Goal: Task Accomplishment & Management: Complete application form

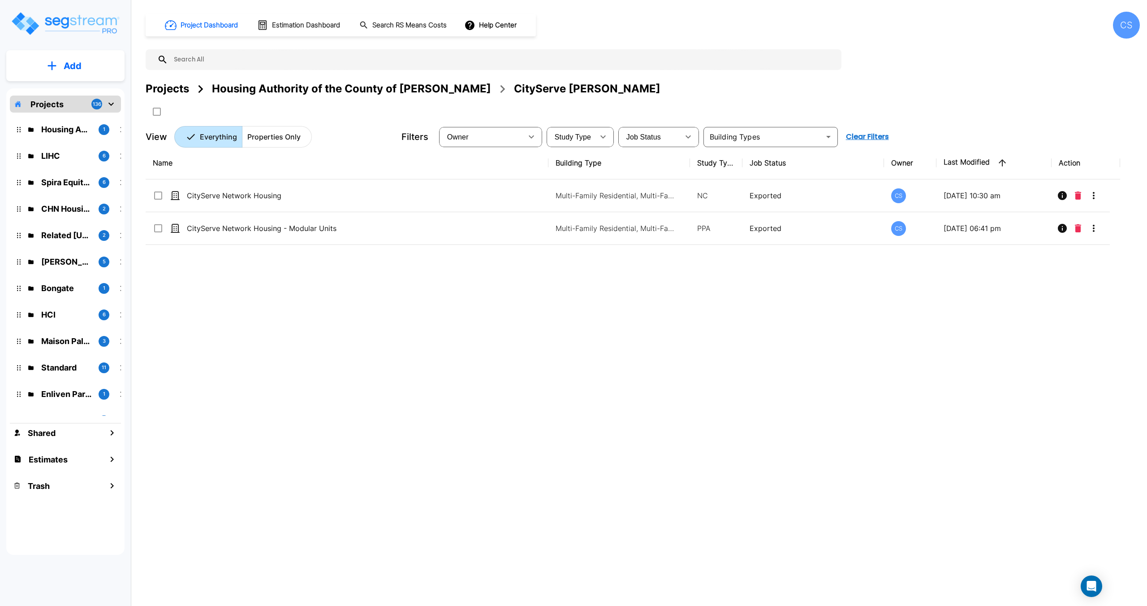
click at [70, 17] on img "mailbox folders" at bounding box center [65, 24] width 110 height 26
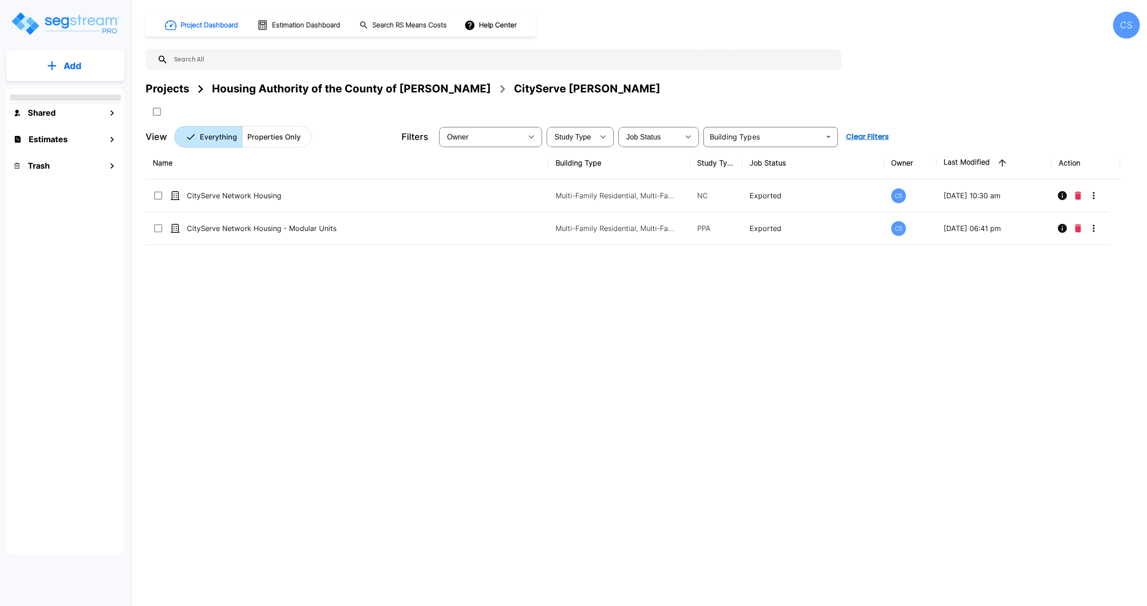
click at [178, 92] on div "Projects" at bounding box center [167, 89] width 43 height 16
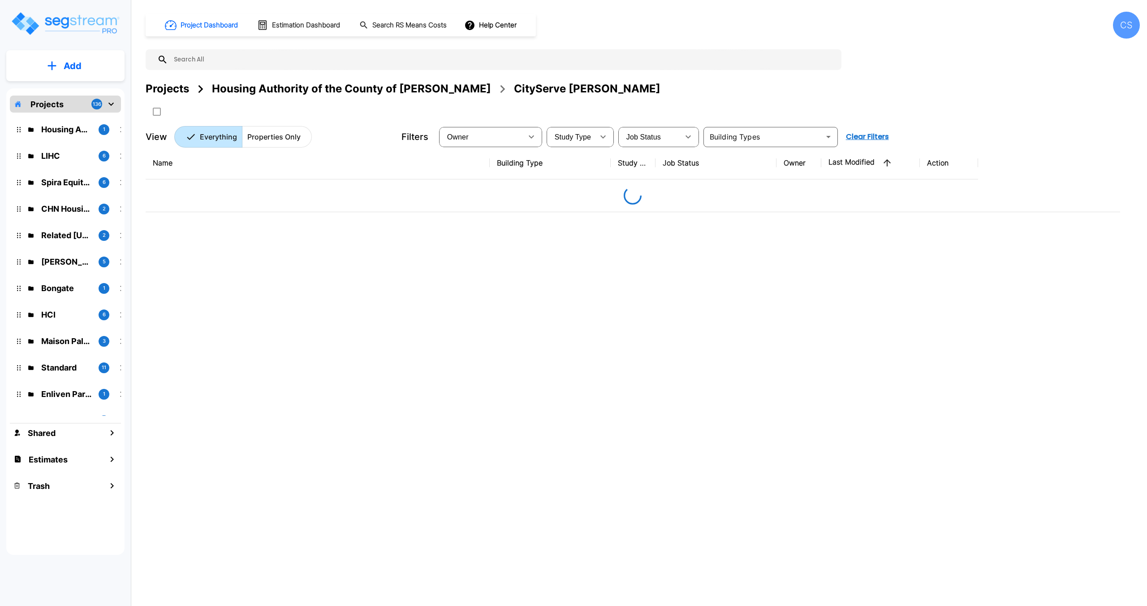
click at [210, 65] on input "text" at bounding box center [502, 59] width 669 height 21
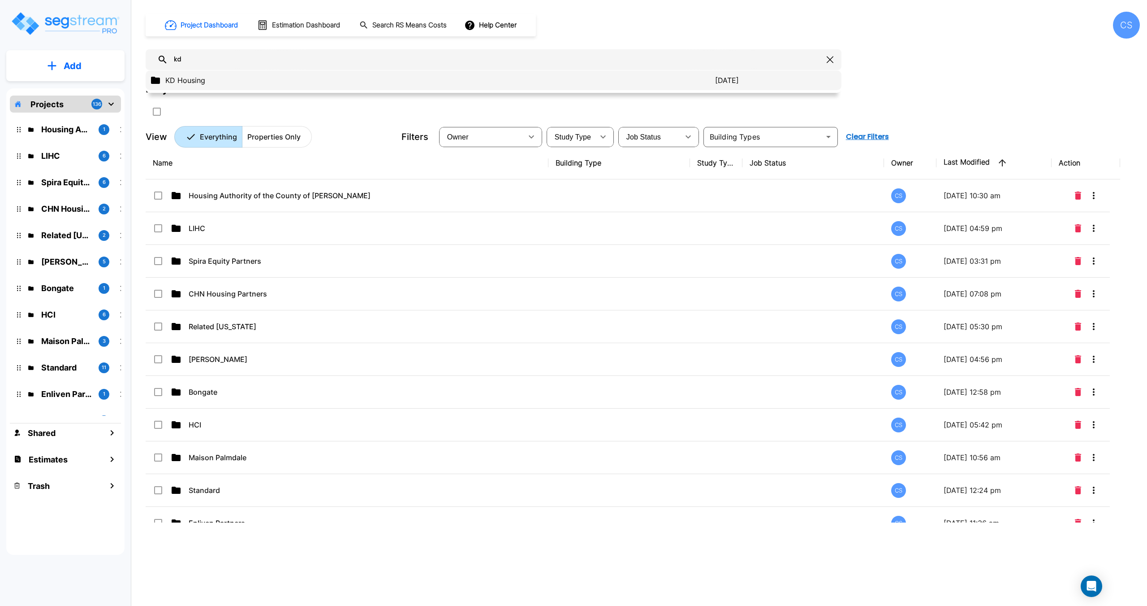
type input "kd"
click at [200, 81] on p "KD Housing" at bounding box center [440, 80] width 550 height 11
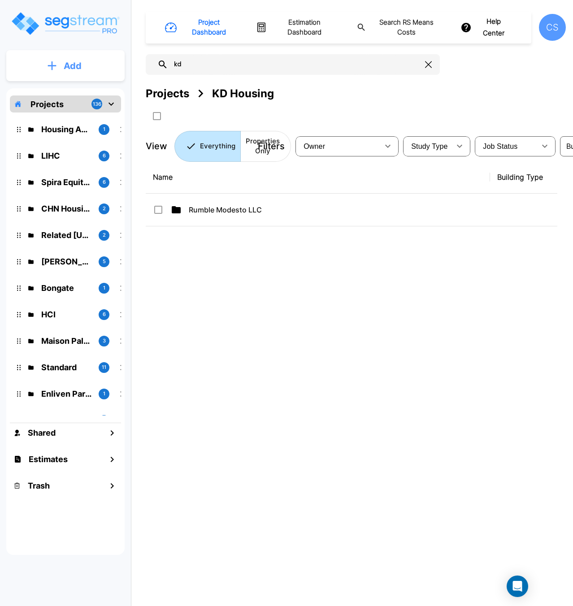
click at [52, 64] on icon "mailbox folders" at bounding box center [52, 65] width 9 height 9
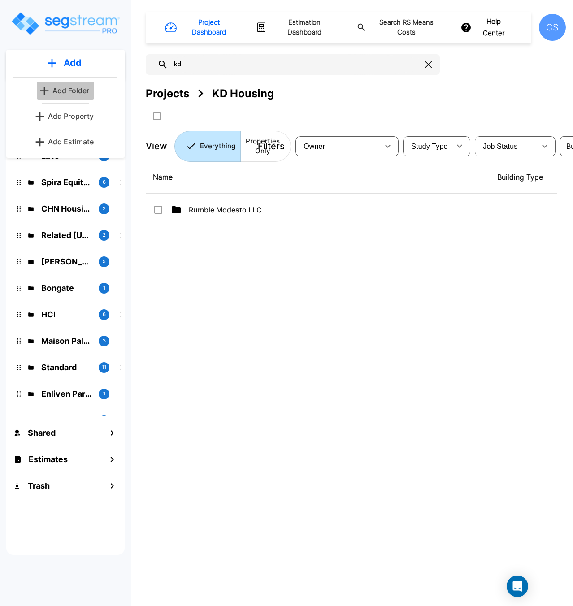
click at [53, 92] on p "Add Folder" at bounding box center [70, 90] width 37 height 11
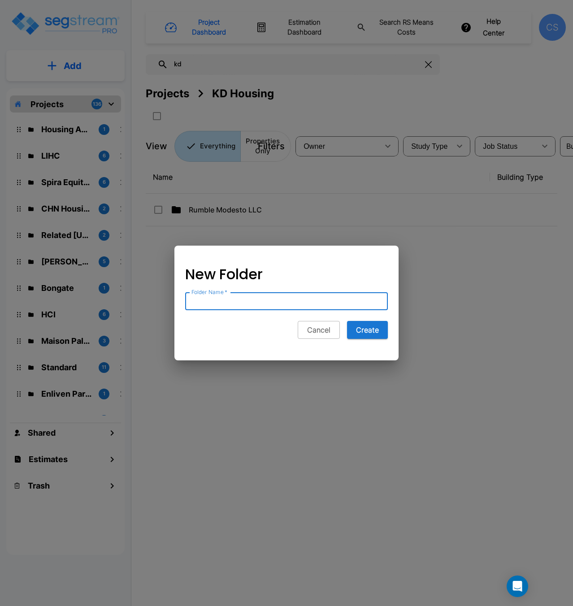
click at [229, 300] on input "Folder Name   *" at bounding box center [286, 301] width 203 height 18
type input "Aspen Real Estate Financial LLC"
click at [380, 334] on button "Create" at bounding box center [367, 330] width 41 height 18
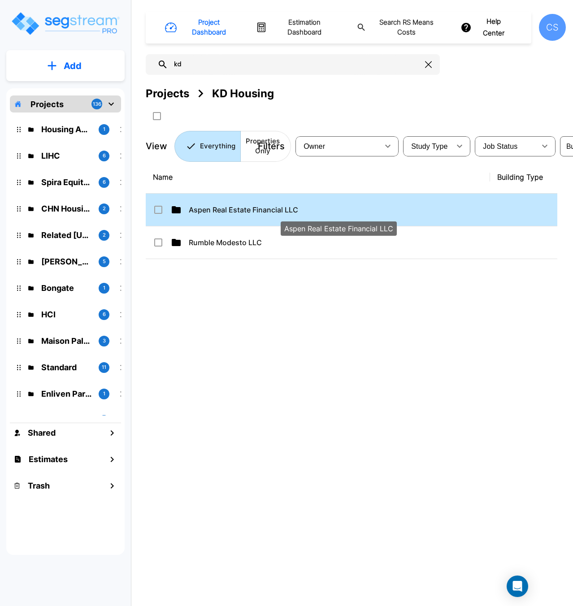
click at [242, 212] on p "Aspen Real Estate Financial LLC" at bounding box center [338, 209] width 299 height 11
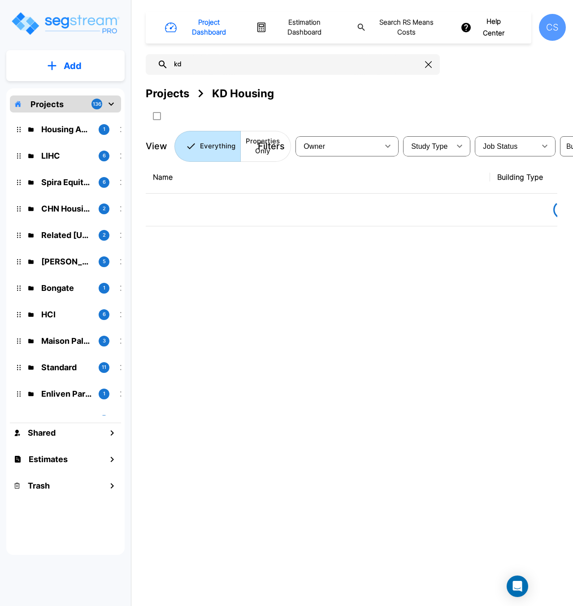
click at [52, 62] on icon "mailbox folders" at bounding box center [52, 65] width 9 height 9
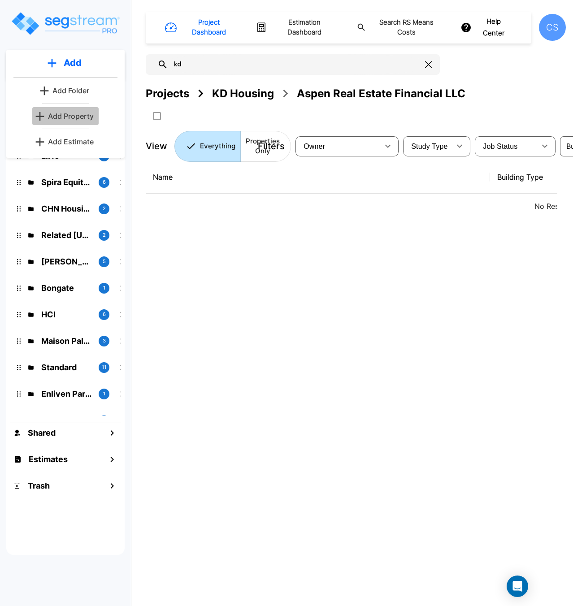
click at [68, 113] on p "Add Property" at bounding box center [71, 116] width 46 height 11
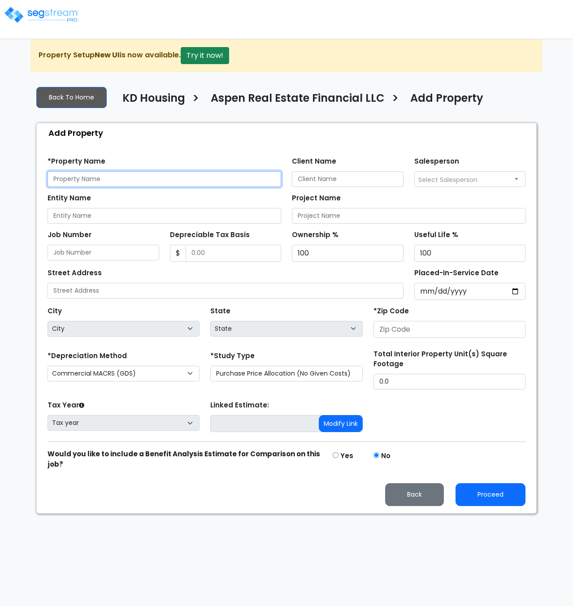
click at [143, 182] on input "text" at bounding box center [165, 179] width 234 height 16
type input "Echo Apartments"
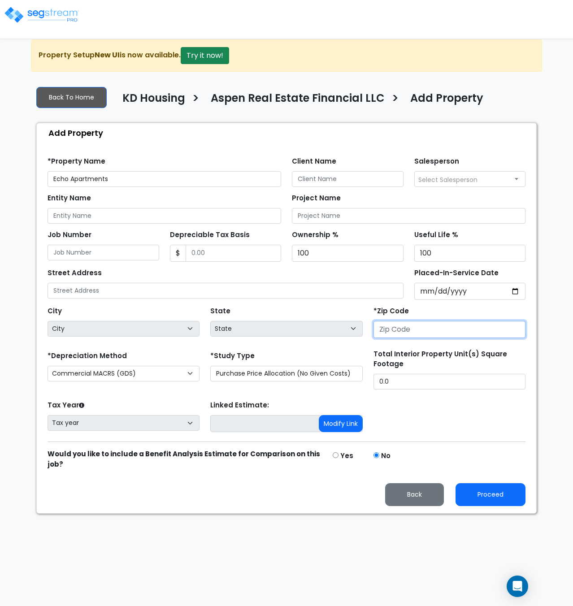
click at [390, 329] on input "number" at bounding box center [449, 329] width 152 height 17
type input "924"
select select "CA"
type input "92408"
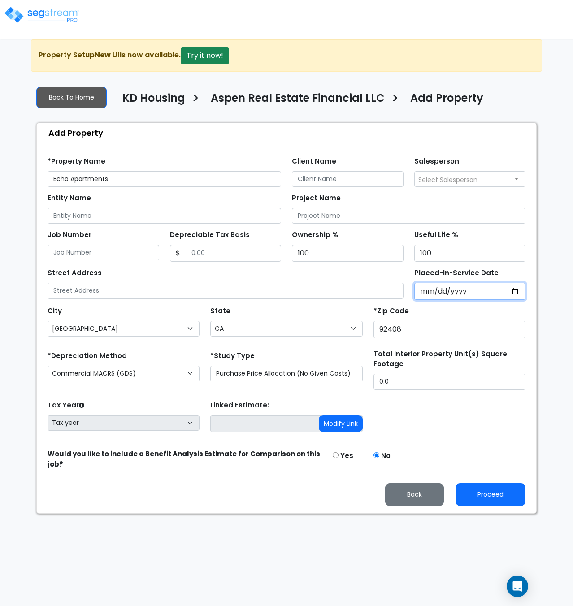
click at [429, 291] on input "Placed-In-Service Date" at bounding box center [470, 291] width 112 height 17
click at [425, 289] on input "Placed-In-Service Date" at bounding box center [470, 291] width 112 height 17
click at [436, 289] on input "Placed-In-Service Date" at bounding box center [470, 291] width 112 height 17
click at [449, 292] on input "Placed-In-Service Date" at bounding box center [470, 291] width 112 height 17
type input "0002-01-01"
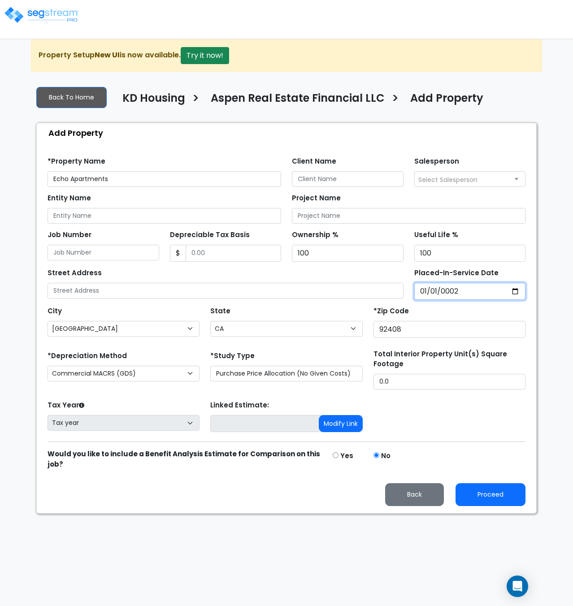
select select "2"
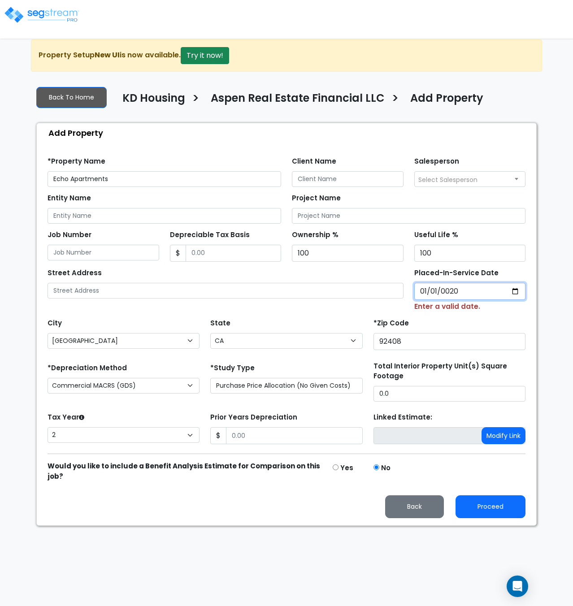
type input "0202-01-01"
select select "202"
type input "2025-01-01"
select select "2025"
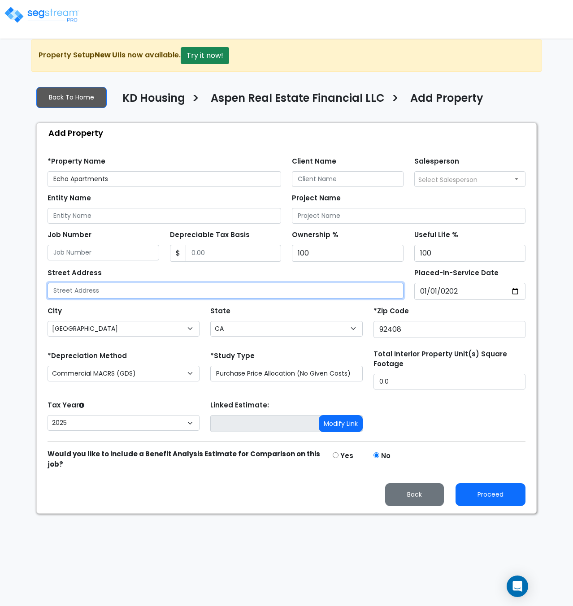
click at [84, 286] on input "text" at bounding box center [226, 291] width 356 height 16
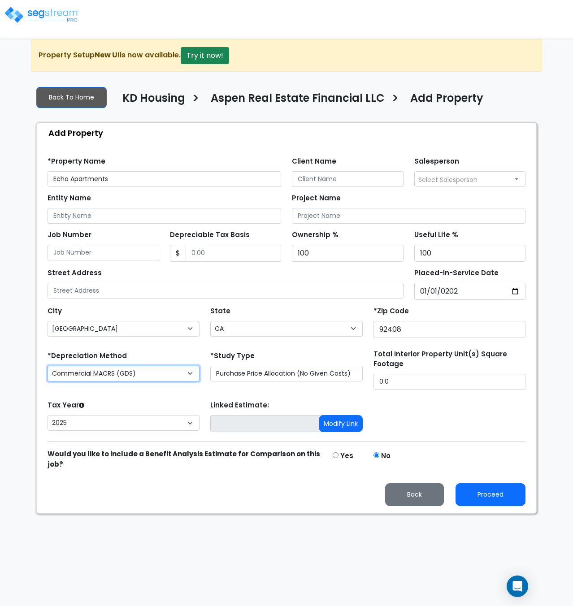
click at [116, 374] on select "Commercial MACRS (GDS) Commercial MACRS (GDS) Extended Commercial MACRS (ADS) C…" at bounding box center [124, 374] width 152 height 16
select select "CRM(_8"
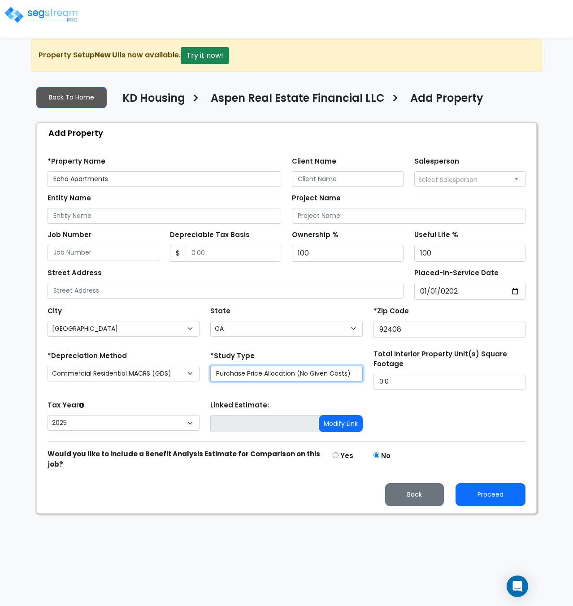
click at [263, 377] on select "Purchase Price Allocation (No Given Costs) New Construction / Reno / TI's (Give…" at bounding box center [286, 374] width 152 height 16
click at [259, 368] on select "Purchase Price Allocation (No Given Costs) New Construction / Reno / TI's (Give…" at bounding box center [286, 374] width 152 height 16
click at [210, 366] on select "Purchase Price Allocation (No Given Costs) New Construction / Reno / TI's (Give…" at bounding box center [286, 374] width 152 height 16
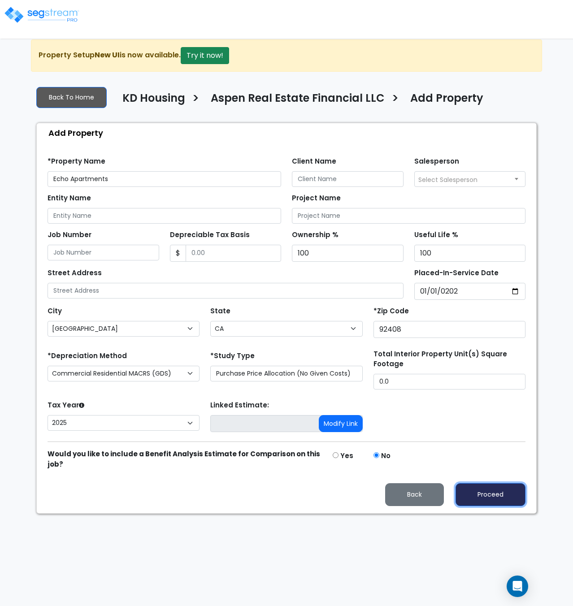
click at [465, 493] on button "Proceed" at bounding box center [490, 494] width 70 height 23
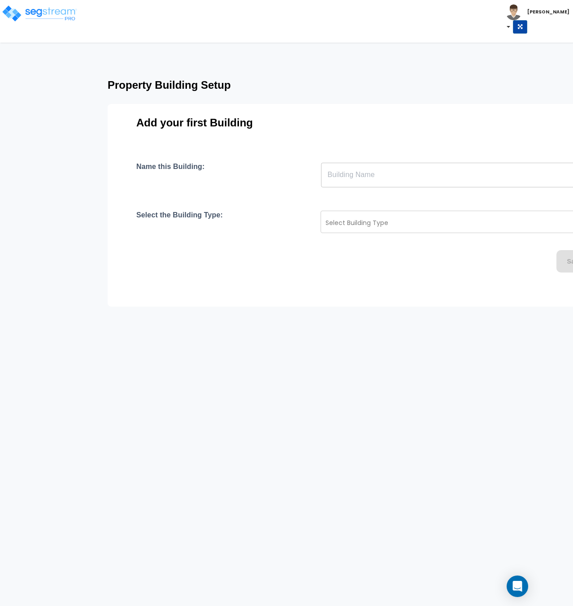
click at [358, 179] on input "text" at bounding box center [479, 174] width 316 height 25
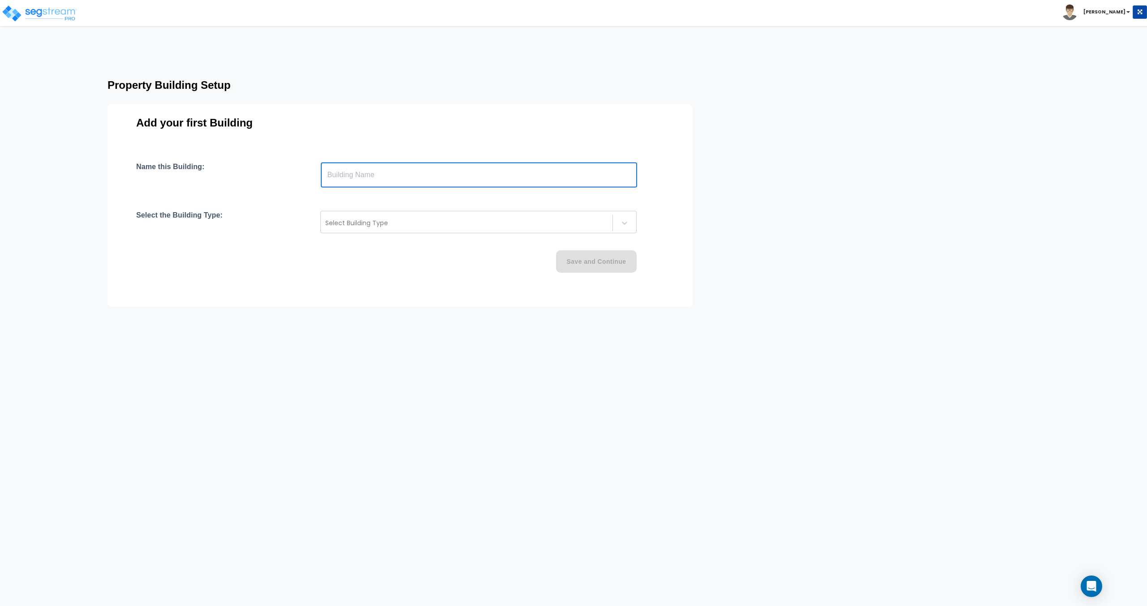
click at [368, 175] on input "text" at bounding box center [479, 174] width 316 height 25
type input "Building 1"
click at [345, 221] on div at bounding box center [466, 222] width 283 height 11
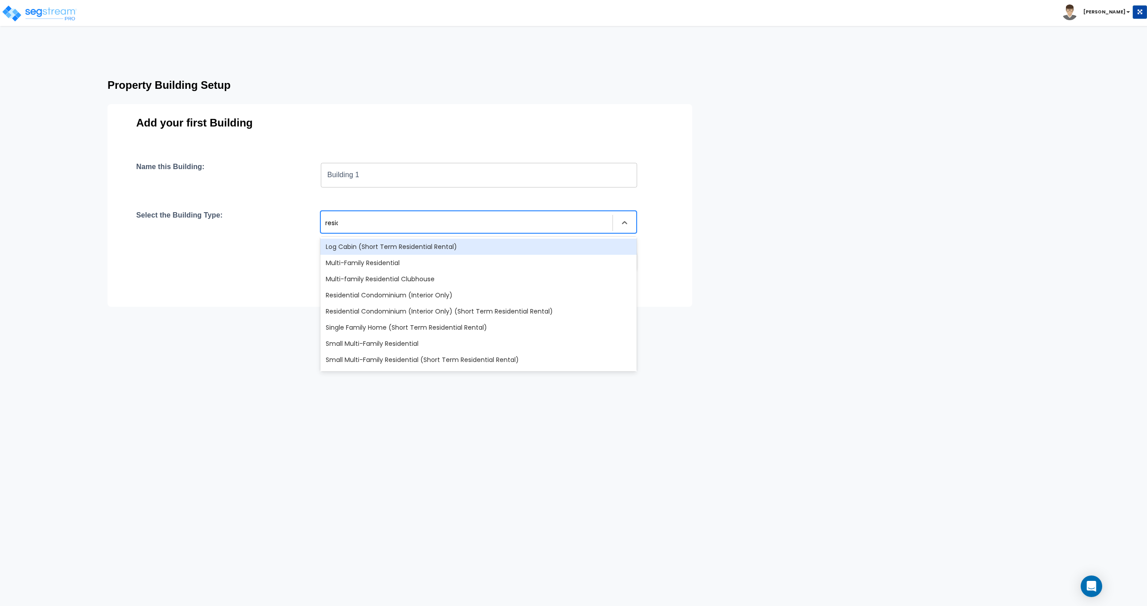
type input "residen"
click at [365, 264] on div "Multi-Family Residential" at bounding box center [478, 263] width 316 height 16
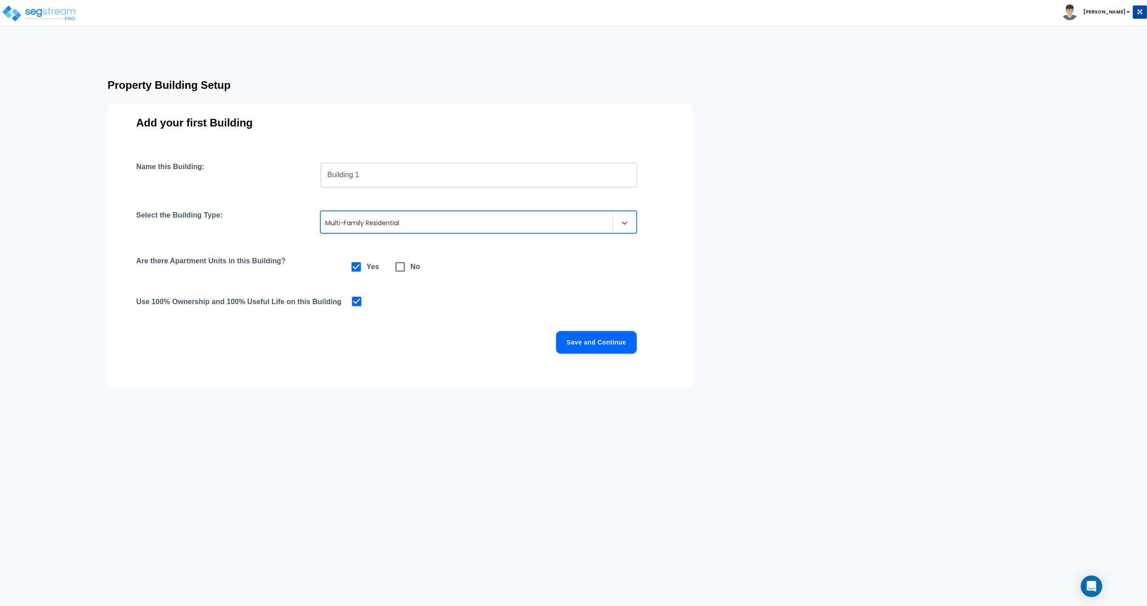
click at [572, 340] on button "Save and Continue" at bounding box center [596, 342] width 81 height 22
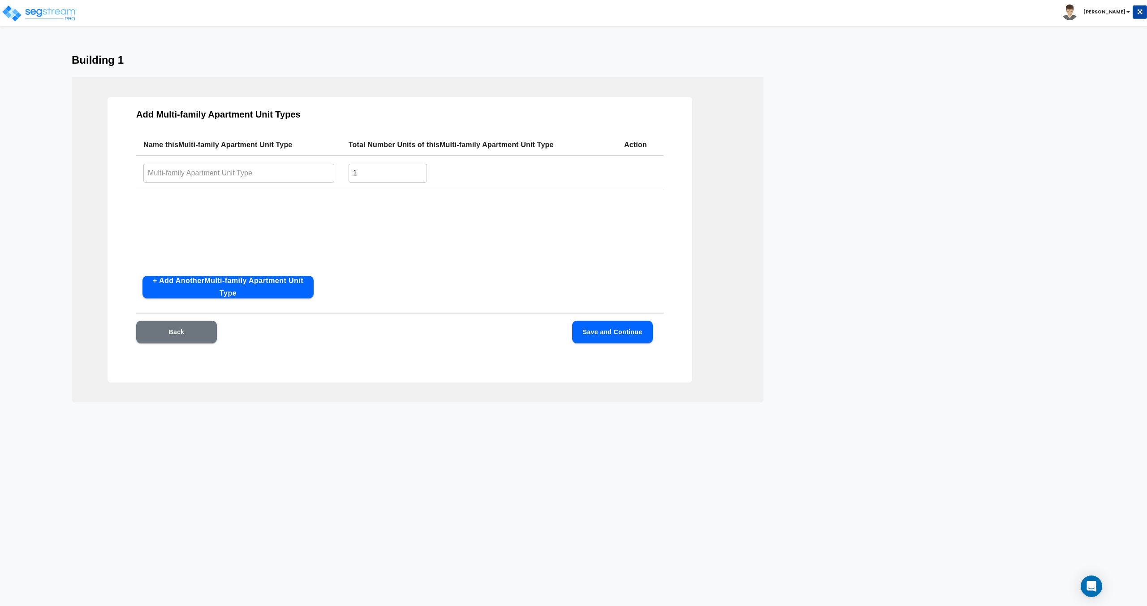
click at [238, 174] on input "text" at bounding box center [238, 172] width 191 height 19
drag, startPoint x: 714, startPoint y: 92, endPoint x: 585, endPoint y: 139, distance: 137.1
click at [572, 92] on div "Add Multi-family Apartment Unit Types Name this Multi-family Apartment Unit Typ…" at bounding box center [418, 239] width 692 height 325
click at [237, 176] on input "text" at bounding box center [238, 172] width 191 height 19
type input "2 Bed/ 2 Bath"
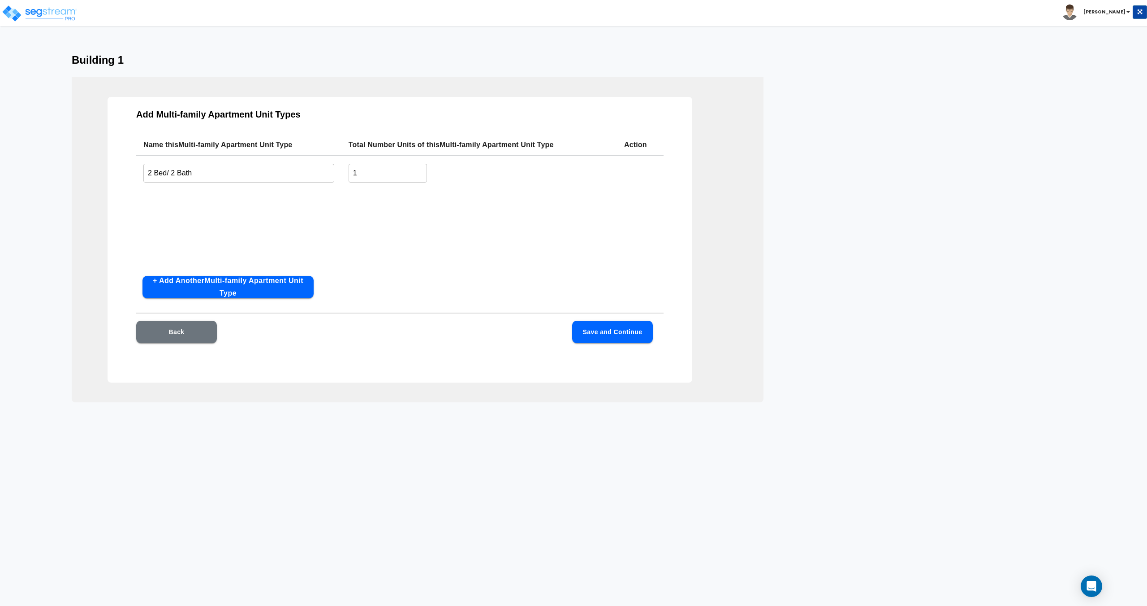
click at [572, 76] on div "Building 1 Add Multi-family Apartment Unit Types Name this Multi-family Apartme…" at bounding box center [573, 228] width 1147 height 348
click at [199, 292] on button "+ Add Another Multi-family Apartment Unit Type" at bounding box center [228, 287] width 171 height 22
click at [210, 210] on input "text" at bounding box center [238, 208] width 191 height 19
type input "3 Bed/ 2 Bath"
click at [260, 284] on button "+ Add Another Multi-family Apartment Unit Type" at bounding box center [228, 287] width 171 height 22
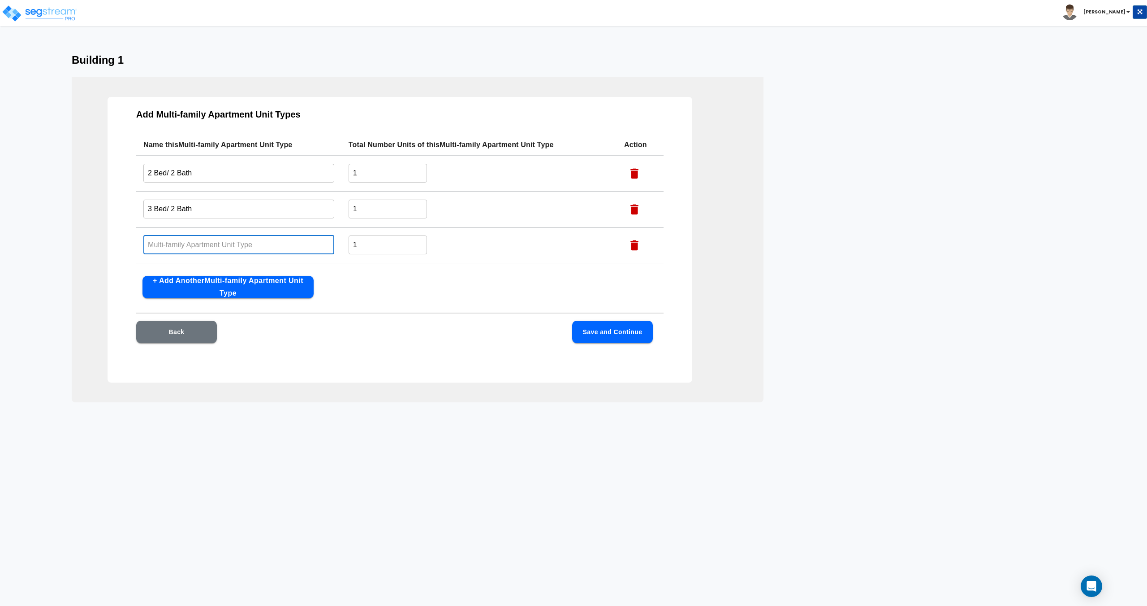
click at [215, 245] on input "text" at bounding box center [238, 244] width 191 height 19
type input "3"
type input "4 Bed/ 2 Bath"
click at [372, 180] on input "1" at bounding box center [388, 172] width 78 height 19
drag, startPoint x: 269, startPoint y: 156, endPoint x: 247, endPoint y: 157, distance: 22.9
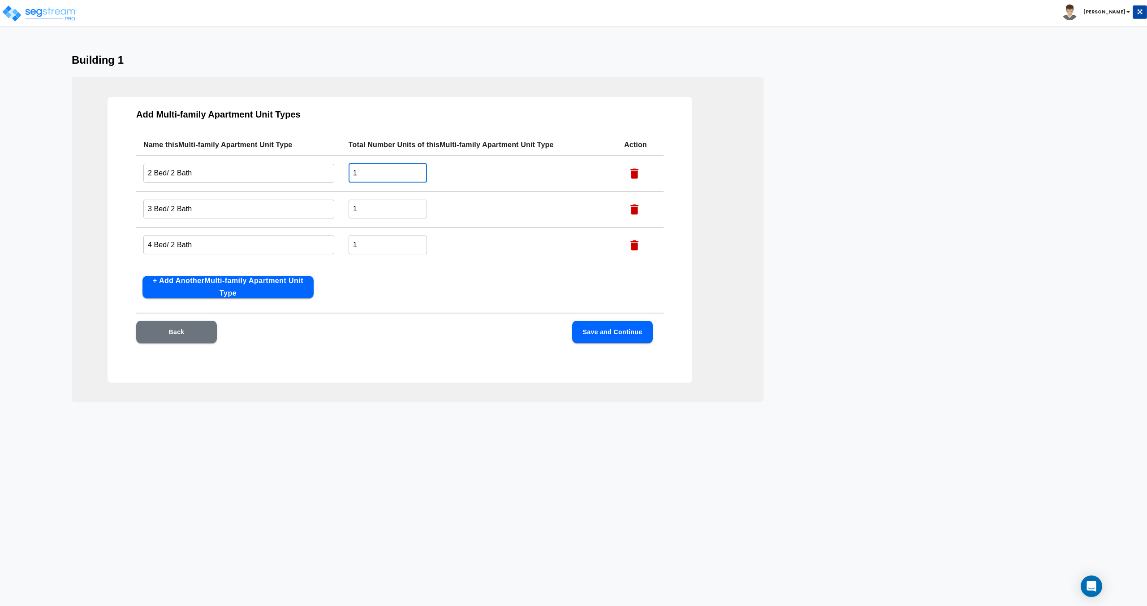
click at [252, 156] on tr "2 Bed/ 2 Bath ​ 1 ​" at bounding box center [400, 174] width 528 height 36
type input "8"
drag, startPoint x: 370, startPoint y: 209, endPoint x: 267, endPoint y: 205, distance: 103.2
click at [276, 202] on tr "3 Bed/ 2 Bath ​ 1 ​" at bounding box center [400, 209] width 528 height 36
type input "2"
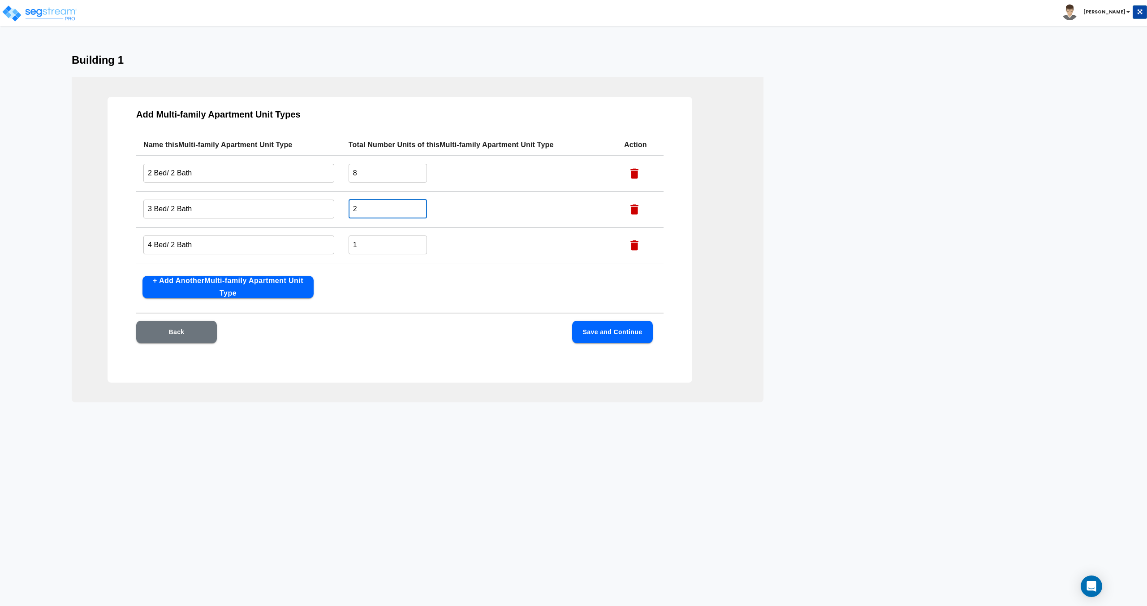
drag, startPoint x: 368, startPoint y: 246, endPoint x: 290, endPoint y: 244, distance: 78.0
click at [291, 244] on tr "4 Bed/ 2 Bath ​ 1 ​" at bounding box center [400, 245] width 528 height 36
type input "2"
click at [374, 221] on td "2 ​" at bounding box center [480, 209] width 276 height 36
click at [572, 335] on button "Save and Continue" at bounding box center [612, 331] width 81 height 22
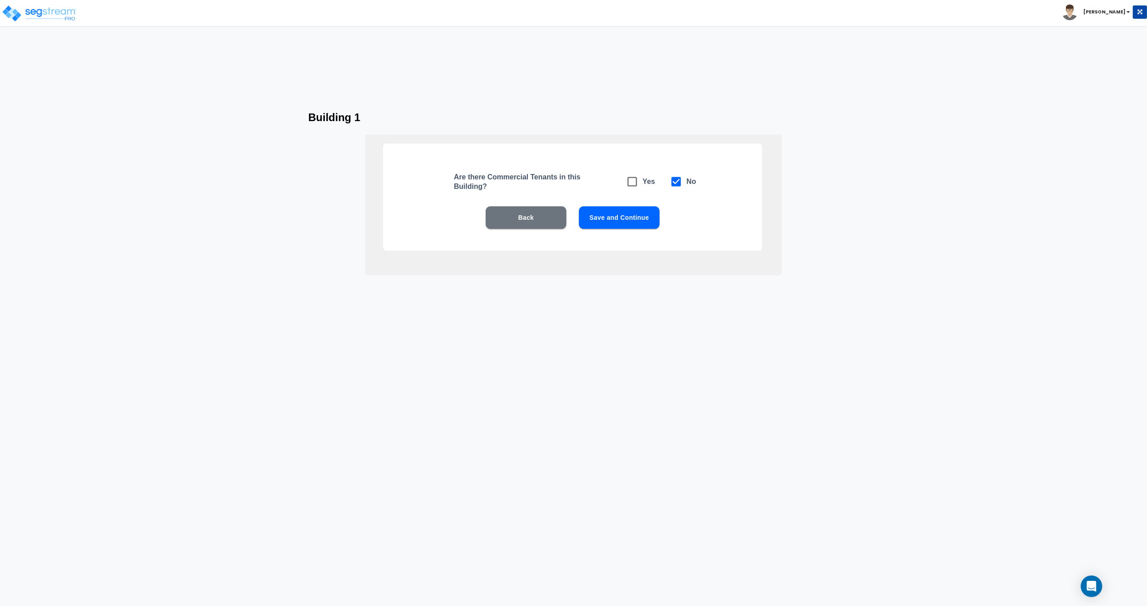
click at [572, 216] on button "Save and Continue" at bounding box center [619, 217] width 81 height 22
click at [572, 218] on button "Save and Continue" at bounding box center [619, 217] width 81 height 22
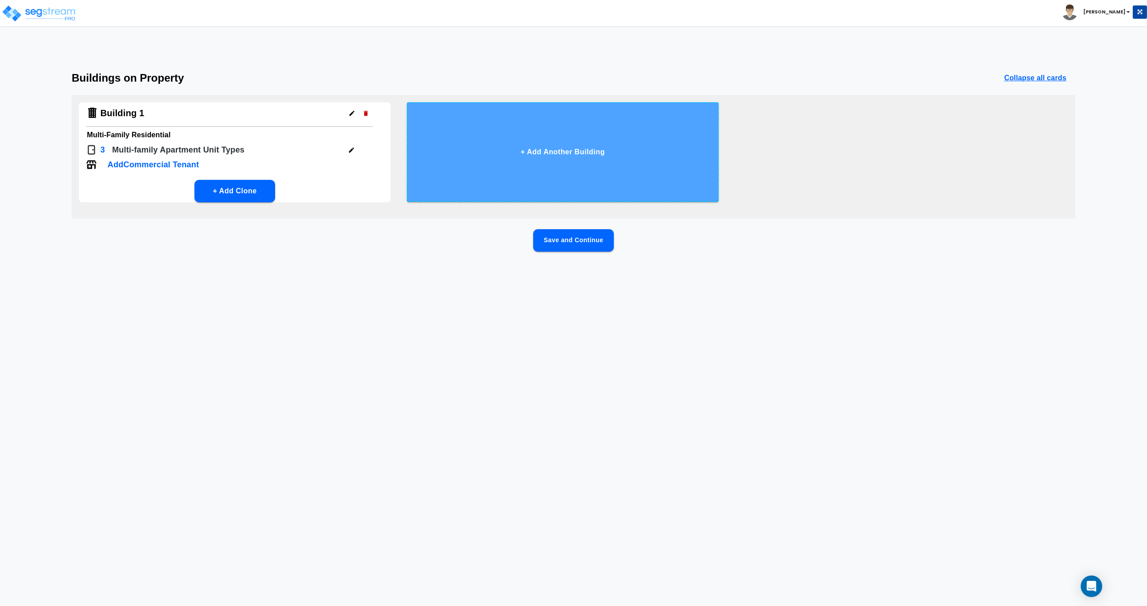
click at [494, 161] on button "+ Add Another Building" at bounding box center [563, 151] width 312 height 99
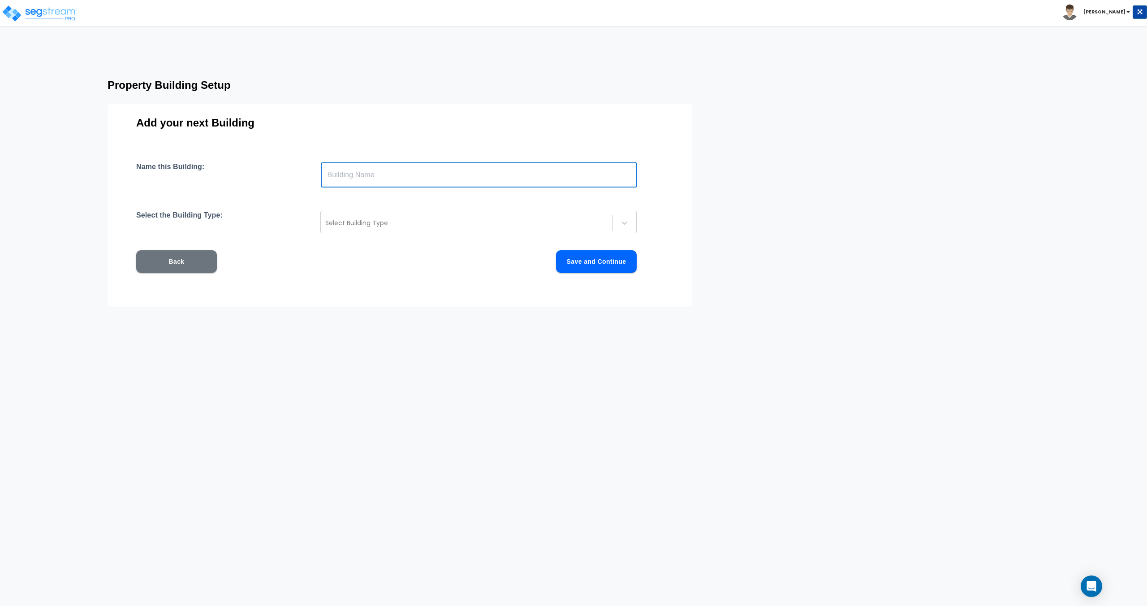
click at [466, 164] on input "text" at bounding box center [479, 174] width 316 height 25
type input "Building 2"
click at [473, 216] on div "Select Building Type" at bounding box center [467, 223] width 292 height 14
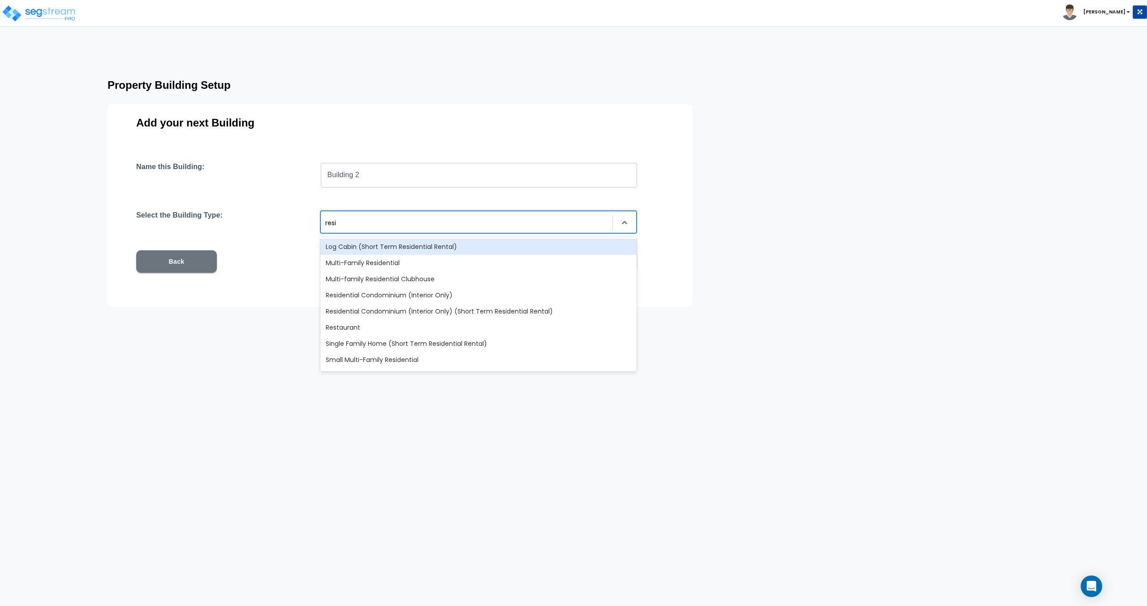
type input "residen"
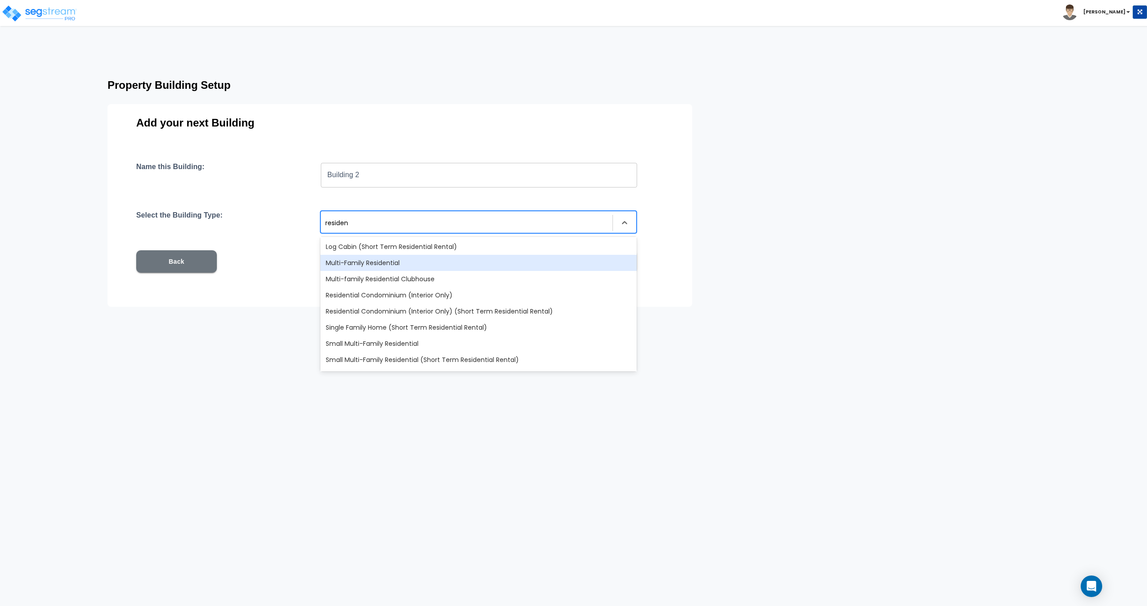
click at [448, 258] on div "Multi-Family Residential" at bounding box center [478, 263] width 316 height 16
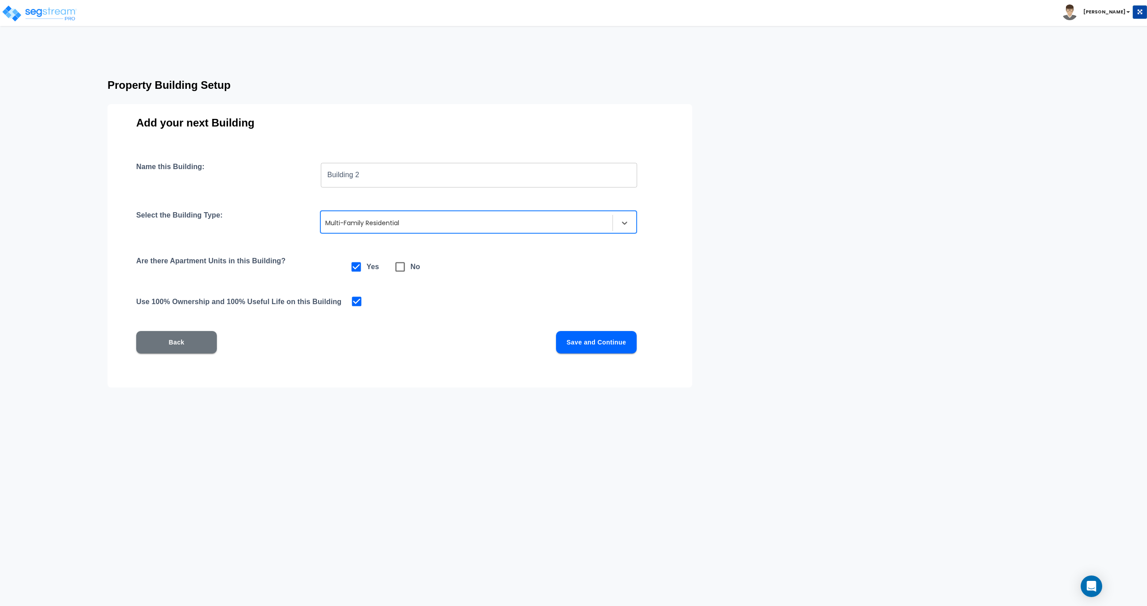
click at [572, 342] on button "Save and Continue" at bounding box center [596, 342] width 81 height 22
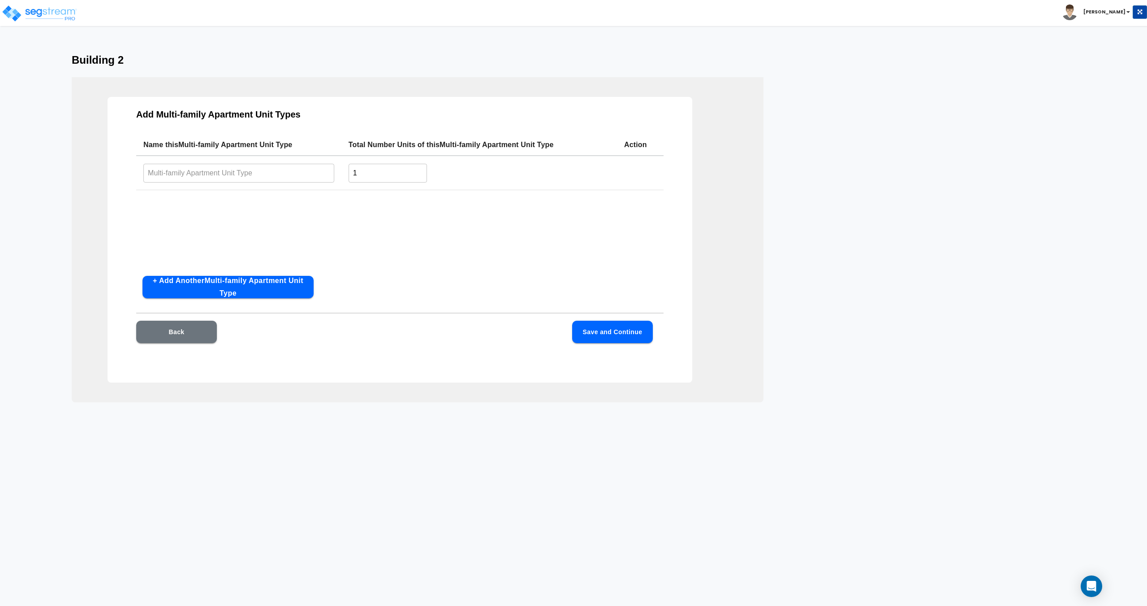
click at [233, 177] on input "text" at bounding box center [238, 172] width 191 height 19
type input "2 Bed/ 2 Bath"
click at [233, 282] on button "+ Add Another Multi-family Apartment Unit Type" at bounding box center [228, 287] width 171 height 22
click at [198, 195] on td "​" at bounding box center [238, 209] width 205 height 36
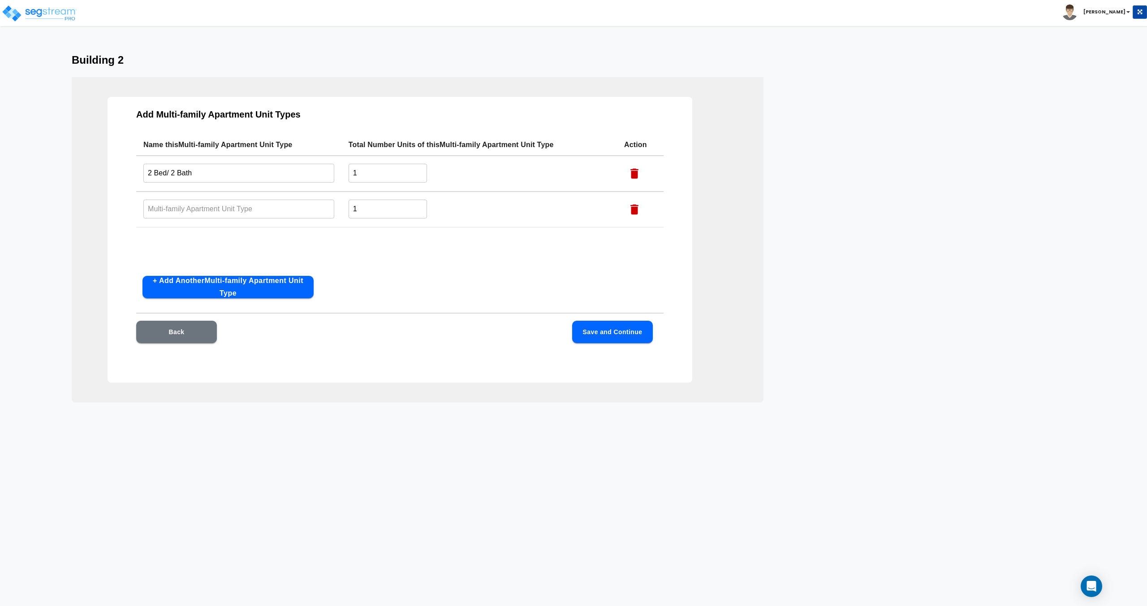
click at [193, 201] on input "text" at bounding box center [238, 208] width 191 height 19
type input "3 Bed/ 2 Bath"
drag, startPoint x: 238, startPoint y: 296, endPoint x: 221, endPoint y: 277, distance: 25.1
click at [238, 296] on button "+ Add Another Multi-family Apartment Unit Type" at bounding box center [228, 287] width 171 height 22
click at [185, 238] on input "text" at bounding box center [238, 244] width 191 height 19
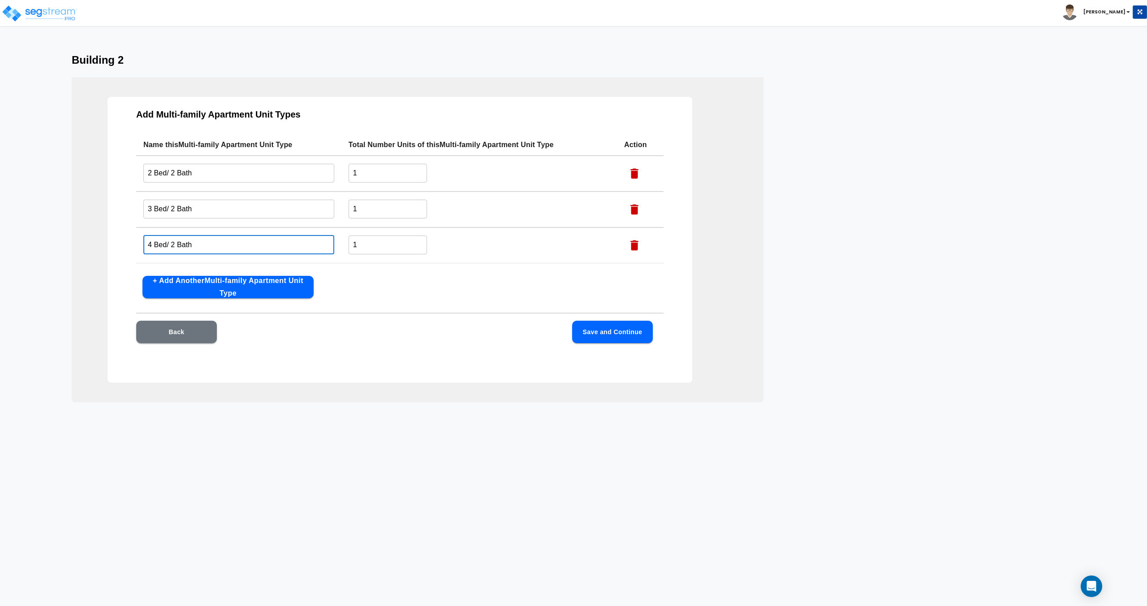
type input "4 Bed/ 2 Bath"
drag, startPoint x: 363, startPoint y: 170, endPoint x: 305, endPoint y: 171, distance: 57.8
click at [307, 171] on tr "2 Bed/ 2 Bath ​ 1 ​" at bounding box center [400, 174] width 528 height 36
type input "9"
drag, startPoint x: 373, startPoint y: 210, endPoint x: 232, endPoint y: 191, distance: 142.5
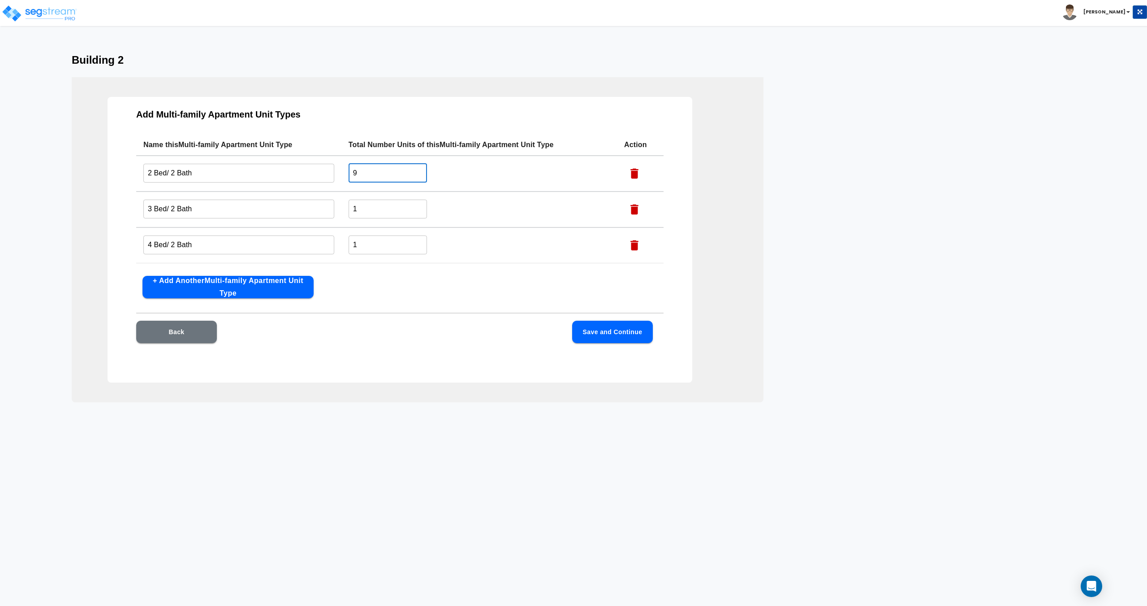
click at [249, 192] on tr "3 Bed/ 2 Bath ​ 1 ​" at bounding box center [400, 209] width 528 height 36
type input "2"
drag, startPoint x: 362, startPoint y: 241, endPoint x: 285, endPoint y: 225, distance: 78.3
click at [317, 232] on tr "4 Bed/ 2 Bath ​ 1 ​" at bounding box center [400, 245] width 528 height 36
type input "2"
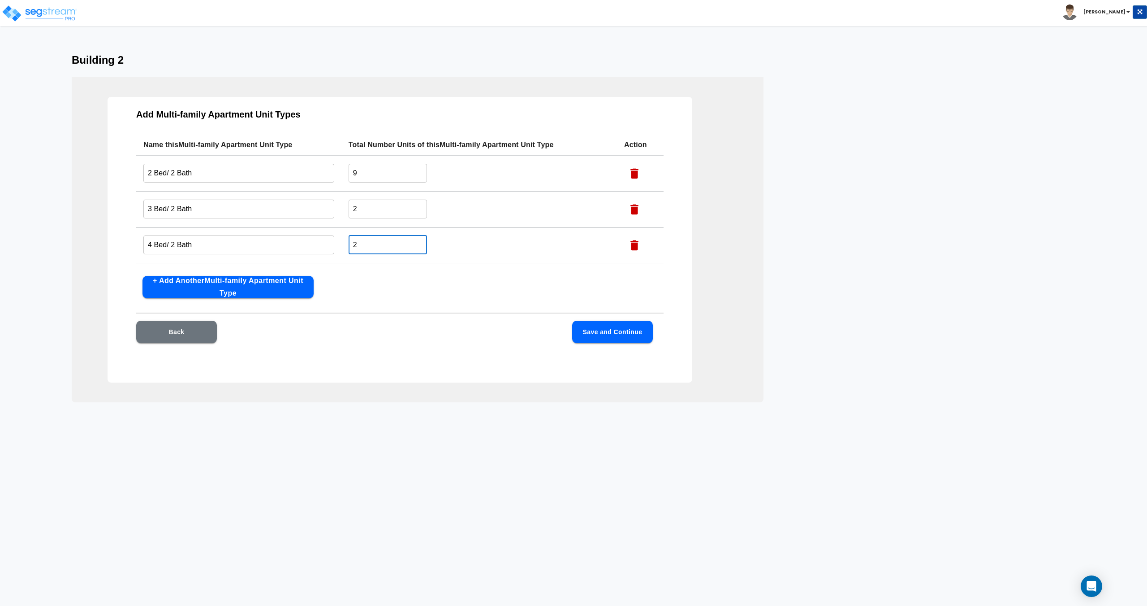
click at [385, 212] on input "2" at bounding box center [388, 208] width 78 height 19
click at [572, 338] on button "Save and Continue" at bounding box center [612, 331] width 81 height 22
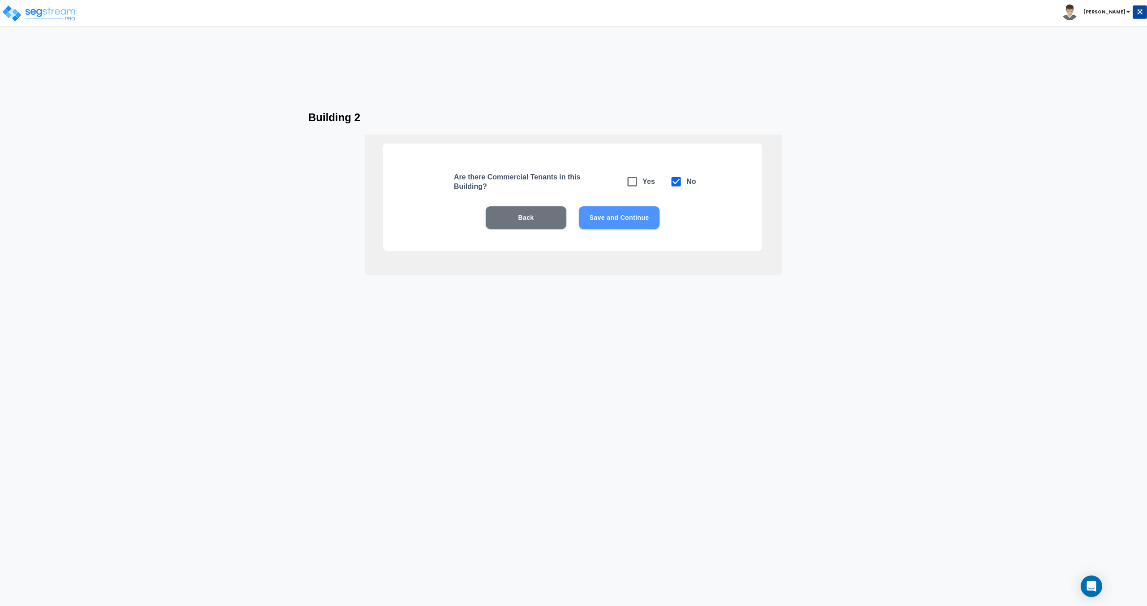
click at [572, 214] on button "Save and Continue" at bounding box center [619, 217] width 81 height 22
click at [572, 180] on input "checkbox" at bounding box center [626, 177] width 9 height 8
checkbox input "true"
checkbox input "false"
click at [572, 223] on button "Save and Continue" at bounding box center [619, 217] width 81 height 22
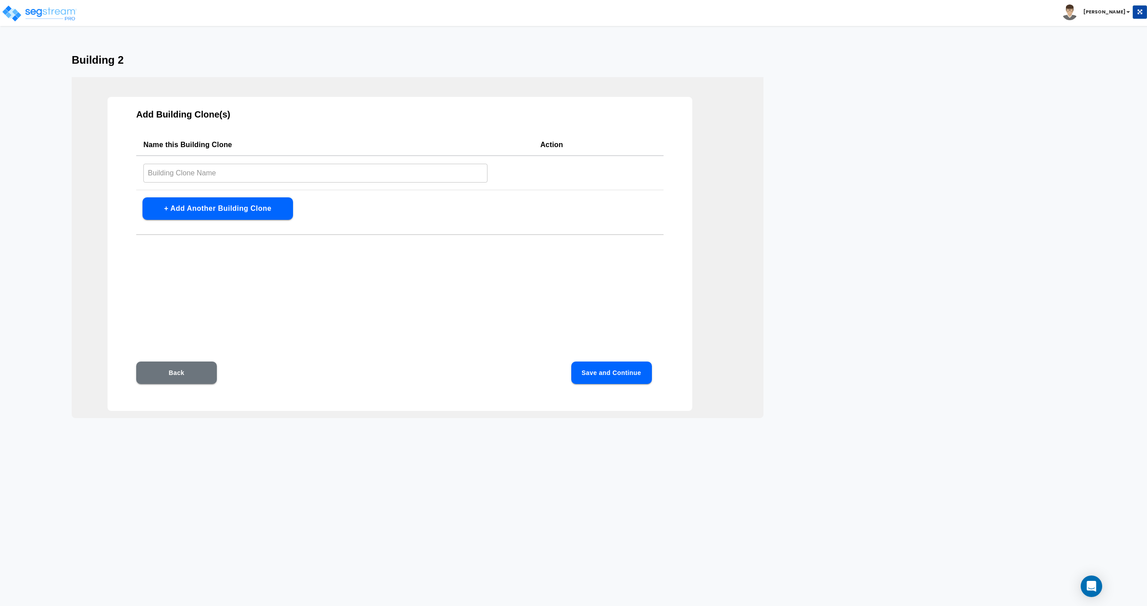
click at [239, 206] on button "+ Add Another Building Clone" at bounding box center [218, 208] width 151 height 22
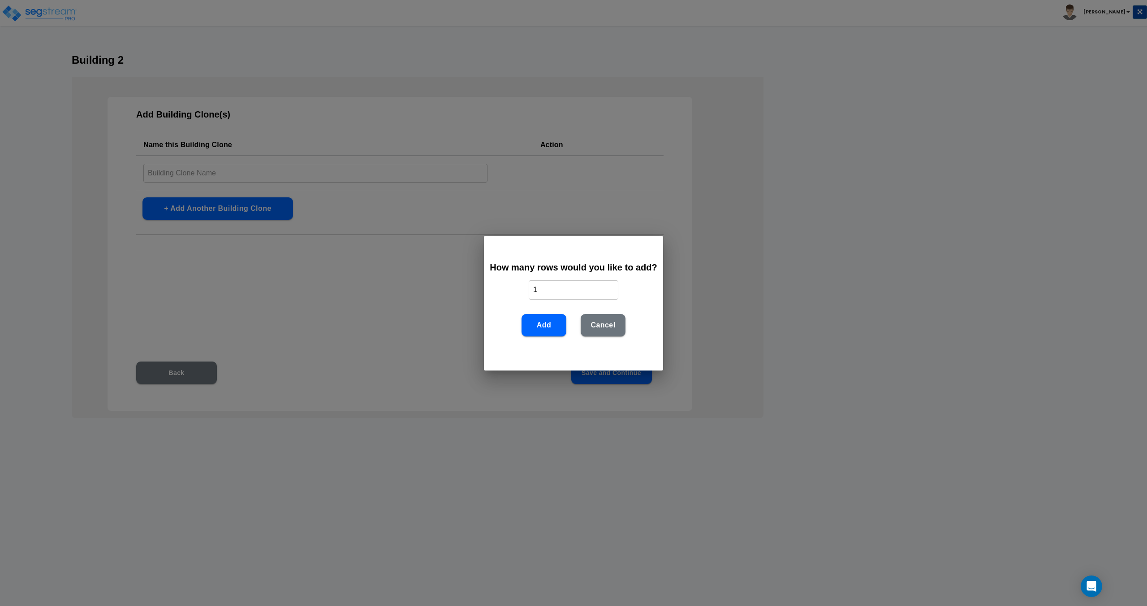
click at [548, 327] on button "Add" at bounding box center [544, 325] width 45 height 22
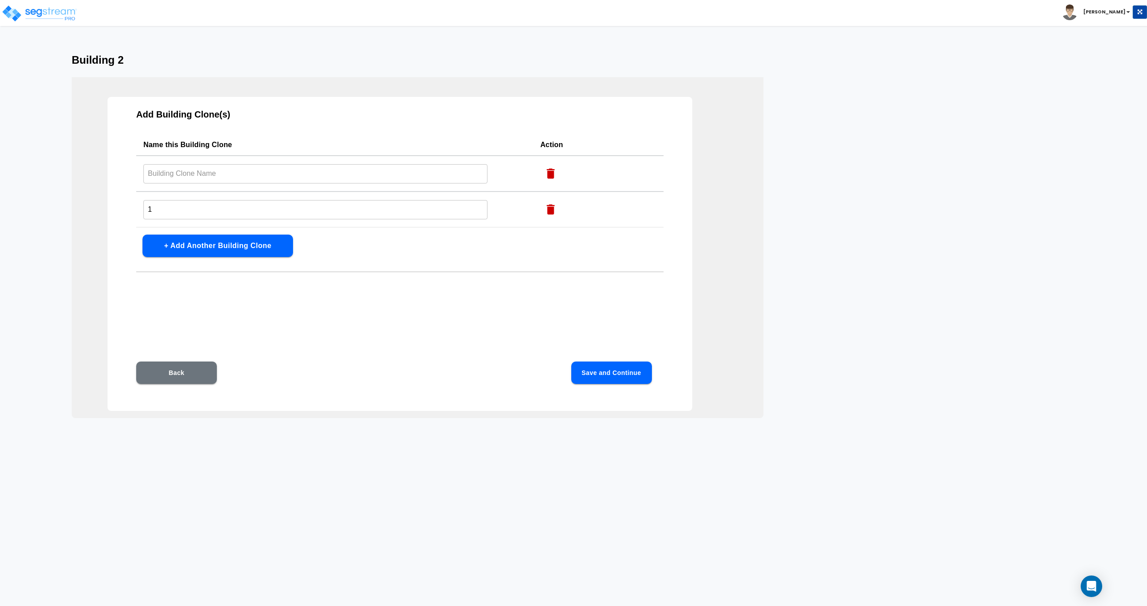
click at [547, 175] on icon "button" at bounding box center [551, 174] width 8 height 10
type input "1"
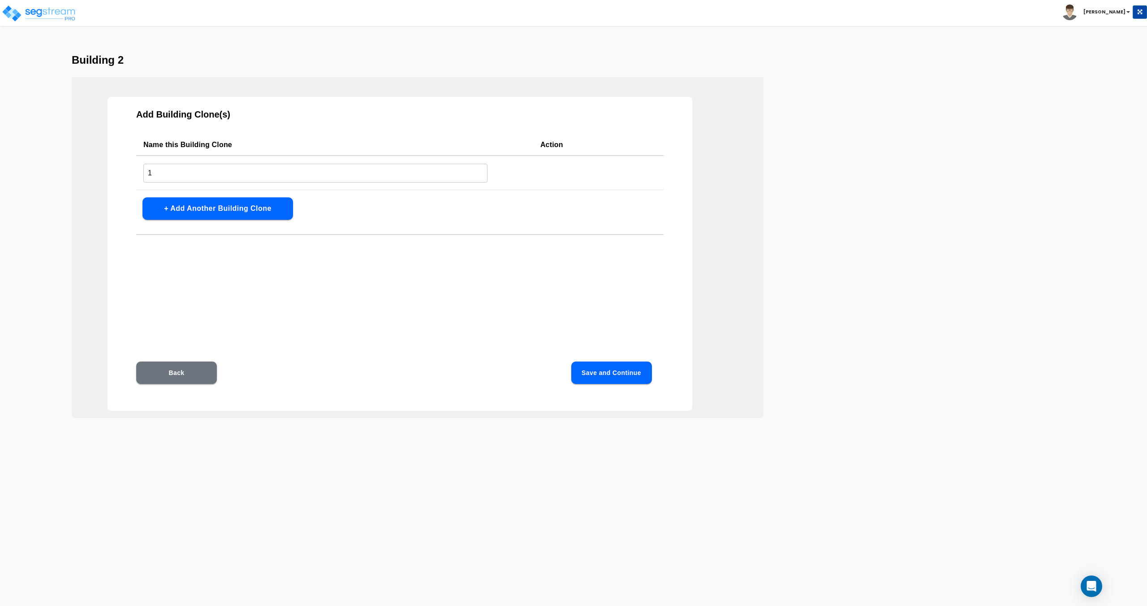
click at [572, 392] on div "Back Save and Continue" at bounding box center [399, 385] width 527 height 49
click at [572, 373] on button "Save and Continue" at bounding box center [611, 372] width 81 height 22
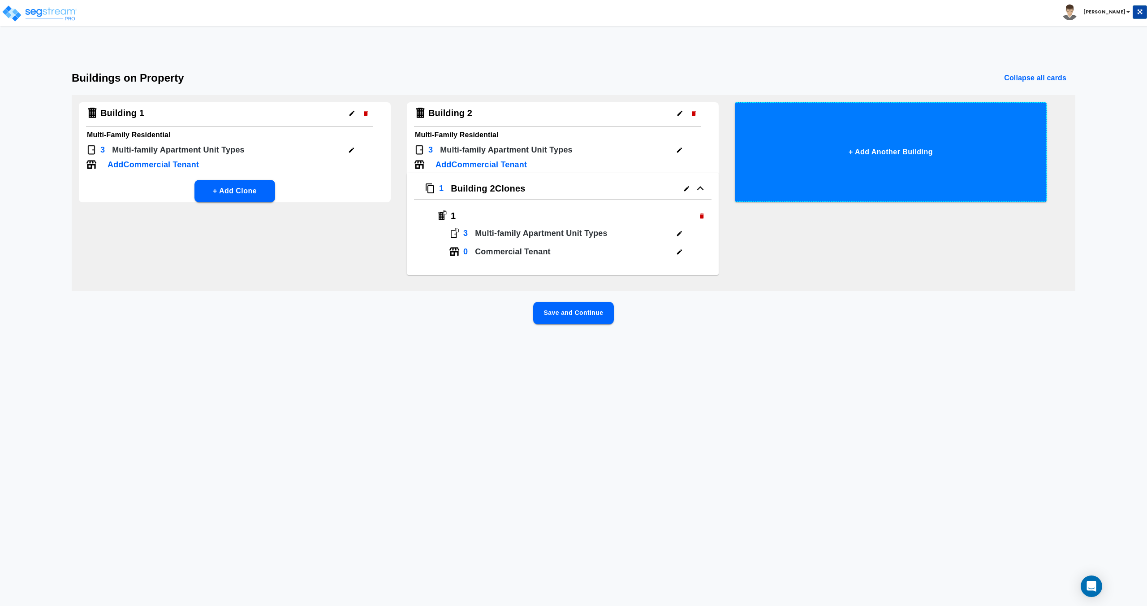
click at [572, 125] on button "+ Add Another Building" at bounding box center [891, 151] width 312 height 99
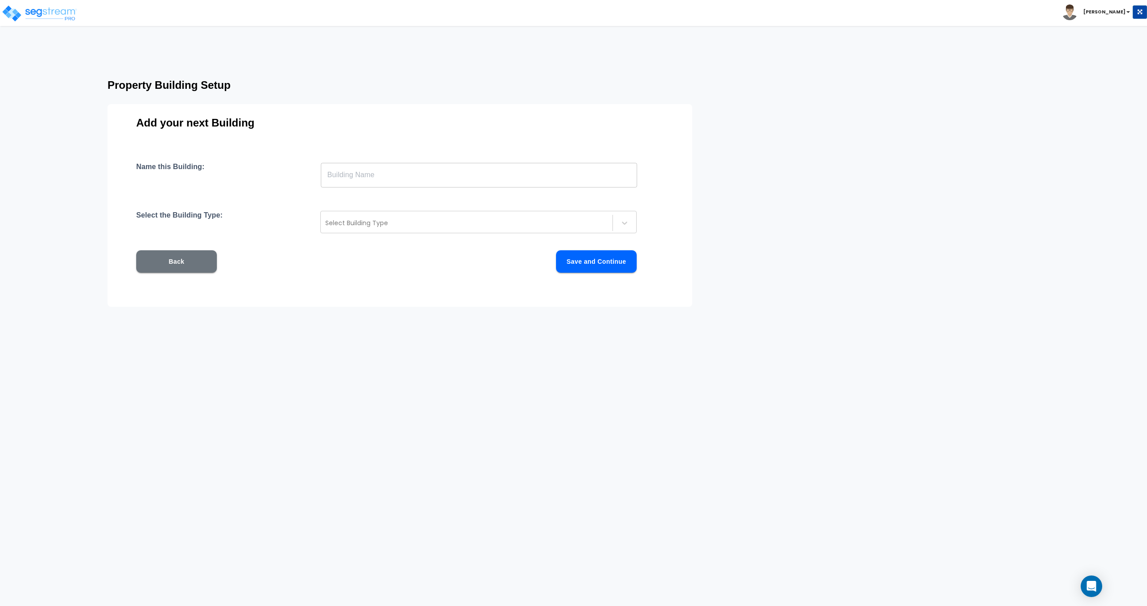
click at [472, 166] on input "text" at bounding box center [479, 174] width 316 height 25
click at [402, 186] on input "text" at bounding box center [479, 174] width 316 height 25
type input "Community Building"
click at [370, 226] on div at bounding box center [466, 222] width 283 height 11
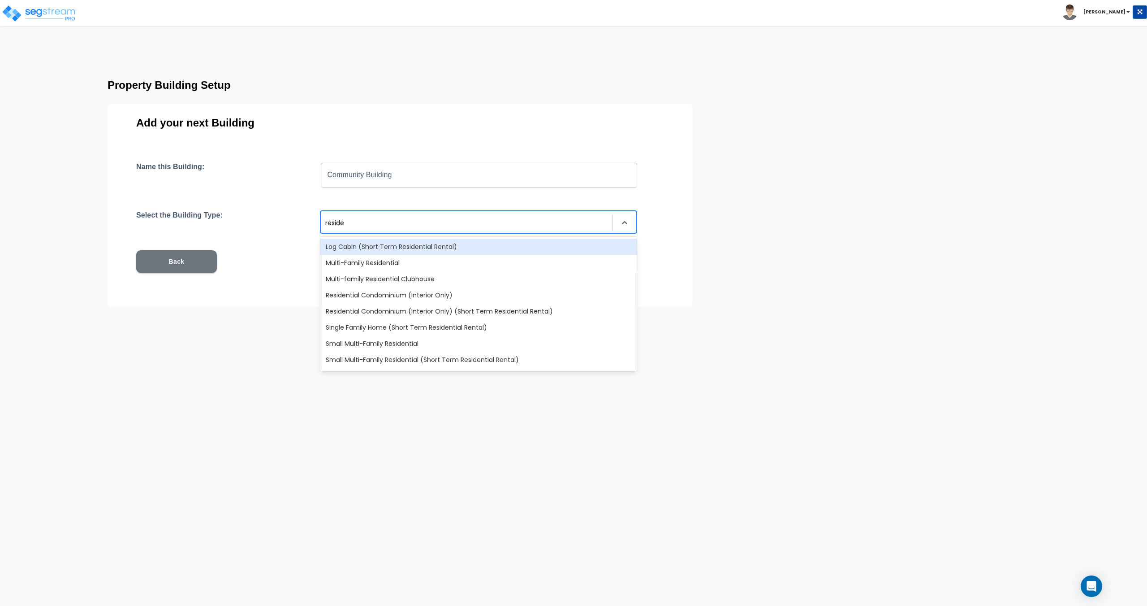
type input "residen"
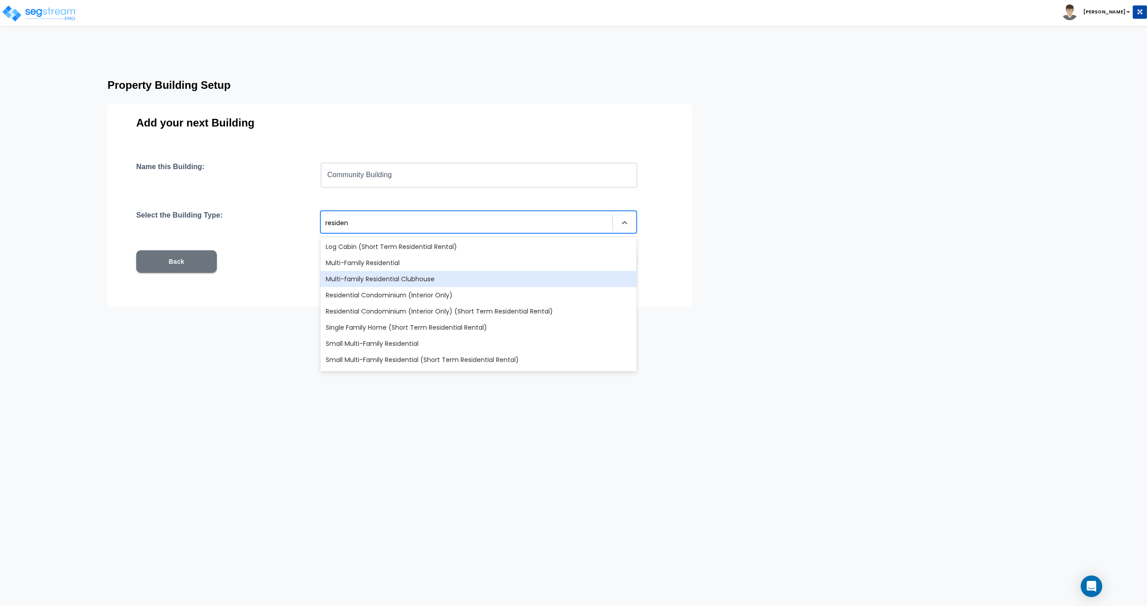
click at [385, 281] on div "Multi-family Residential Clubhouse" at bounding box center [478, 279] width 316 height 16
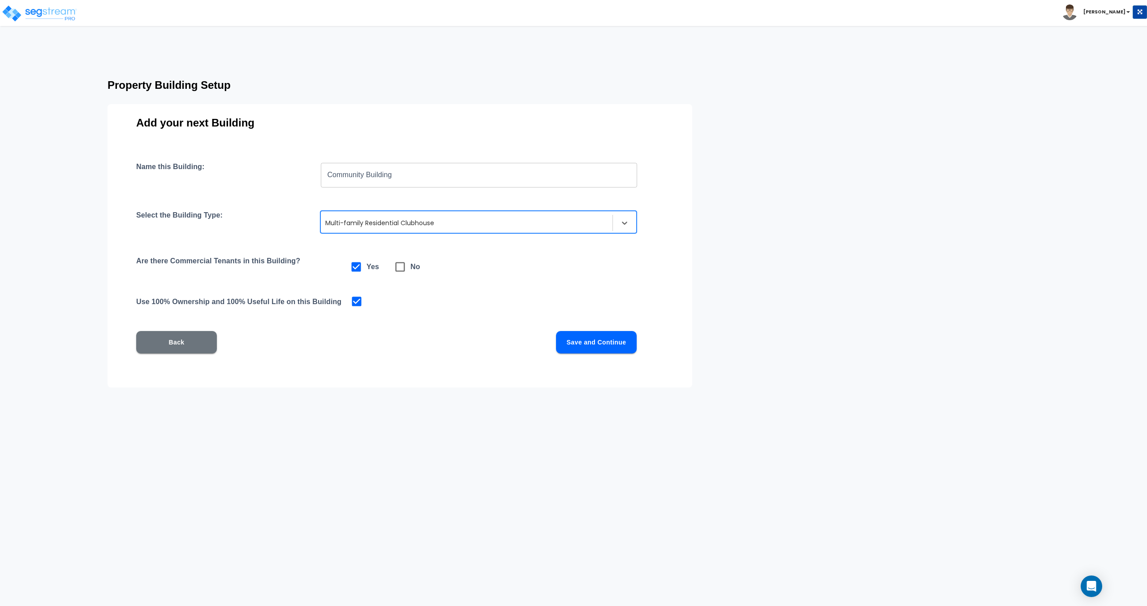
click at [401, 258] on span at bounding box center [400, 266] width 21 height 21
checkbox input "false"
checkbox input "true"
click at [572, 352] on button "Save and Continue" at bounding box center [596, 342] width 81 height 22
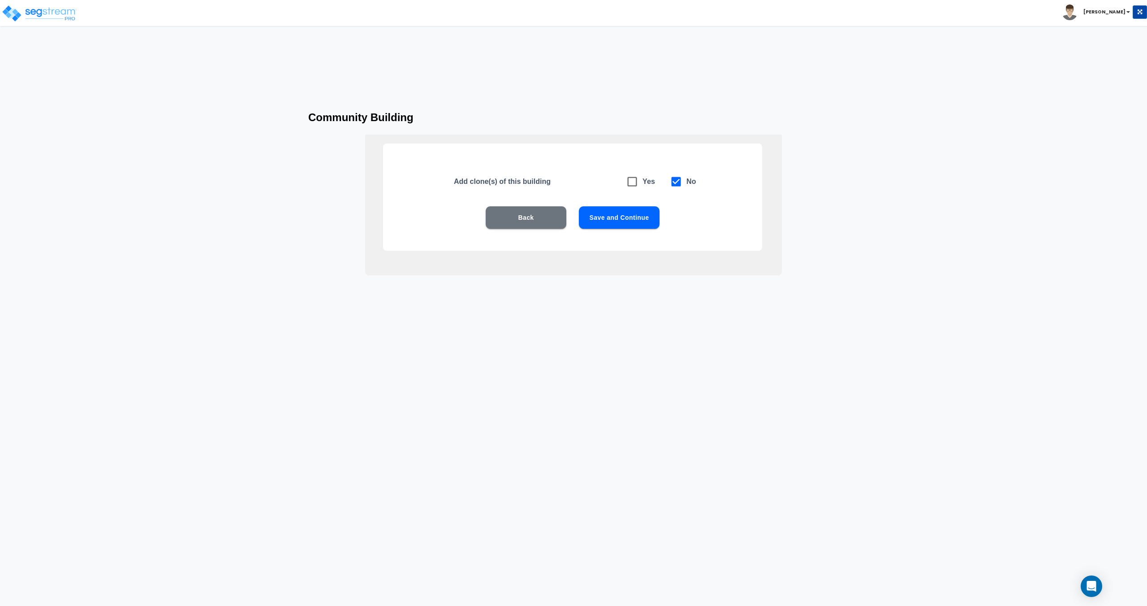
click at [572, 221] on button "Save and Continue" at bounding box center [619, 217] width 81 height 22
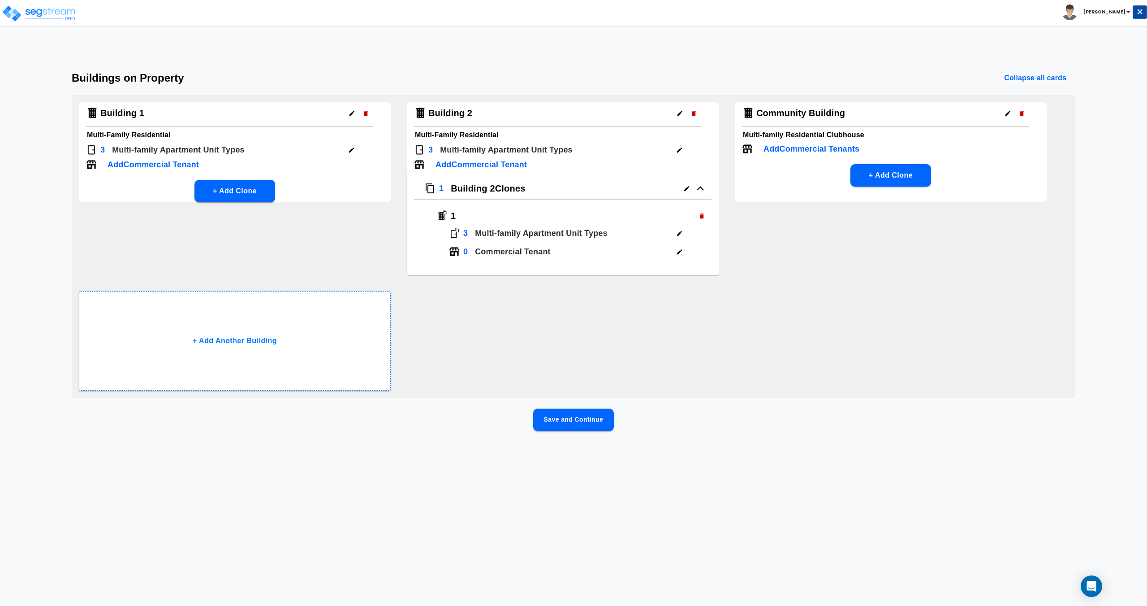
click at [571, 415] on button "Save and Continue" at bounding box center [573, 419] width 81 height 22
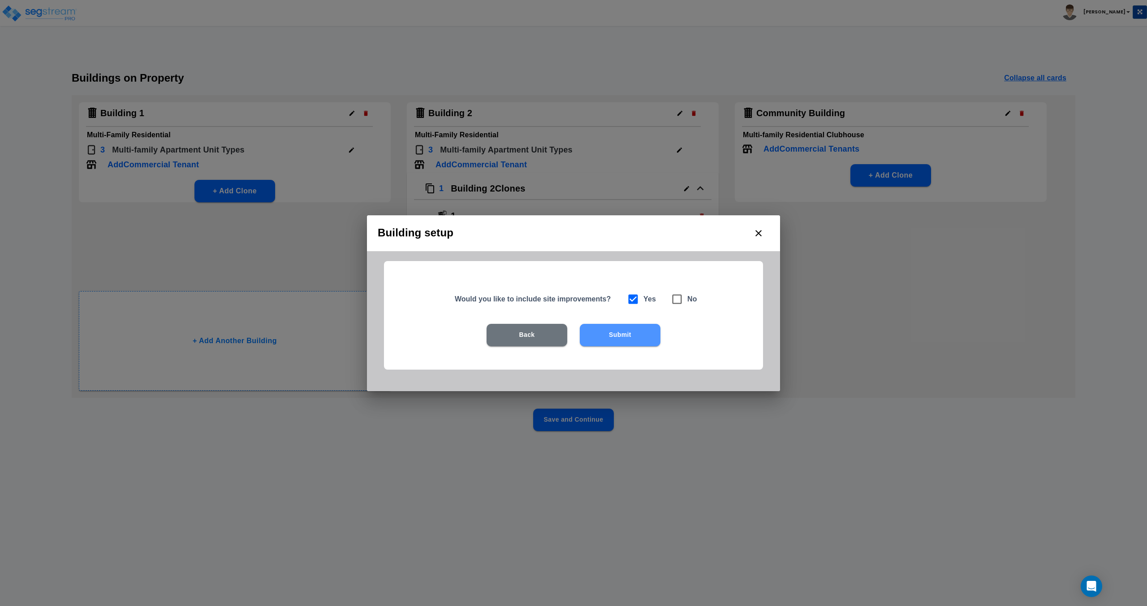
click at [572, 339] on button "Submit" at bounding box center [620, 335] width 81 height 22
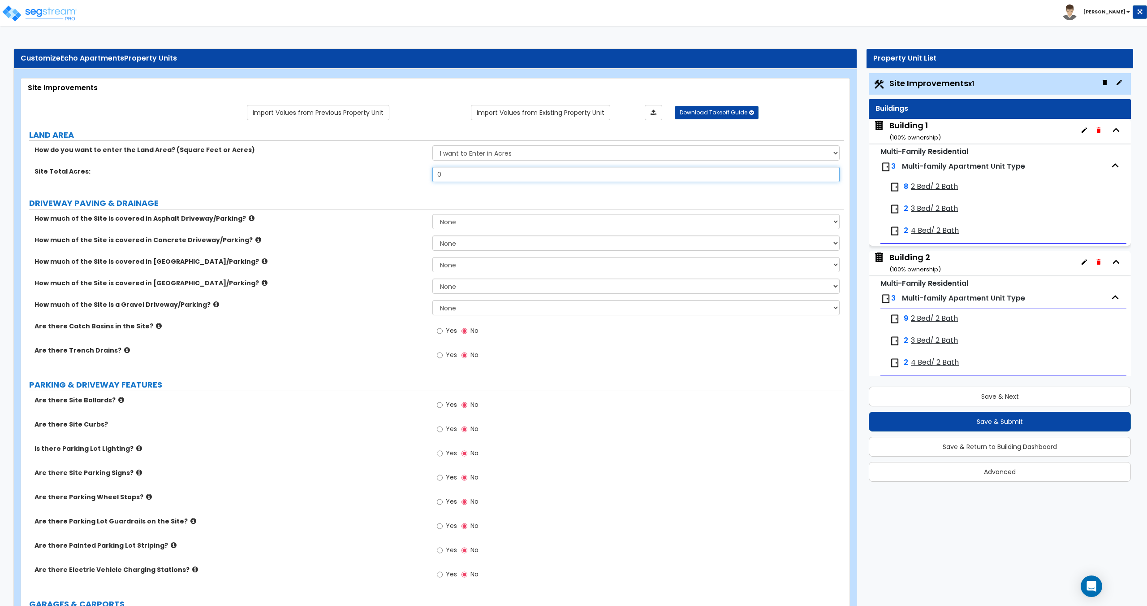
click at [381, 162] on div "How do you want to enter the Land Area? (Square Feet or Acres) I want to Enter …" at bounding box center [433, 166] width 810 height 43
type input "2.88"
click at [572, 123] on div "Building 1 ( 100 % ownership)" at bounding box center [916, 131] width 52 height 23
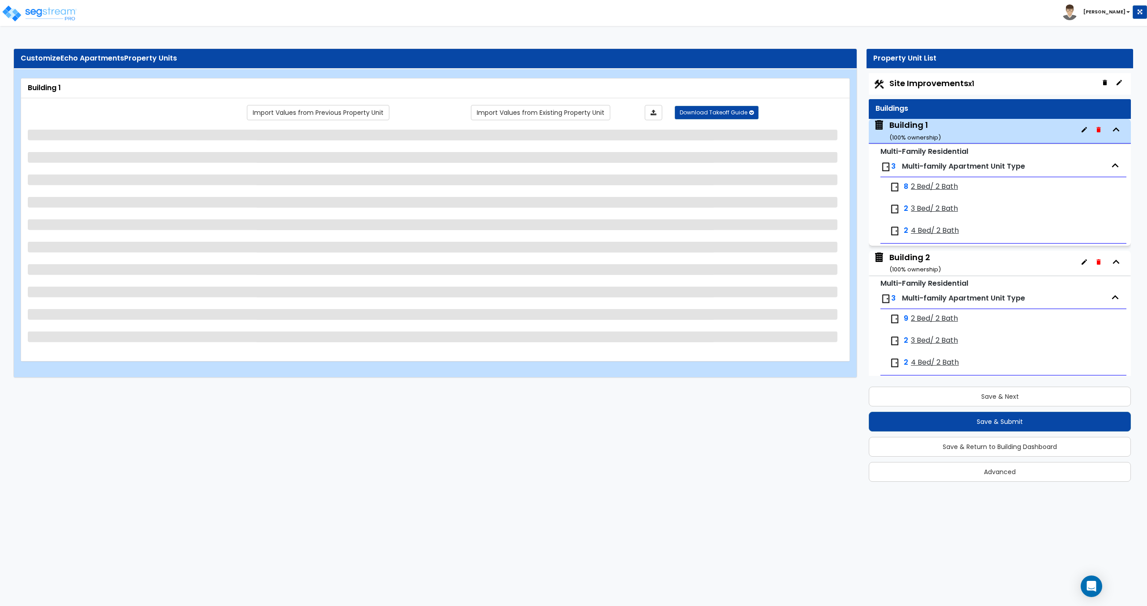
scroll to position [46, 0]
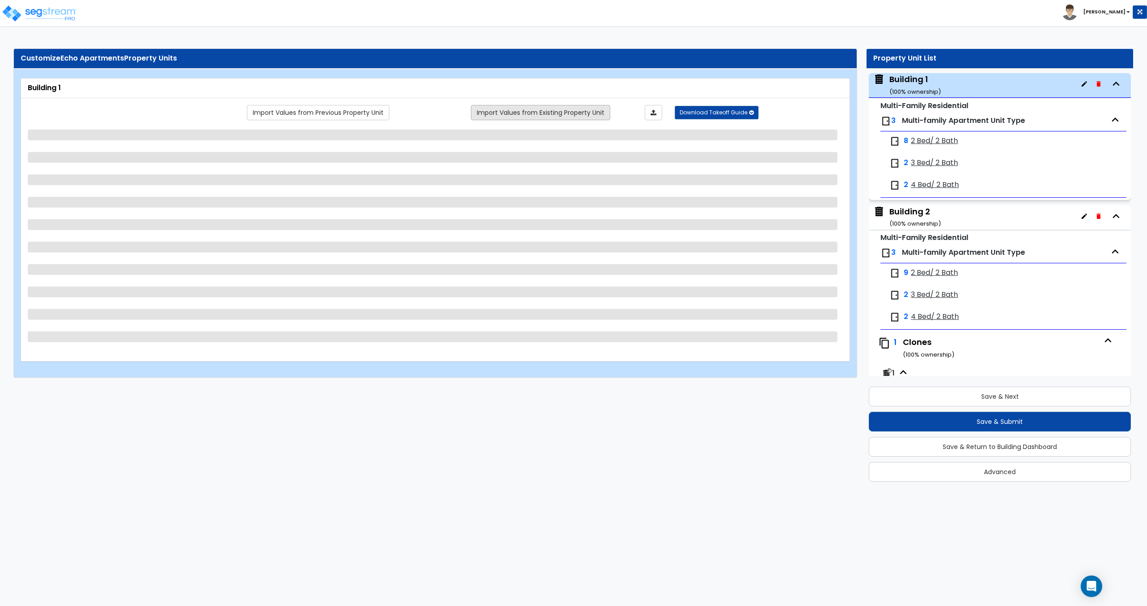
click at [512, 114] on link "Import Values from Existing Property Unit" at bounding box center [540, 112] width 139 height 15
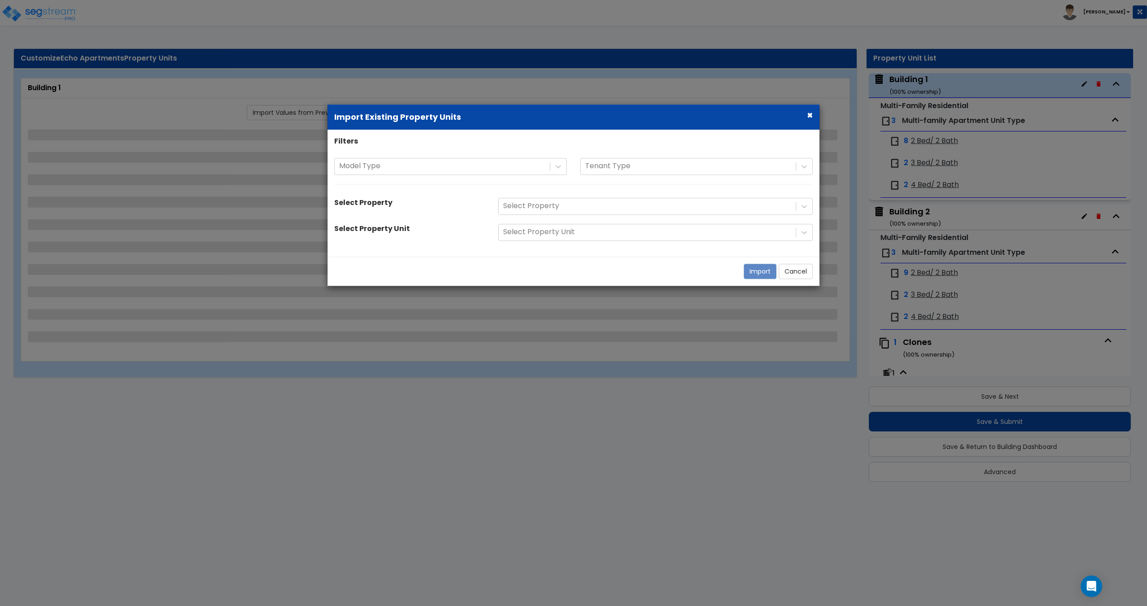
click at [468, 149] on div "Filters Model Type Tenant Type Select Property Select Property Select Property …" at bounding box center [574, 192] width 492 height 113
click at [466, 167] on div at bounding box center [442, 166] width 206 height 12
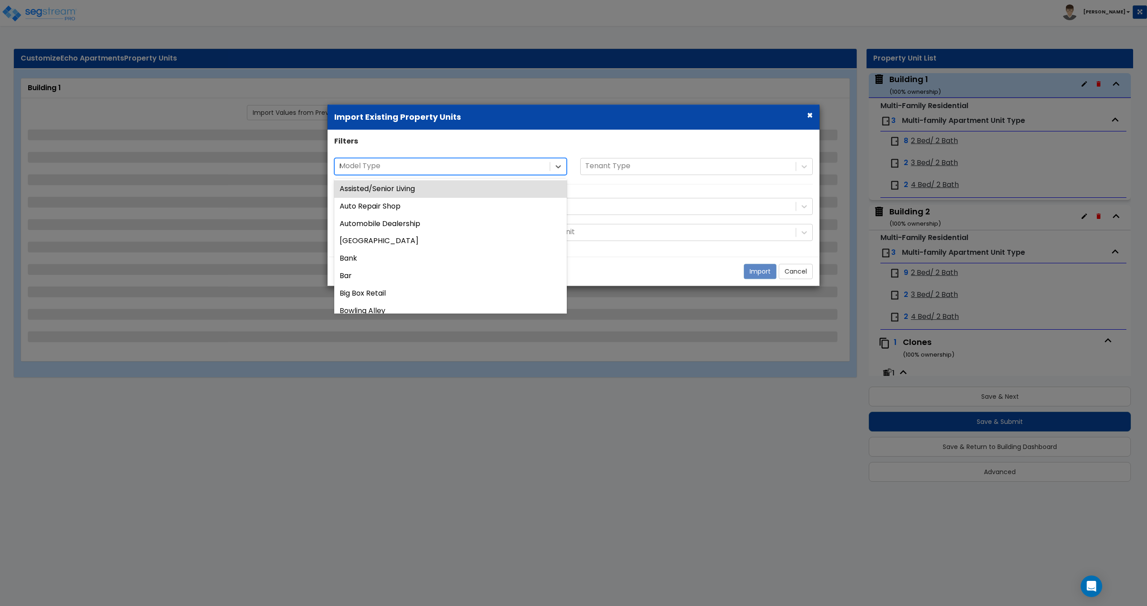
type input "rei"
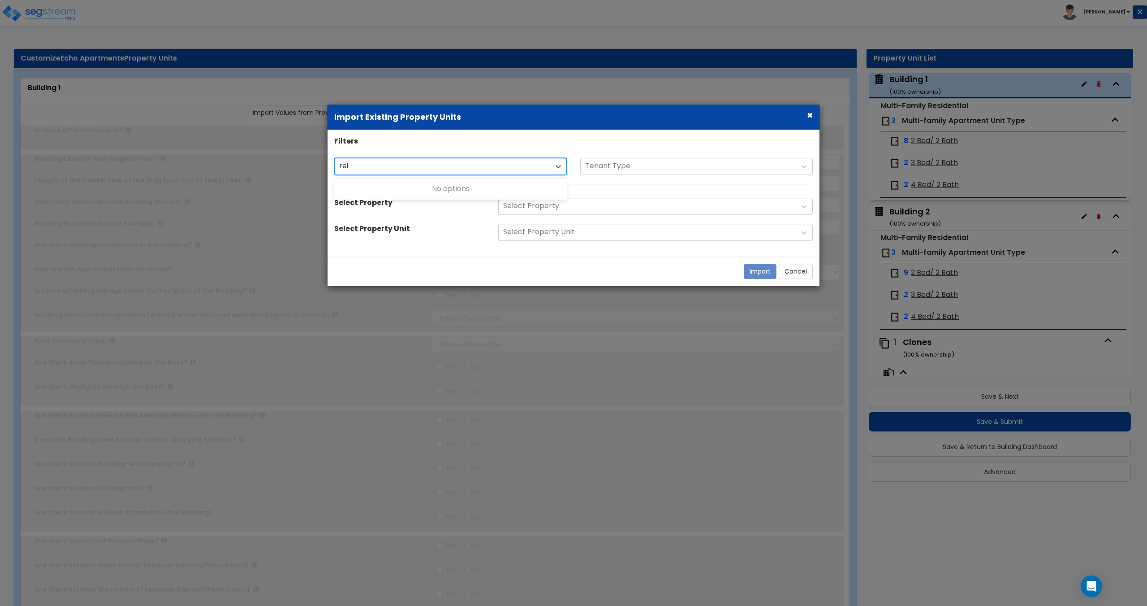
type input "1"
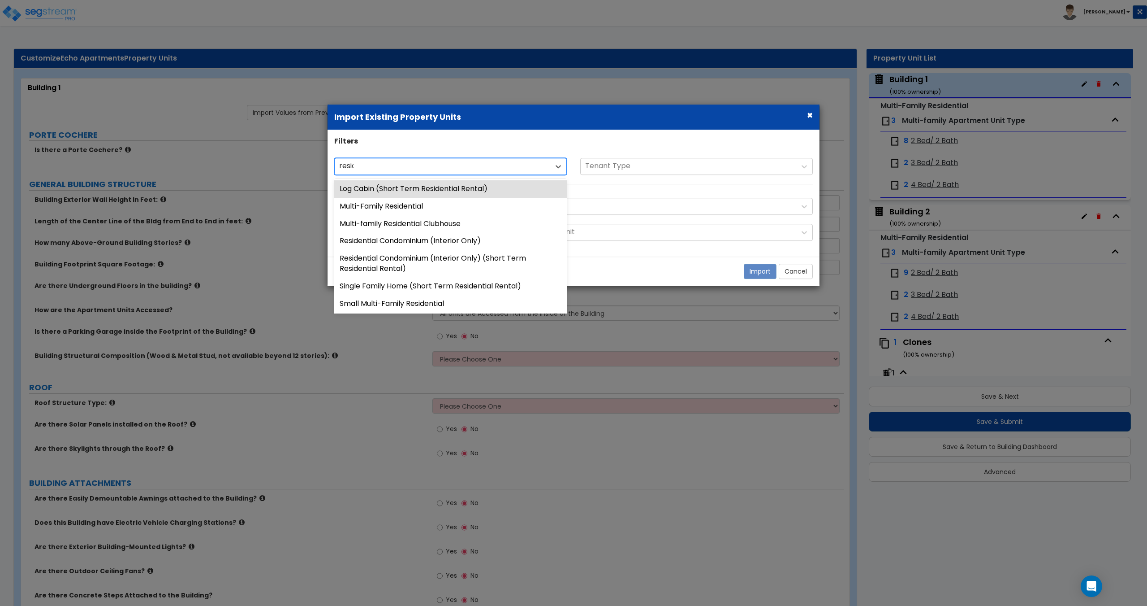
type input "residen"
click at [432, 208] on div "Multi-Family Residential" at bounding box center [450, 206] width 233 height 17
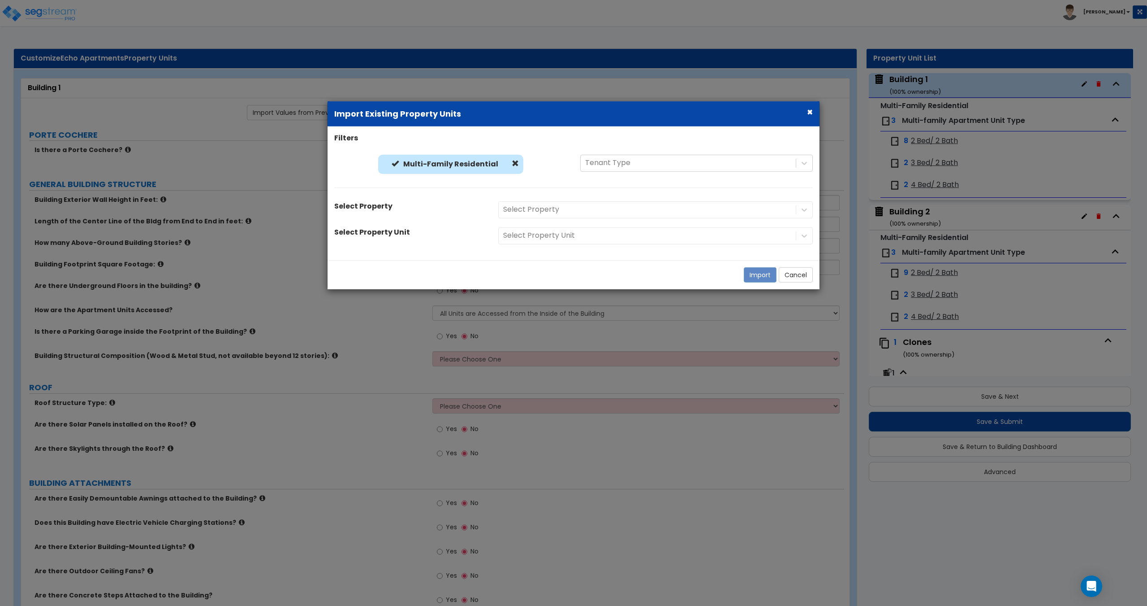
click at [539, 205] on div "Select Property" at bounding box center [656, 209] width 328 height 17
click at [540, 208] on div at bounding box center [647, 209] width 288 height 12
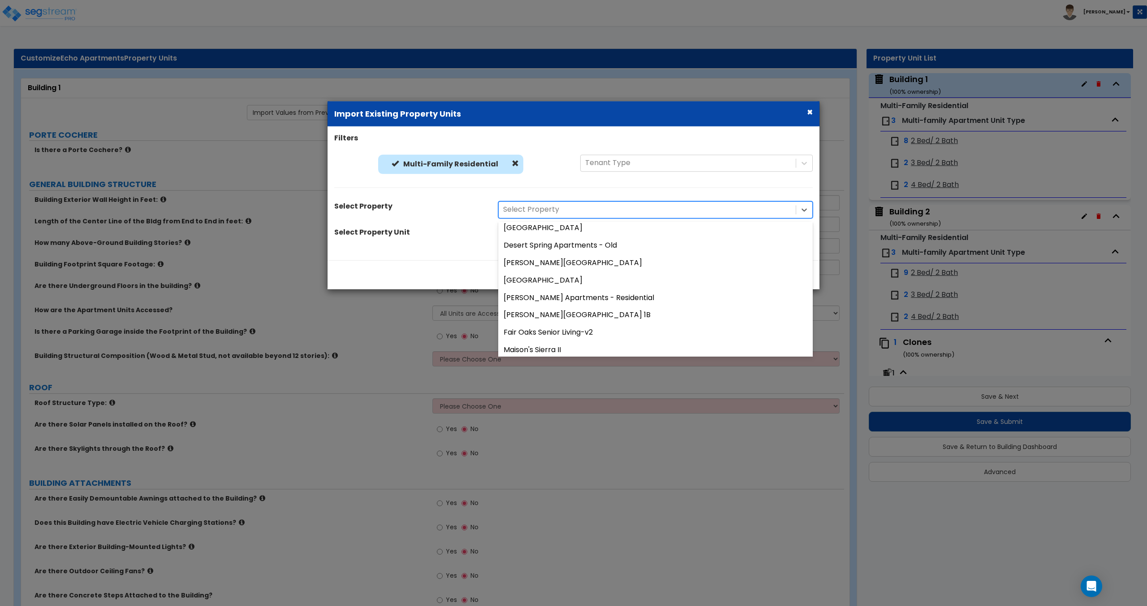
scroll to position [0, 0]
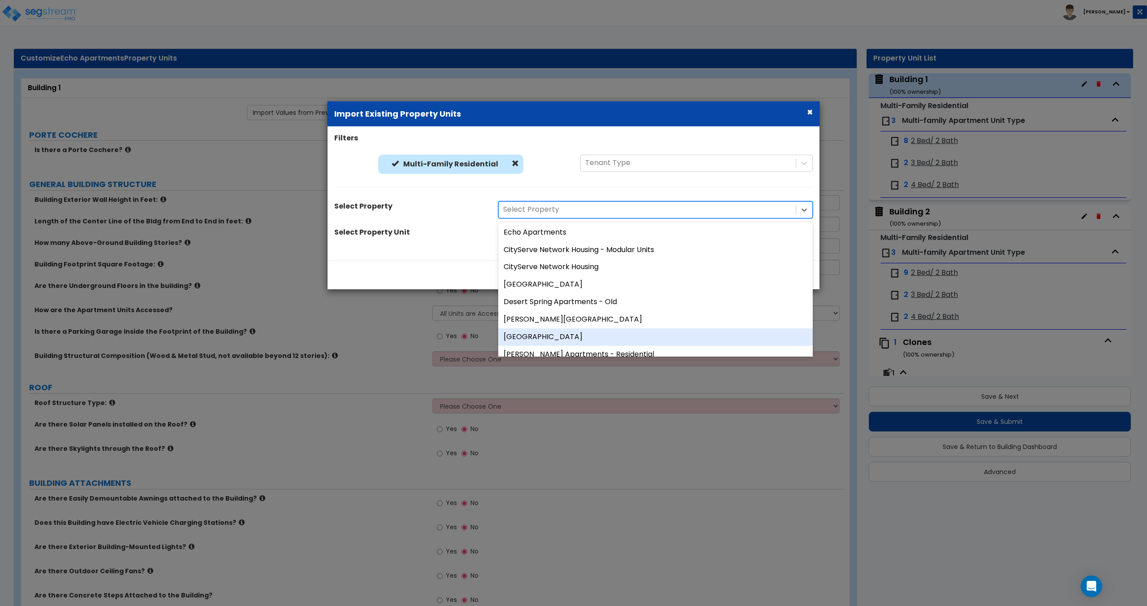
click at [529, 334] on div "[GEOGRAPHIC_DATA]" at bounding box center [655, 336] width 315 height 17
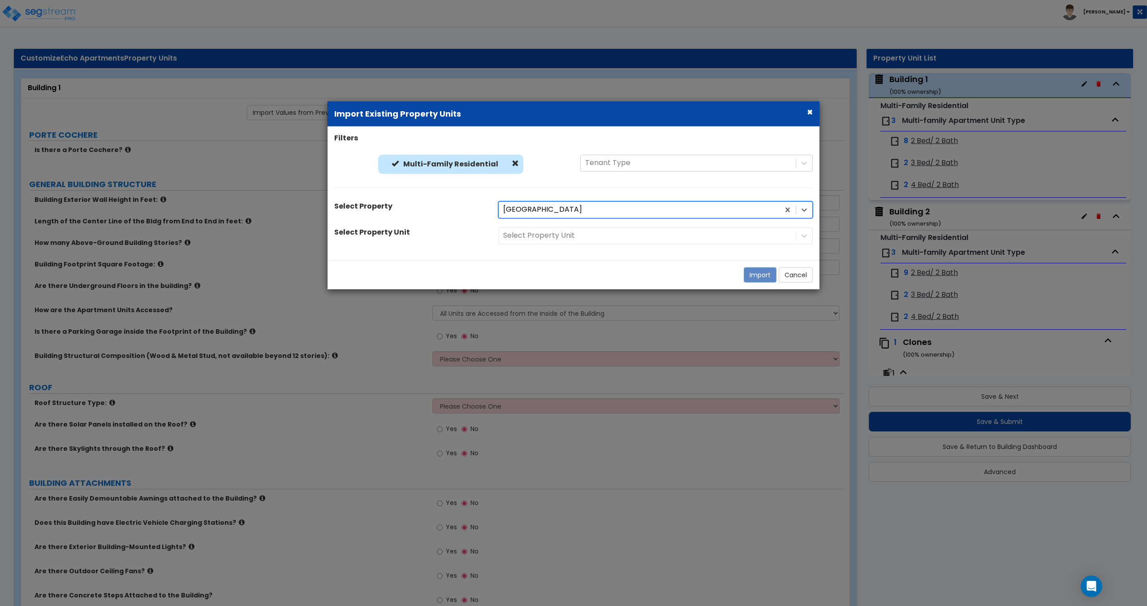
click at [547, 224] on div "Filters Multi-Family Residential Multi-Family Residential Tenant Type Select Pr…" at bounding box center [574, 193] width 492 height 120
click at [539, 247] on div "Filters Multi-Family Residential Multi-Family Residential Tenant Type Select Pr…" at bounding box center [574, 193] width 492 height 120
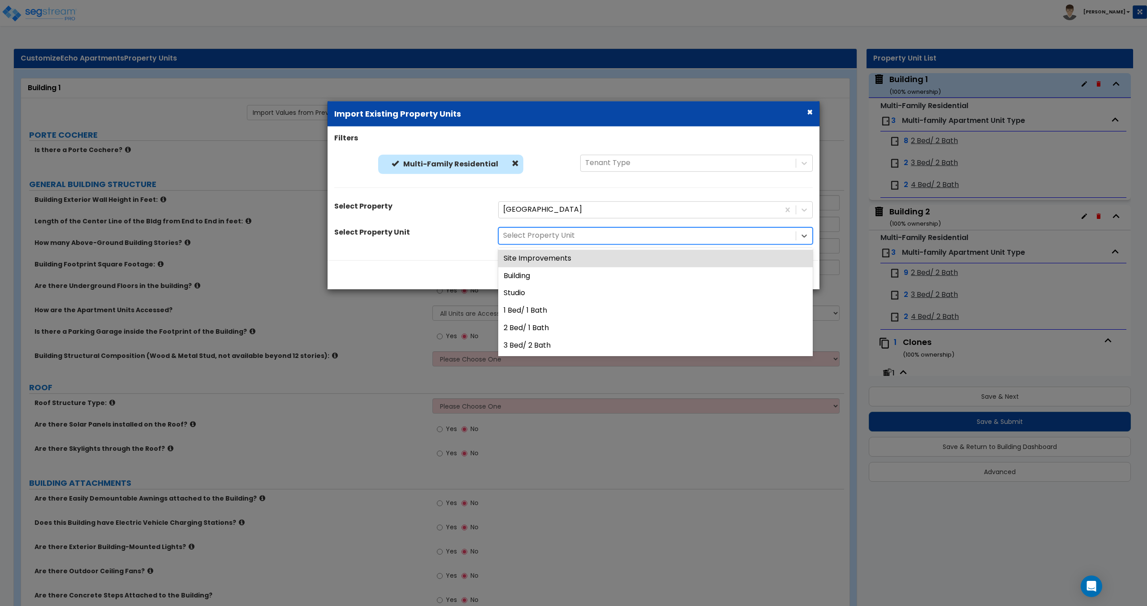
click at [543, 239] on div at bounding box center [647, 235] width 288 height 12
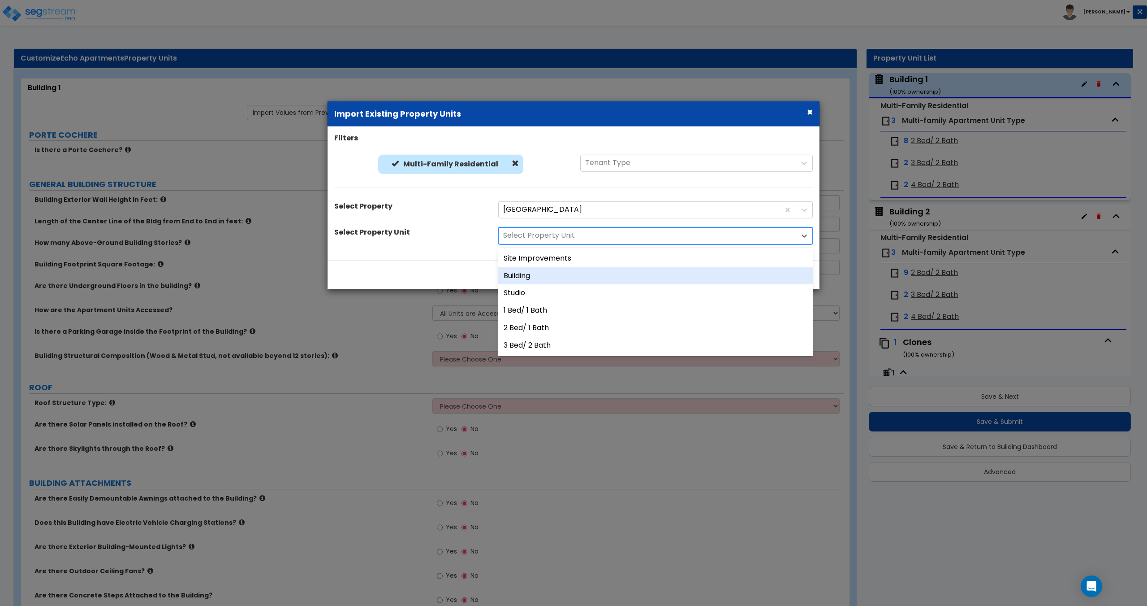
click at [541, 279] on div "Building" at bounding box center [655, 275] width 315 height 17
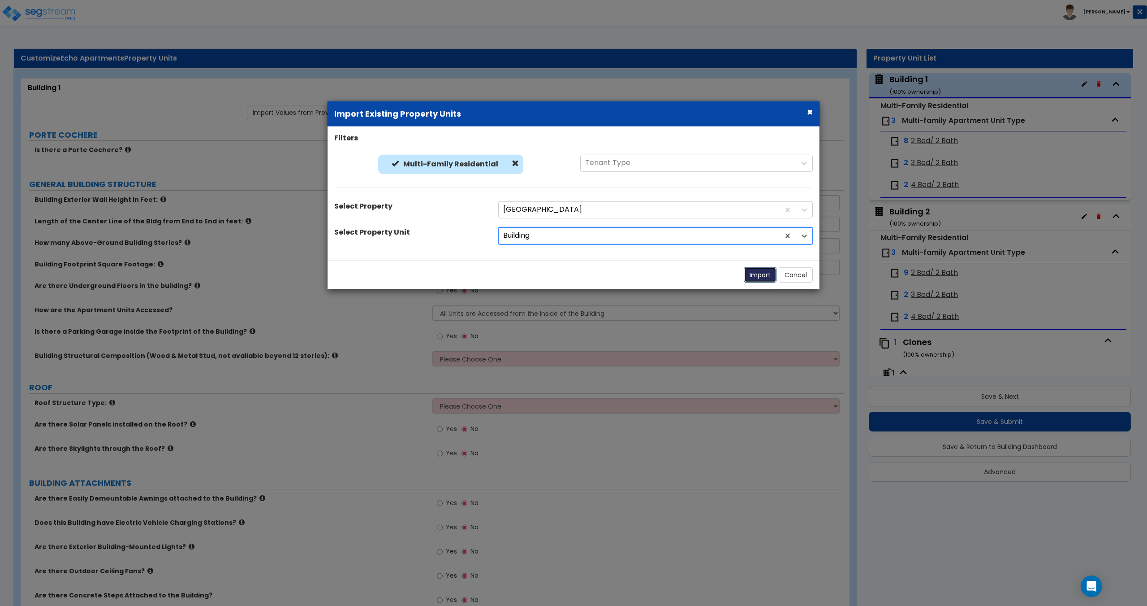
click at [572, 274] on button "Import" at bounding box center [760, 274] width 33 height 15
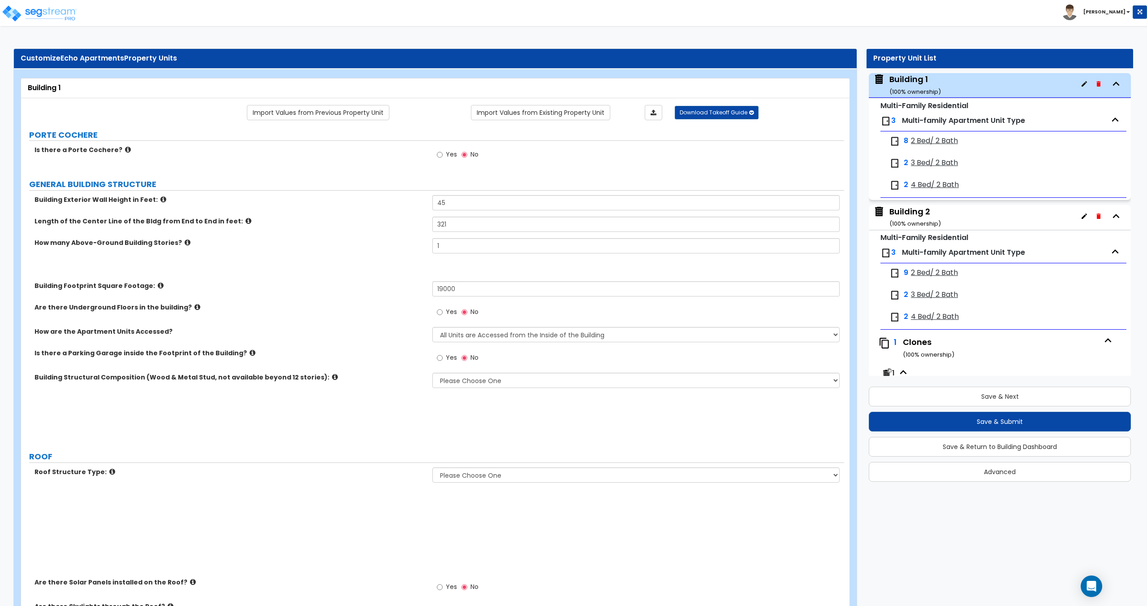
type input "45"
type input "321"
type input "4"
type input "19000"
select select "7"
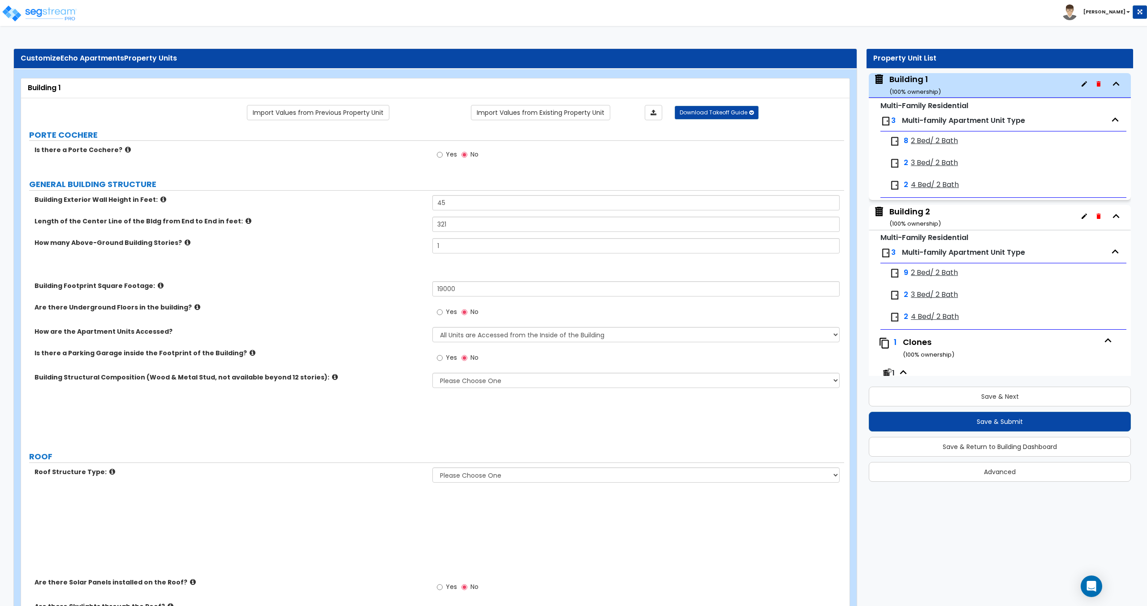
select select "2"
radio input "true"
select select "1"
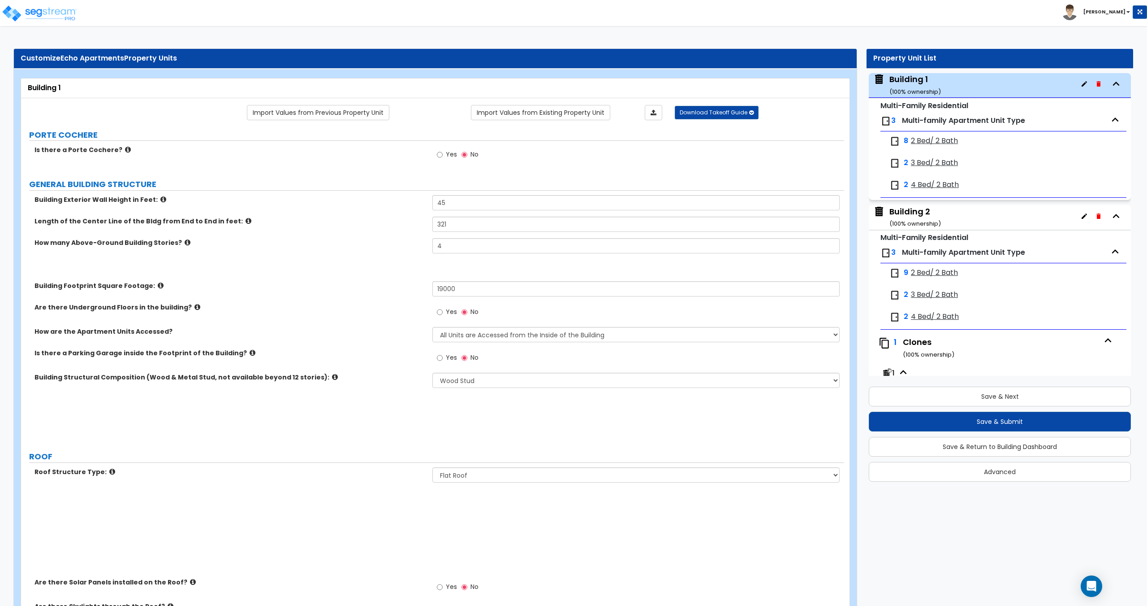
radio input "true"
select select "1"
radio input "true"
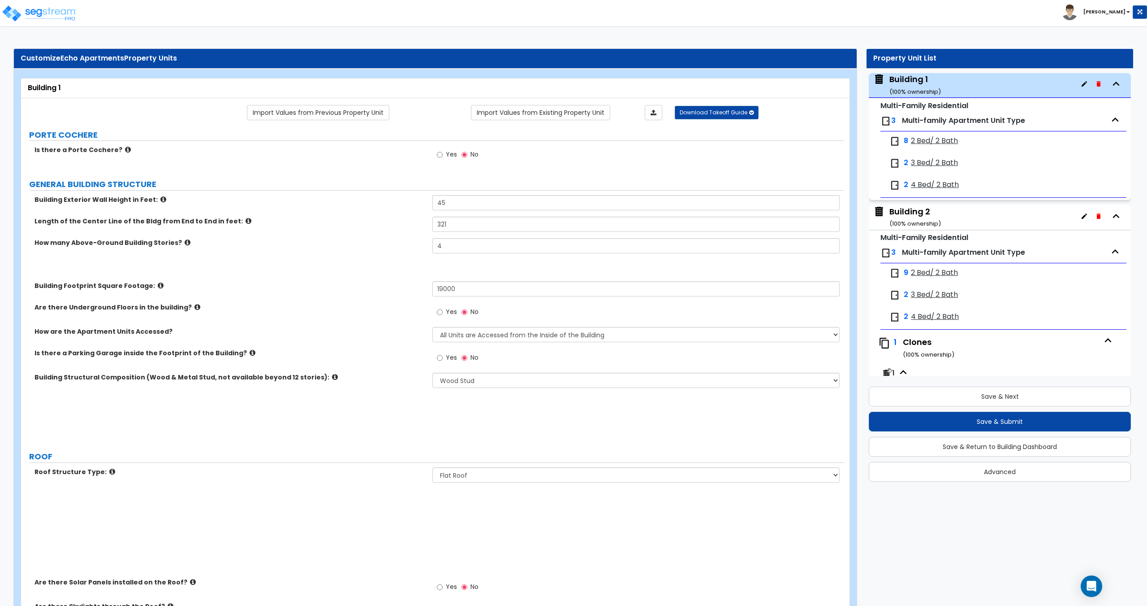
select select "2"
select select "1"
select select "7"
select select "2"
select select "3"
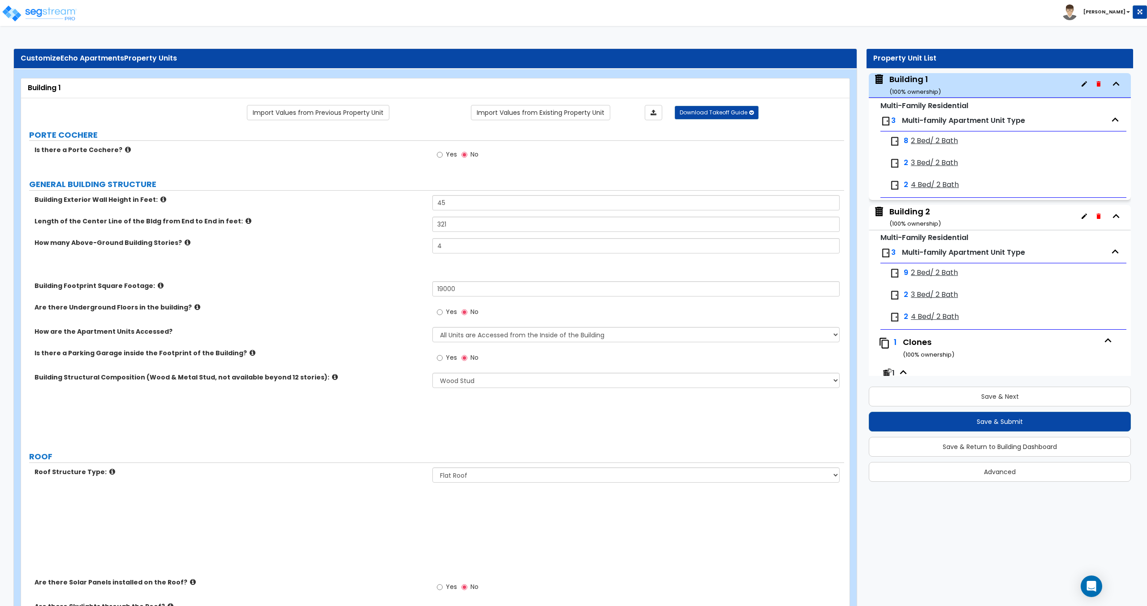
type input "8"
type input "4"
select select "1"
radio input "true"
type input "3"
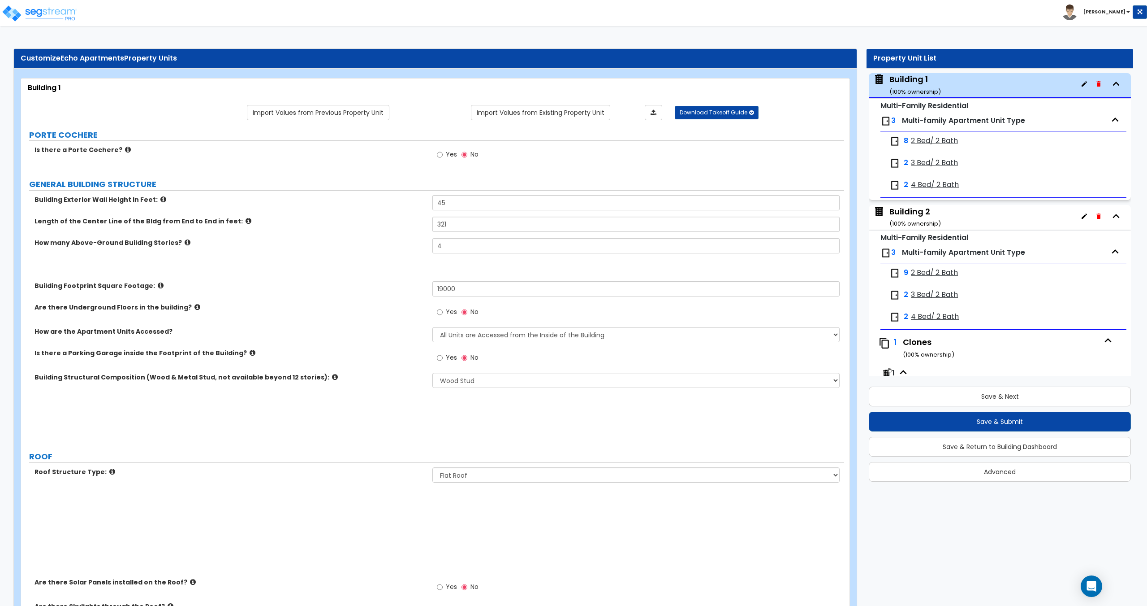
select select "2"
radio input "true"
select select "1"
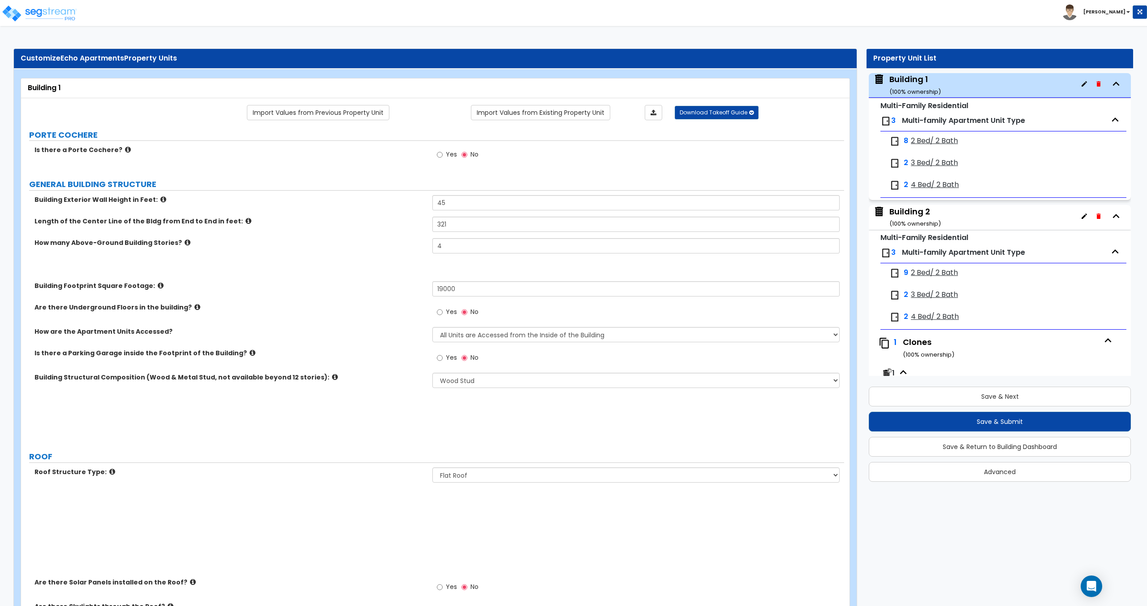
radio input "true"
select select "2"
select select "4"
select select "2"
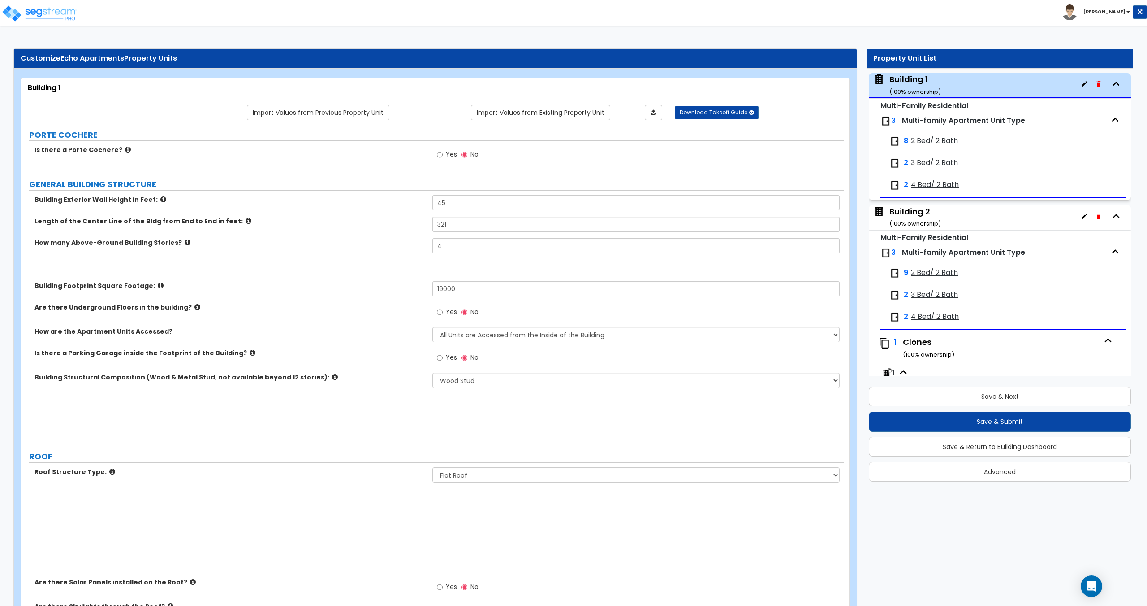
select select "1"
select select "2"
type input "2"
radio input "true"
type input "2"
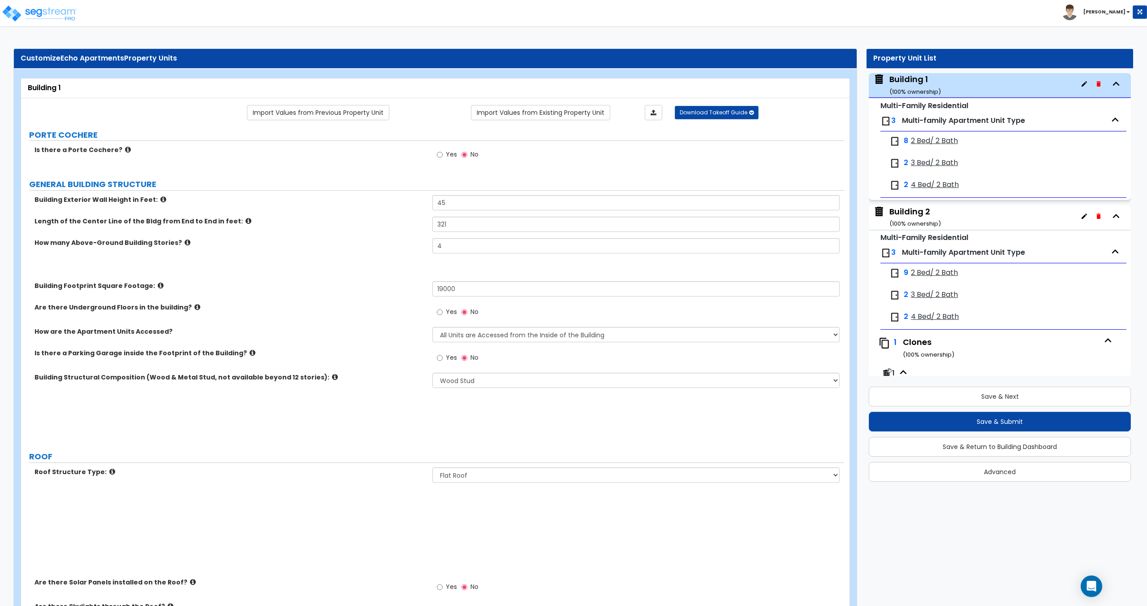
radio input "true"
type input "150"
select select "4"
type input "62"
type input "100"
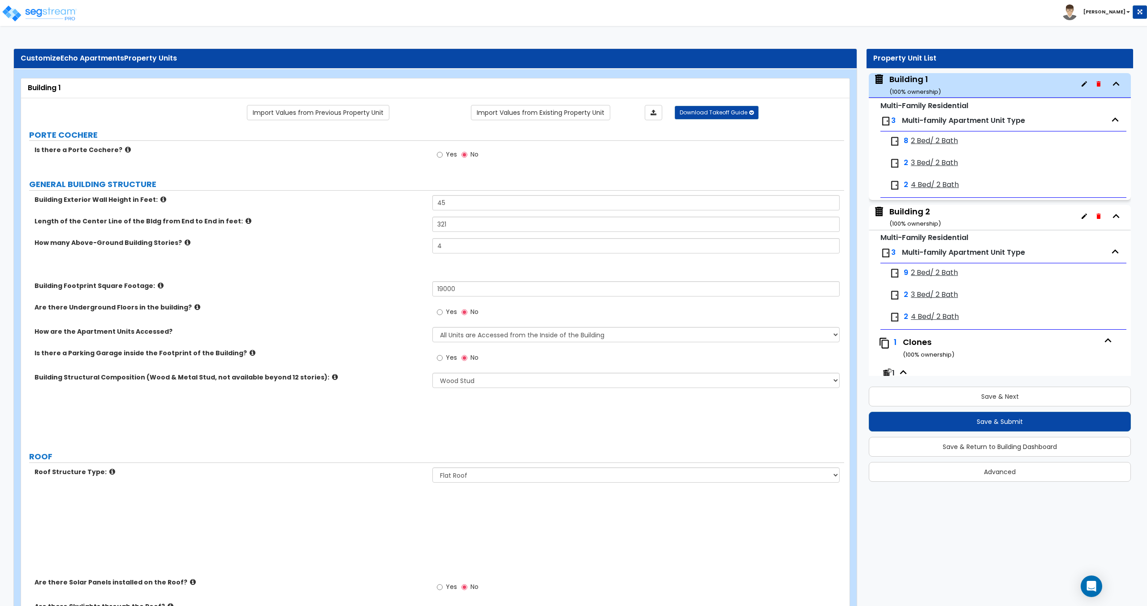
select select "2"
select select "3"
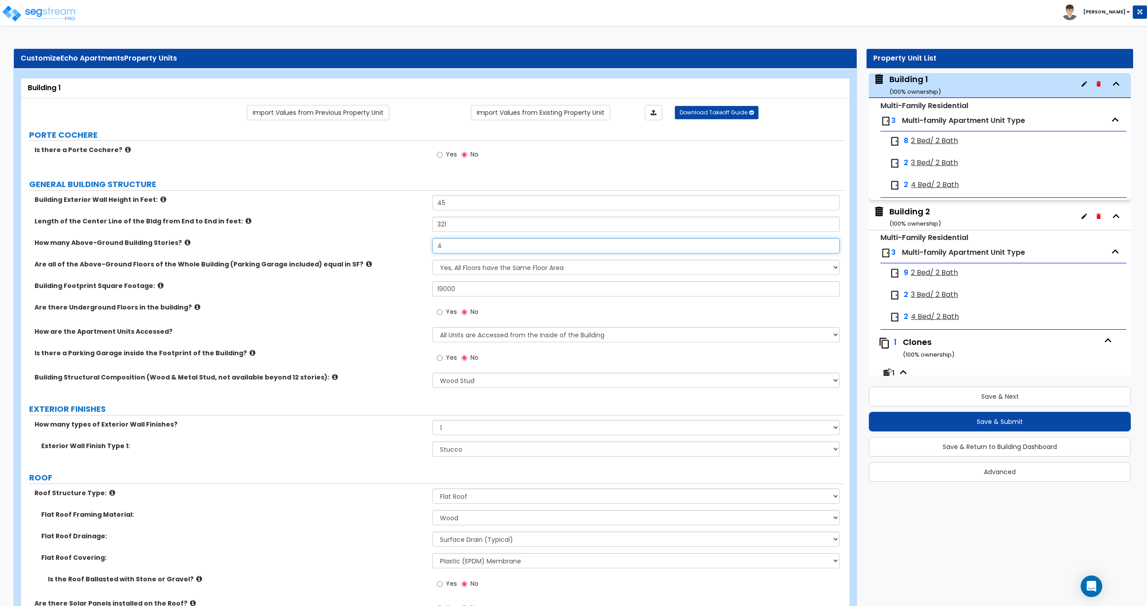
drag, startPoint x: 357, startPoint y: 238, endPoint x: 350, endPoint y: 238, distance: 6.3
click at [353, 238] on div "Building Exterior Wall Height in Feet: 45 Length of the Center Line of the Bldg…" at bounding box center [433, 294] width 810 height 199
type input "3"
click at [443, 209] on input "45" at bounding box center [636, 202] width 407 height 15
drag, startPoint x: 462, startPoint y: 199, endPoint x: 381, endPoint y: 199, distance: 80.7
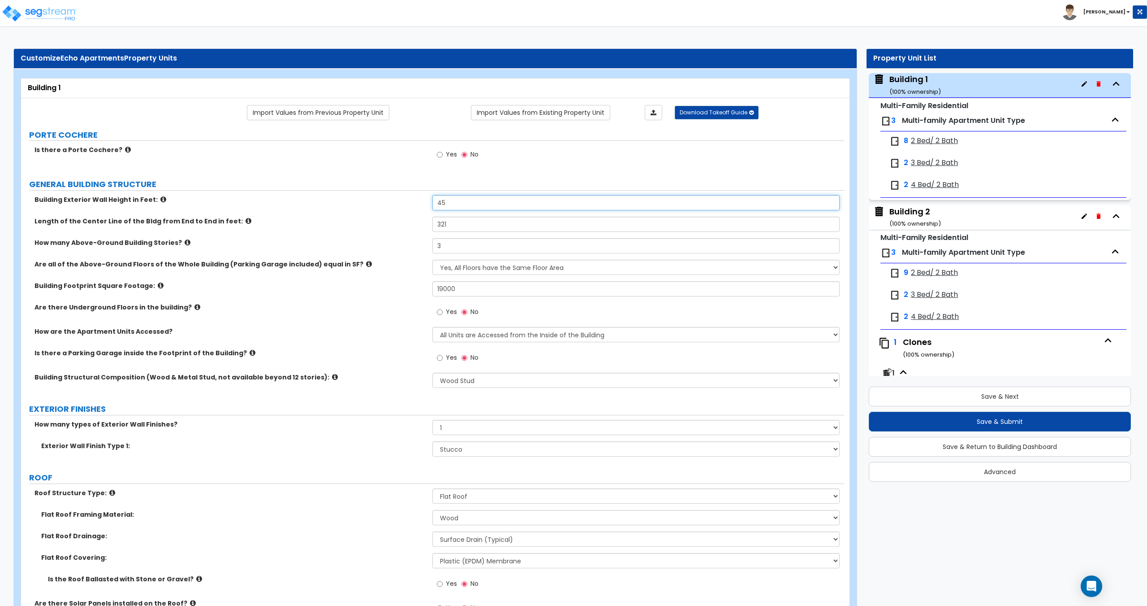
click at [383, 199] on div "Building Exterior Wall Height in Feet: 45" at bounding box center [432, 206] width 823 height 22
type input "92"
drag, startPoint x: 432, startPoint y: 223, endPoint x: 384, endPoint y: 214, distance: 48.8
click at [412, 218] on div "Length of the Center Line of the Bldg from End to End in feet: 321" at bounding box center [432, 227] width 823 height 22
type input "92"
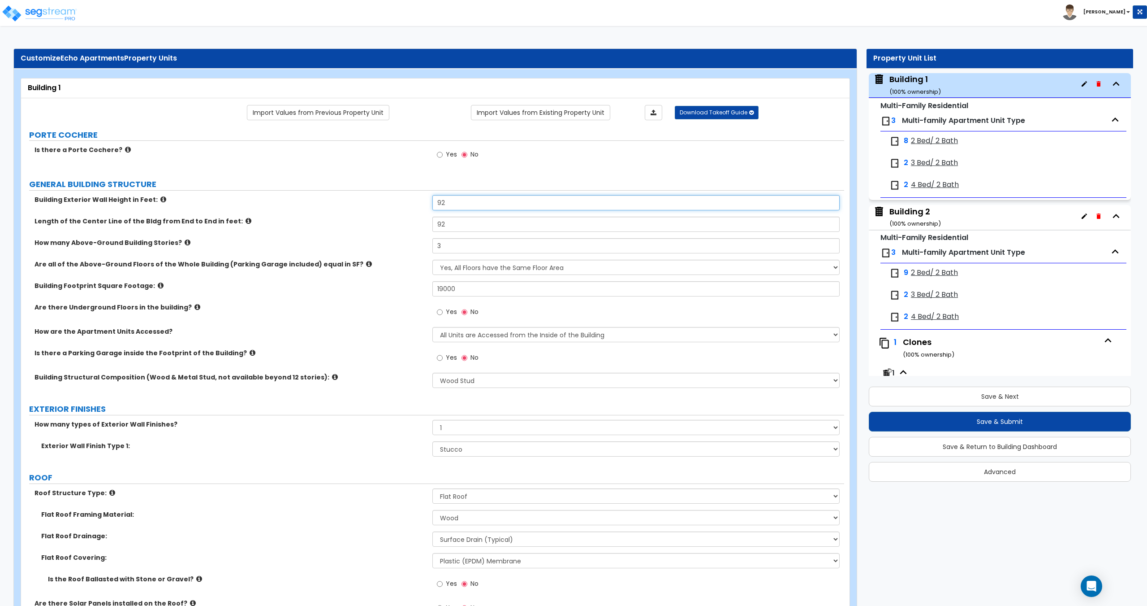
click at [442, 201] on input "92" at bounding box center [636, 202] width 407 height 15
drag, startPoint x: 447, startPoint y: 207, endPoint x: 352, endPoint y: 197, distance: 95.1
click at [352, 197] on div "Building Exterior Wall Height in Feet: 92" at bounding box center [432, 206] width 823 height 22
type input "40"
drag, startPoint x: 464, startPoint y: 288, endPoint x: 368, endPoint y: 289, distance: 95.5
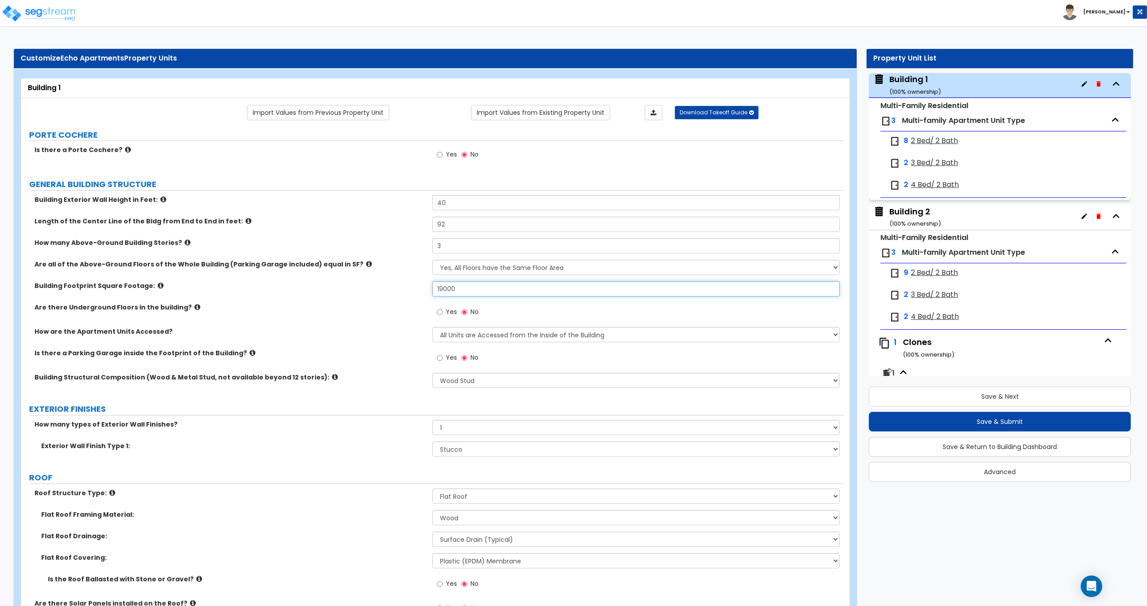
click at [381, 287] on div "Building Footprint Square Footage: 19000" at bounding box center [432, 292] width 823 height 22
drag, startPoint x: 466, startPoint y: 290, endPoint x: 344, endPoint y: 290, distance: 121.5
click at [355, 290] on div "Building Footprint Square Footage: 4,430" at bounding box center [432, 292] width 823 height 22
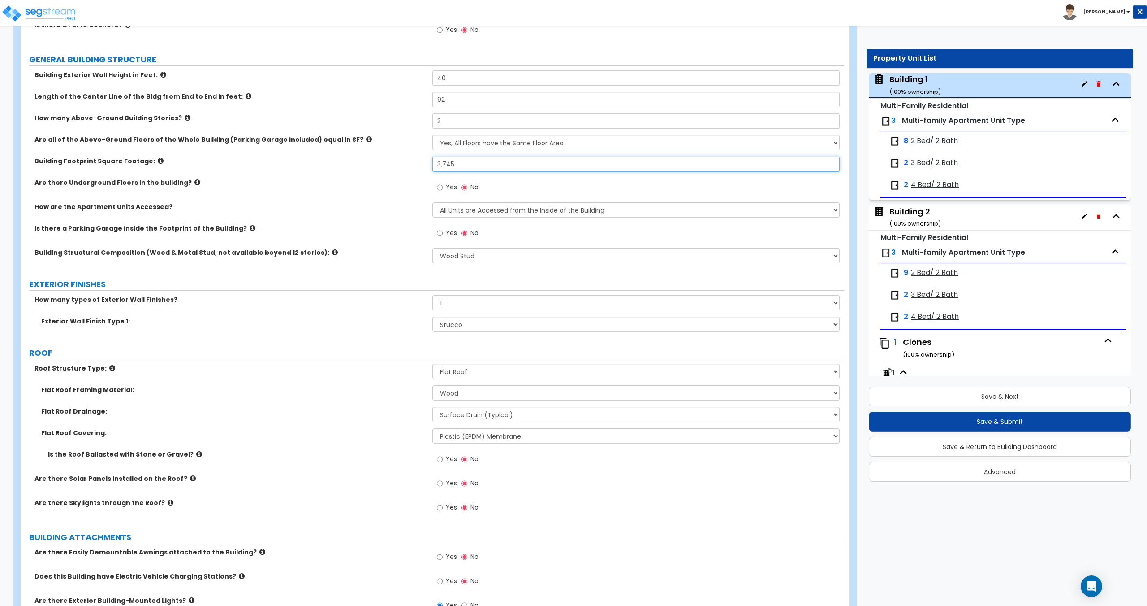
scroll to position [134, 0]
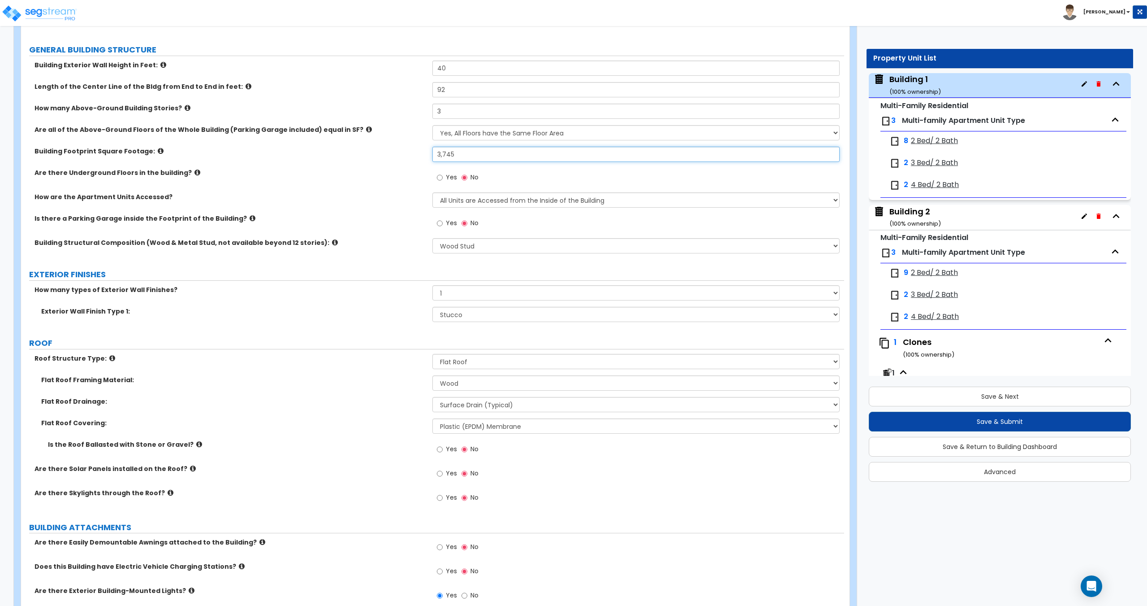
type input "3,745"
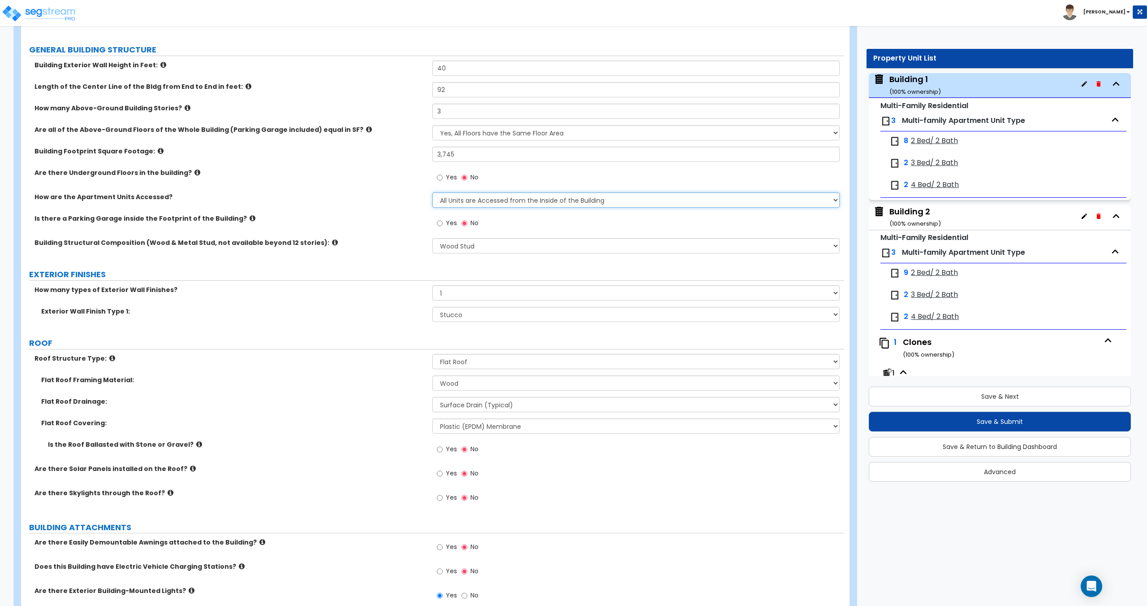
click at [459, 200] on select "All Units are Accessed from the Inside of the Building All Units are Accessed f…" at bounding box center [636, 199] width 407 height 15
select select "2"
click at [433, 192] on select "All Units are Accessed from the Inside of the Building All Units are Accessed f…" at bounding box center [636, 199] width 407 height 15
click at [456, 314] on select "Please Choose One No Finish/Shared Wall No Wall Brick Veneer Stone Veneer Wood …" at bounding box center [636, 314] width 407 height 15
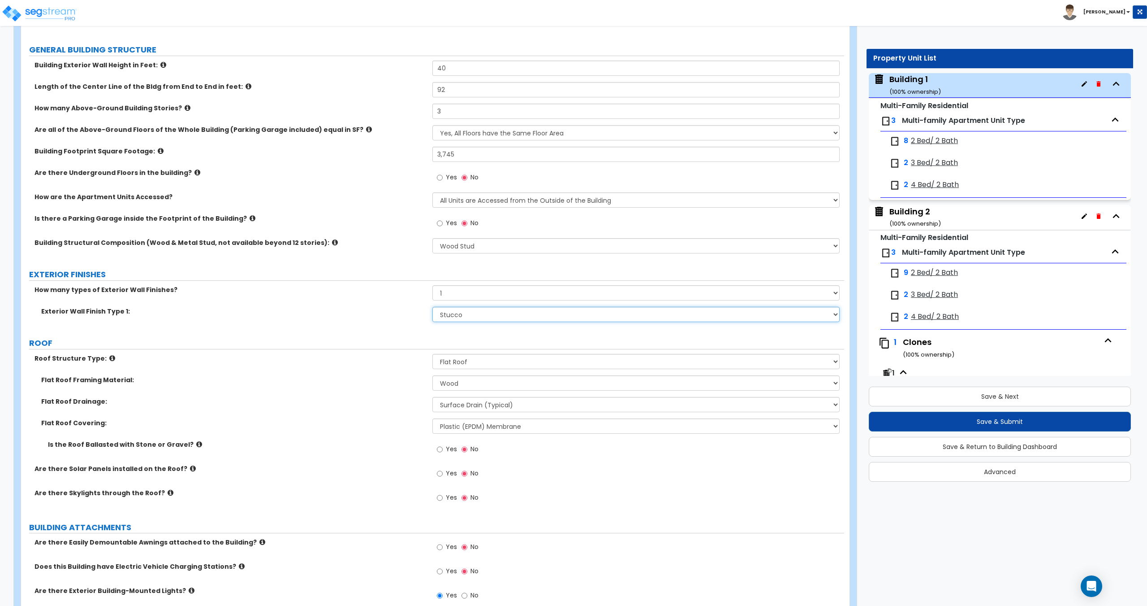
click at [469, 311] on select "Please Choose One No Finish/Shared Wall No Wall Brick Veneer Stone Veneer Wood …" at bounding box center [636, 314] width 407 height 15
drag, startPoint x: 469, startPoint y: 311, endPoint x: 470, endPoint y: 284, distance: 27.3
click at [469, 311] on select "Please Choose One No Finish/Shared Wall No Wall Brick Veneer Stone Veneer Wood …" at bounding box center [636, 314] width 407 height 15
click at [466, 249] on select "Please Choose One Reinforced Concrete Structural Steel Brick Masonry CMU Masonr…" at bounding box center [636, 245] width 407 height 15
drag, startPoint x: 466, startPoint y: 249, endPoint x: 469, endPoint y: 257, distance: 9.1
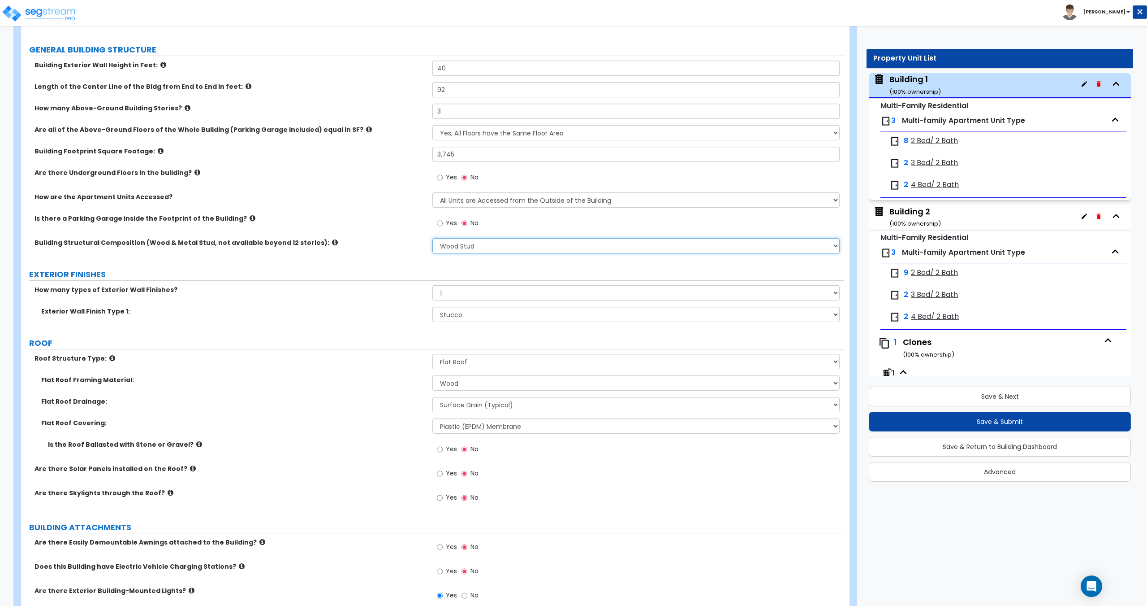
click at [466, 249] on select "Please Choose One Reinforced Concrete Structural Steel Brick Masonry CMU Masonr…" at bounding box center [636, 245] width 407 height 15
click at [470, 358] on select "Please Choose One [PERSON_NAME] Roof Flat Roof Hybrid [PERSON_NAME] & Flat Roof" at bounding box center [636, 361] width 407 height 15
select select "1"
click at [433, 354] on select "Please Choose One [PERSON_NAME] Roof Flat Roof Hybrid [PERSON_NAME] & Flat Roof" at bounding box center [636, 361] width 407 height 15
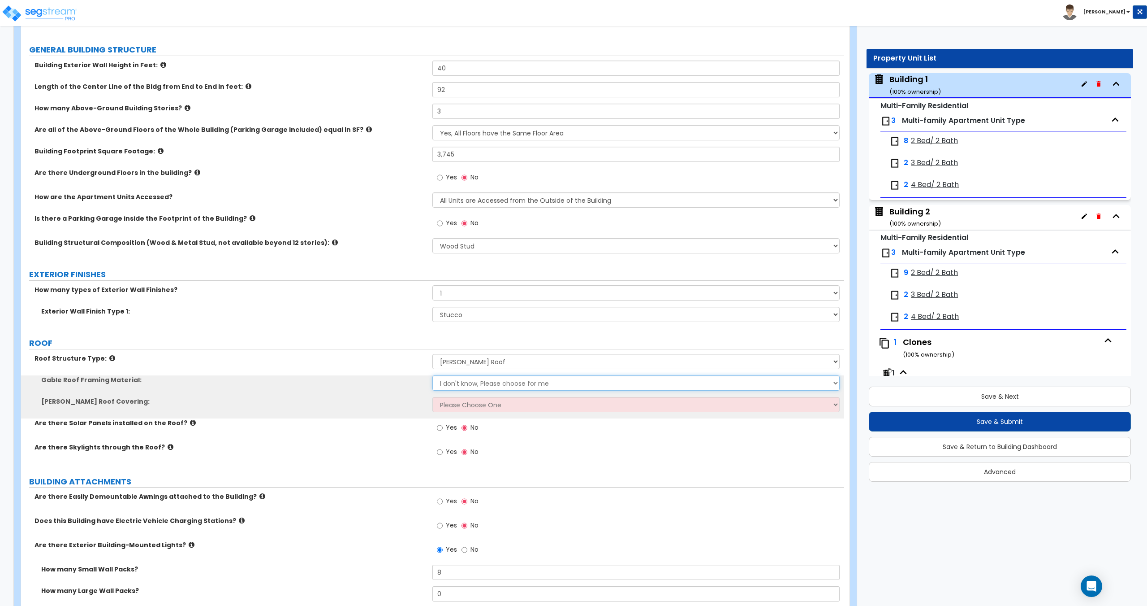
click at [470, 381] on select "I don't know, Please choose for me Metal Wood" at bounding box center [636, 382] width 407 height 15
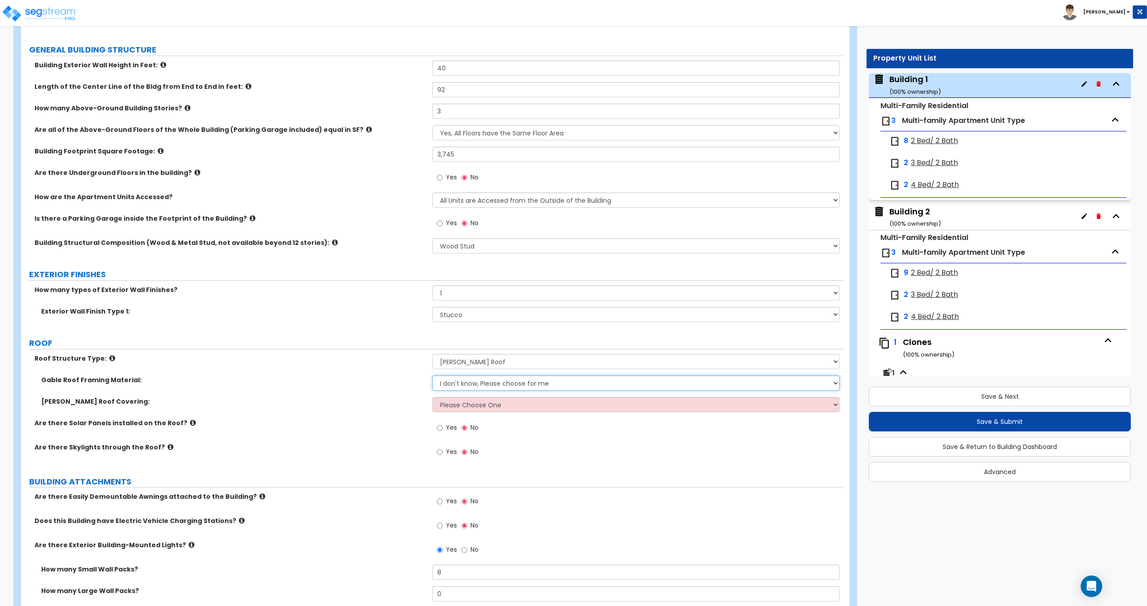
select select "2"
click at [433, 375] on select "I don't know, Please choose for me Metal Wood" at bounding box center [636, 382] width 407 height 15
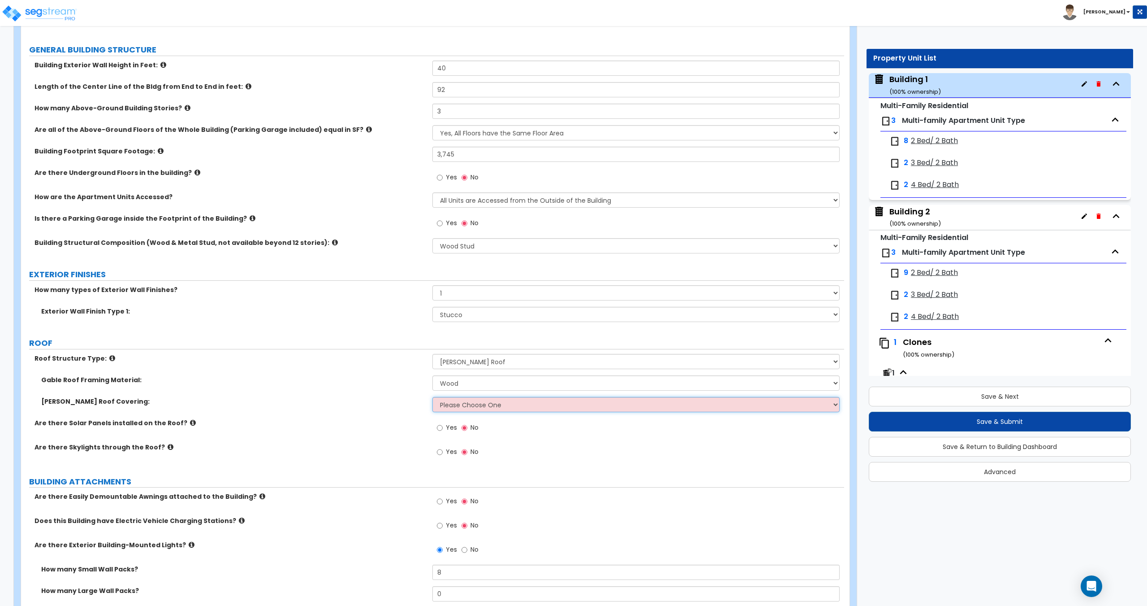
click at [468, 404] on select "Please Choose One Asphalt Shingle Clay Tile Wood Shingle Metal Shingle Standing…" at bounding box center [636, 404] width 407 height 15
select select "2"
click at [433, 397] on select "Please Choose One Asphalt Shingle Clay Tile Wood Shingle Metal Shingle Standing…" at bounding box center [636, 404] width 407 height 15
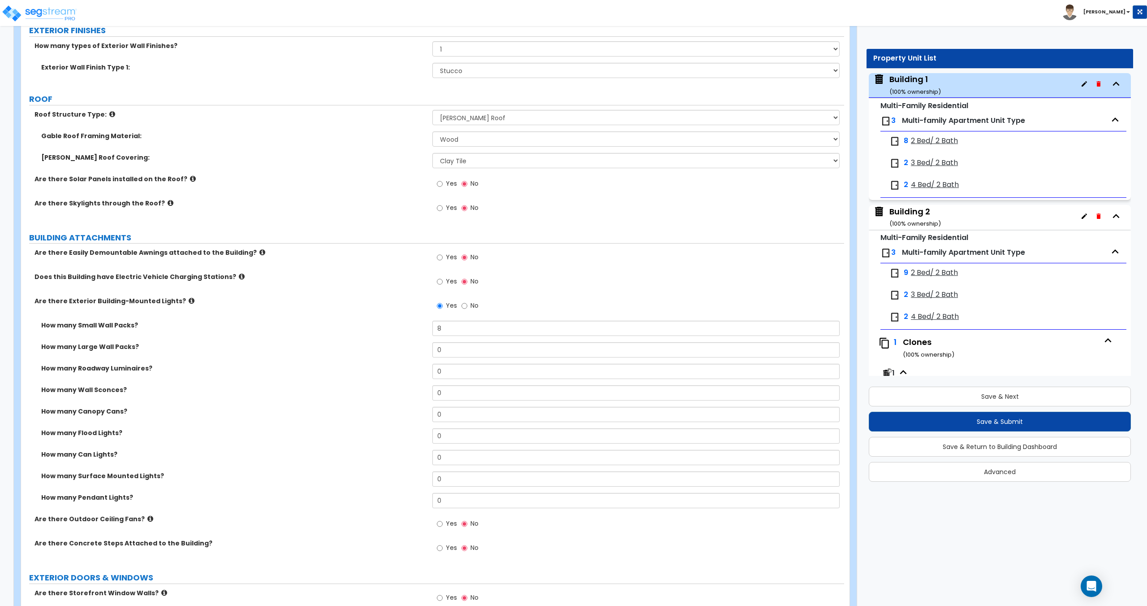
scroll to position [395, 0]
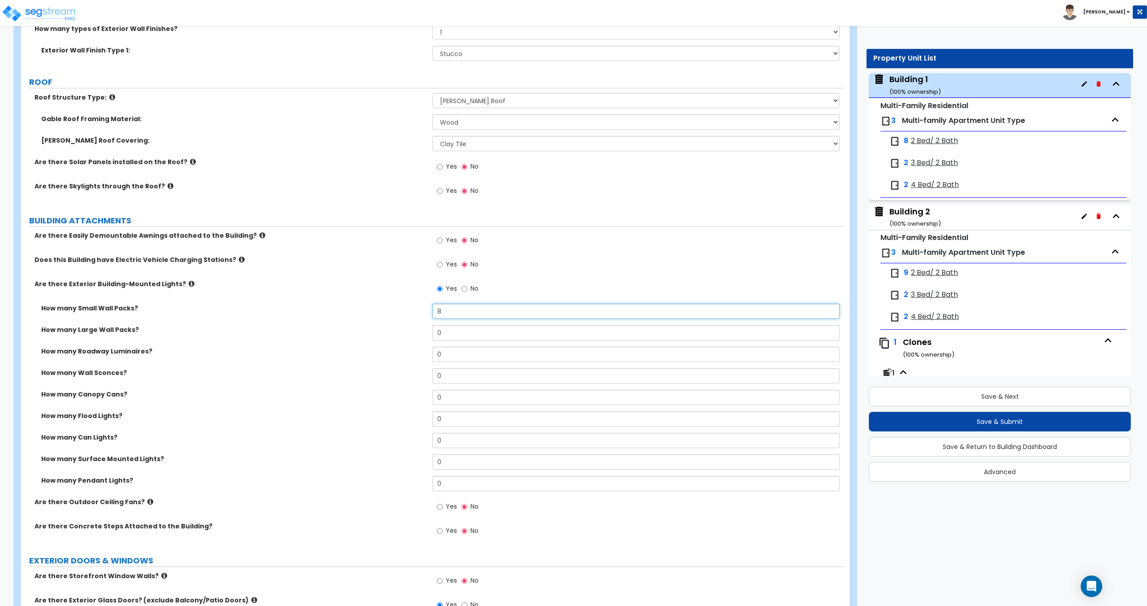
drag, startPoint x: 450, startPoint y: 313, endPoint x: 352, endPoint y: 300, distance: 98.5
click at [355, 298] on div "Are there Easily Demountable Awnings attached to the Building? Yes No Does this…" at bounding box center [433, 388] width 810 height 315
type input "12"
drag, startPoint x: 467, startPoint y: 316, endPoint x: 400, endPoint y: 302, distance: 68.7
click at [412, 304] on div "How many Small Wall Packs? 12" at bounding box center [432, 314] width 823 height 22
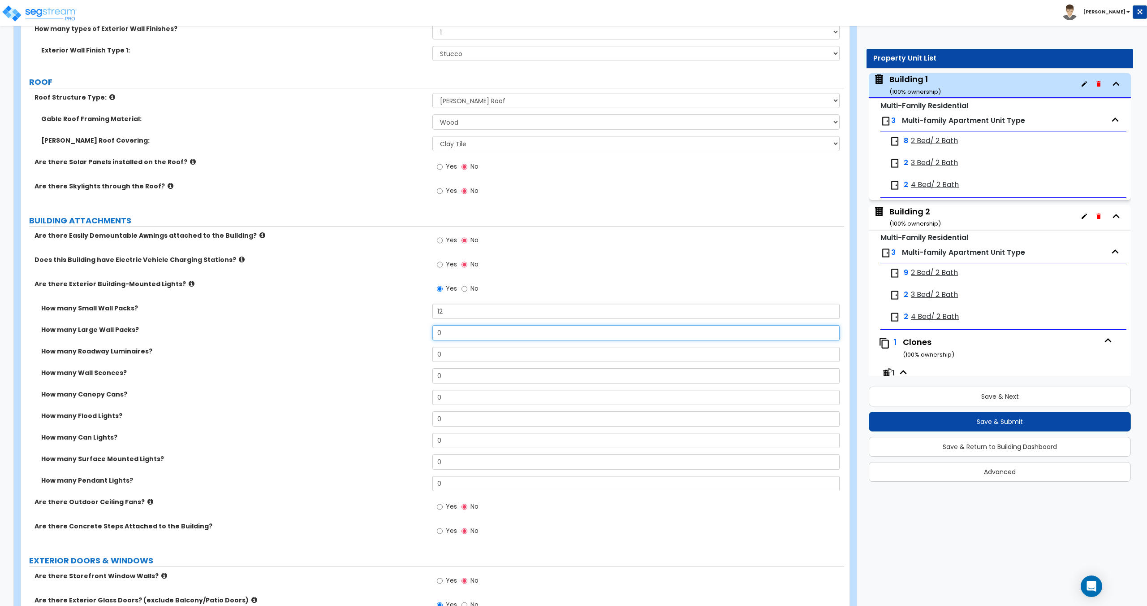
click at [468, 330] on input "0" at bounding box center [636, 332] width 407 height 15
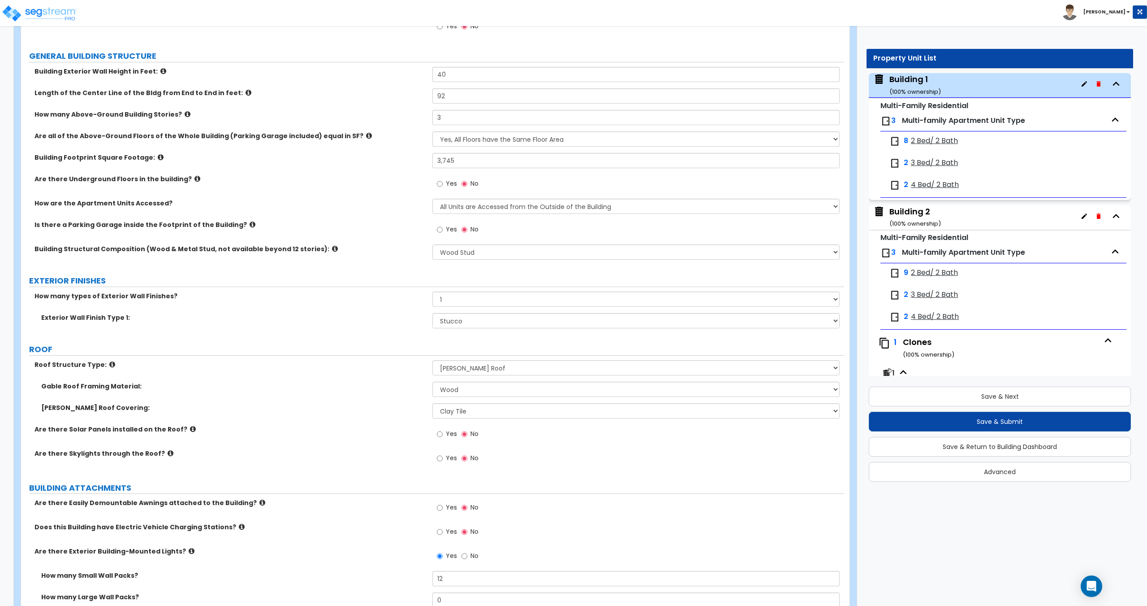
scroll to position [125, 0]
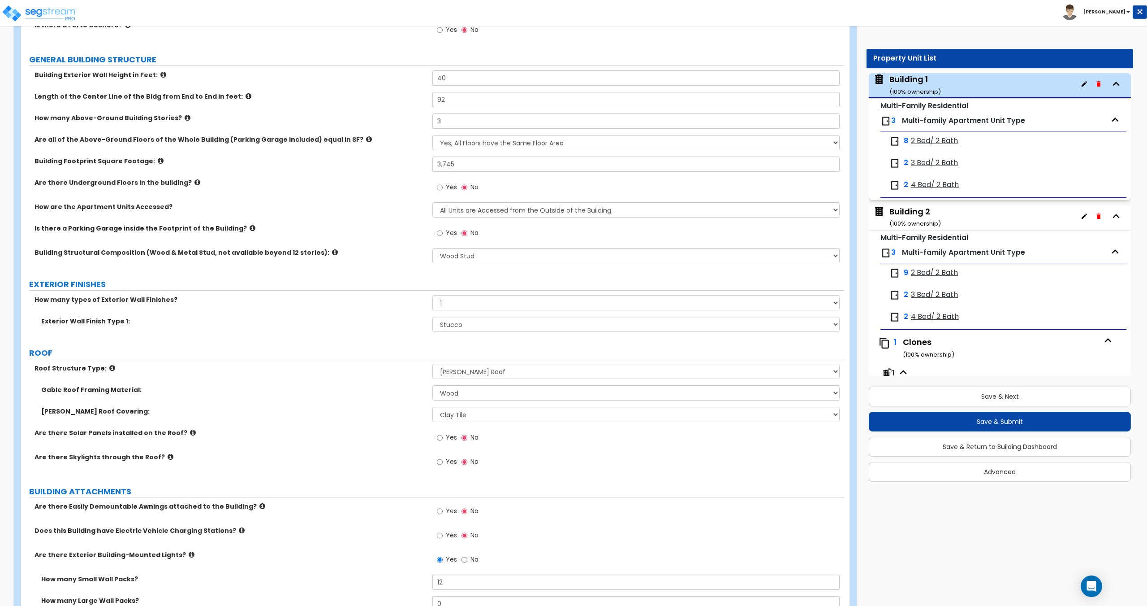
click at [189, 553] on icon at bounding box center [192, 554] width 6 height 7
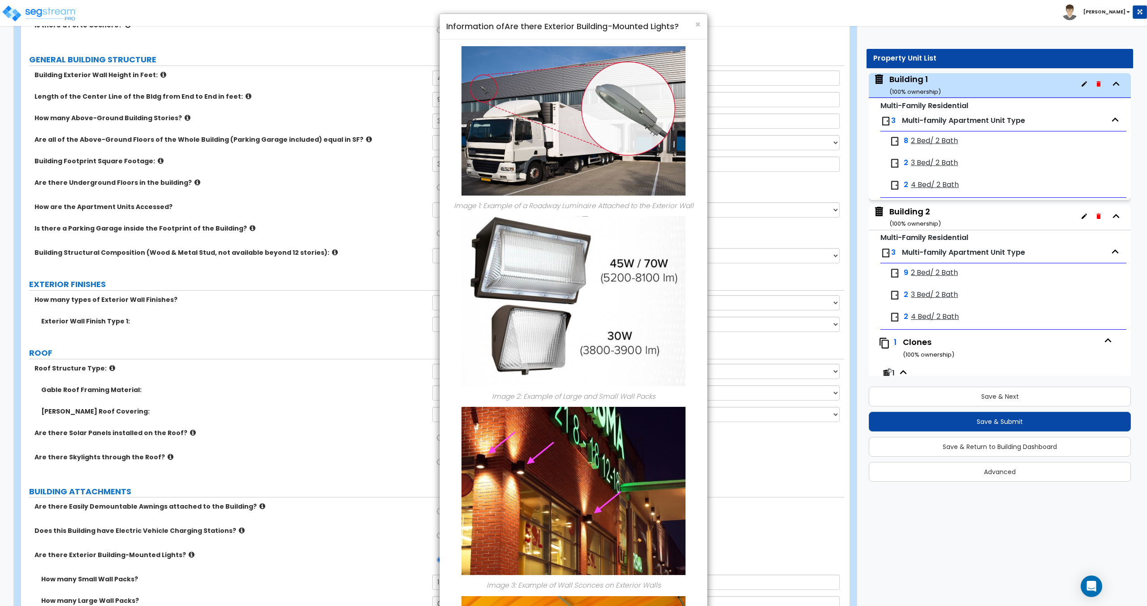
click at [572, 25] on h4 "Information of Are there Exterior Building-Mounted Lights?" at bounding box center [573, 27] width 255 height 12
click at [572, 21] on div "× Information of Are there Exterior Building-Mounted Lights?" at bounding box center [574, 27] width 268 height 26
click at [572, 25] on div "× Information of Are there Exterior Building-Mounted Lights?" at bounding box center [574, 27] width 268 height 26
click at [572, 24] on span "×" at bounding box center [698, 24] width 6 height 13
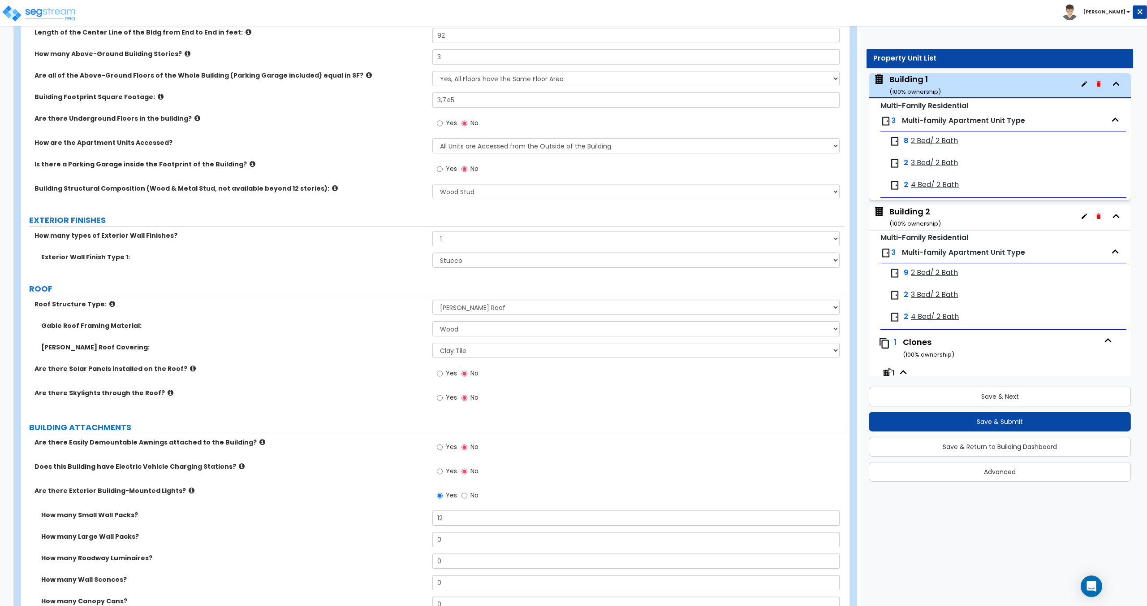
scroll to position [214, 0]
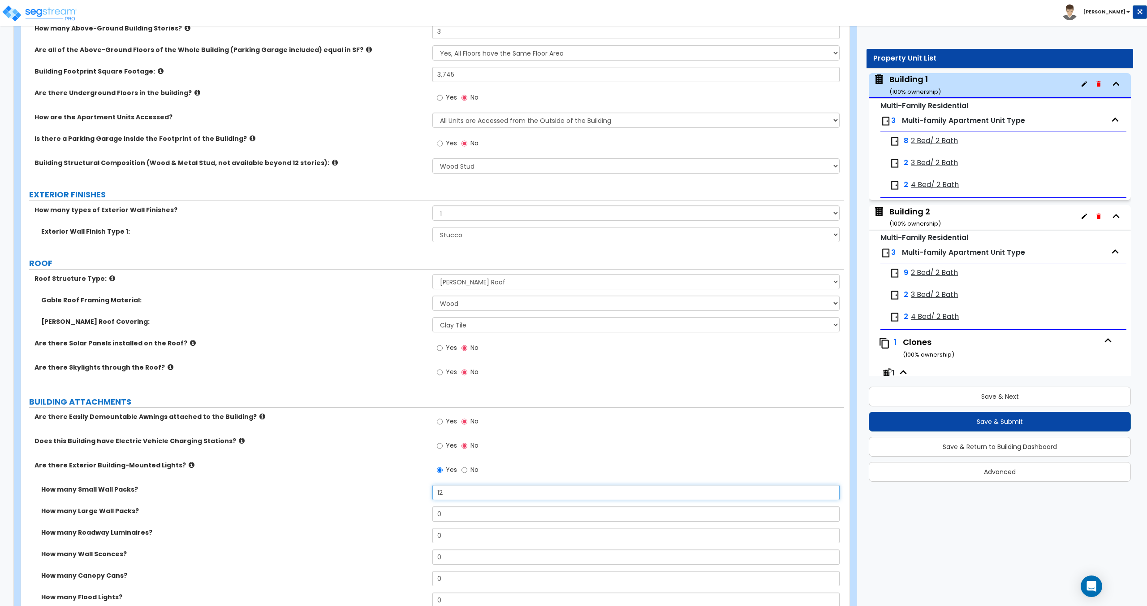
drag, startPoint x: 458, startPoint y: 498, endPoint x: 393, endPoint y: 489, distance: 65.5
click at [398, 490] on div "How many Small Wall Packs? 12" at bounding box center [432, 496] width 823 height 22
drag, startPoint x: 455, startPoint y: 512, endPoint x: 415, endPoint y: 510, distance: 39.5
click at [415, 510] on div "How many Large Wall Packs? 0" at bounding box center [432, 517] width 823 height 22
paste input "12"
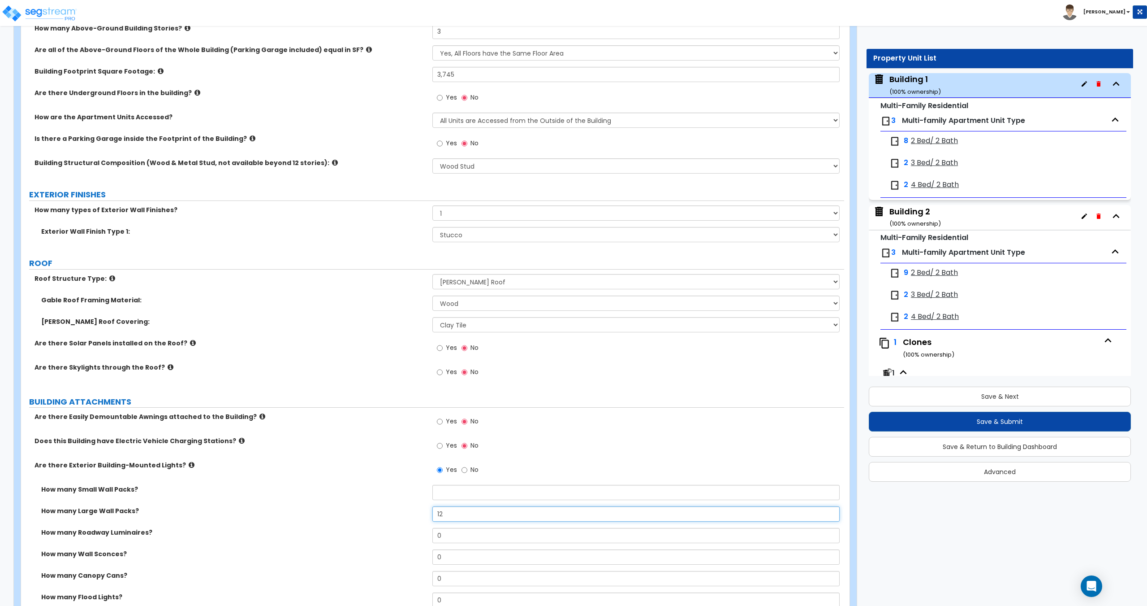
type input "12"
click at [454, 495] on input "text" at bounding box center [636, 492] width 407 height 15
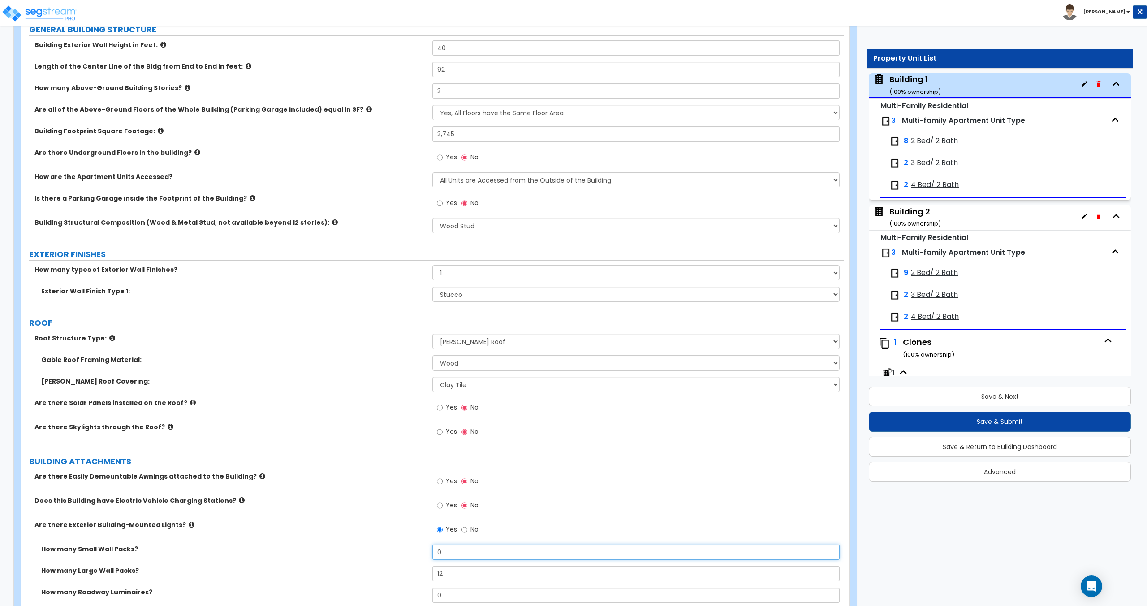
scroll to position [125, 0]
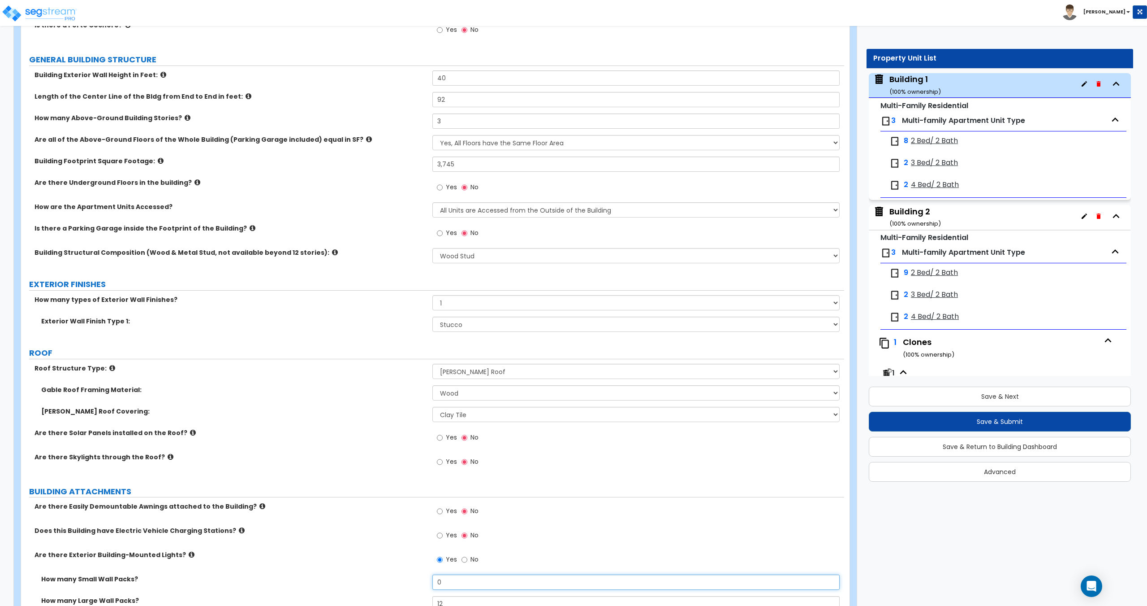
type input "0"
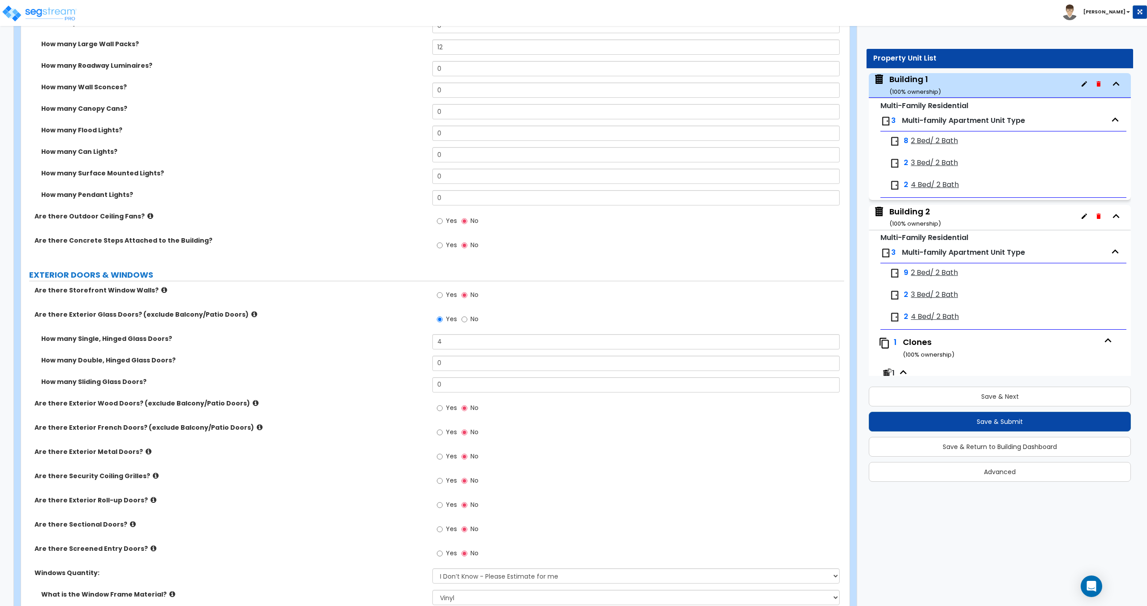
scroll to position [717, 0]
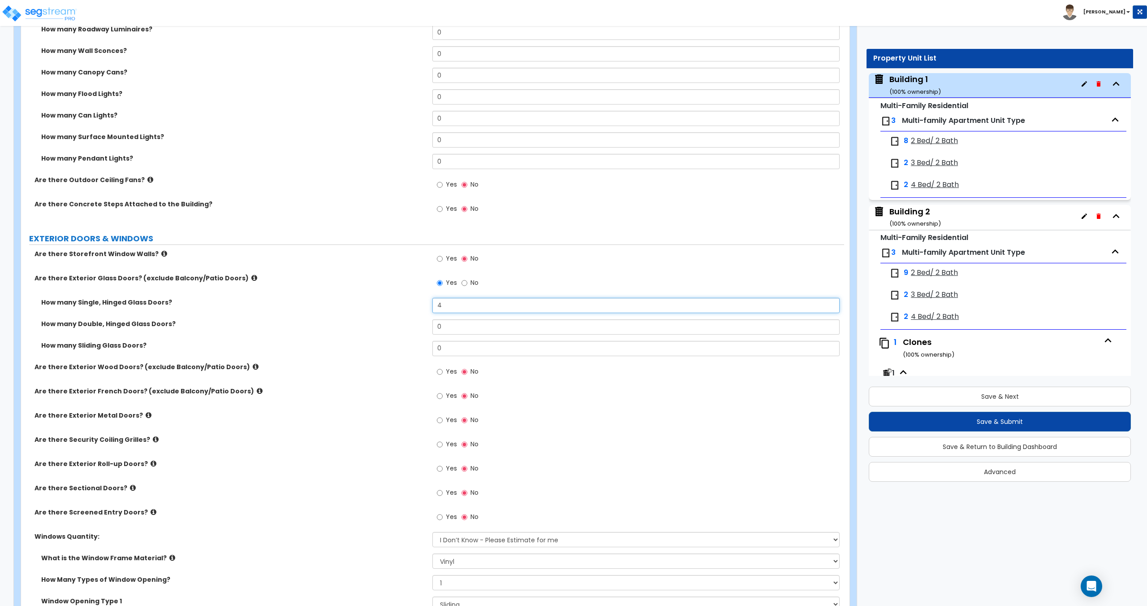
drag, startPoint x: 450, startPoint y: 308, endPoint x: 339, endPoint y: 296, distance: 111.4
click at [346, 296] on div "Are there Storefront Window Walls? Yes No Are there Exterior Glass Doors? (excl…" at bounding box center [433, 445] width 810 height 393
type input "12"
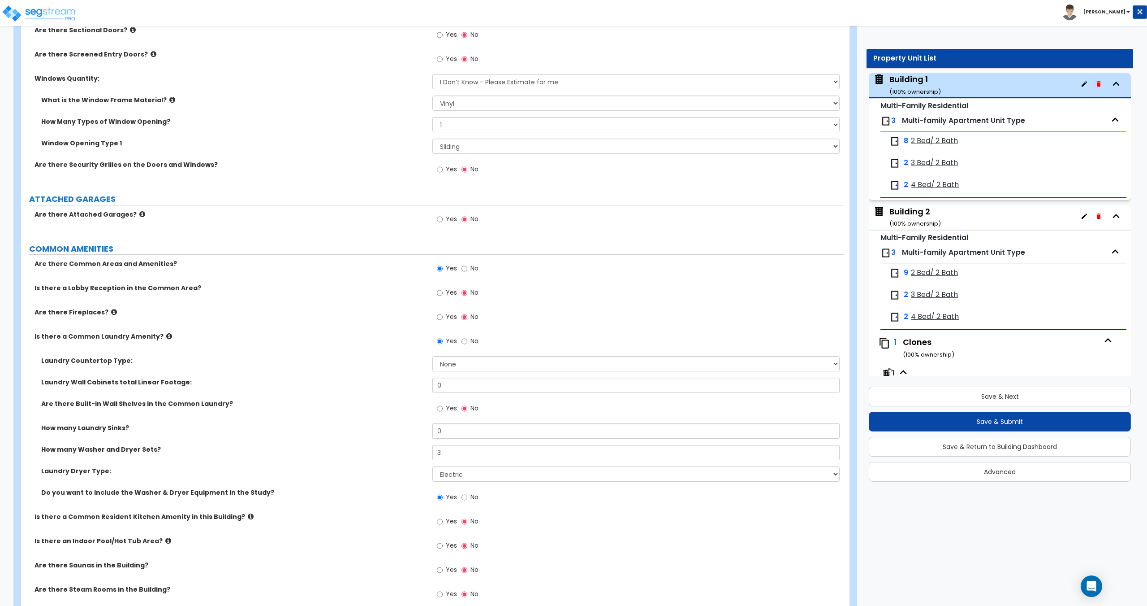
scroll to position [1186, 0]
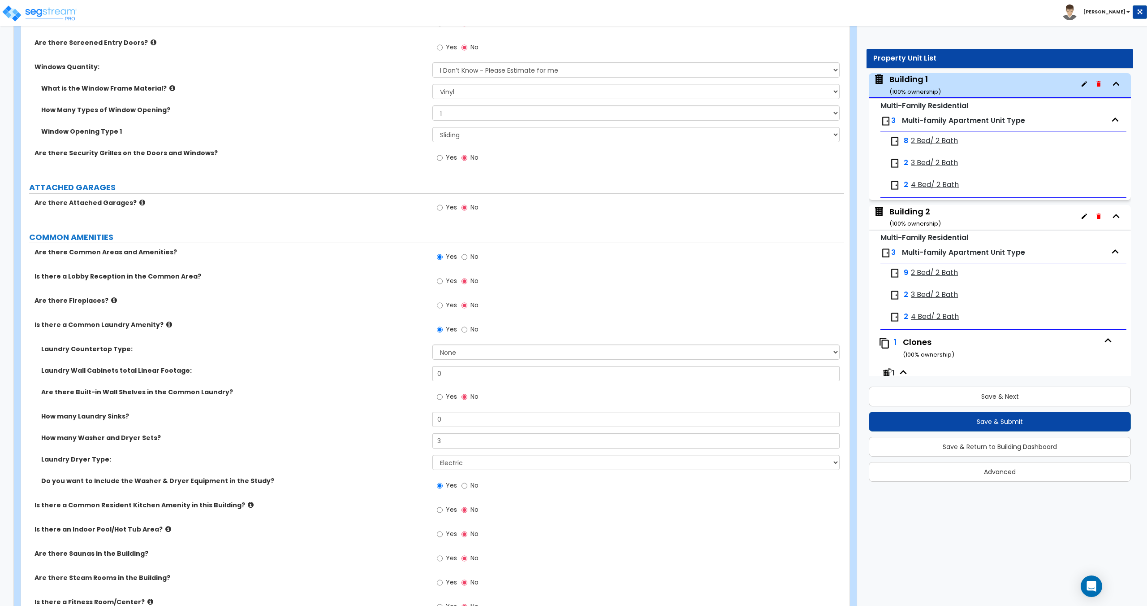
click at [481, 251] on div "Yes No" at bounding box center [458, 257] width 51 height 21
click at [476, 255] on span "No" at bounding box center [475, 256] width 8 height 9
click at [467, 255] on input "No" at bounding box center [465, 257] width 6 height 10
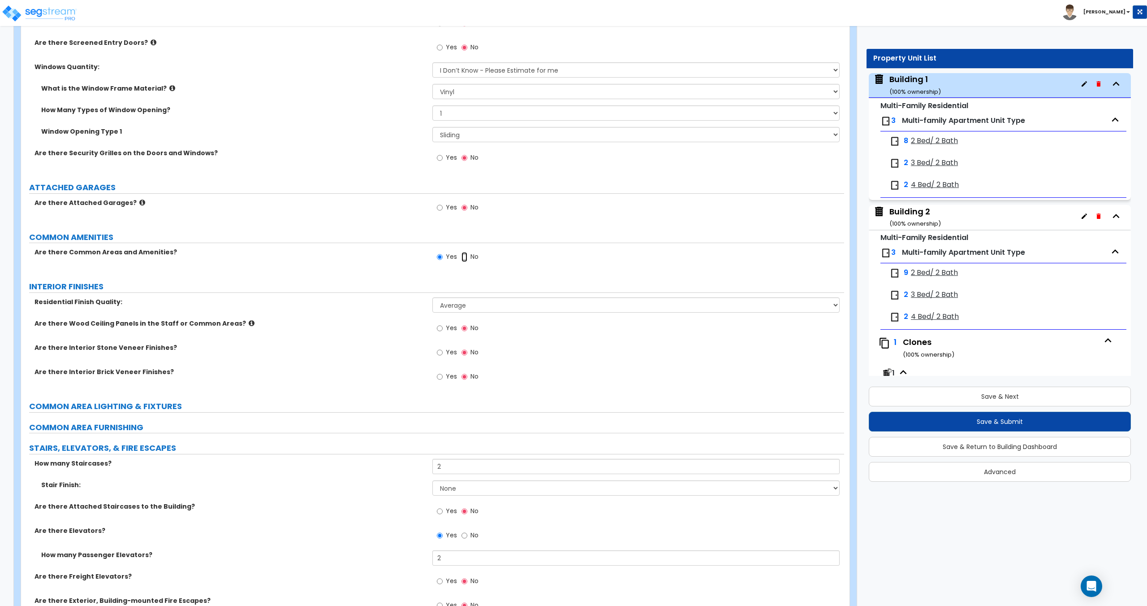
radio input "false"
radio input "true"
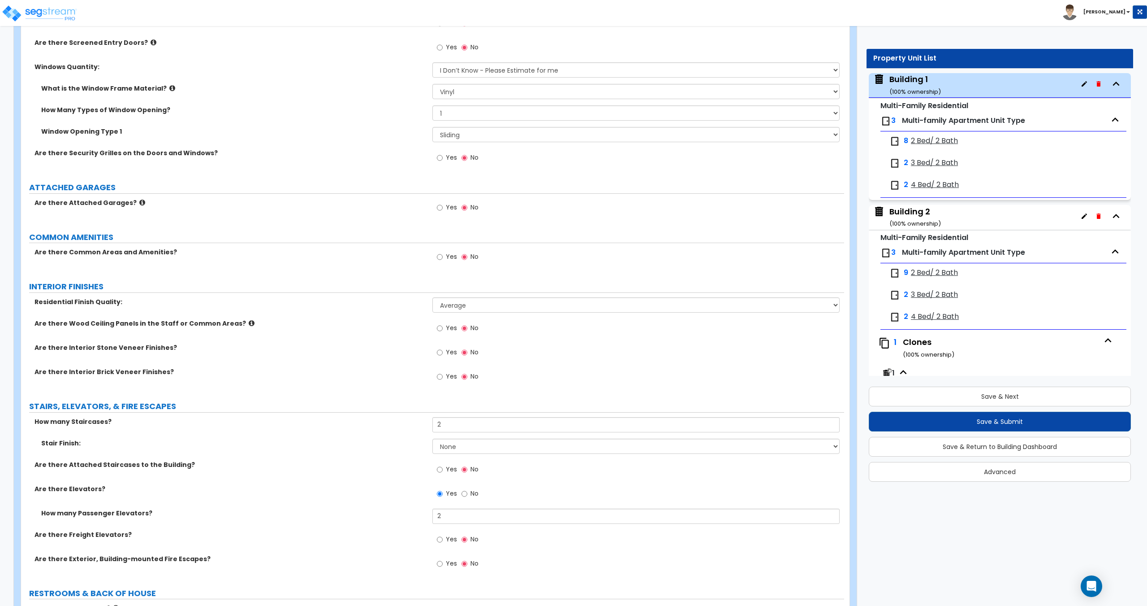
click at [468, 305] on select "Low Average High" at bounding box center [636, 304] width 407 height 15
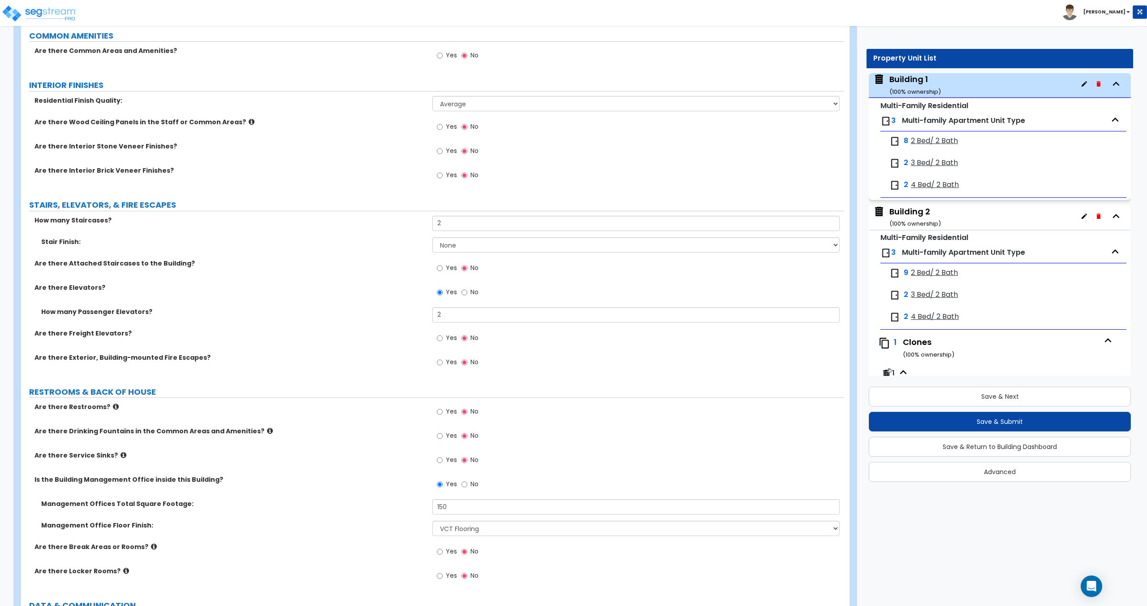
scroll to position [1392, 0]
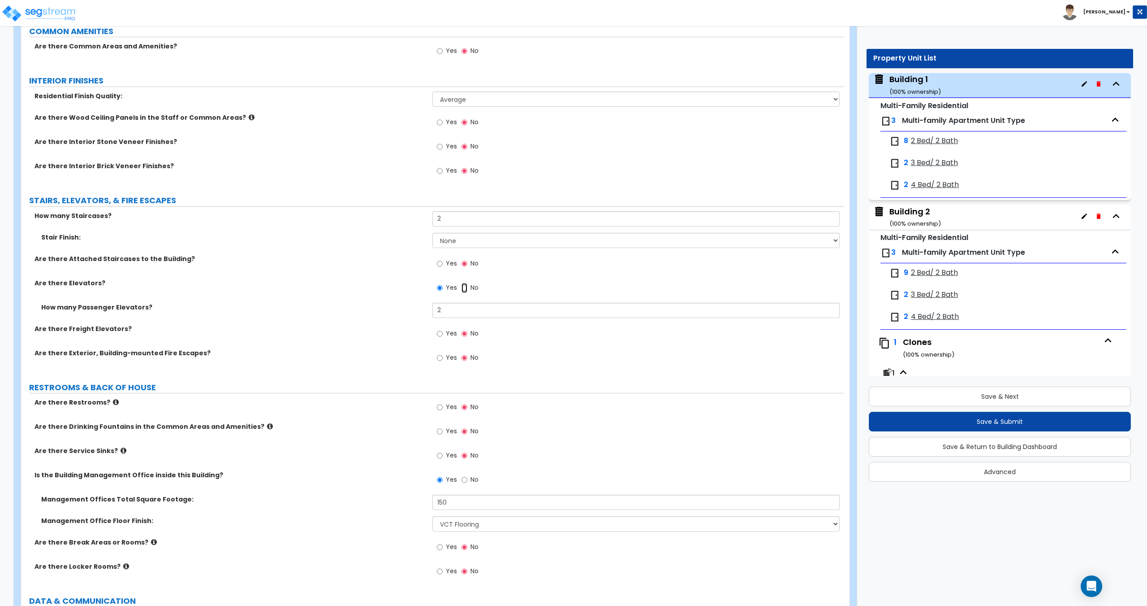
click at [463, 286] on input "No" at bounding box center [465, 288] width 6 height 10
radio input "false"
radio input "true"
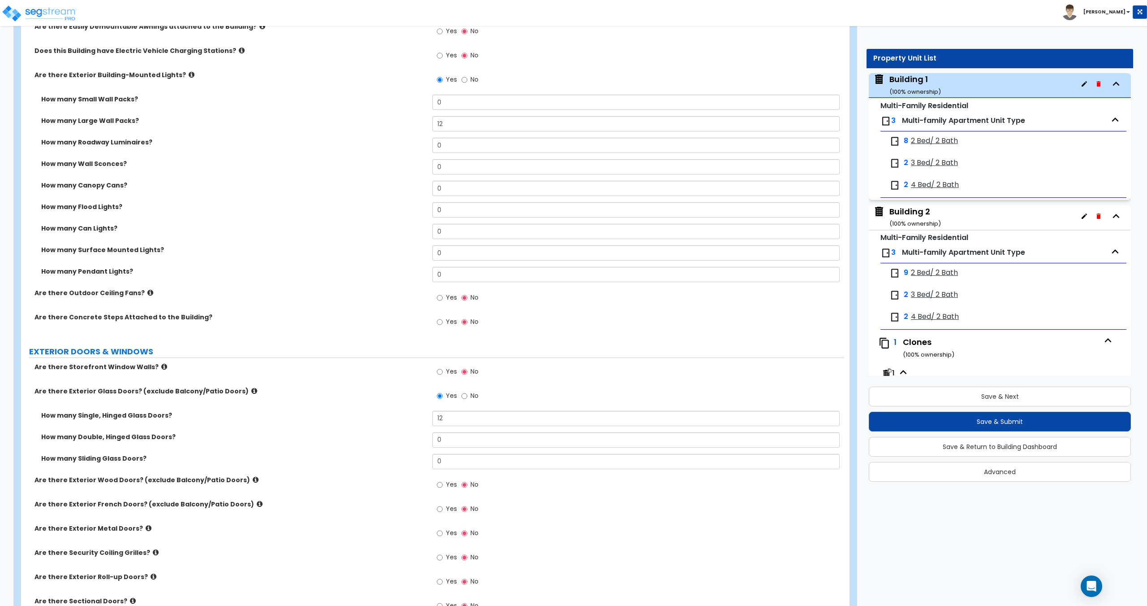
scroll to position [607, 0]
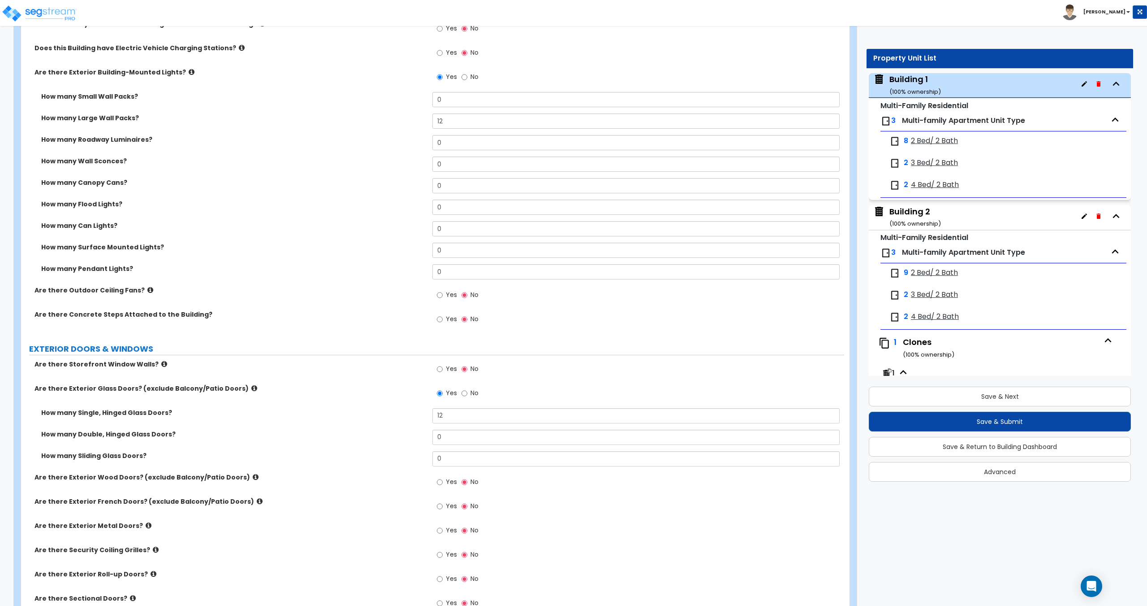
drag, startPoint x: 385, startPoint y: 378, endPoint x: 370, endPoint y: 309, distance: 70.6
drag, startPoint x: 369, startPoint y: 318, endPoint x: 378, endPoint y: 275, distance: 43.5
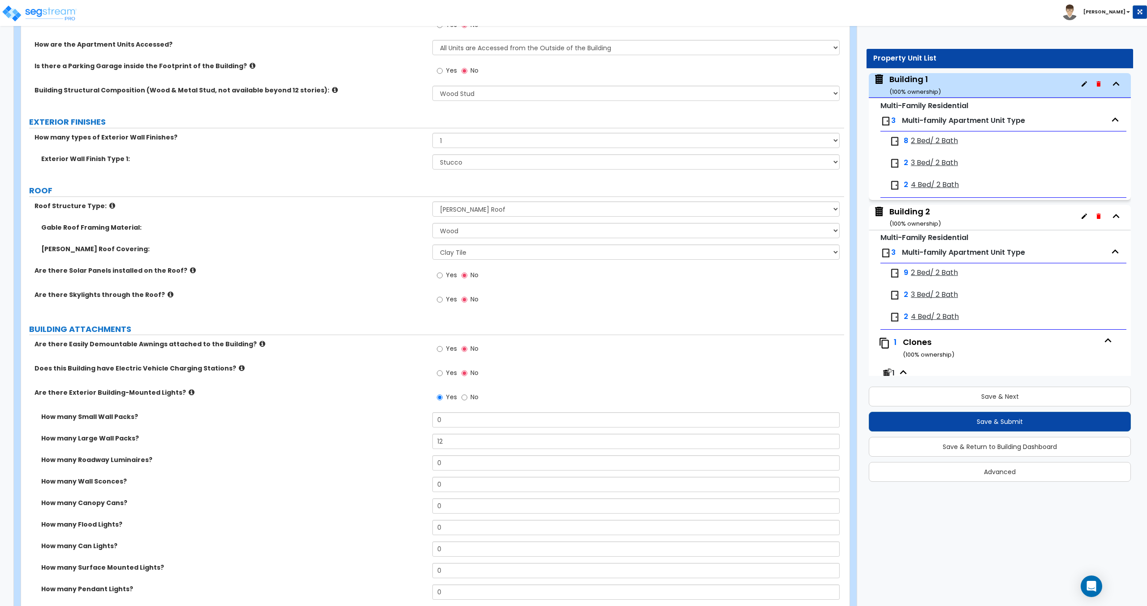
scroll to position [287, 0]
click at [463, 159] on select "Please Choose One No Finish/Shared Wall No Wall Brick Veneer Stone Veneer Wood …" at bounding box center [636, 161] width 407 height 15
click at [474, 168] on select "Please Choose One No Finish/Shared Wall No Wall Brick Veneer Stone Veneer Wood …" at bounding box center [636, 161] width 407 height 15
click at [472, 140] on select "None 1 2 3" at bounding box center [636, 139] width 407 height 15
select select "2"
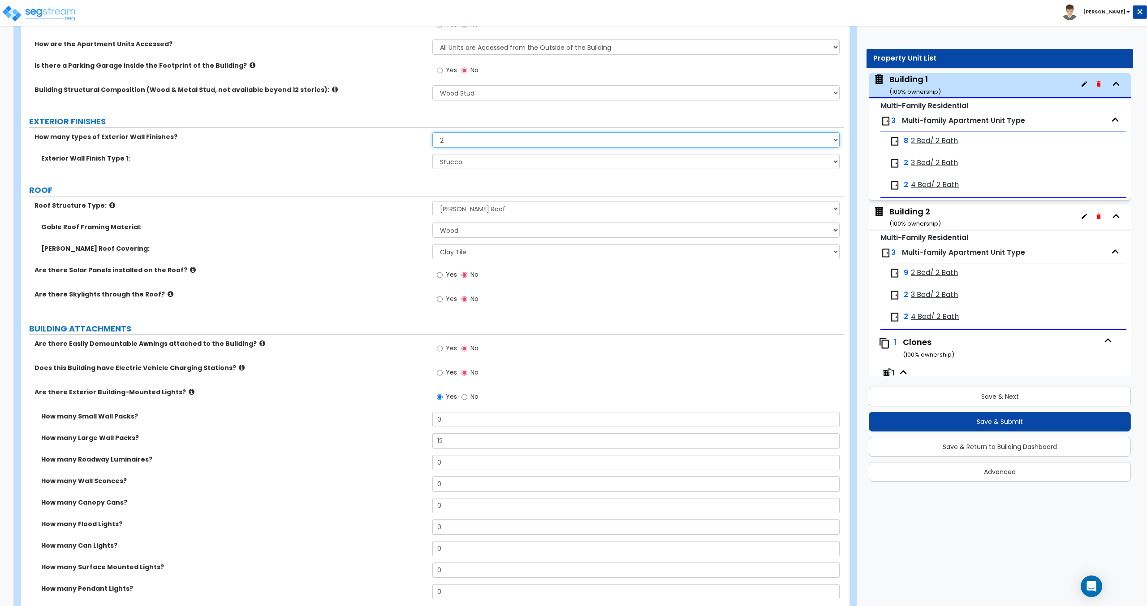
click at [433, 132] on select "None 1 2 3" at bounding box center [636, 139] width 407 height 15
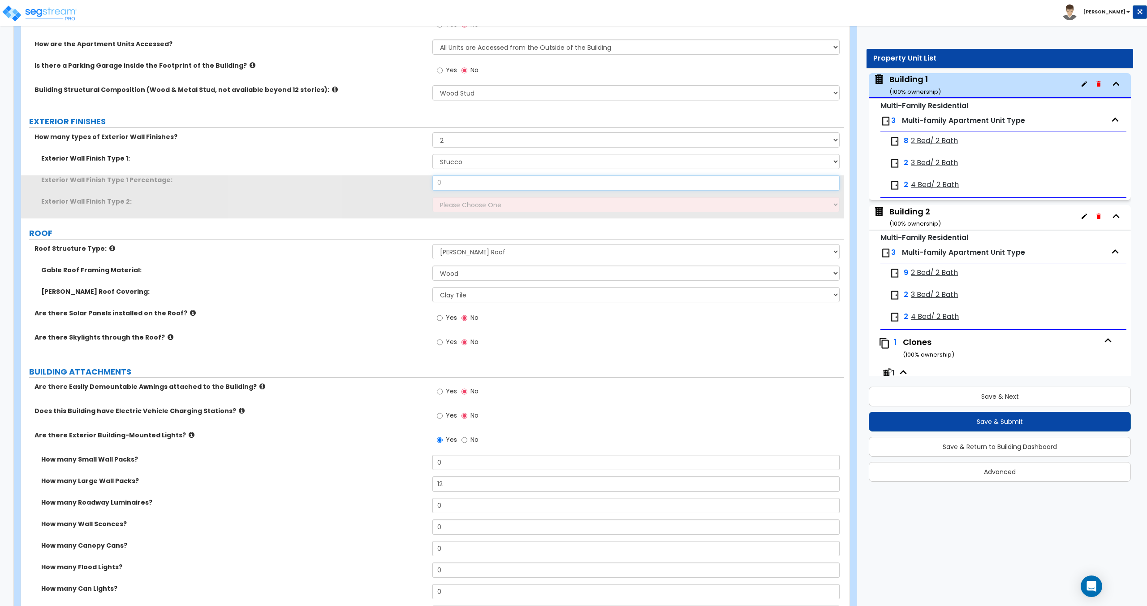
click at [465, 186] on input "0" at bounding box center [636, 182] width 407 height 15
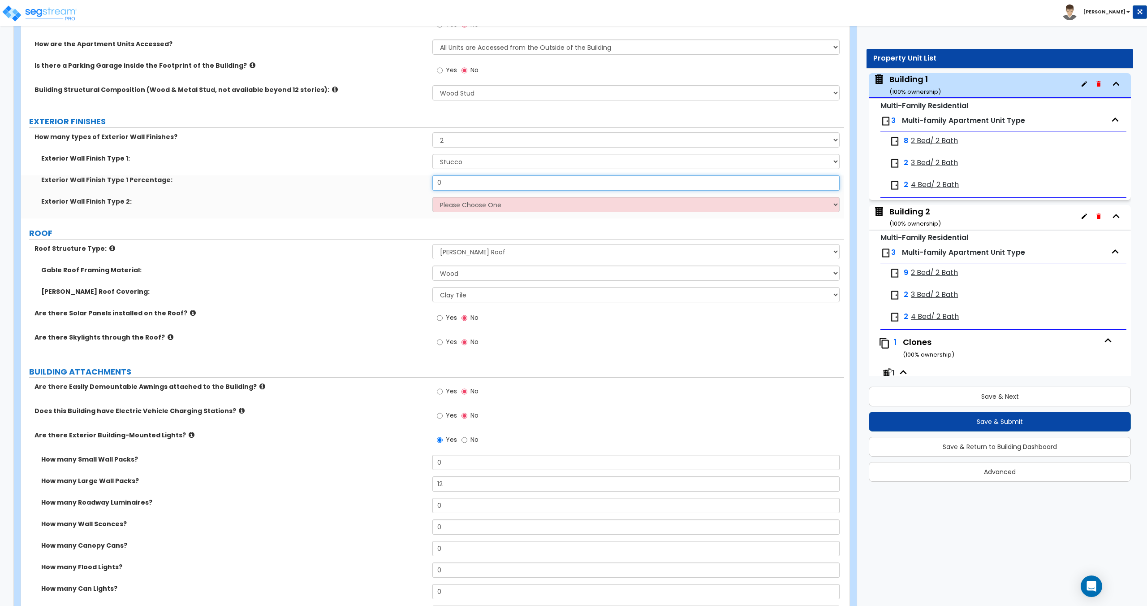
drag, startPoint x: 470, startPoint y: 182, endPoint x: 385, endPoint y: 174, distance: 85.5
click at [392, 175] on div "Exterior Wall Finish Type 1 Percentage: 0" at bounding box center [432, 186] width 823 height 22
click at [455, 203] on select "Please Choose One No Finish/Shared Wall No Wall Brick Veneer Stone Veneer Wood …" at bounding box center [636, 204] width 407 height 15
select select "3"
click at [433, 197] on select "Please Choose One No Finish/Shared Wall No Wall Brick Veneer Stone Veneer Wood …" at bounding box center [636, 204] width 407 height 15
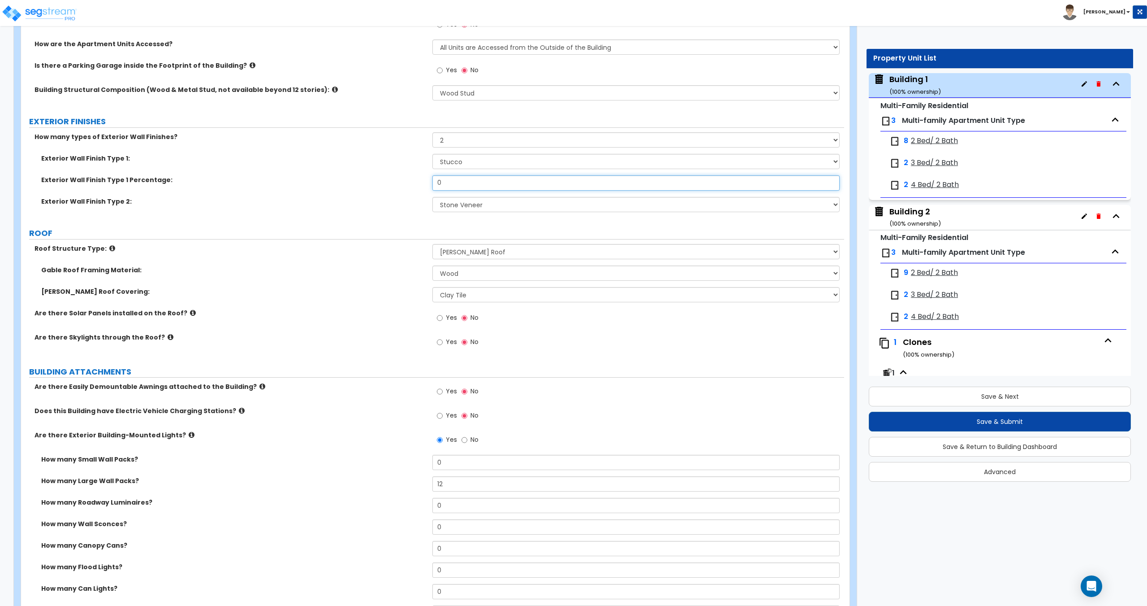
click at [467, 186] on input "0" at bounding box center [636, 182] width 407 height 15
drag, startPoint x: 498, startPoint y: 183, endPoint x: 409, endPoint y: 185, distance: 89.6
click at [409, 185] on div "Exterior Wall Finish Type 1 Percentage: 0" at bounding box center [432, 186] width 823 height 22
click at [455, 186] on input "0" at bounding box center [636, 182] width 407 height 15
drag, startPoint x: 480, startPoint y: 185, endPoint x: 395, endPoint y: 185, distance: 85.2
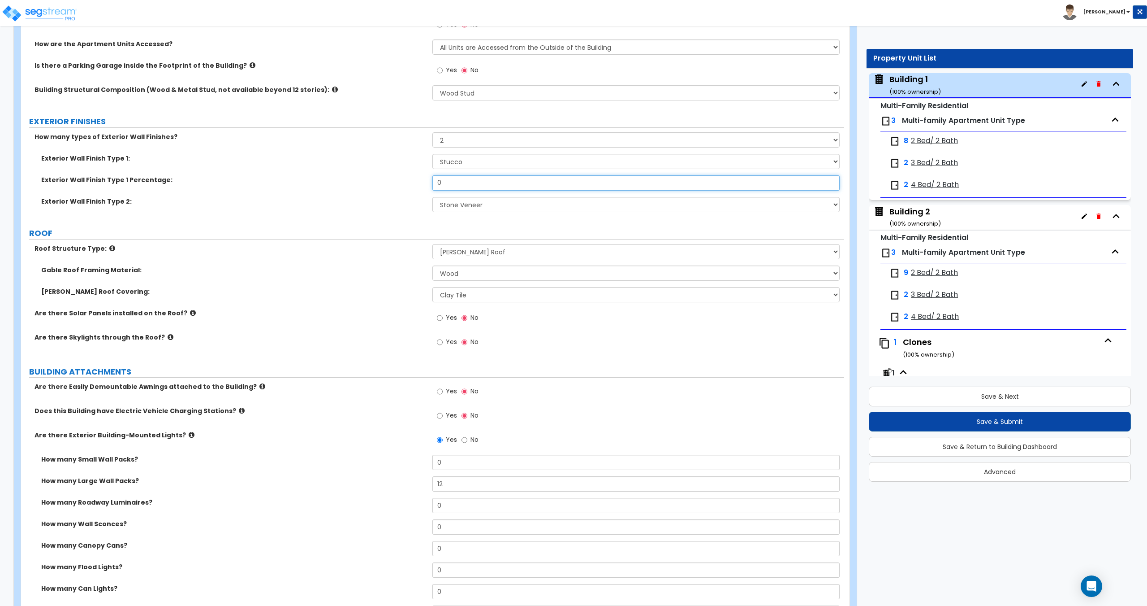
click at [395, 185] on div "Exterior Wall Finish Type 1 Percentage: 0" at bounding box center [432, 186] width 823 height 22
click at [450, 185] on input "0" at bounding box center [636, 182] width 407 height 15
drag, startPoint x: 458, startPoint y: 182, endPoint x: 381, endPoint y: 184, distance: 77.1
click at [389, 182] on div "Exterior Wall Finish Type 1 Percentage: 0" at bounding box center [432, 186] width 823 height 22
type input "85"
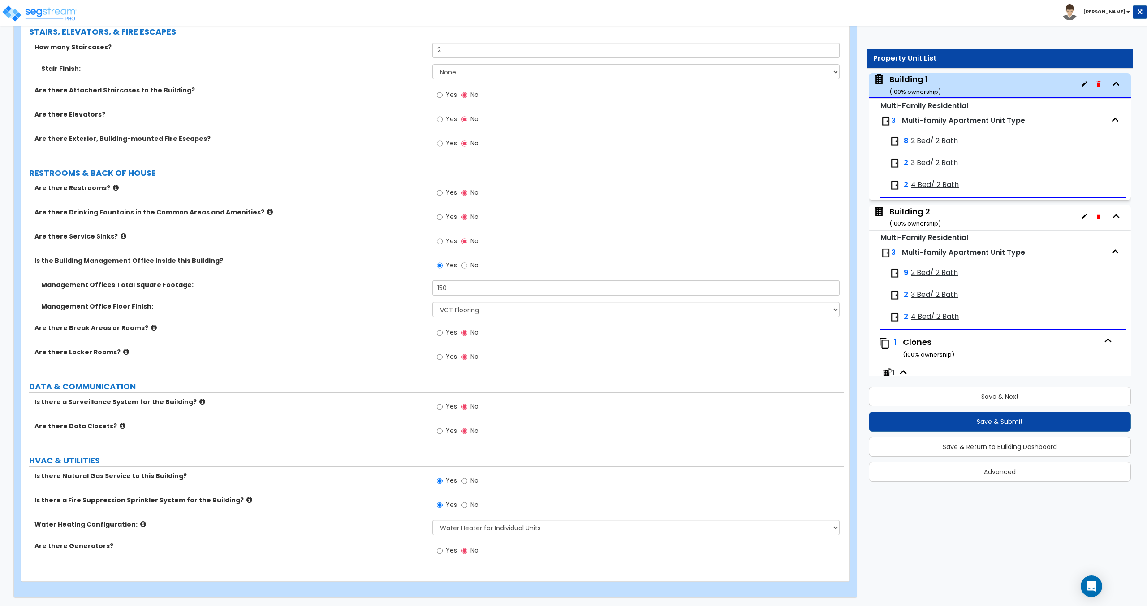
scroll to position [1605, 0]
click at [465, 268] on input "No" at bounding box center [465, 265] width 6 height 10
radio input "false"
radio input "true"
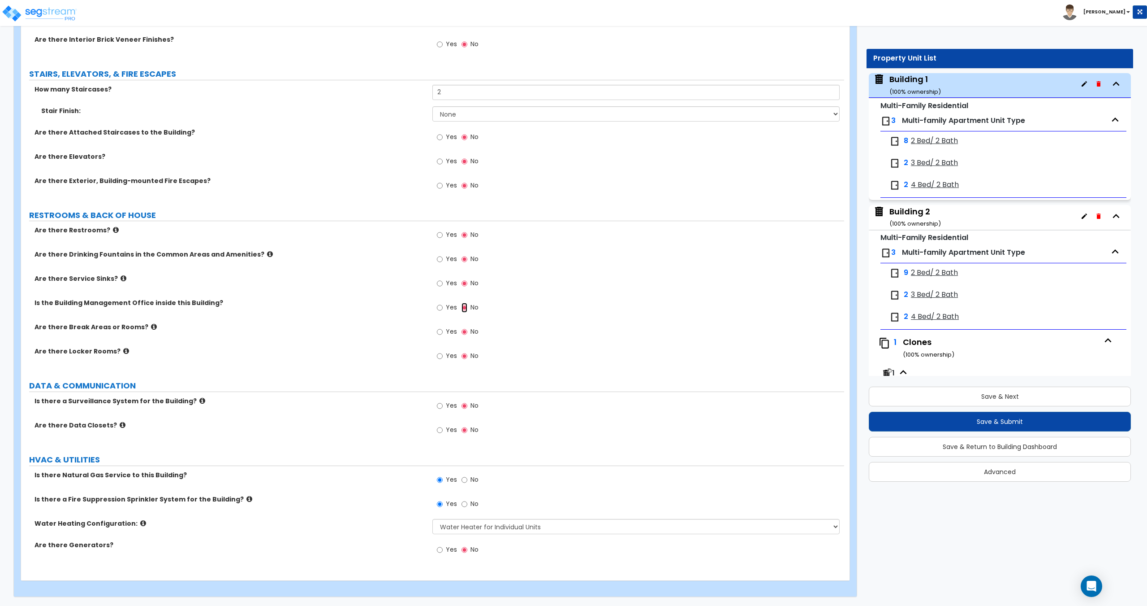
scroll to position [1562, 0]
click at [466, 268] on label "No" at bounding box center [470, 259] width 17 height 15
click at [466, 264] on input "No" at bounding box center [465, 259] width 6 height 10
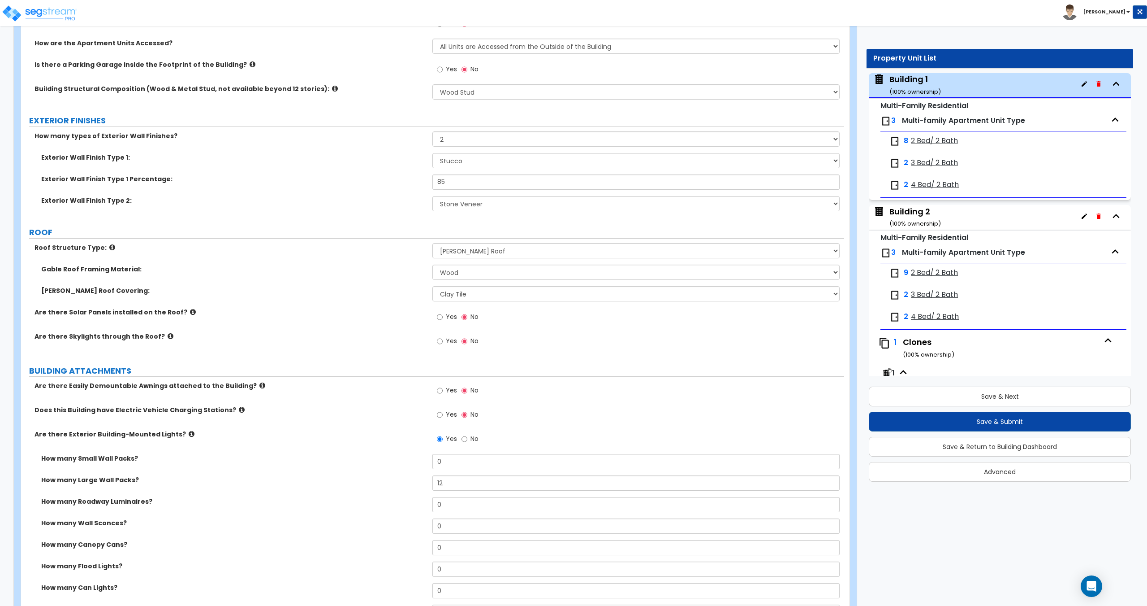
scroll to position [0, 0]
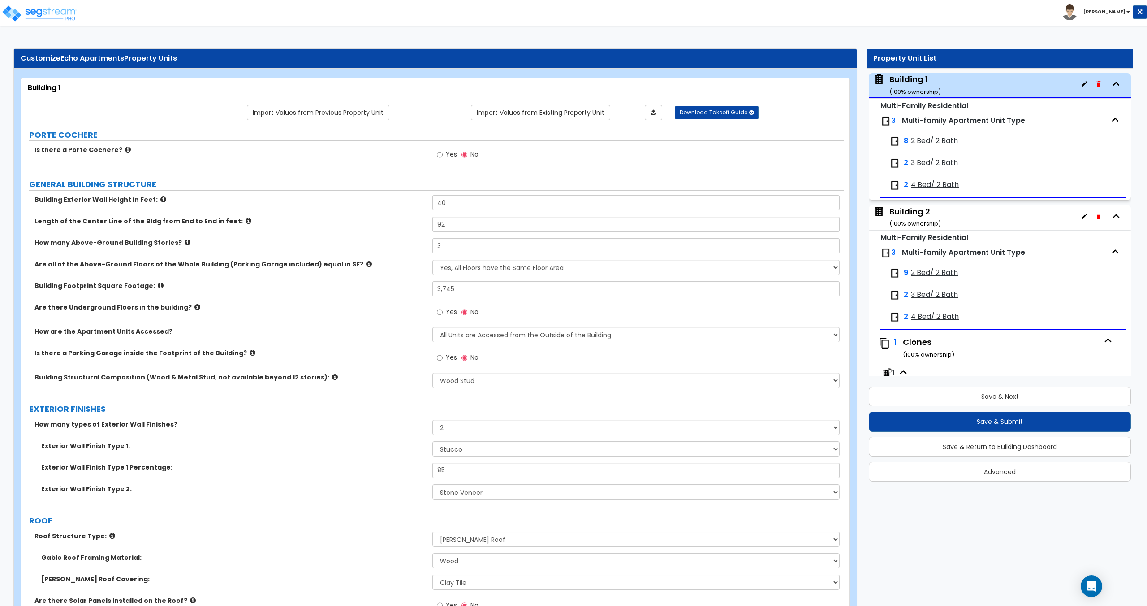
click at [572, 218] on div "Building 2 ( 100 % ownership)" at bounding box center [916, 217] width 52 height 23
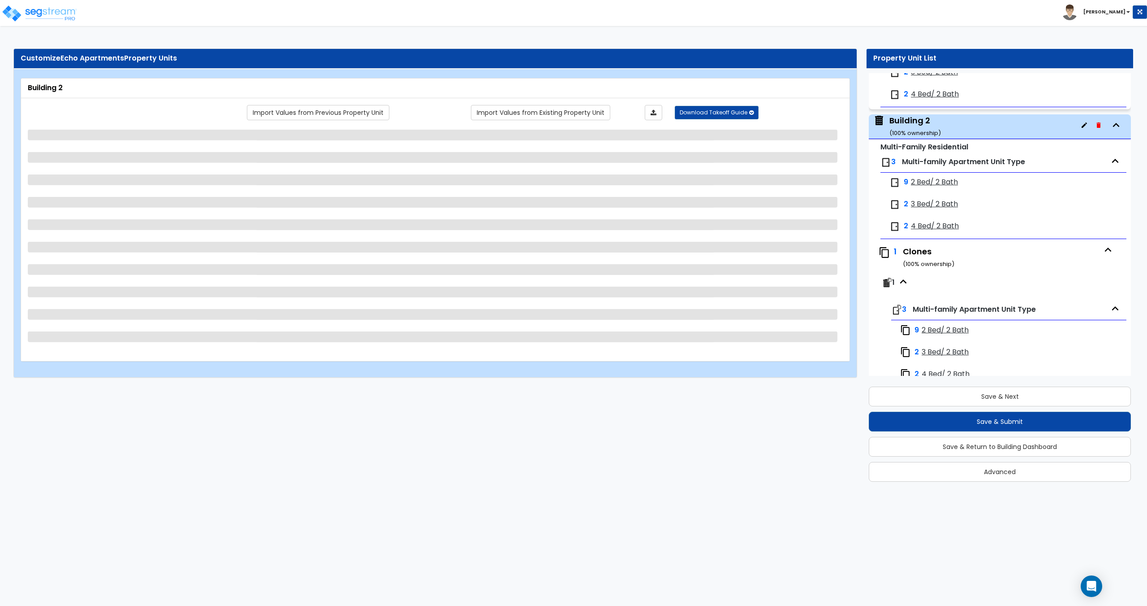
scroll to position [177, 0]
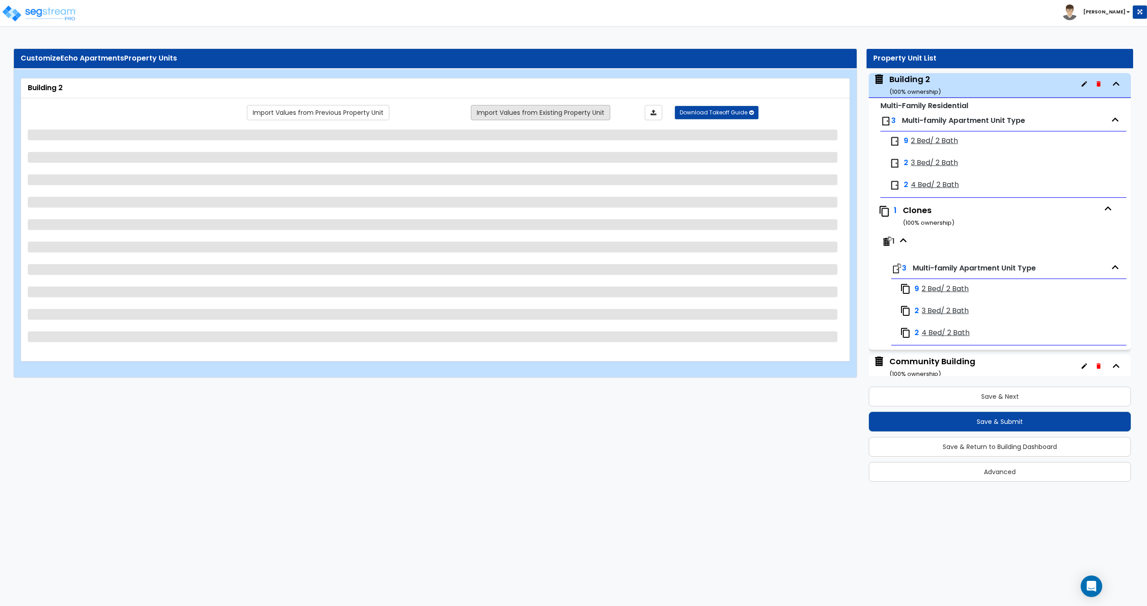
click at [529, 109] on link "Import Values from Existing Property Unit" at bounding box center [540, 112] width 139 height 15
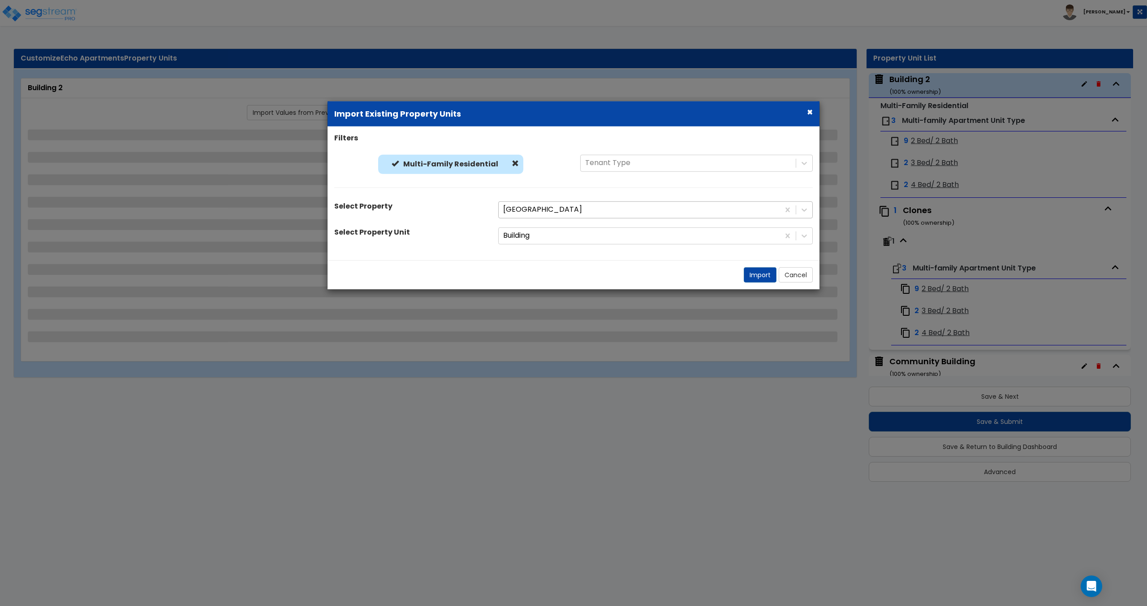
click at [540, 208] on div at bounding box center [639, 209] width 272 height 12
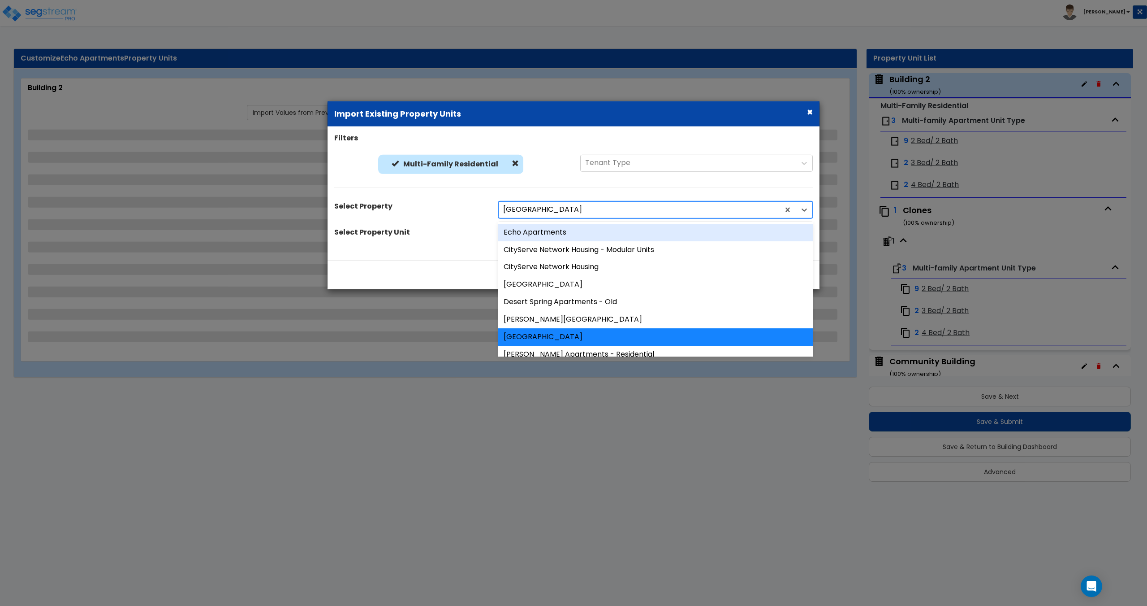
click at [572, 232] on div "Echo Apartments" at bounding box center [655, 231] width 315 height 17
click at [552, 234] on div "Building" at bounding box center [656, 235] width 328 height 17
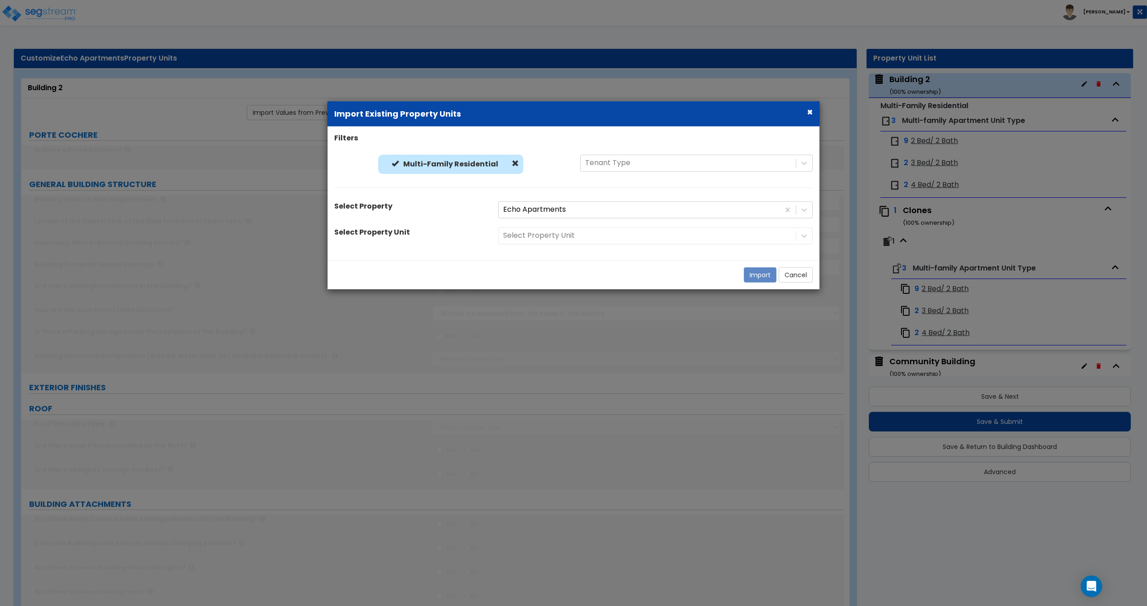
type input "1"
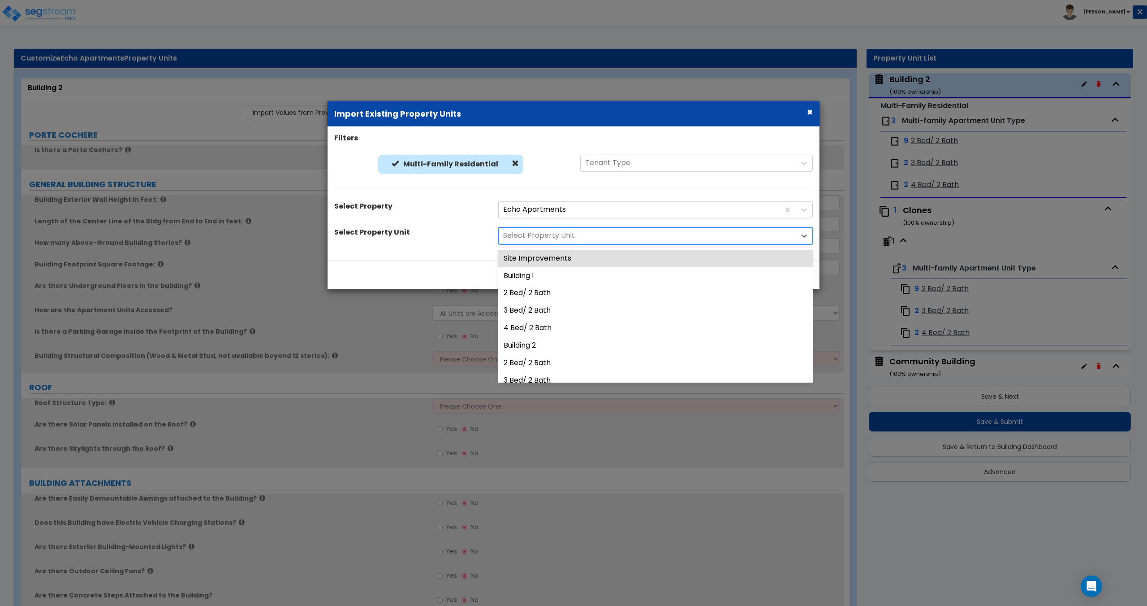
click at [566, 238] on div at bounding box center [647, 235] width 288 height 12
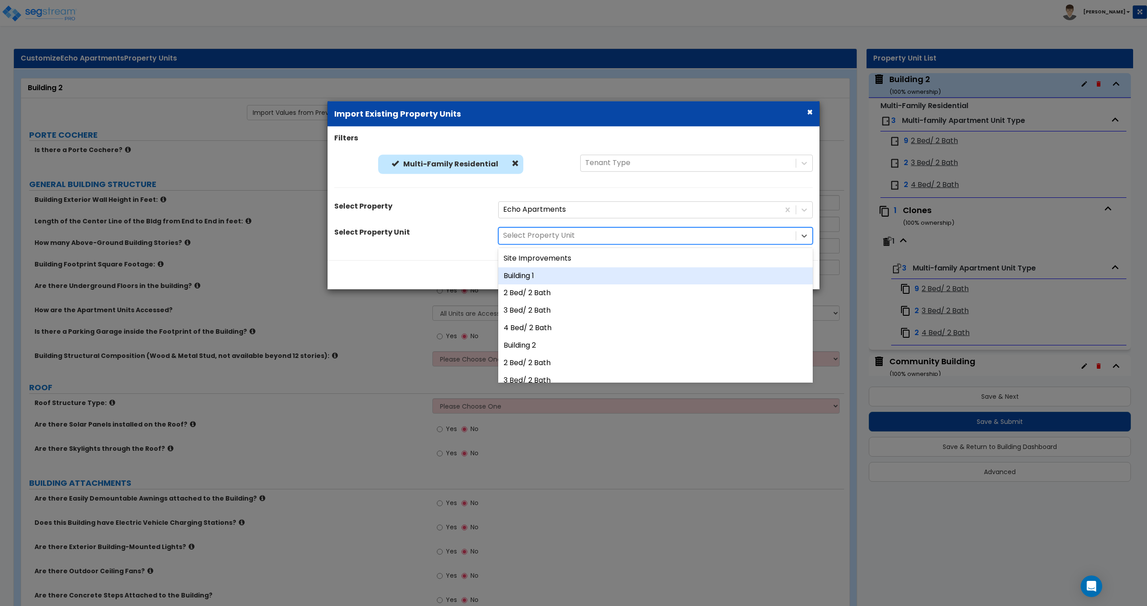
click at [549, 281] on div "Building 1" at bounding box center [655, 275] width 315 height 17
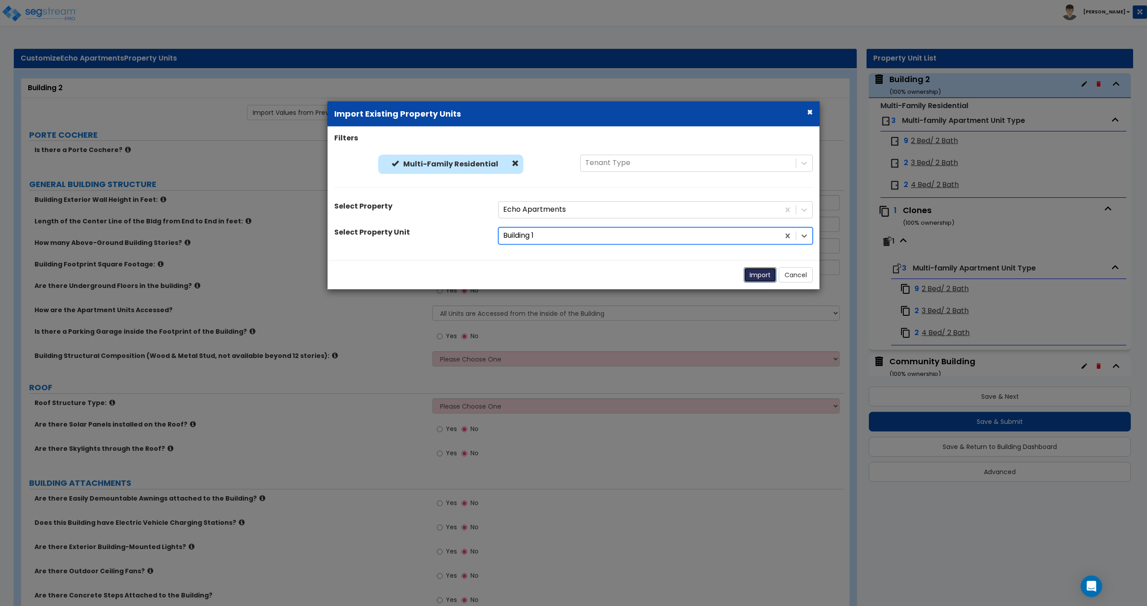
click at [572, 275] on button "Import" at bounding box center [760, 274] width 33 height 15
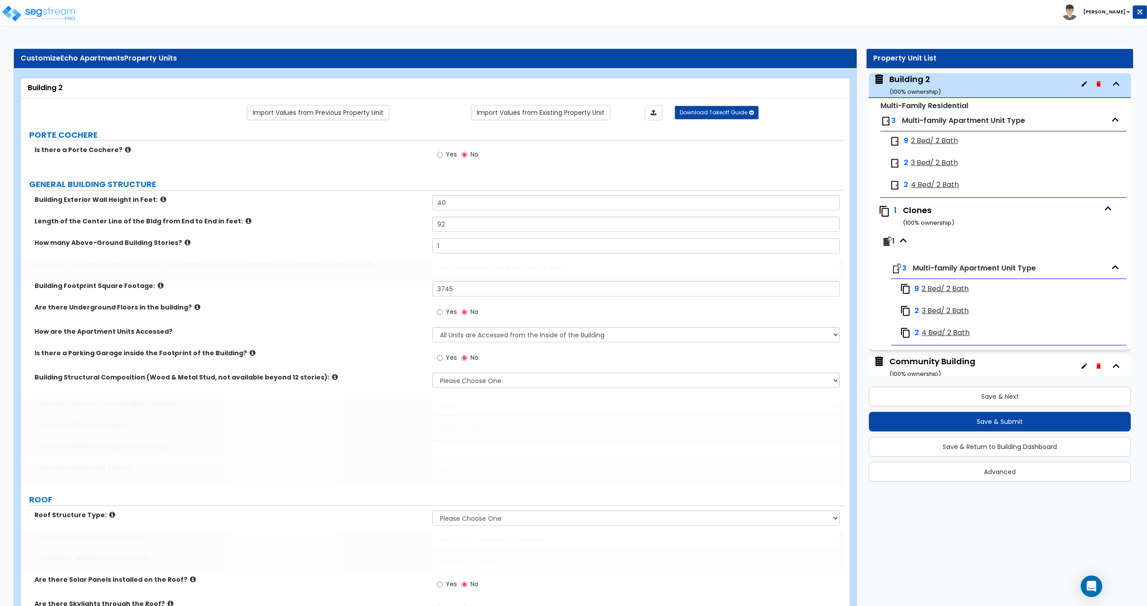
type input "40"
type input "92"
type input "3"
type input "3745"
select select "2"
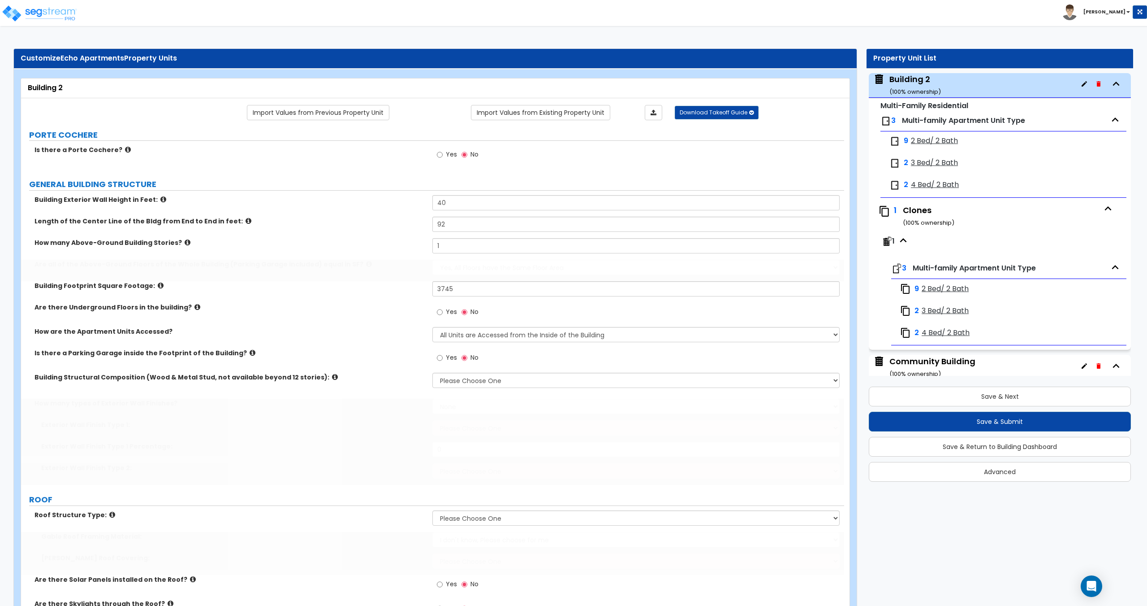
select select "7"
select select "1"
radio input "true"
select select "1"
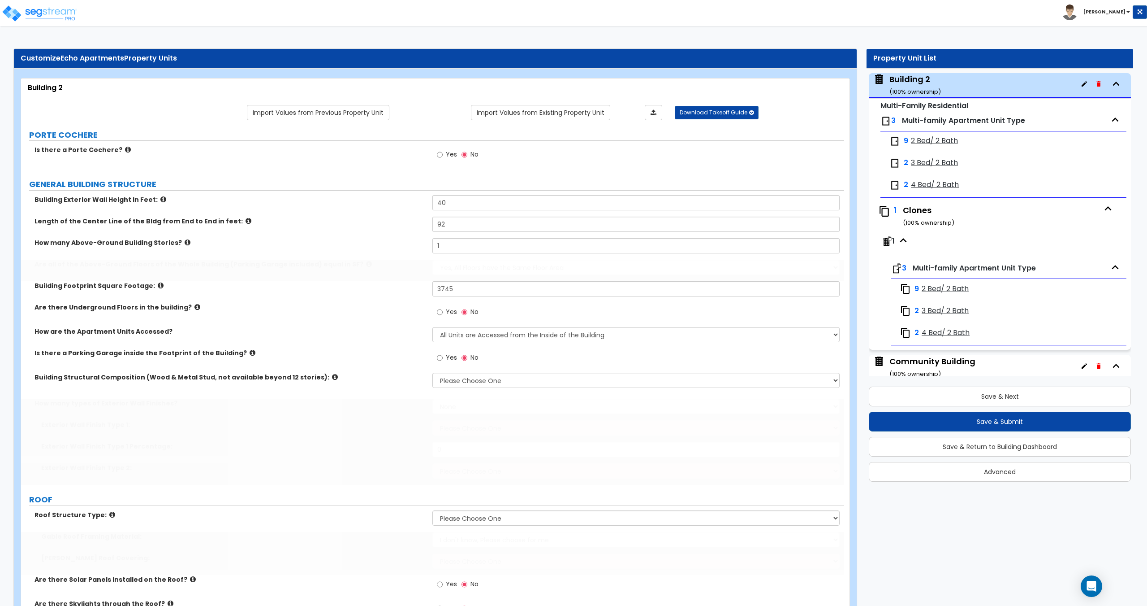
select select "1"
radio input "true"
select select "2"
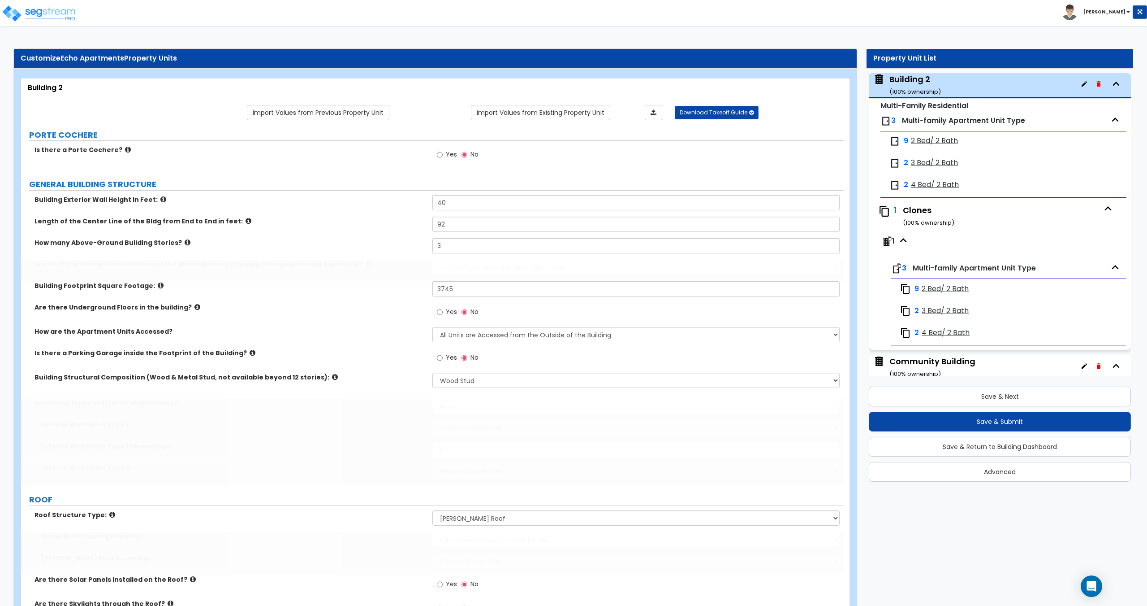
select select "2"
select select "7"
type input "85"
select select "3"
select select "2"
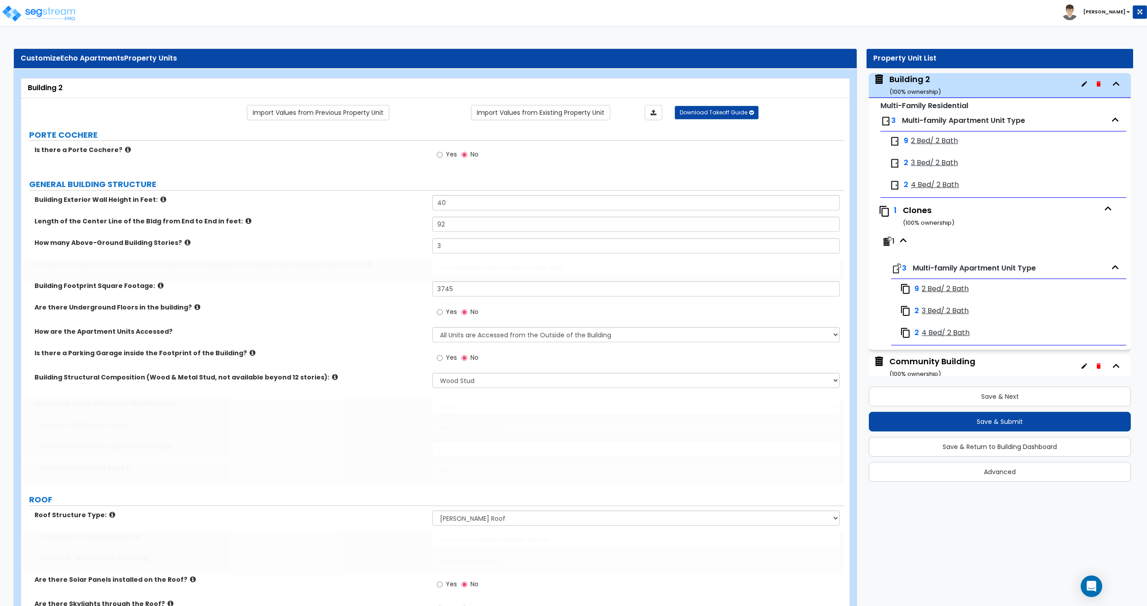
select select "2"
type input "12"
select select "1"
type input "2"
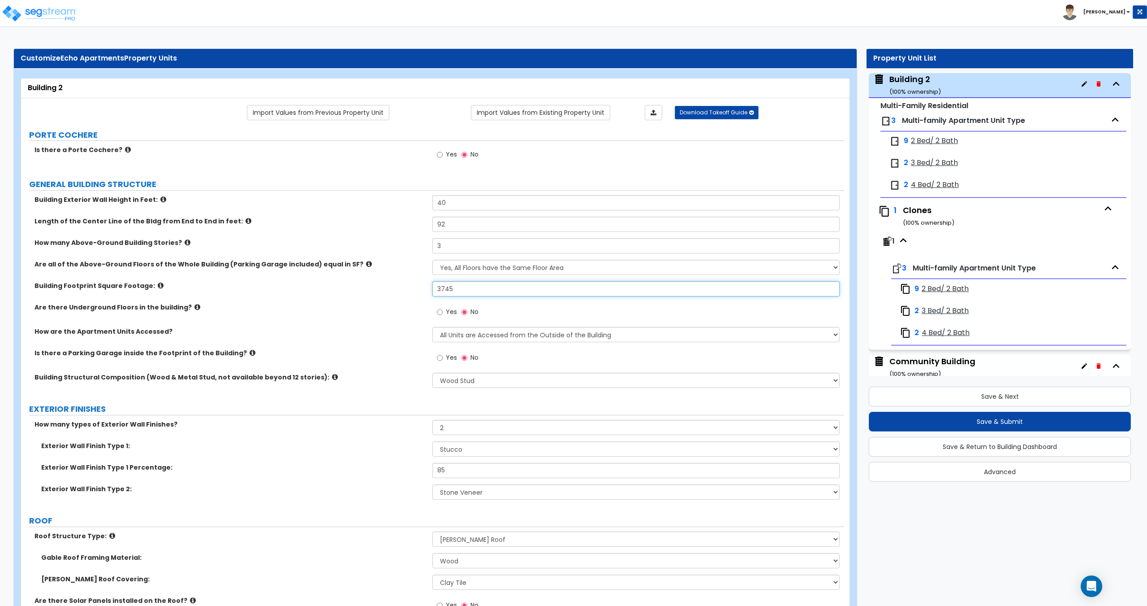
drag, startPoint x: 478, startPoint y: 284, endPoint x: 381, endPoint y: 291, distance: 97.0
click at [381, 291] on div "Building Footprint Square Footage: 3745" at bounding box center [432, 292] width 823 height 22
type input "4,100"
click at [572, 208] on icon "button" at bounding box center [1108, 208] width 13 height 13
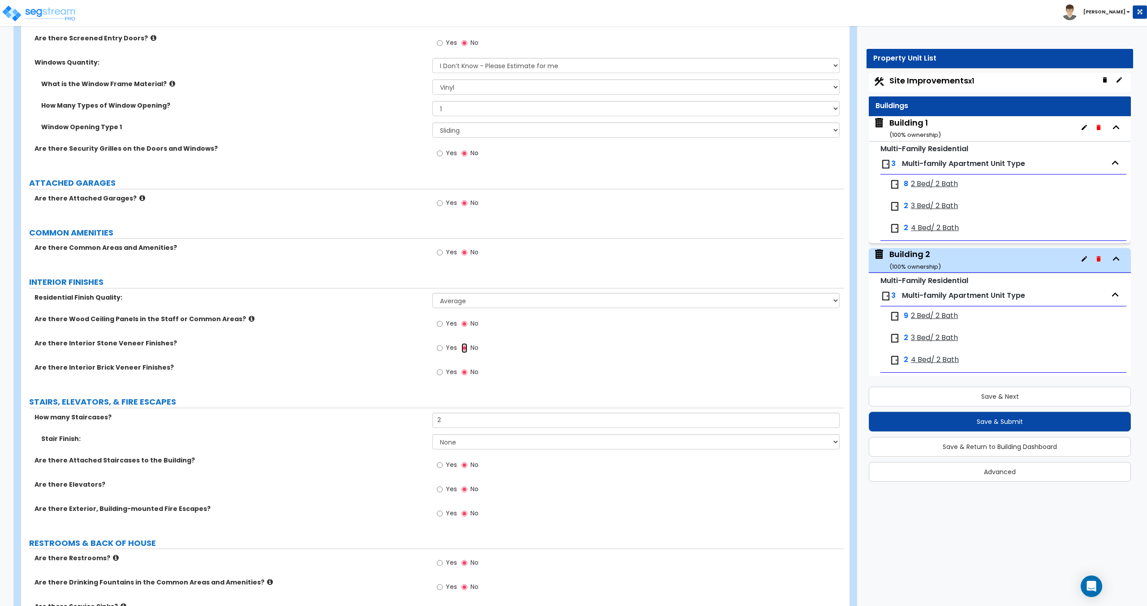
scroll to position [0, 0]
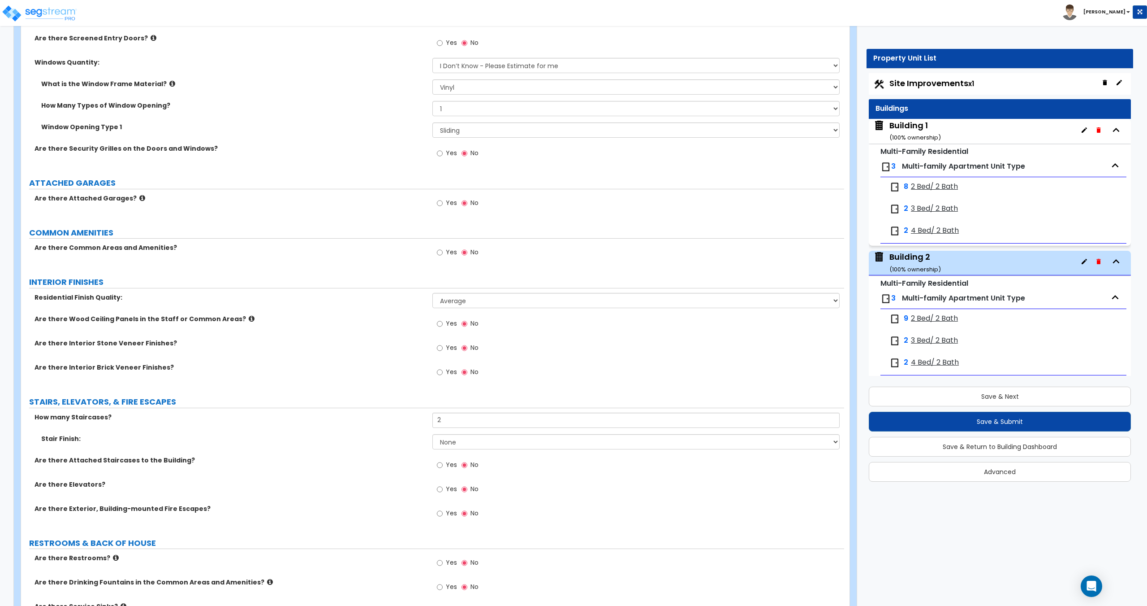
click at [572, 182] on div "8 2 Bed/ 2 Bath" at bounding box center [952, 187] width 125 height 11
click at [572, 186] on span "2 Bed/ 2 Bath" at bounding box center [934, 187] width 47 height 10
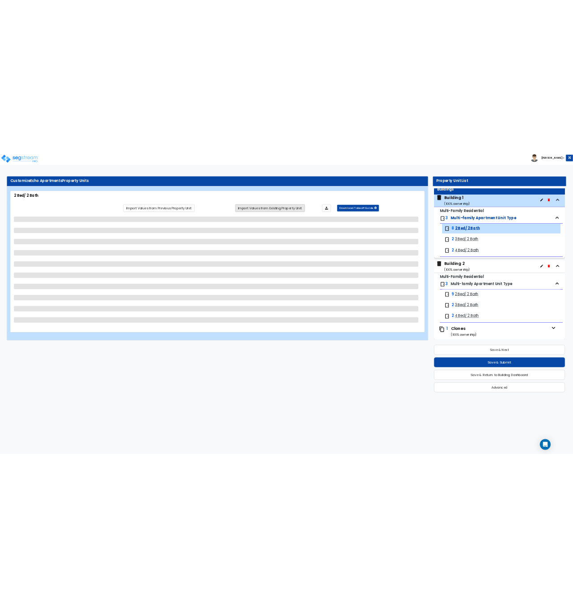
scroll to position [81, 0]
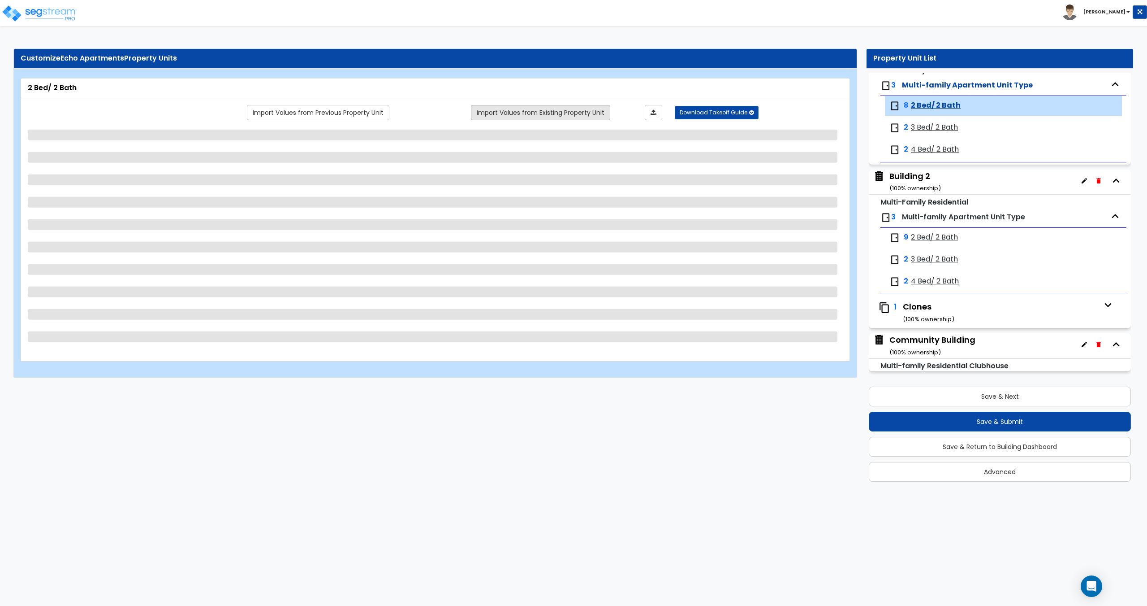
click at [497, 108] on link "Import Values from Existing Property Unit" at bounding box center [540, 112] width 139 height 15
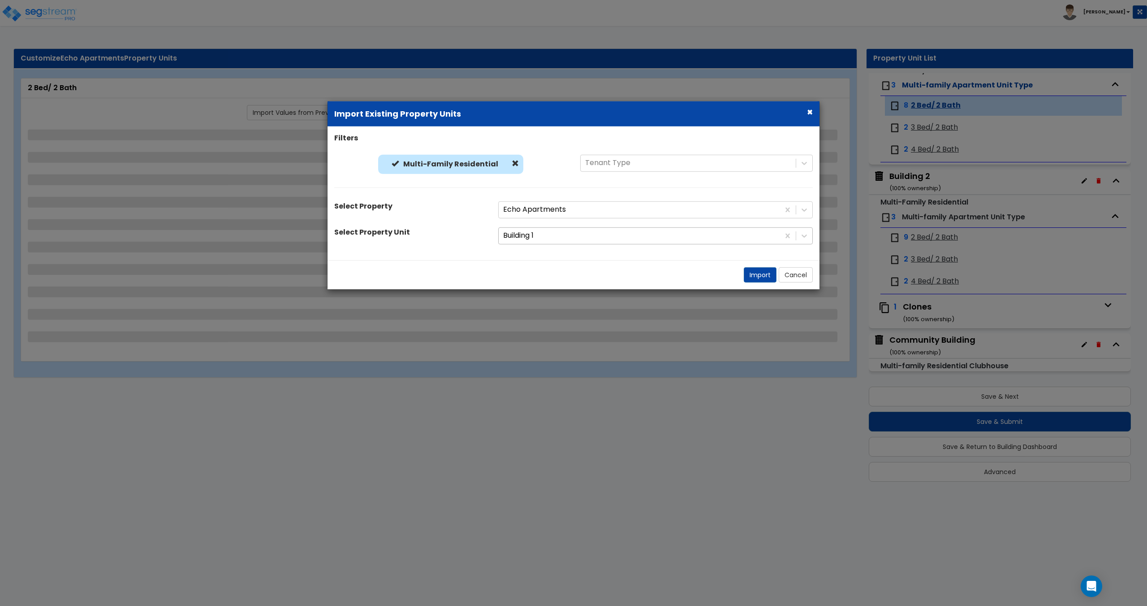
click at [544, 233] on div at bounding box center [639, 235] width 272 height 12
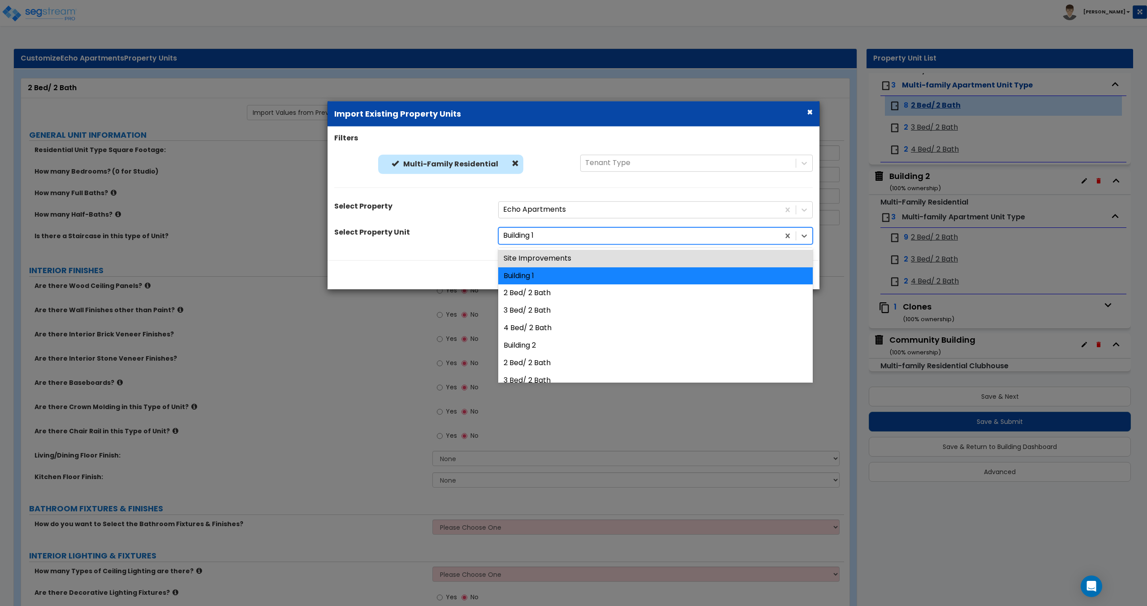
click at [541, 235] on div at bounding box center [639, 235] width 272 height 12
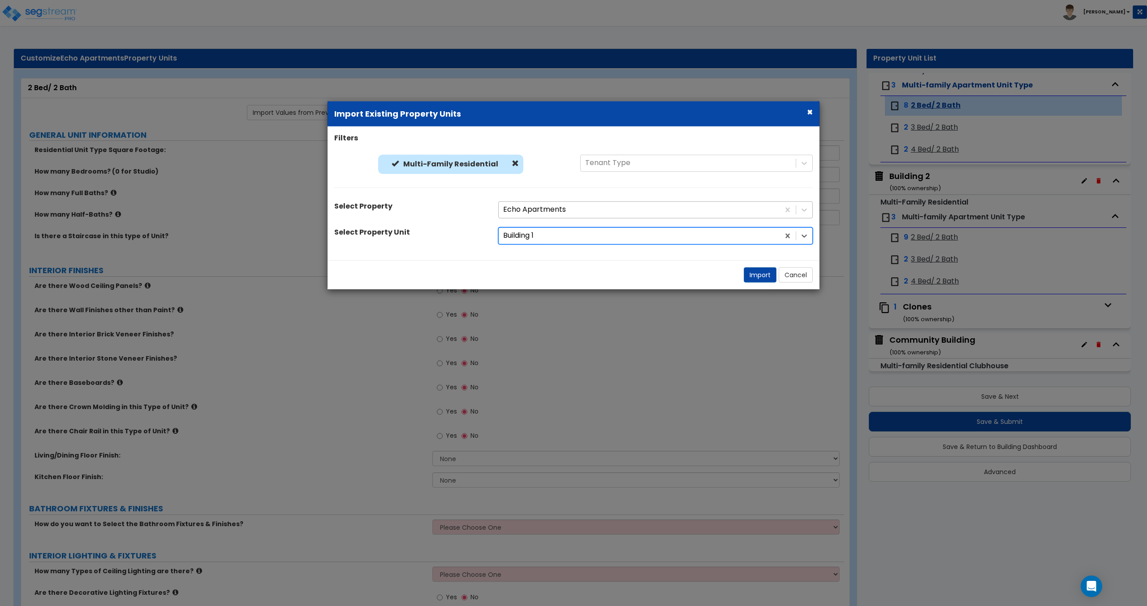
click at [549, 203] on div at bounding box center [639, 209] width 272 height 12
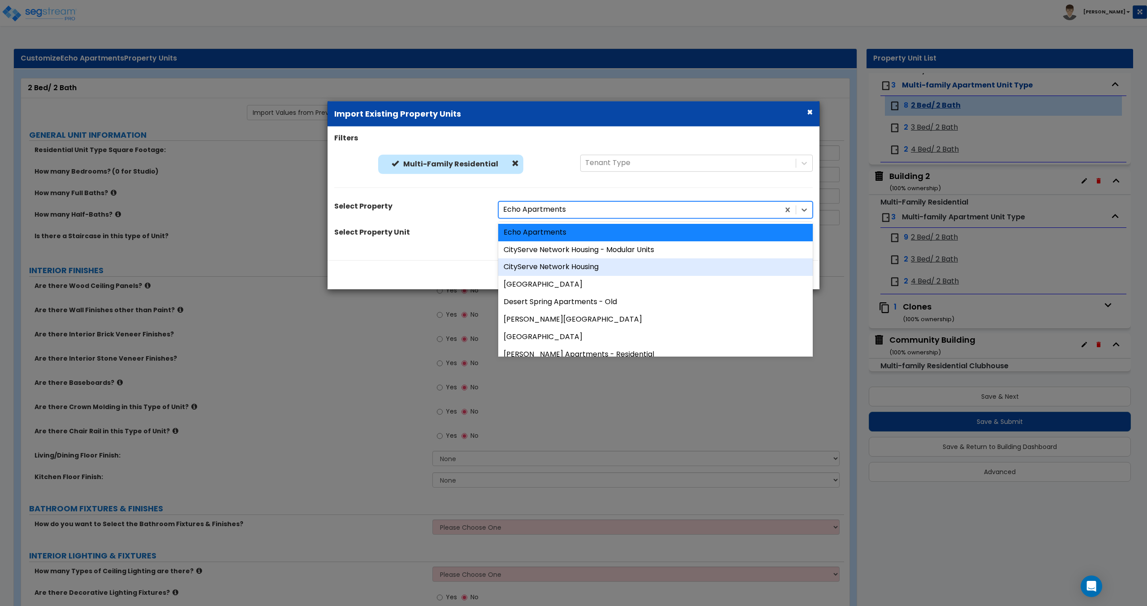
click at [550, 269] on div "CityServe Network Housing" at bounding box center [655, 266] width 315 height 17
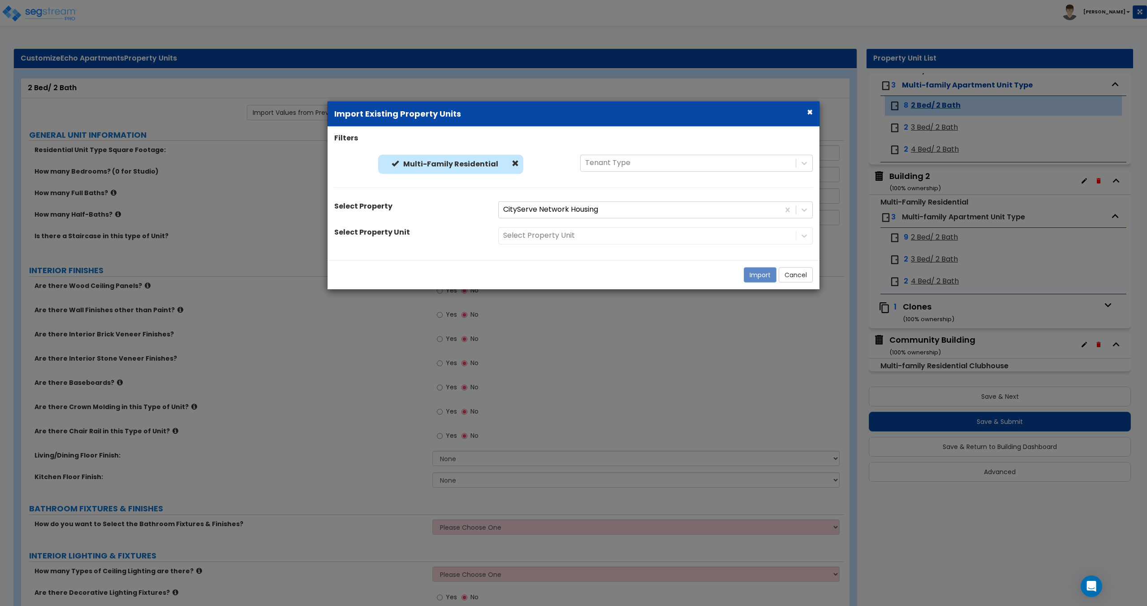
click at [543, 241] on div "Select Property Unit" at bounding box center [656, 235] width 328 height 17
click at [549, 239] on div at bounding box center [647, 235] width 288 height 12
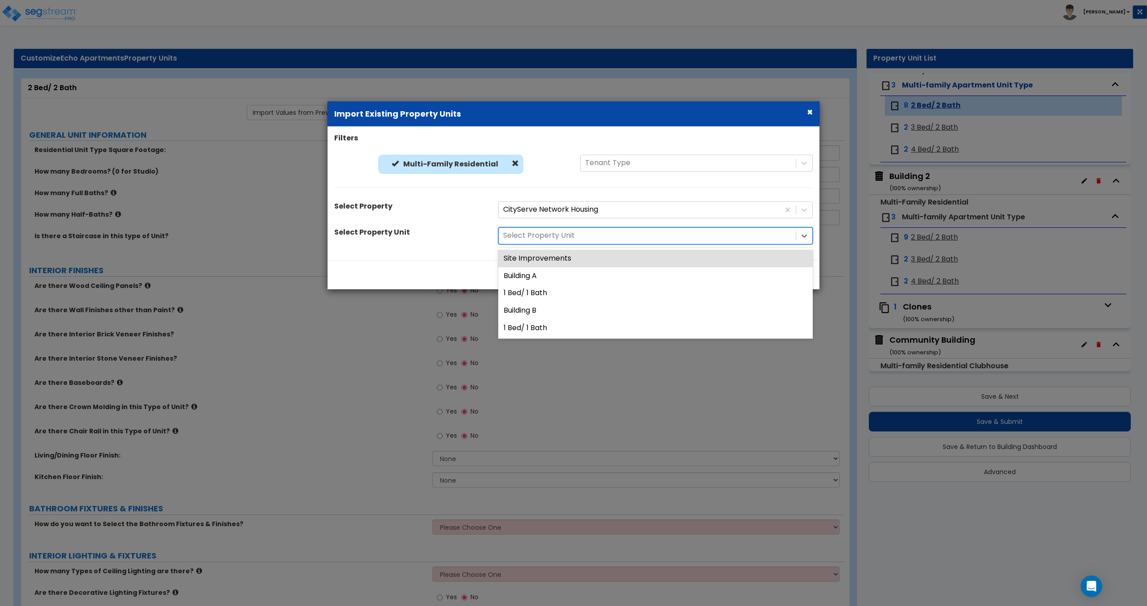
click at [559, 228] on div "Select Property Unit" at bounding box center [647, 236] width 297 height 16
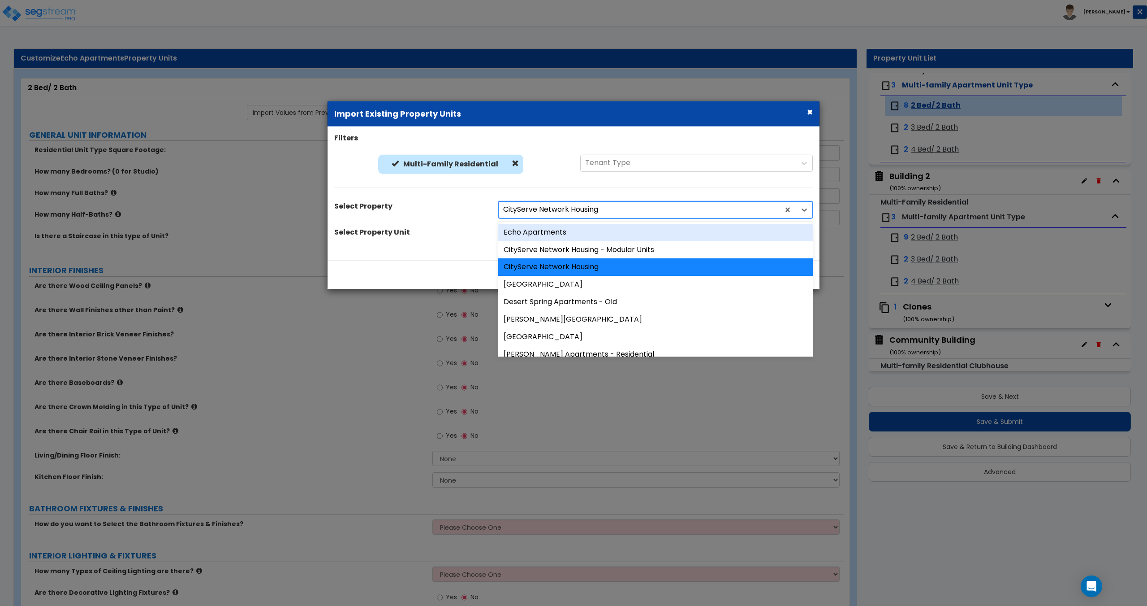
click at [564, 209] on div at bounding box center [639, 209] width 272 height 12
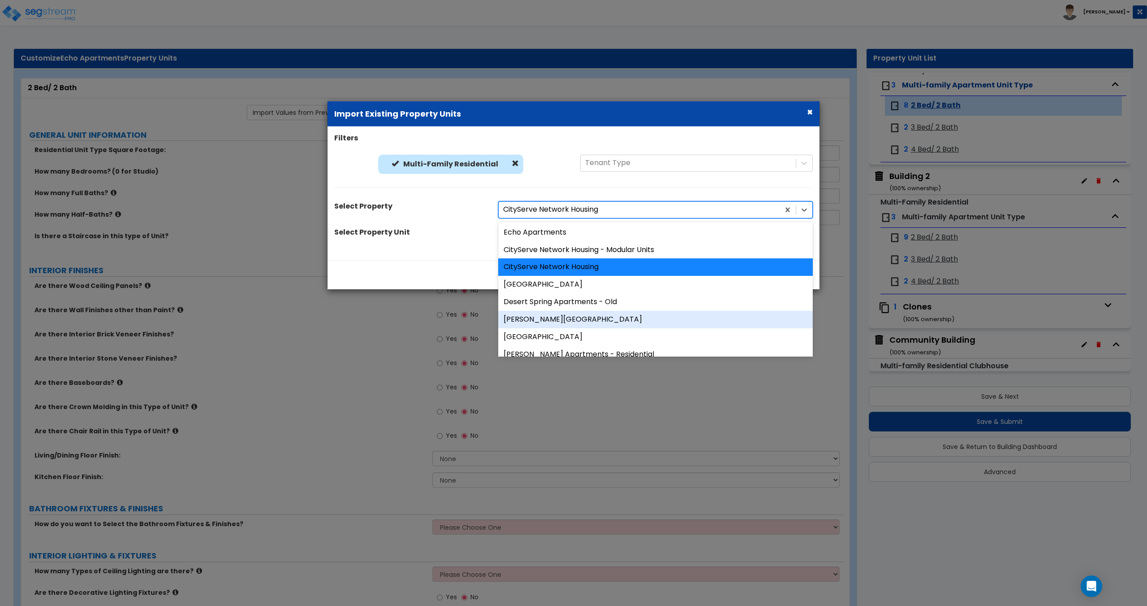
click at [541, 314] on div "[PERSON_NAME][GEOGRAPHIC_DATA]" at bounding box center [655, 319] width 315 height 17
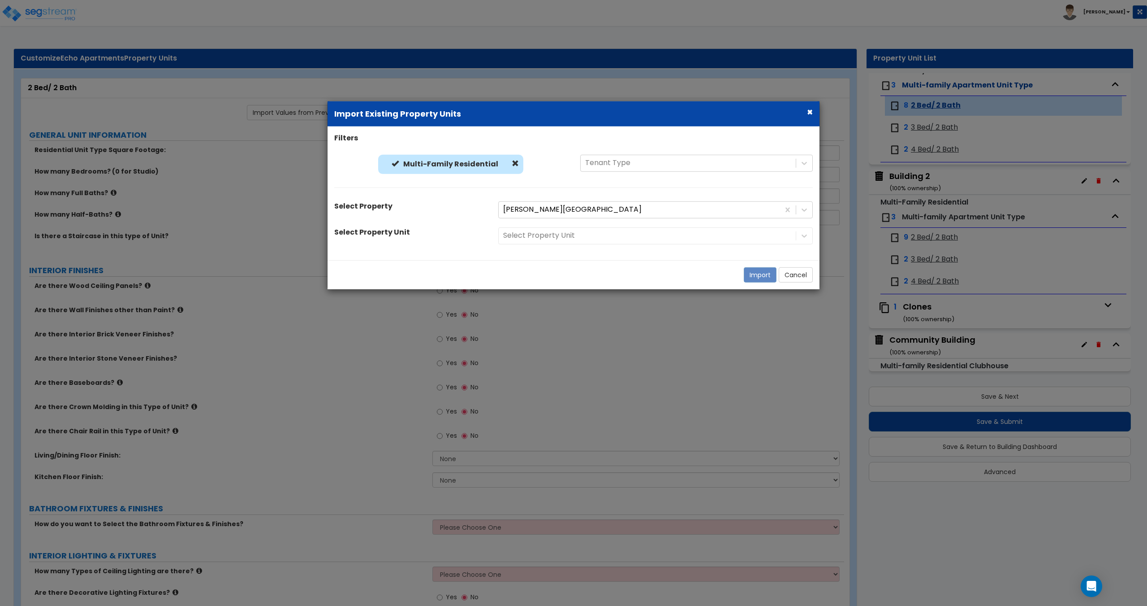
click at [558, 234] on div "Select Property Unit" at bounding box center [656, 235] width 328 height 17
click at [565, 237] on div at bounding box center [647, 235] width 288 height 12
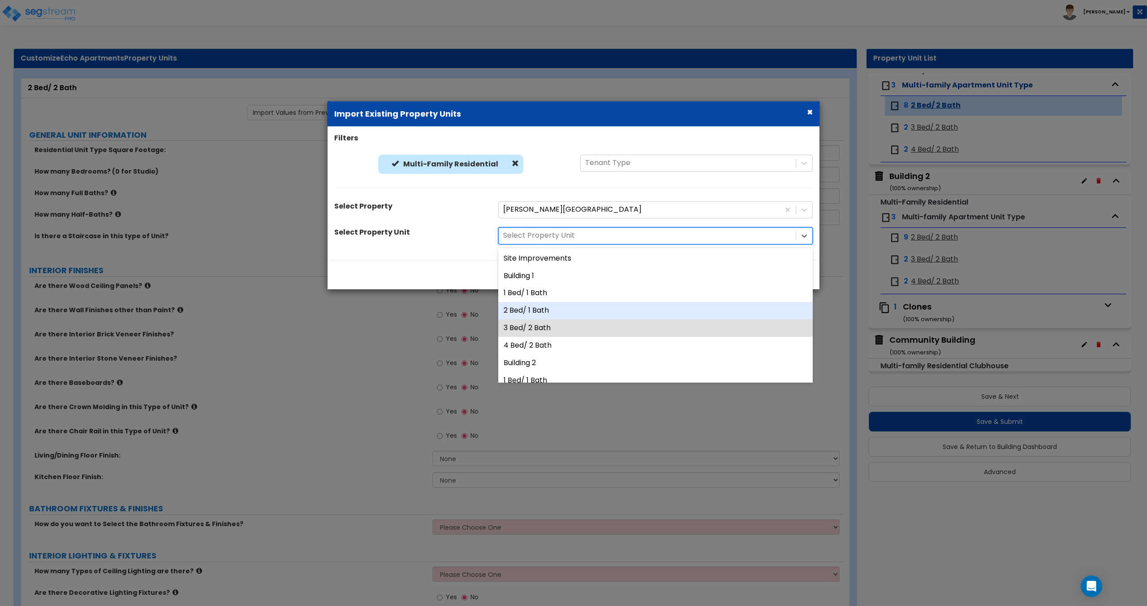
click at [546, 309] on div "2 Bed/ 1 Bath" at bounding box center [655, 310] width 315 height 17
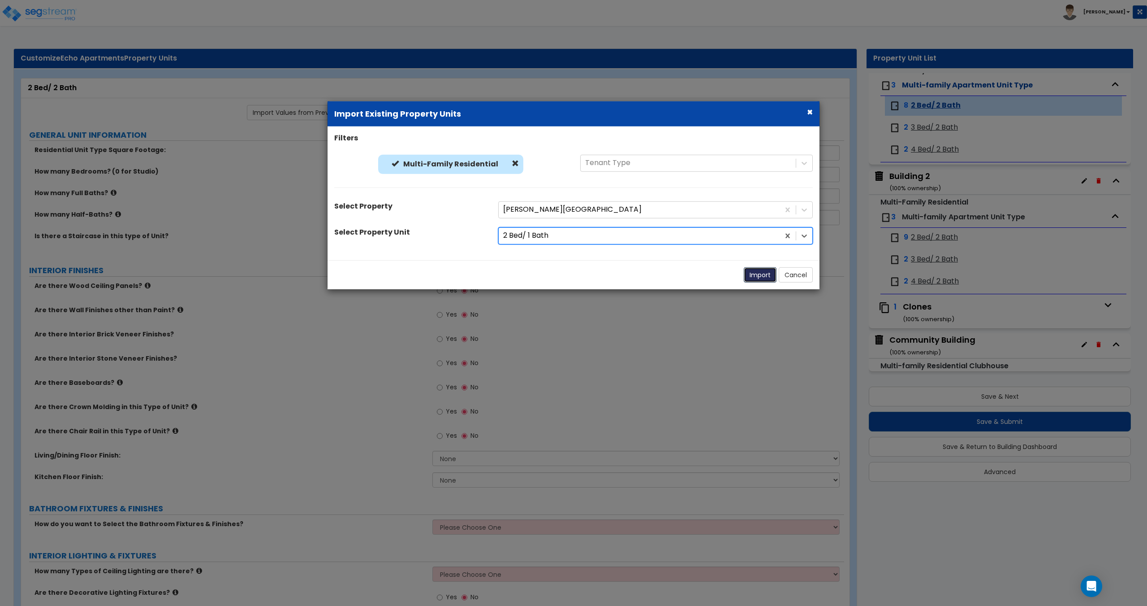
click at [572, 275] on button "Import" at bounding box center [760, 274] width 33 height 15
type input "740"
type input "2"
type input "1"
radio input "true"
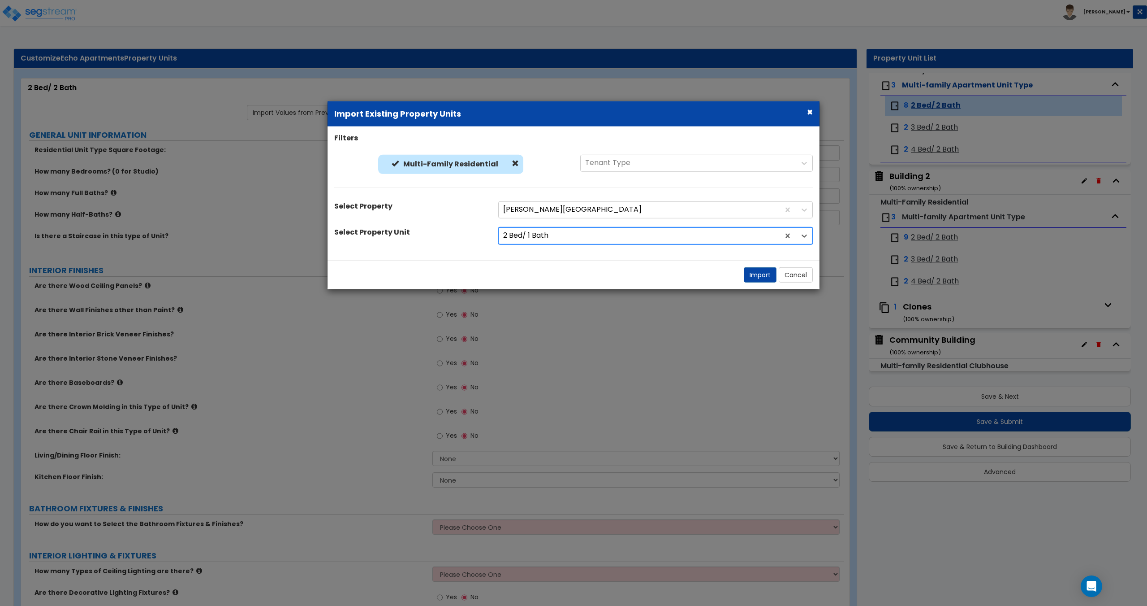
select select "7"
select select "1"
radio input "true"
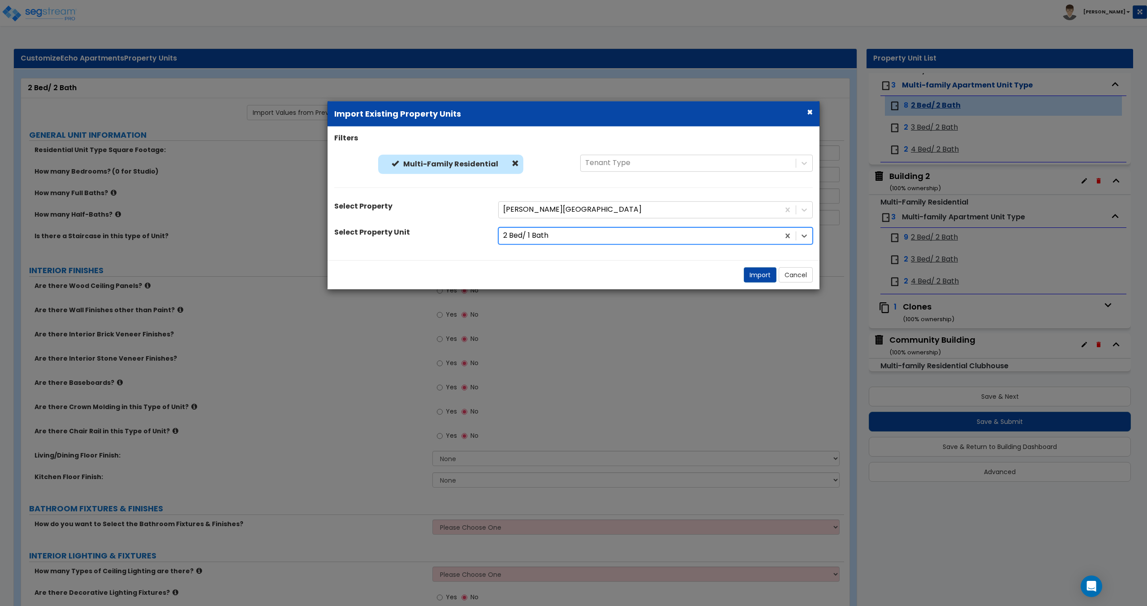
select select "1"
type input "8"
type input "12"
select select "2"
select select "1"
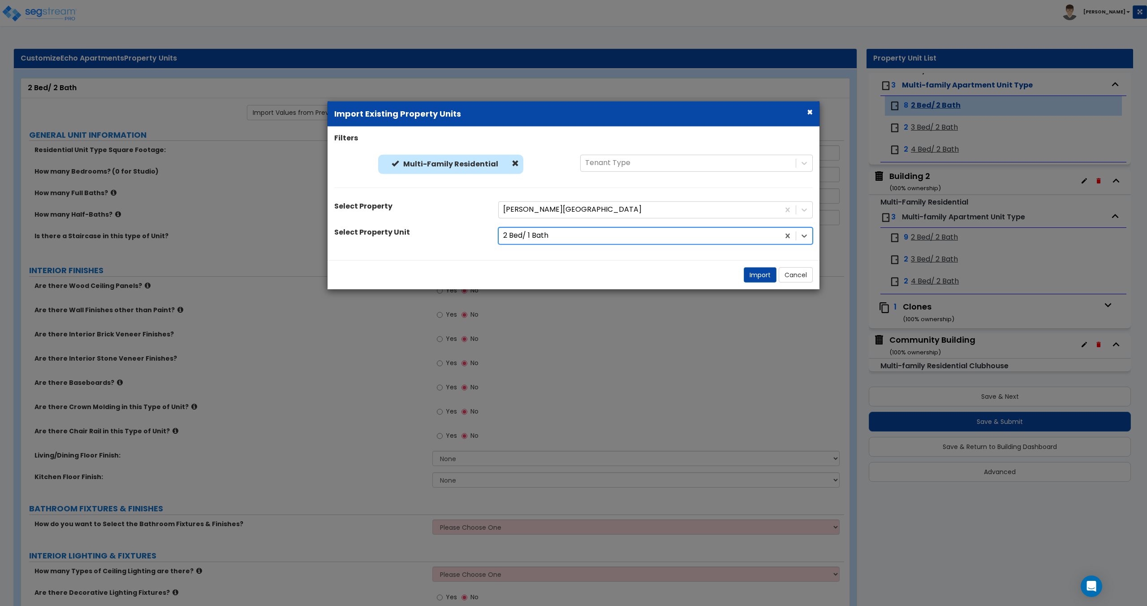
radio input "true"
select select "2"
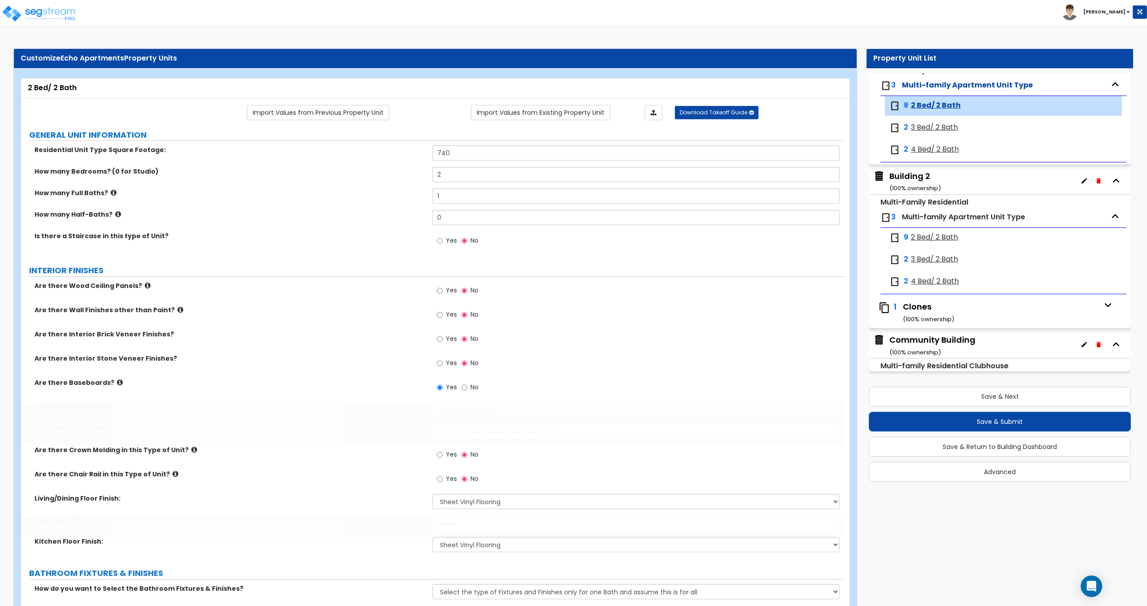
select select "5"
select select "2"
select select "3"
type input "1"
select select "1"
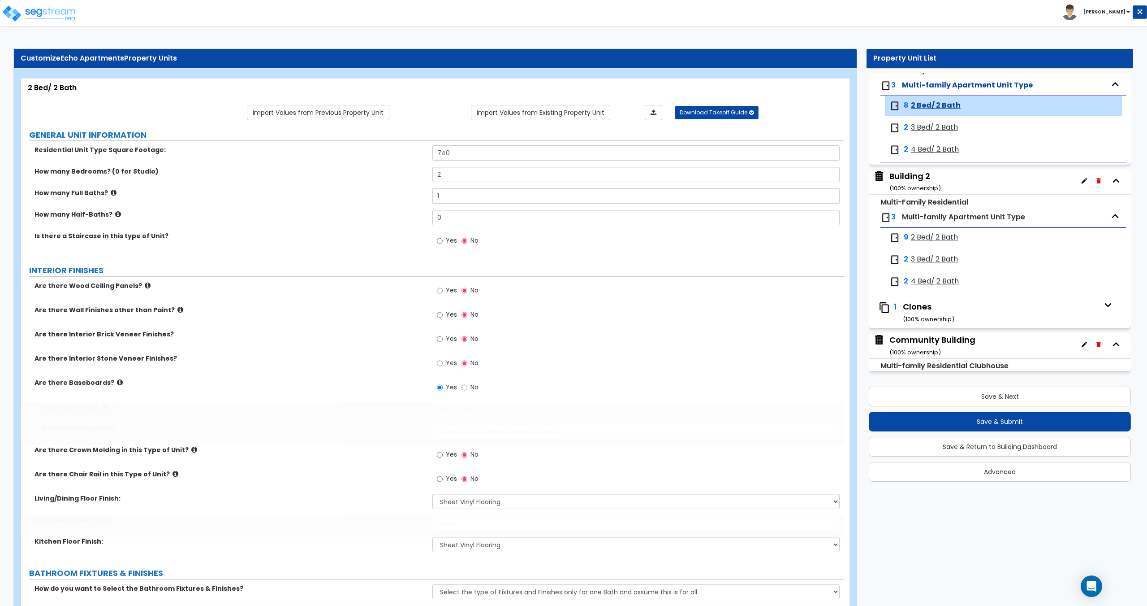
select select "5"
select select "2"
select select "1"
select select "2"
radio input "true"
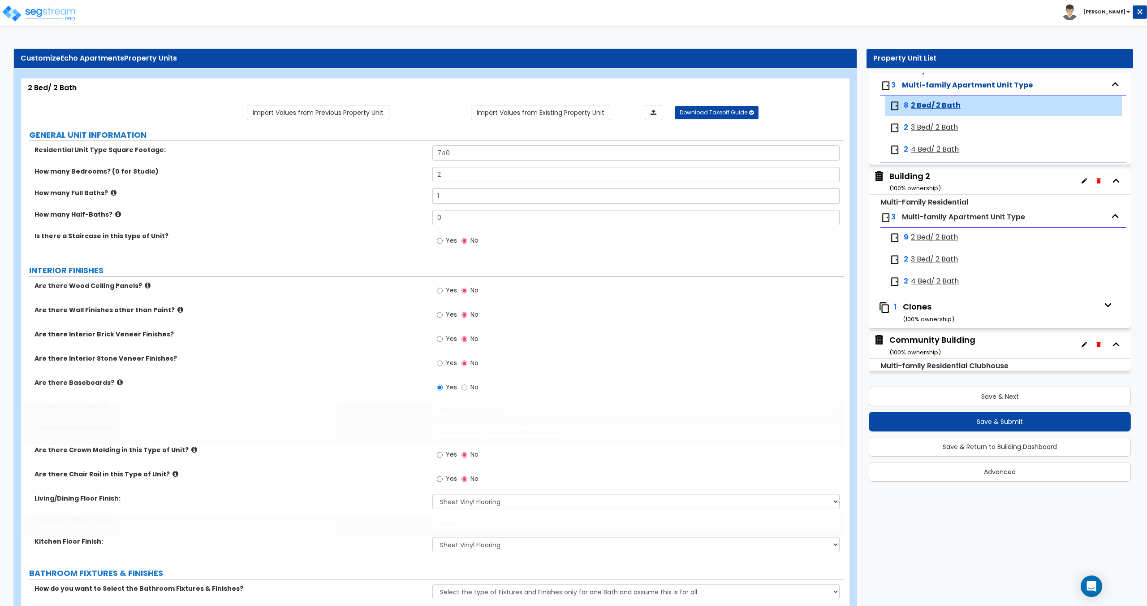
type input "50"
select select "1"
select select "2"
radio input "true"
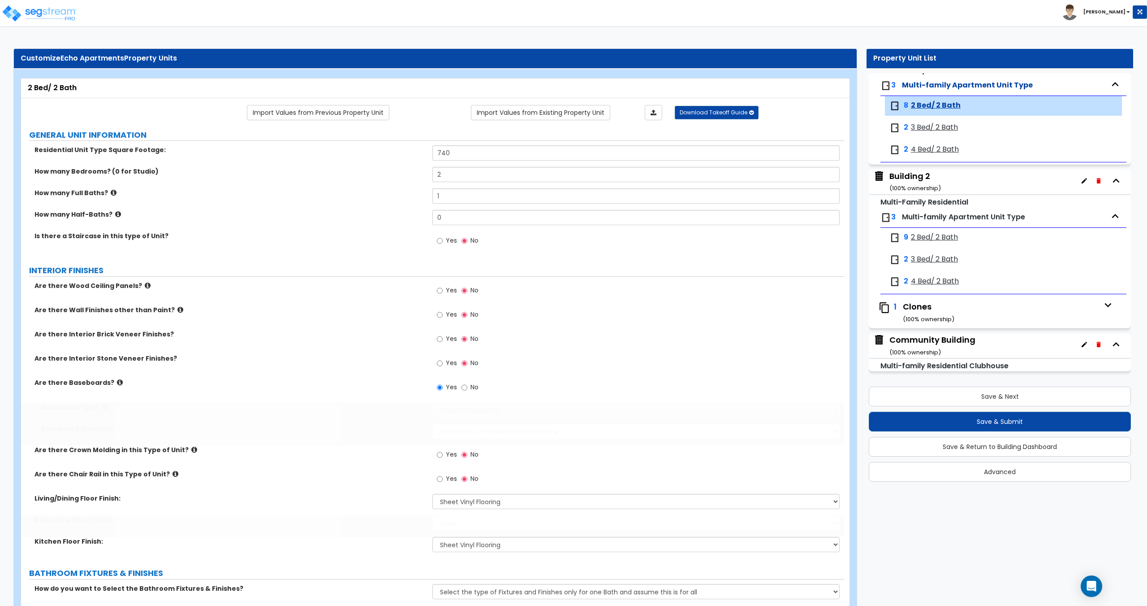
radio input "true"
select select "5"
type input "1"
type input "55"
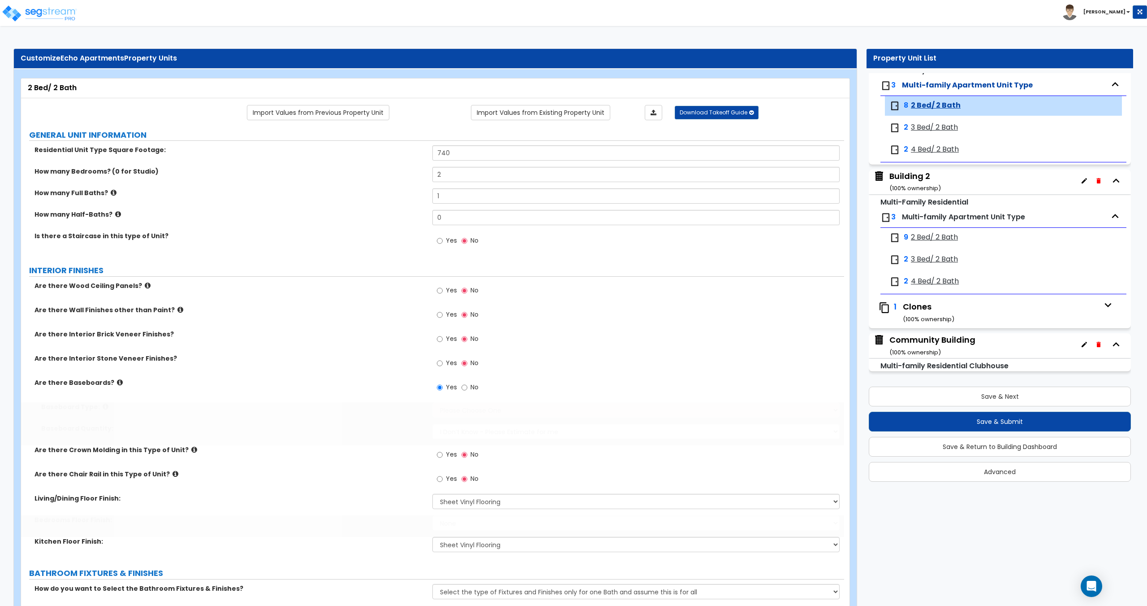
select select "1"
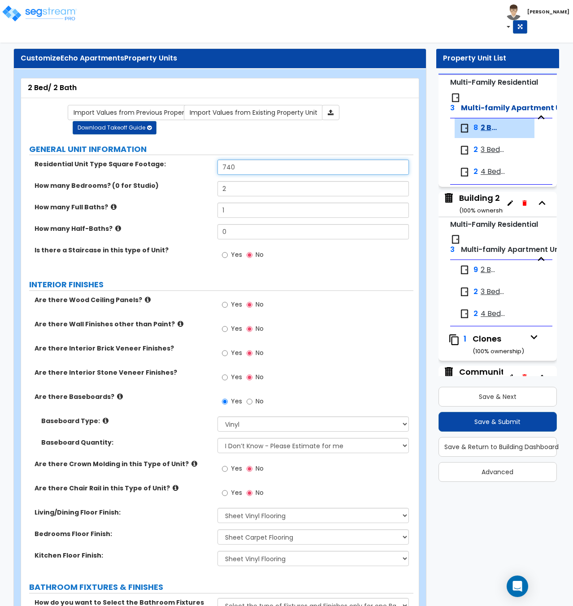
click at [242, 170] on input "740" at bounding box center [313, 167] width 192 height 15
drag, startPoint x: 274, startPoint y: 165, endPoint x: 68, endPoint y: 169, distance: 205.8
click at [78, 166] on div "Residential Unit Type Square Footage: 740" at bounding box center [217, 171] width 392 height 22
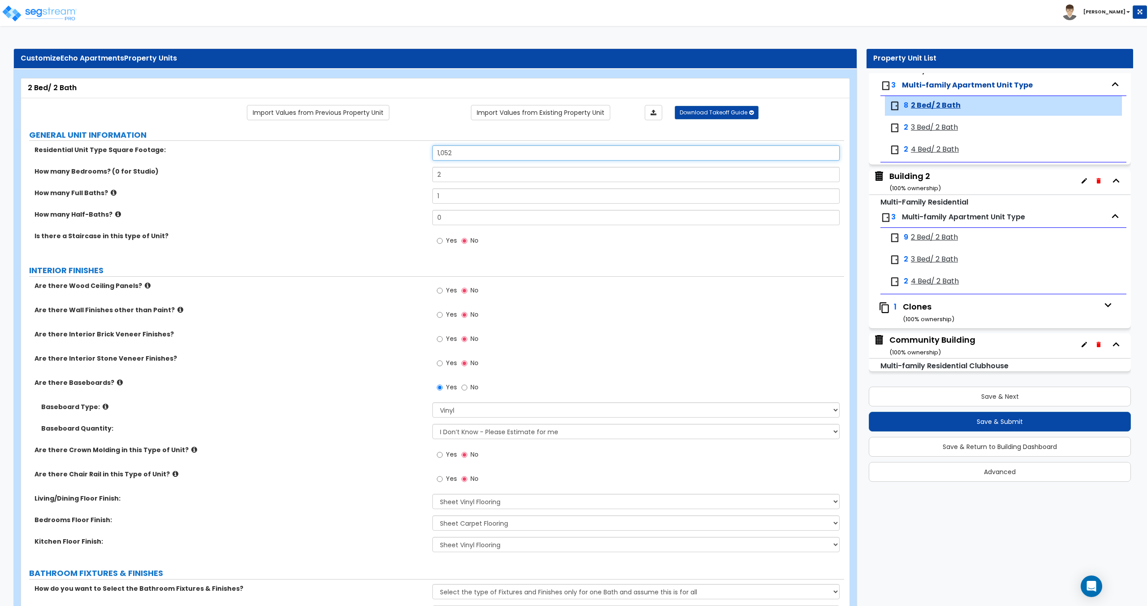
type input "1,052"
drag, startPoint x: 461, startPoint y: 174, endPoint x: 394, endPoint y: 172, distance: 66.8
click at [402, 171] on div "How many Bedrooms? (0 for Studio) 2" at bounding box center [432, 178] width 823 height 22
click at [378, 188] on div "Residential Unit Type Square Footage: 1,052 How many Bedrooms? (0 for Studio) 2…" at bounding box center [433, 200] width 810 height 110
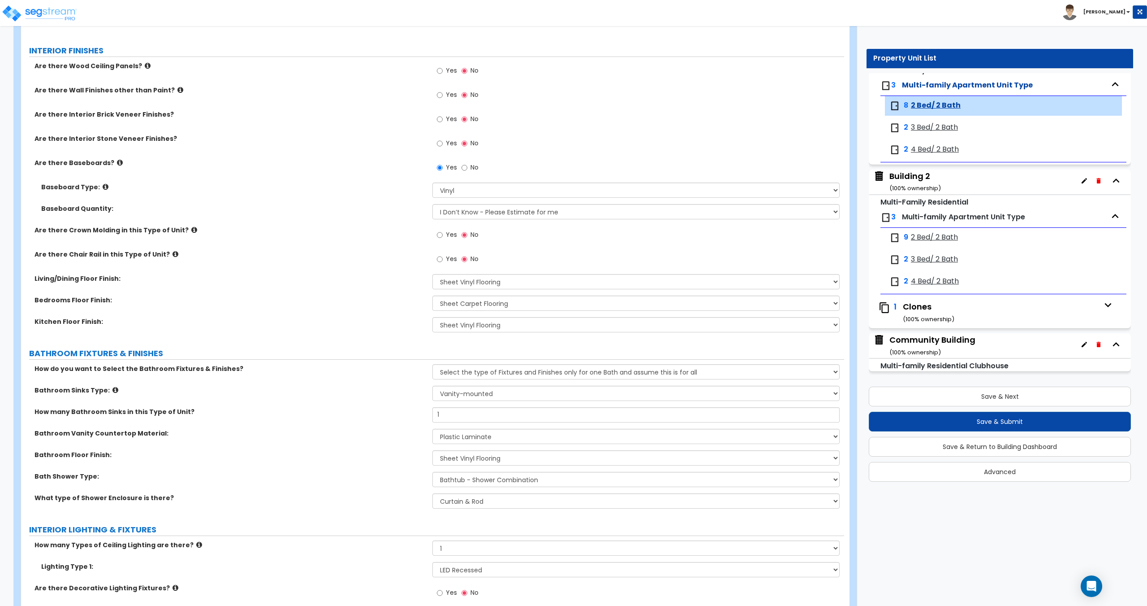
scroll to position [224, 0]
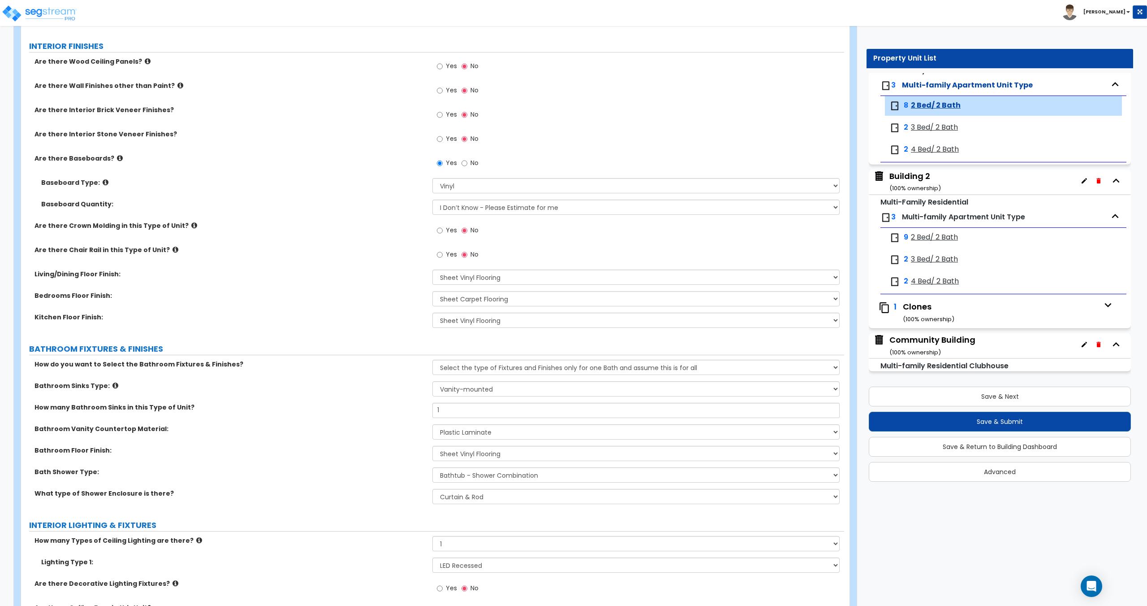
type input "2"
click at [484, 302] on select "None Tile Flooring Hardwood Flooring Resilient Laminate Flooring VCT Flooring S…" at bounding box center [636, 298] width 407 height 15
select select "4"
click at [433, 291] on select "None Tile Flooring Hardwood Flooring Resilient Laminate Flooring VCT Flooring S…" at bounding box center [636, 298] width 407 height 15
click at [479, 277] on select "None Tile Flooring Hardwood Flooring Resilient Laminate Flooring VCT Flooring S…" at bounding box center [636, 276] width 407 height 15
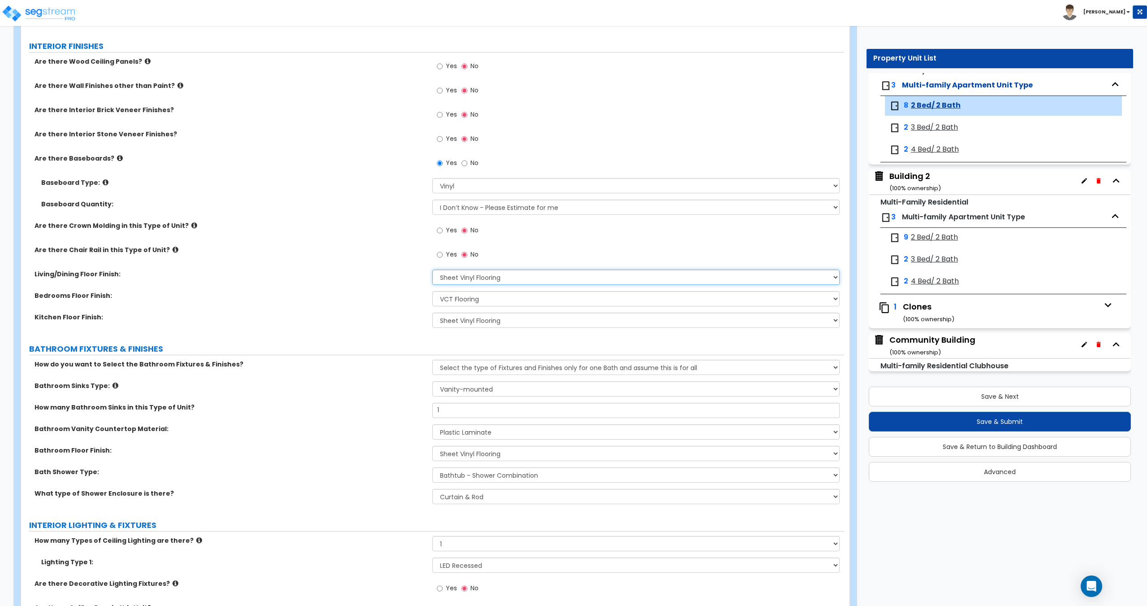
select select "4"
click at [433, 269] on select "None Tile Flooring Hardwood Flooring Resilient Laminate Flooring VCT Flooring S…" at bounding box center [636, 276] width 407 height 15
drag, startPoint x: 472, startPoint y: 322, endPoint x: 472, endPoint y: 327, distance: 4.9
click at [472, 322] on select "None Tile Flooring Hardwood Flooring Resilient Laminate Flooring VCT Flooring S…" at bounding box center [636, 319] width 407 height 15
select select "4"
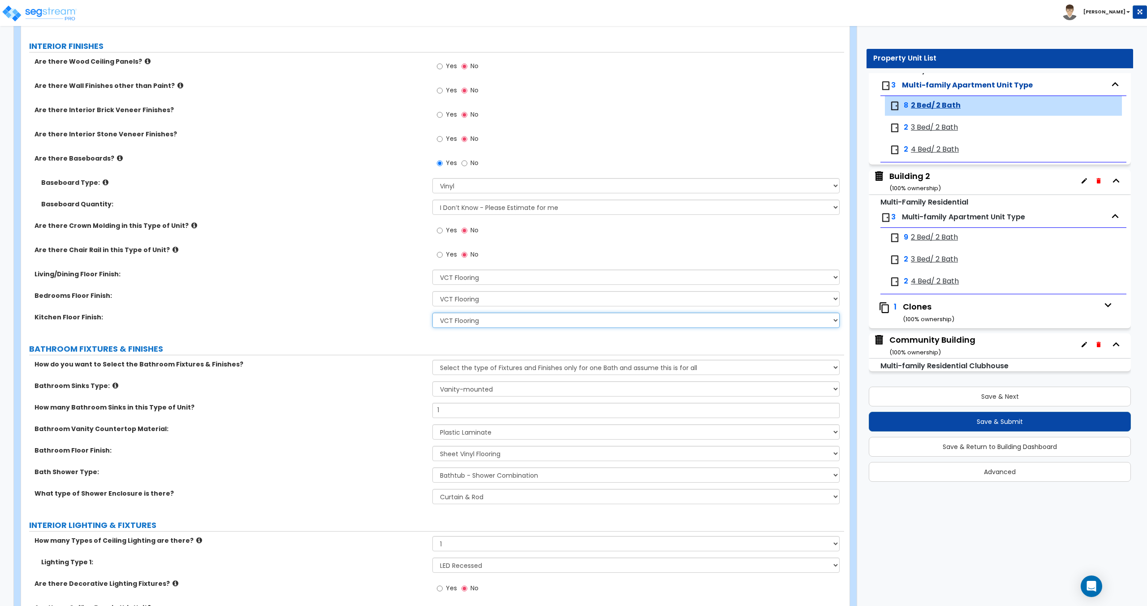
click at [433, 312] on select "None Tile Flooring Hardwood Flooring Resilient Laminate Flooring VCT Flooring S…" at bounding box center [636, 319] width 407 height 15
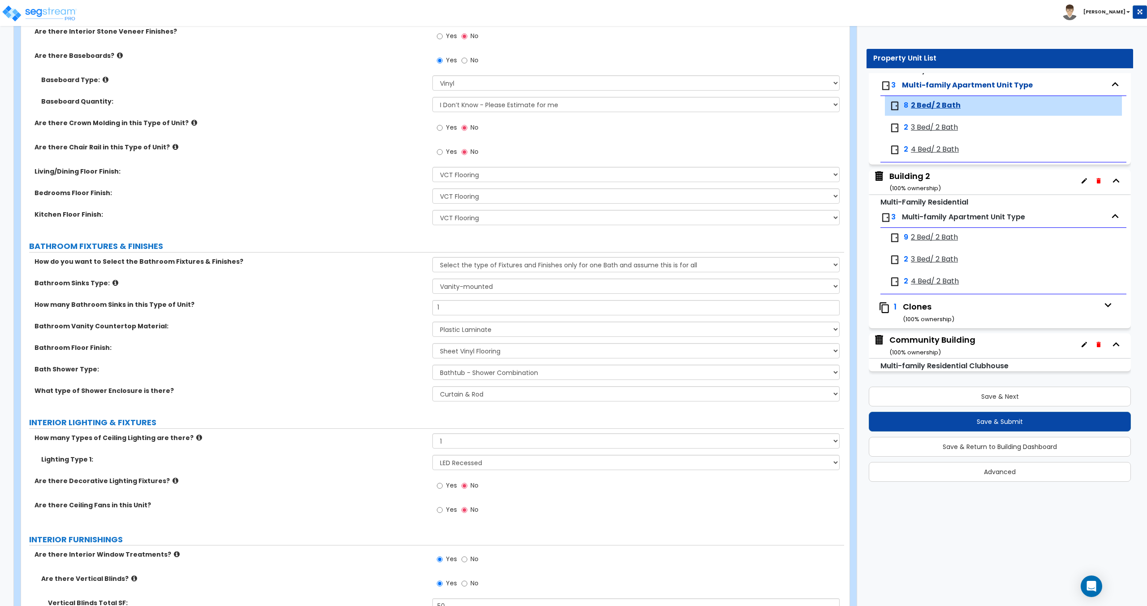
scroll to position [334, 0]
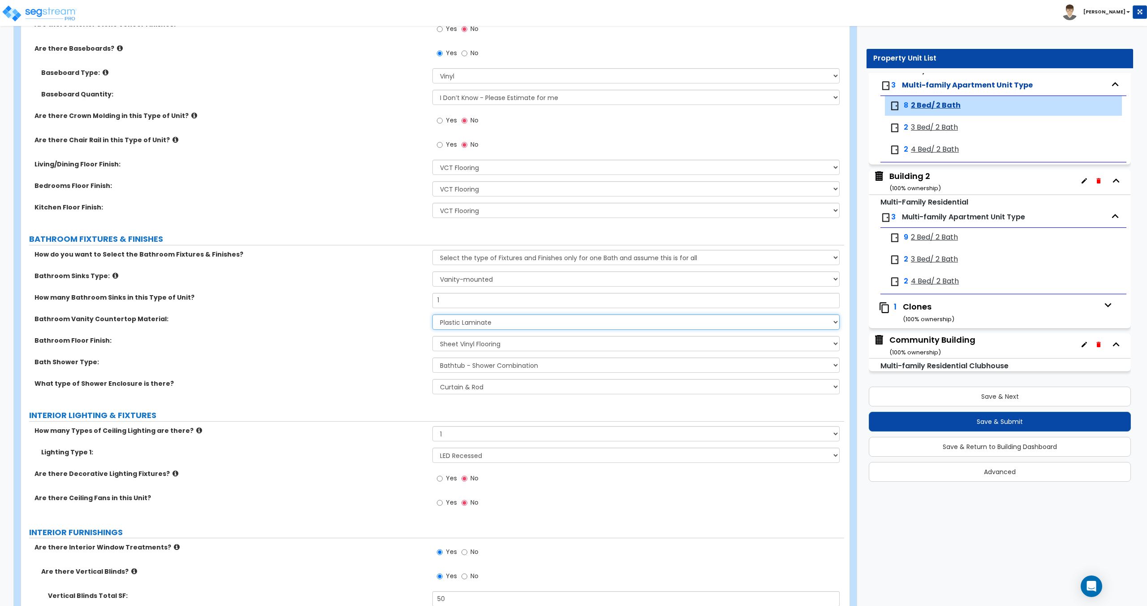
click at [460, 324] on select "None Plastic Laminate Solid Surface Stone Quartz Marble Tile Wood" at bounding box center [636, 321] width 407 height 15
select select "3"
click at [433, 314] on select "None Plastic Laminate Solid Surface Stone Quartz Marble Tile Wood" at bounding box center [636, 321] width 407 height 15
click at [463, 341] on select "None Tile Flooring Hardwood Flooring Resilient Laminate Flooring VCT Flooring S…" at bounding box center [636, 343] width 407 height 15
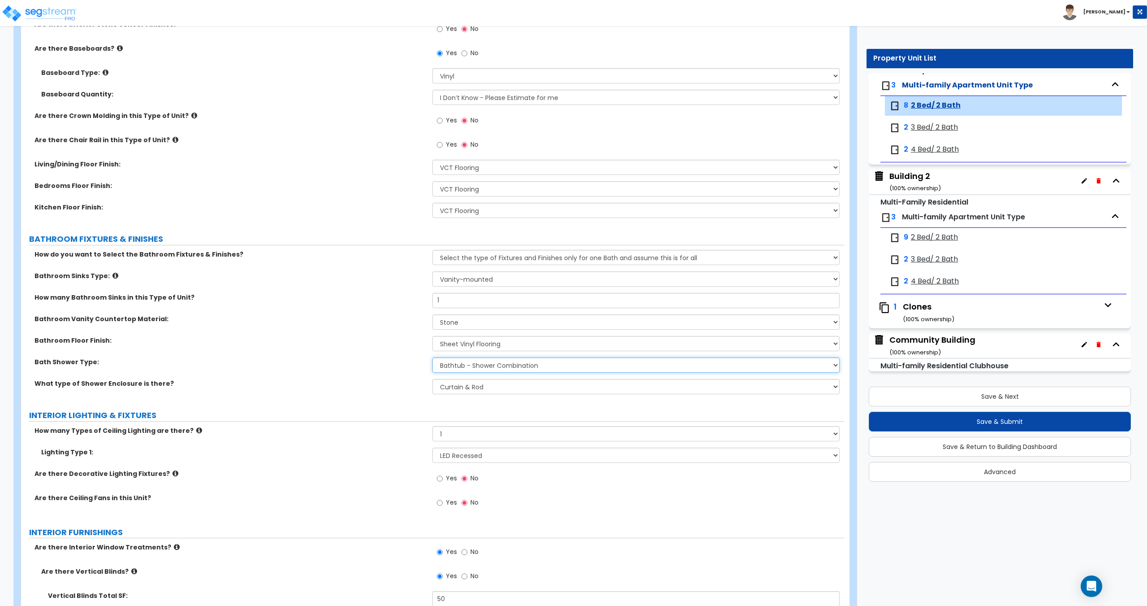
click at [466, 367] on select "Please Choose One Standalone Shower Bathtub - Shower Combination" at bounding box center [636, 364] width 407 height 15
click at [451, 356] on div "Bathroom Floor Finish: None Tile Flooring Hardwood Flooring Resilient Laminate …" at bounding box center [432, 347] width 823 height 22
click at [463, 337] on select "None Tile Flooring Hardwood Flooring Resilient Laminate Flooring VCT Flooring S…" at bounding box center [636, 343] width 407 height 15
click at [463, 388] on select "Please Choose One Curtain & [PERSON_NAME] Sliding Doors Glass Hinged Doors" at bounding box center [636, 386] width 407 height 15
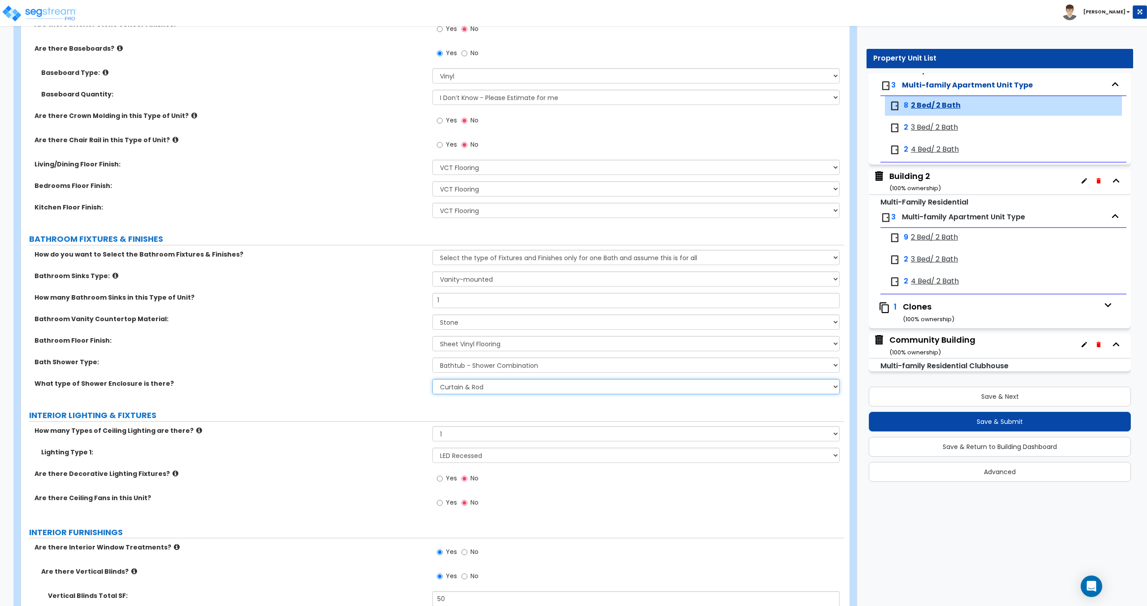
click at [463, 388] on select "Please Choose One Curtain & [PERSON_NAME] Sliding Doors Glass Hinged Doors" at bounding box center [636, 386] width 407 height 15
click at [572, 442] on button "Save & Return to Building Dashboard" at bounding box center [1000, 447] width 262 height 20
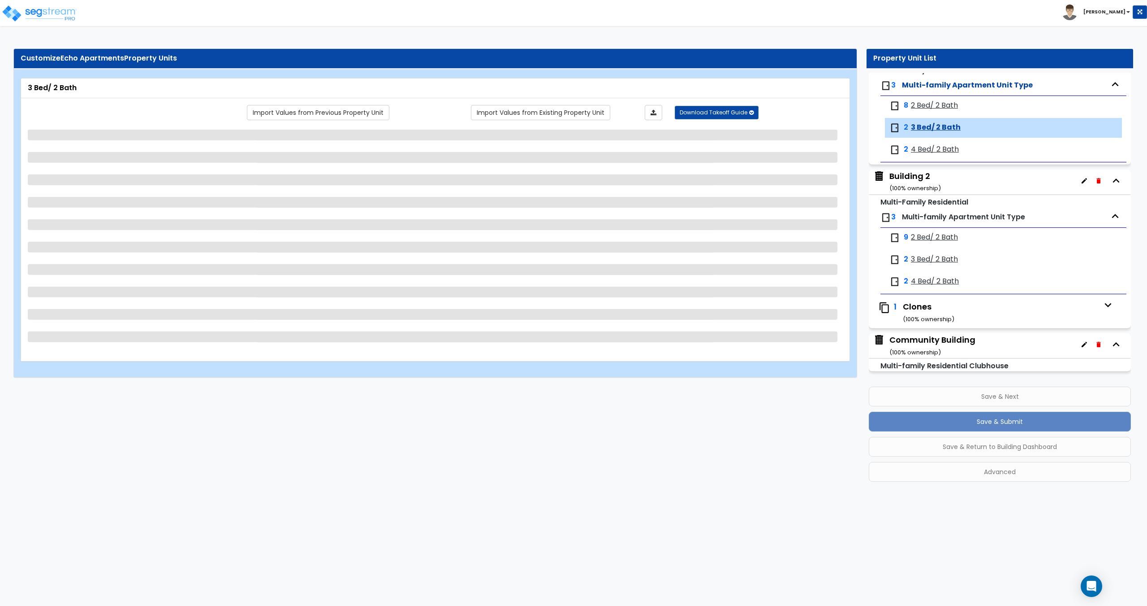
scroll to position [0, 0]
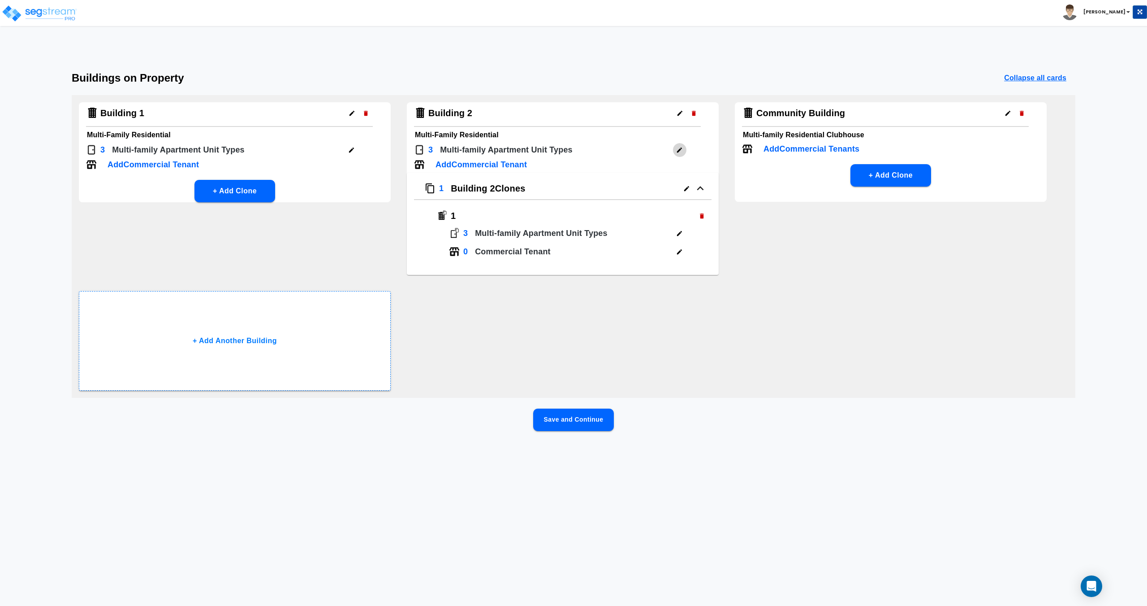
click at [572, 148] on button "button" at bounding box center [680, 150] width 14 height 14
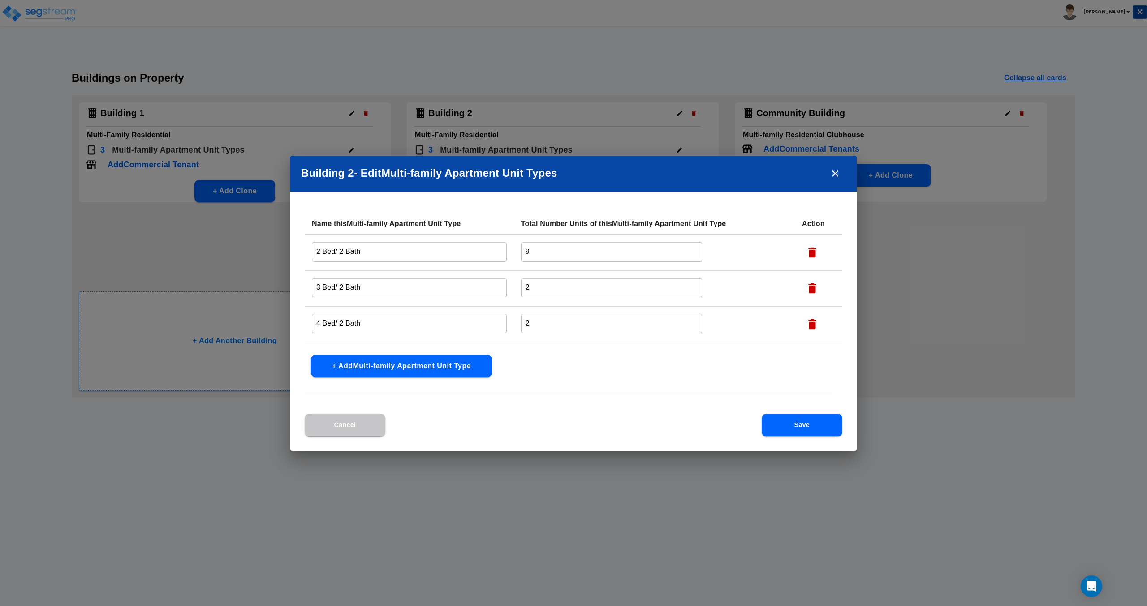
drag, startPoint x: 496, startPoint y: 249, endPoint x: 450, endPoint y: 252, distance: 46.2
click at [474, 251] on tr "2 Bed/ 2 Bath ​ 9 ​" at bounding box center [574, 252] width 538 height 36
type input "8"
click at [375, 419] on button "Cancel" at bounding box center [345, 425] width 81 height 22
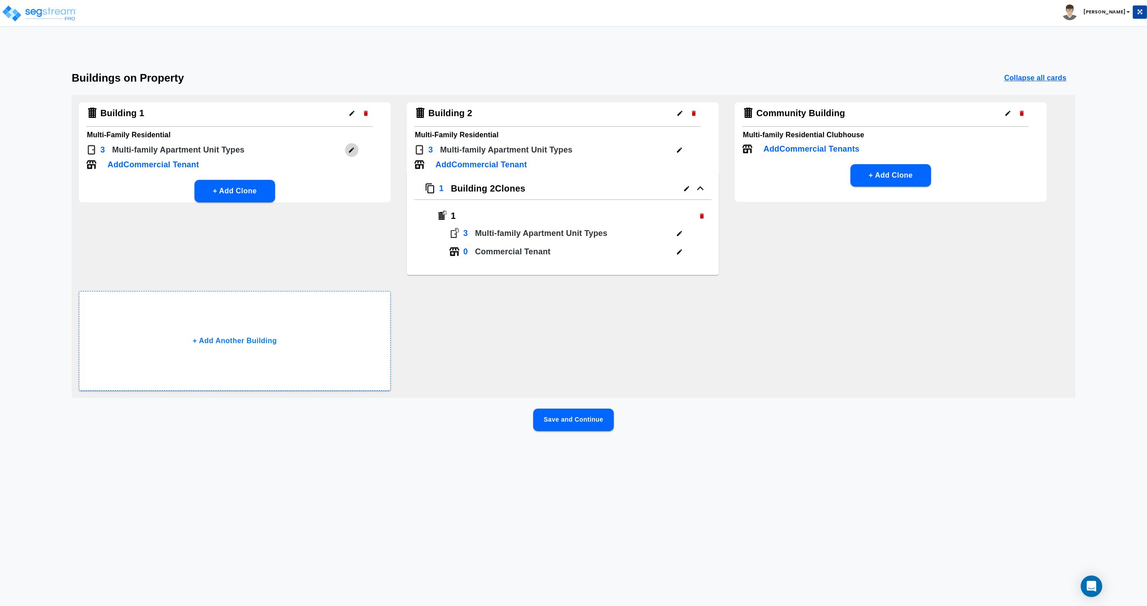
click at [355, 147] on icon "button" at bounding box center [351, 150] width 7 height 7
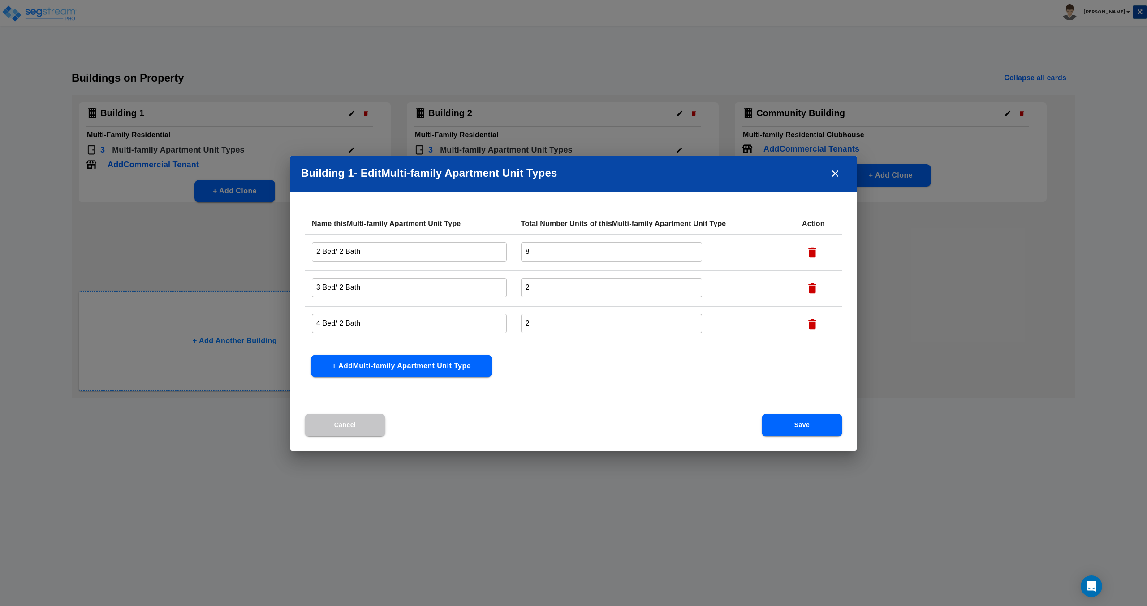
click at [336, 428] on button "Cancel" at bounding box center [345, 425] width 81 height 22
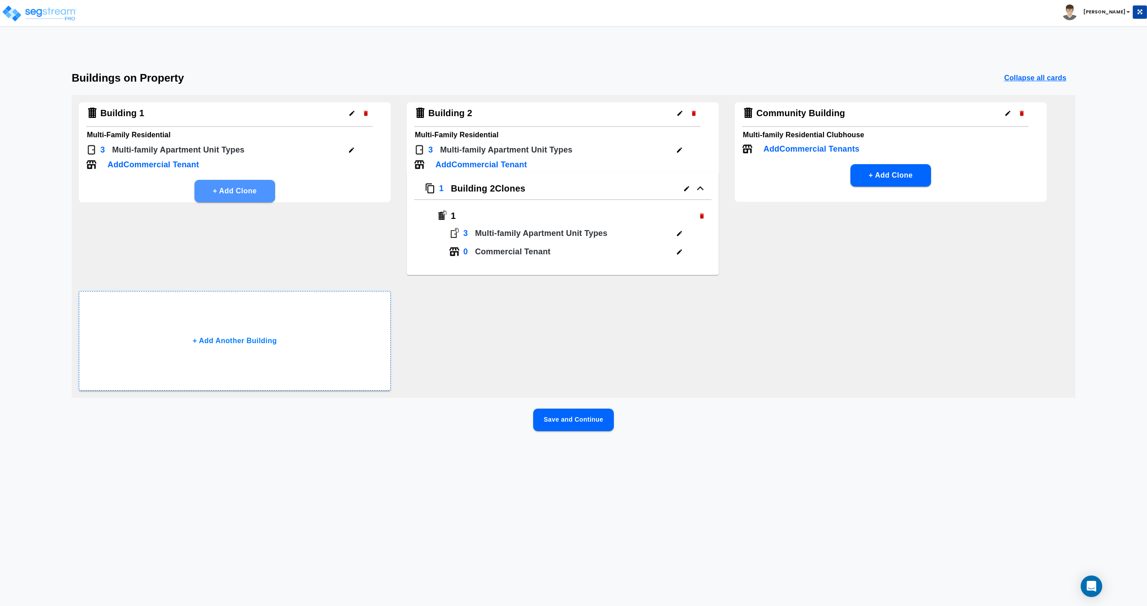
click at [235, 190] on button "+ Add Clone" at bounding box center [235, 191] width 81 height 22
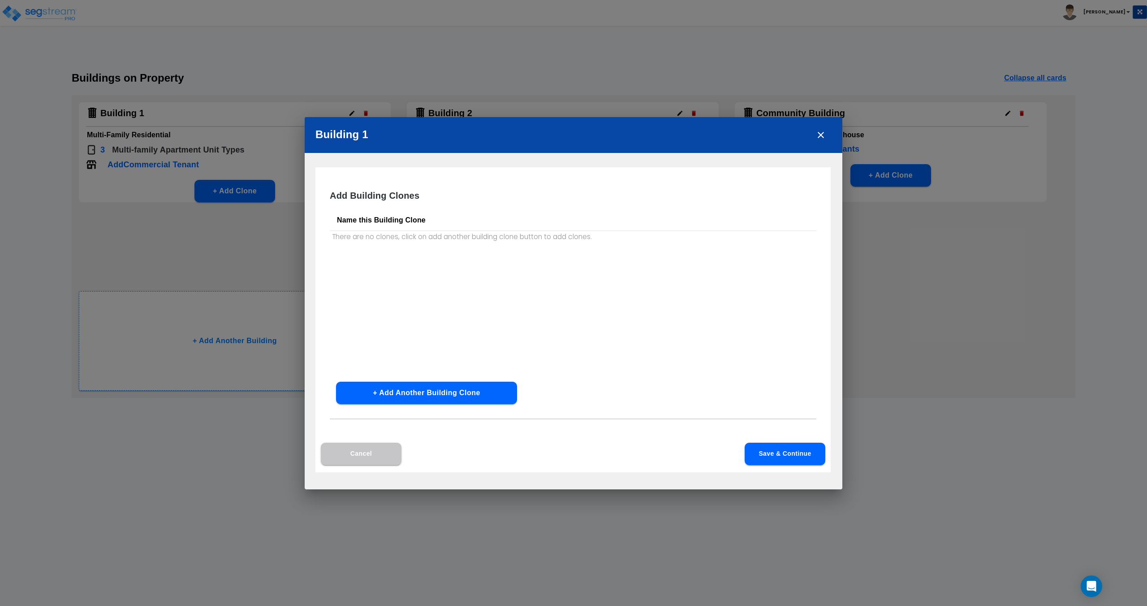
click at [421, 391] on button "+ Add Another Building Clone" at bounding box center [426, 392] width 181 height 22
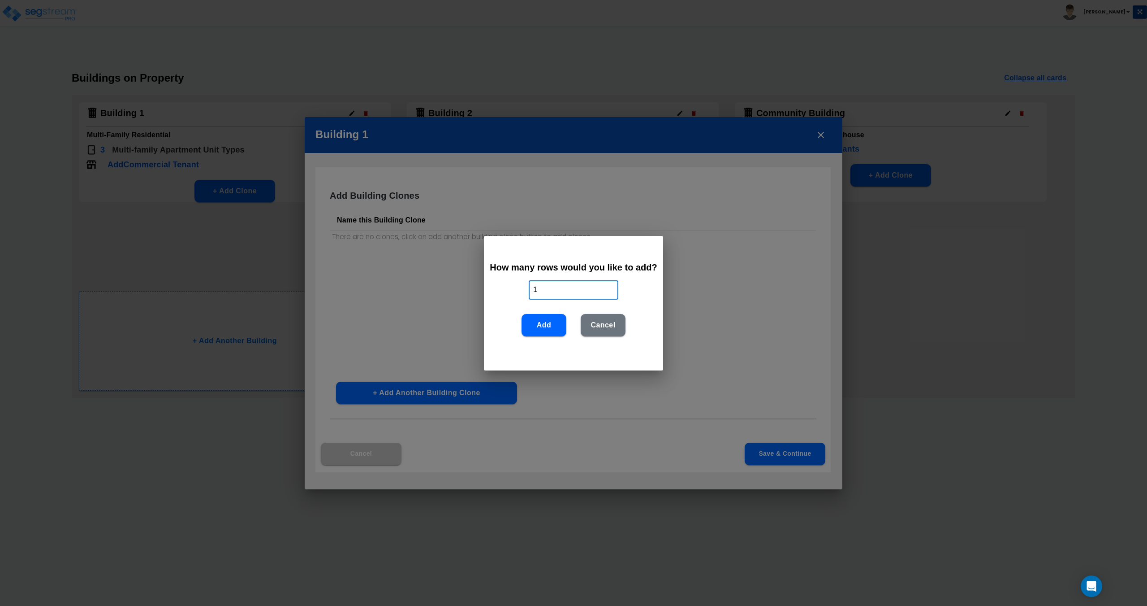
drag, startPoint x: 555, startPoint y: 293, endPoint x: 444, endPoint y: 309, distance: 112.3
click at [453, 299] on div "How many rows would you like to add? 1 ​ Add Cancel" at bounding box center [573, 303] width 1147 height 606
type input "2"
click at [528, 325] on button "Add" at bounding box center [544, 325] width 45 height 22
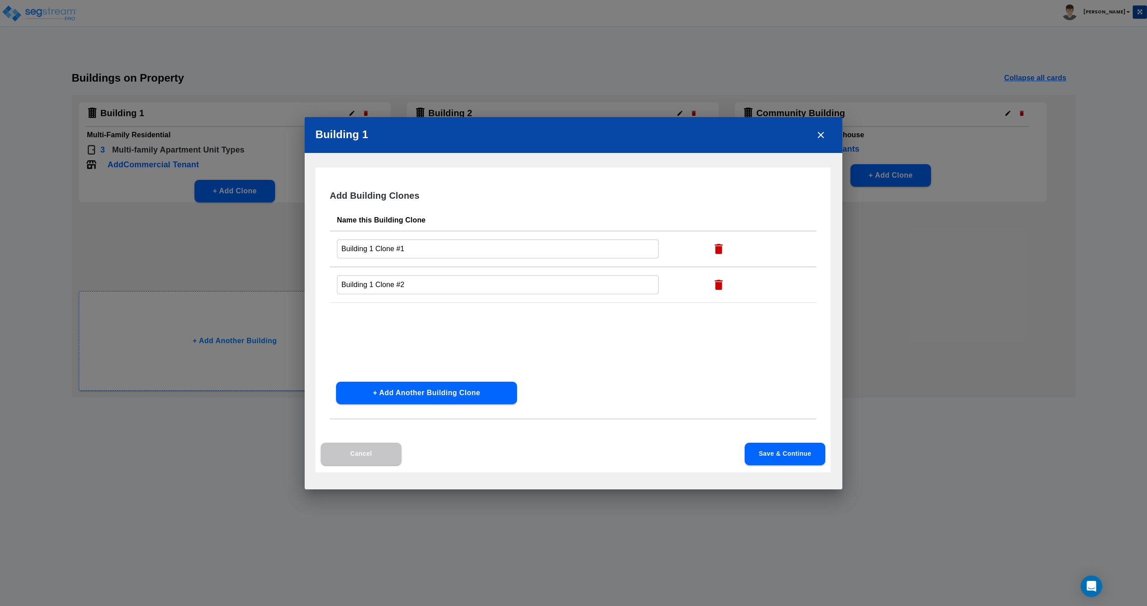
click at [572, 453] on button "Save & Continue" at bounding box center [785, 453] width 81 height 22
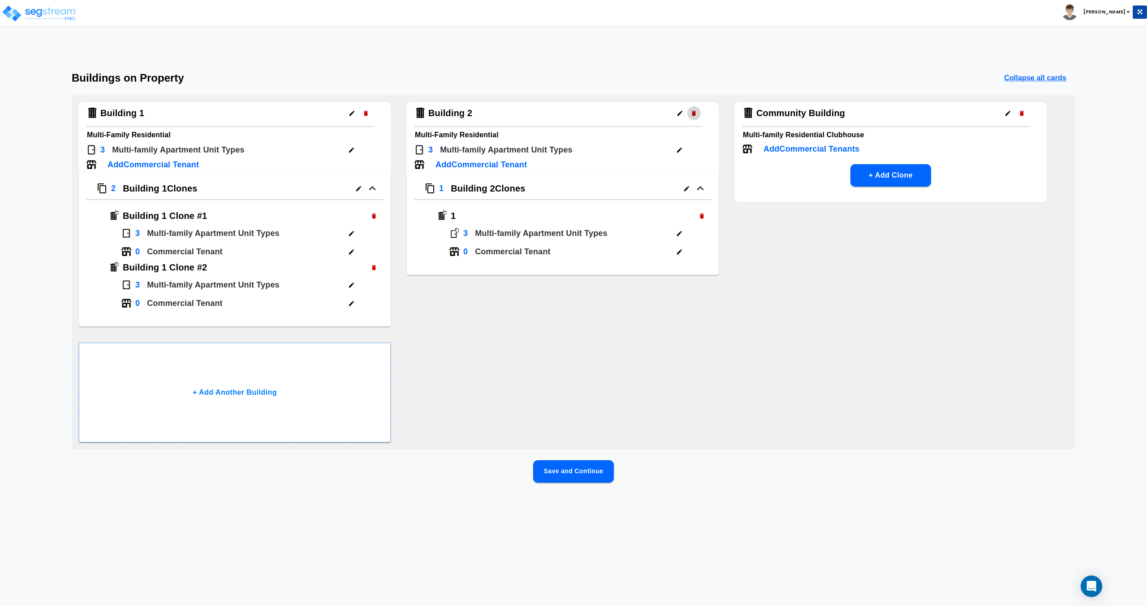
click at [572, 111] on icon "button" at bounding box center [694, 113] width 7 height 7
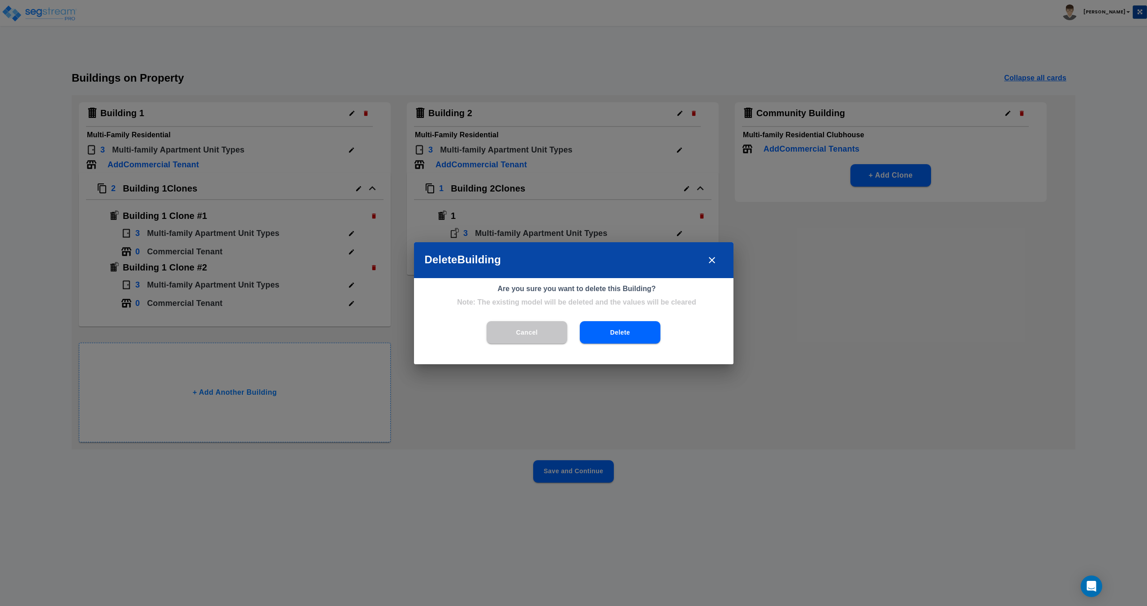
click at [572, 331] on button "Delete" at bounding box center [620, 332] width 81 height 22
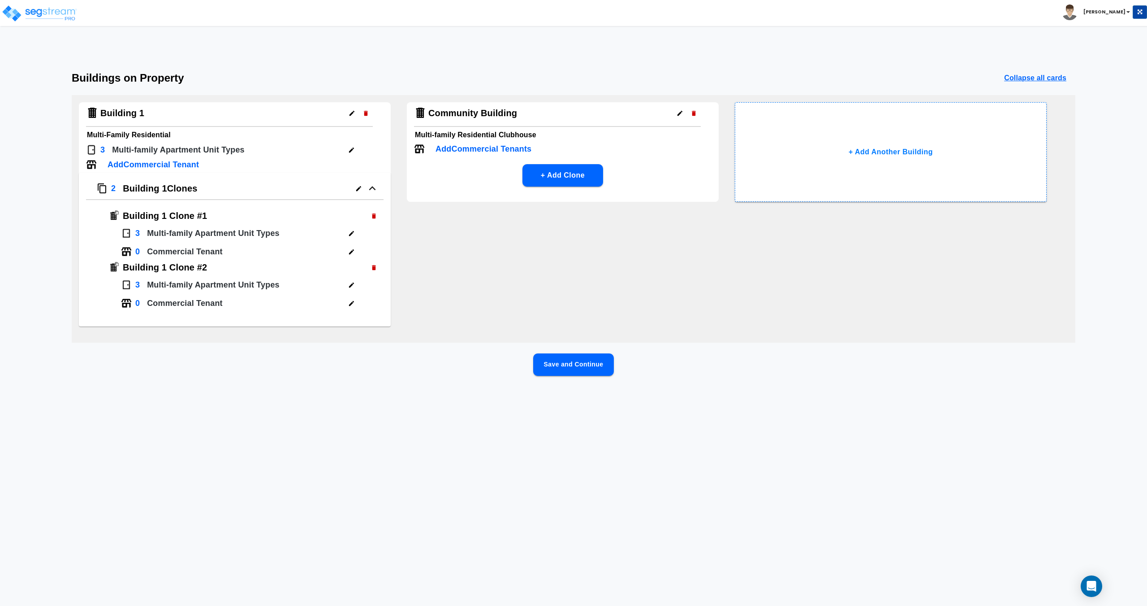
click at [572, 113] on icon "button" at bounding box center [680, 113] width 7 height 7
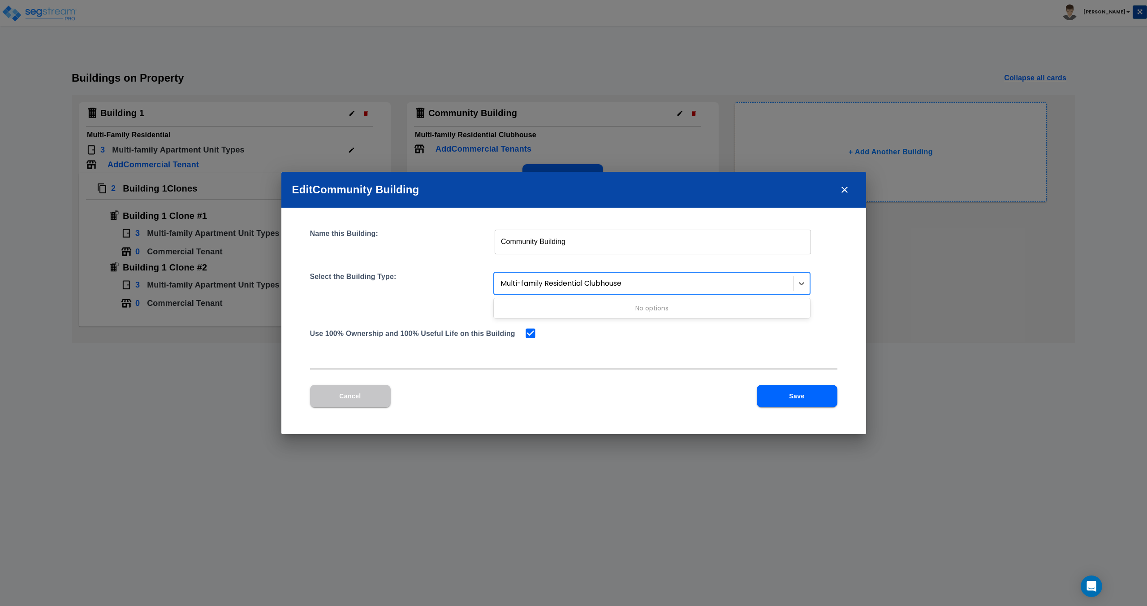
click at [572, 281] on div at bounding box center [645, 283] width 288 height 12
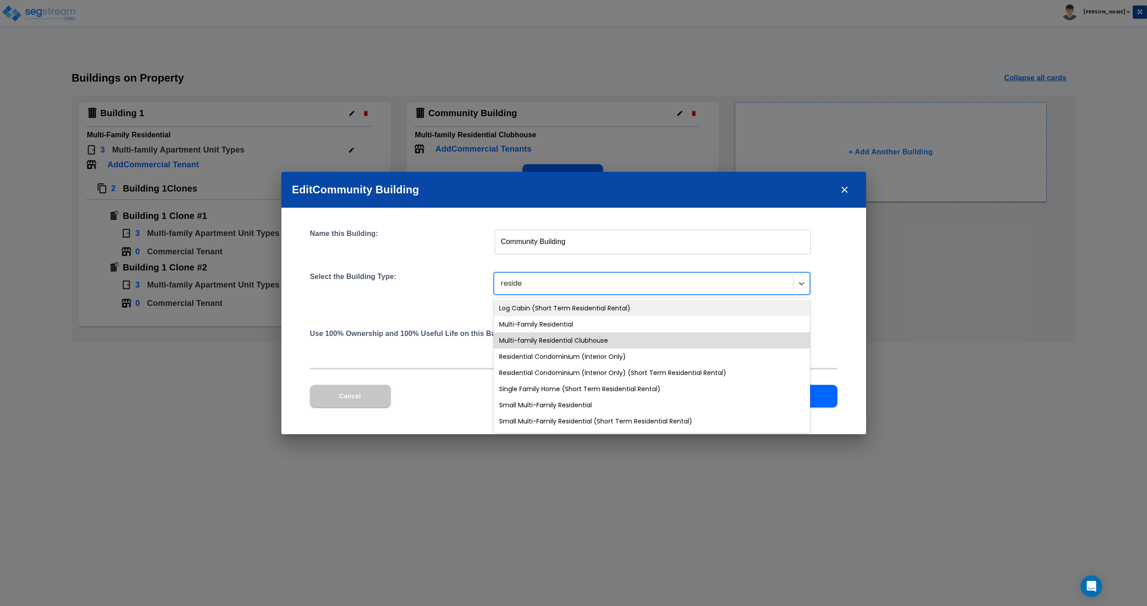
type input "residen"
click at [572, 327] on div "Multi-Family Residential" at bounding box center [652, 324] width 316 height 16
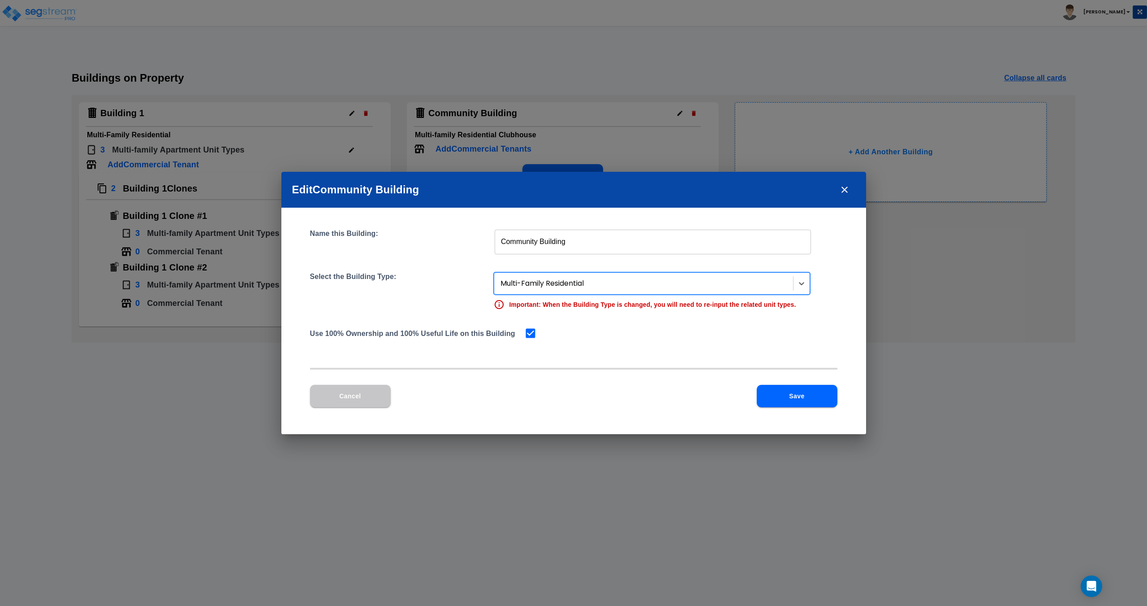
click at [572, 397] on button "Save" at bounding box center [797, 396] width 81 height 22
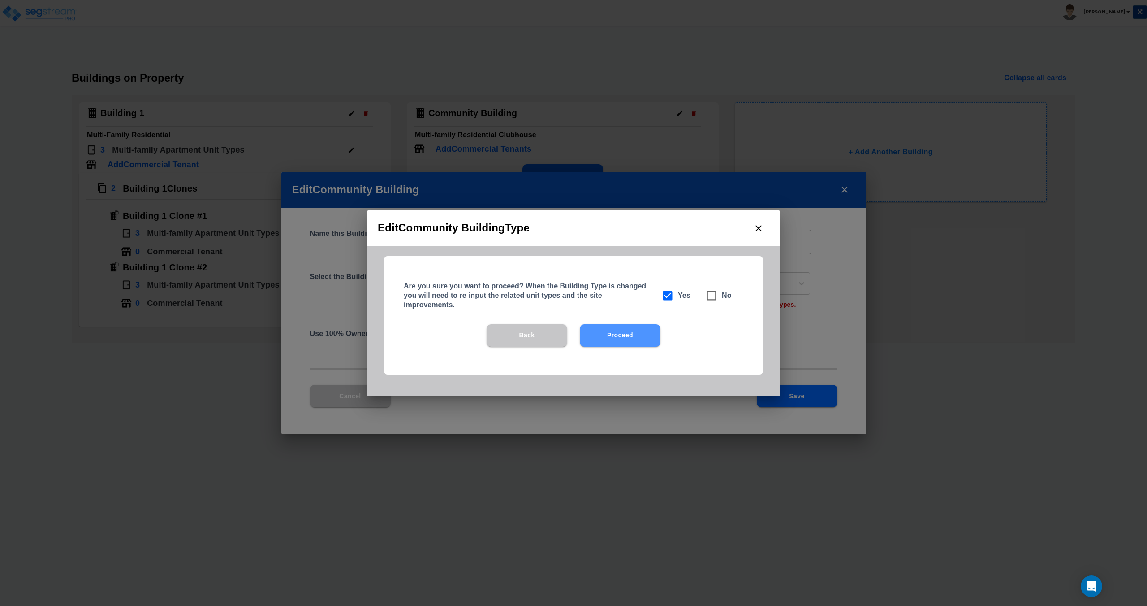
click at [572, 332] on button "Proceed" at bounding box center [620, 335] width 81 height 22
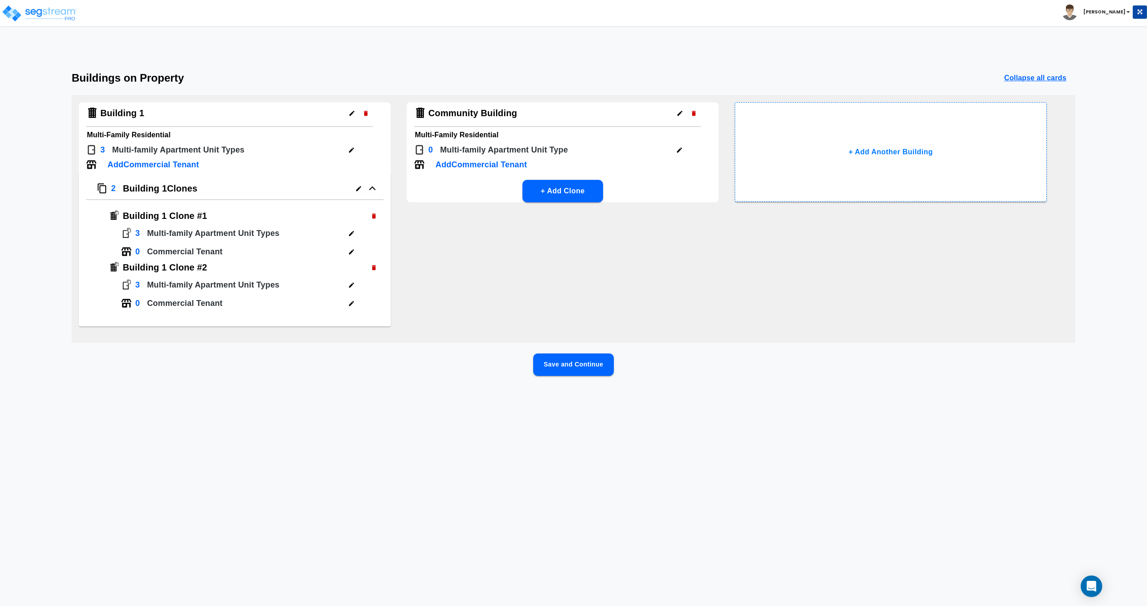
click at [549, 193] on button "+ Add Clone" at bounding box center [563, 191] width 81 height 22
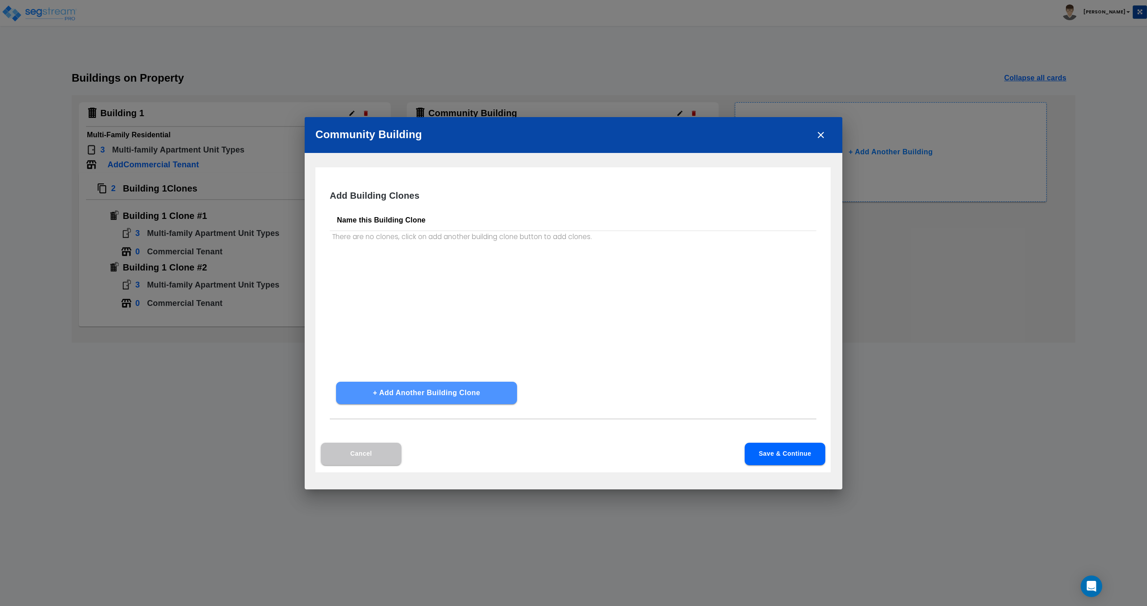
click at [412, 396] on button "+ Add Another Building Clone" at bounding box center [426, 392] width 181 height 22
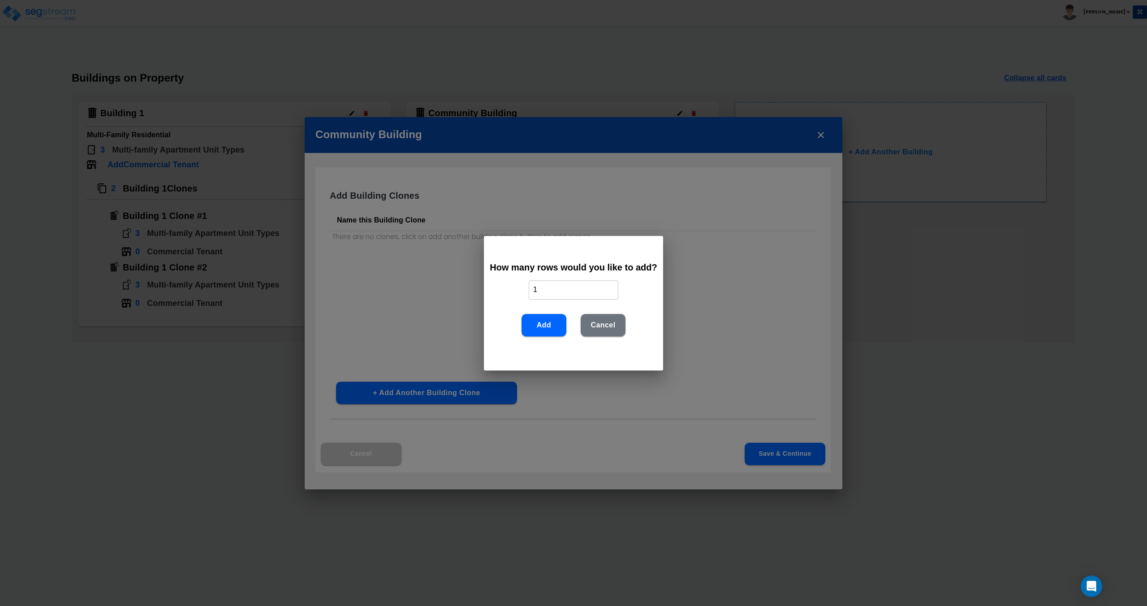
click at [567, 289] on input "1" at bounding box center [574, 289] width 90 height 19
click at [572, 323] on button "Cancel" at bounding box center [603, 325] width 45 height 22
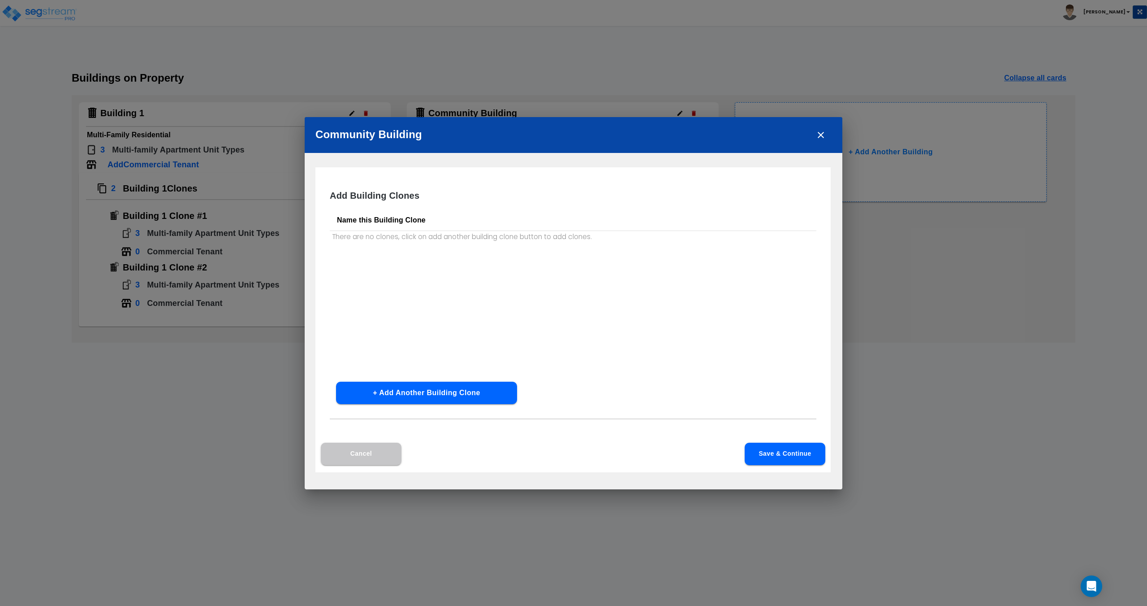
click at [395, 465] on div "Add Building Clones Name this Building Clone There are no clones, click on add …" at bounding box center [573, 319] width 515 height 305
click at [397, 448] on button "Cancel" at bounding box center [361, 453] width 81 height 22
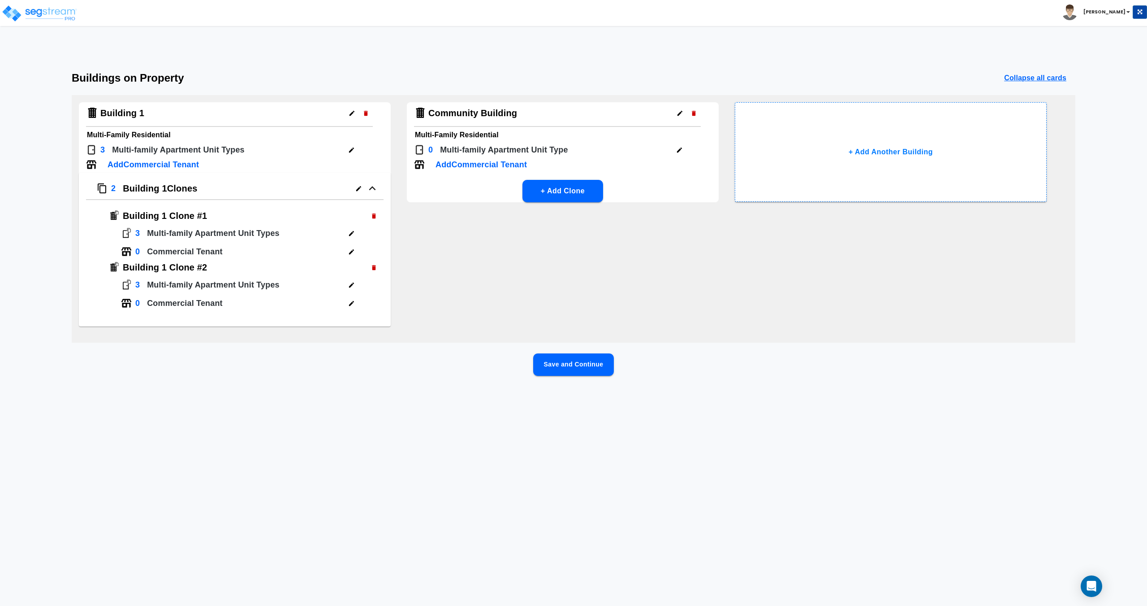
click at [572, 112] on icon "button" at bounding box center [680, 113] width 5 height 5
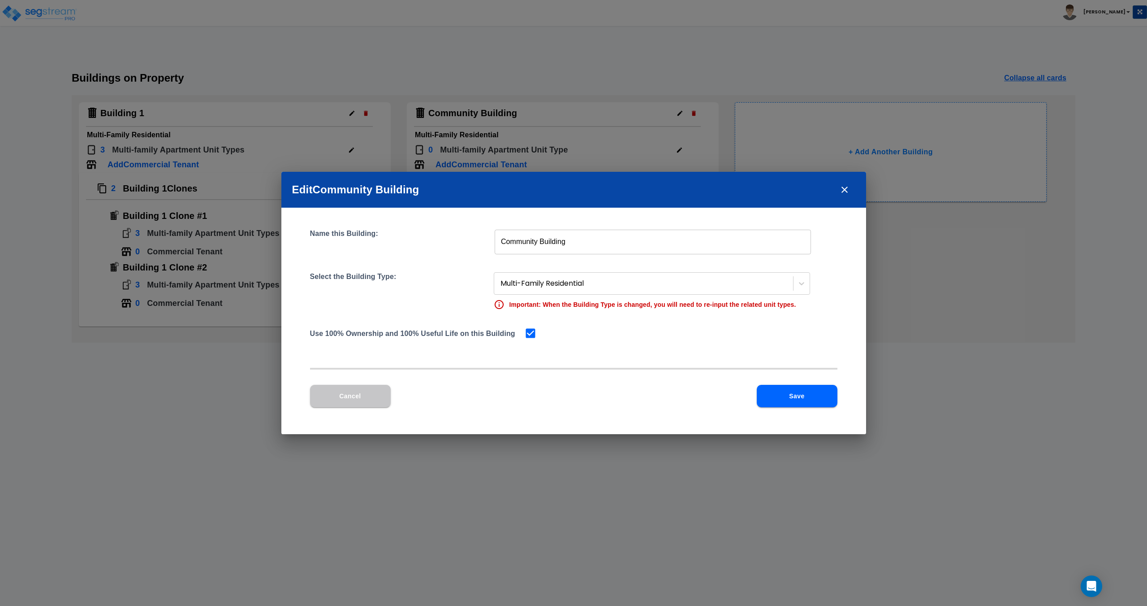
drag, startPoint x: 332, startPoint y: 406, endPoint x: 337, endPoint y: 403, distance: 5.8
click at [333, 405] on button "Cancel" at bounding box center [350, 396] width 81 height 22
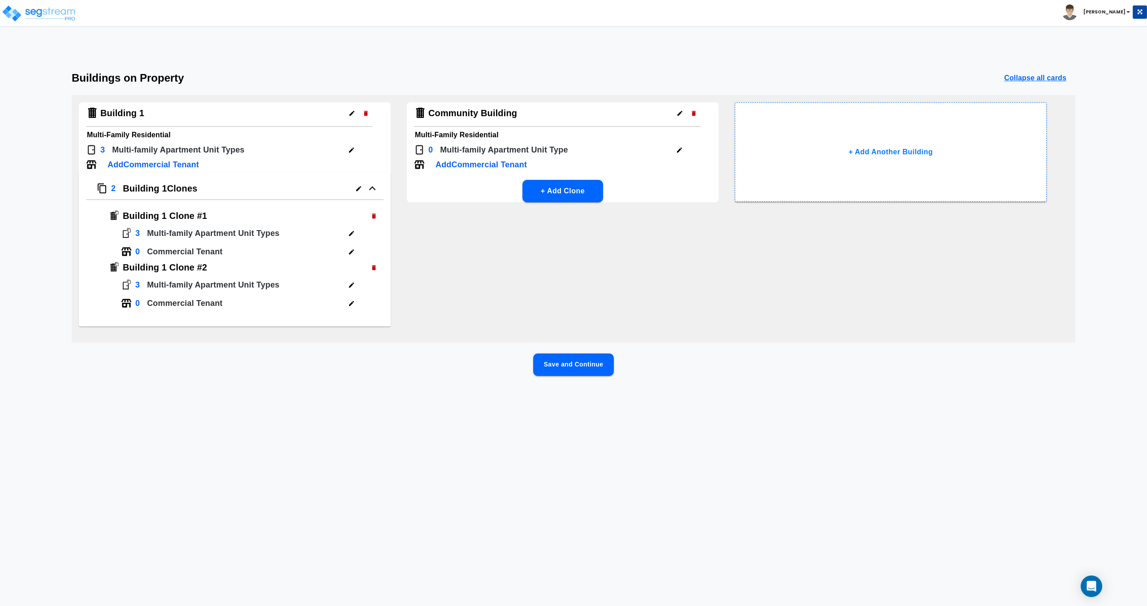
click at [572, 151] on icon "button" at bounding box center [679, 150] width 7 height 7
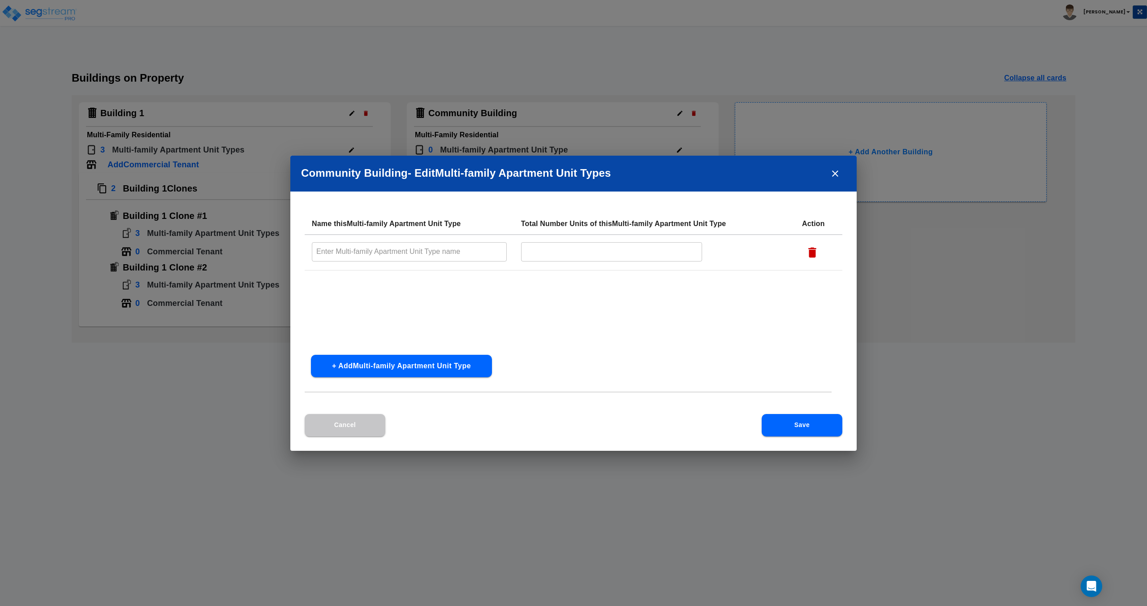
click at [416, 252] on input "text" at bounding box center [409, 251] width 195 height 19
type input "2 Bed/ 2 Bath"
click at [572, 256] on input "text" at bounding box center [612, 251] width 182 height 19
type input "2"
click at [572, 419] on button "Save" at bounding box center [802, 425] width 81 height 22
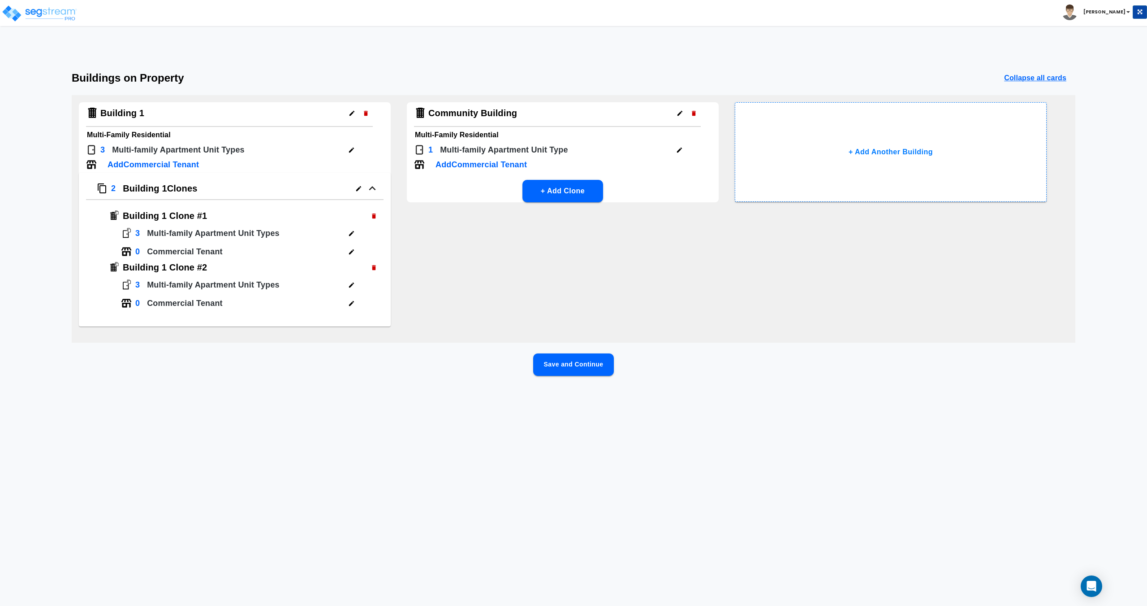
click at [572, 367] on button "Save and Continue" at bounding box center [573, 364] width 81 height 22
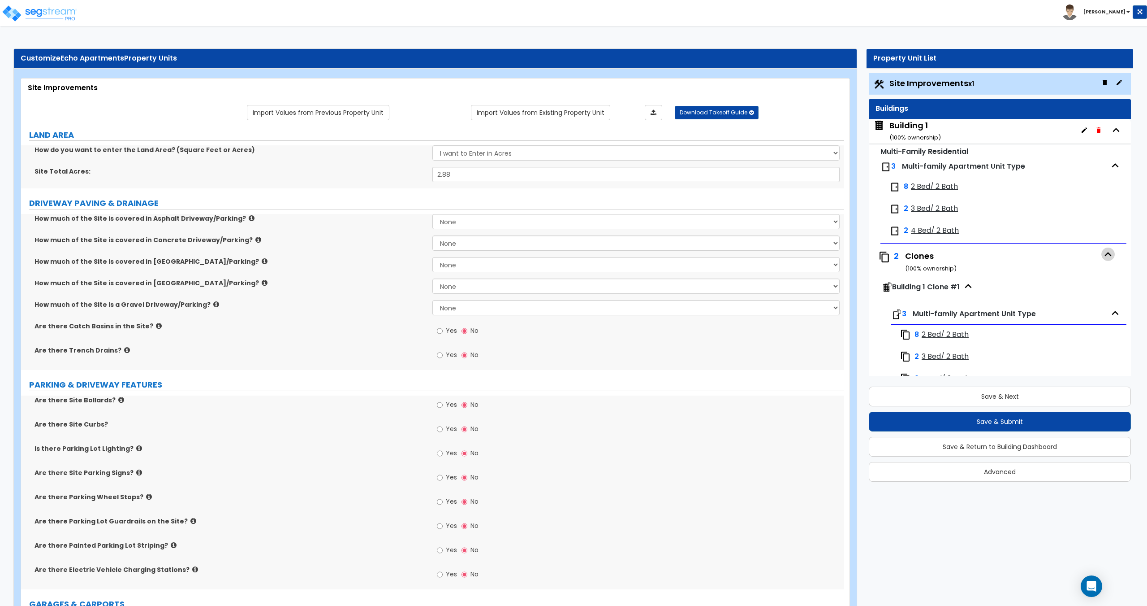
click at [572, 251] on icon "button" at bounding box center [1108, 253] width 13 height 13
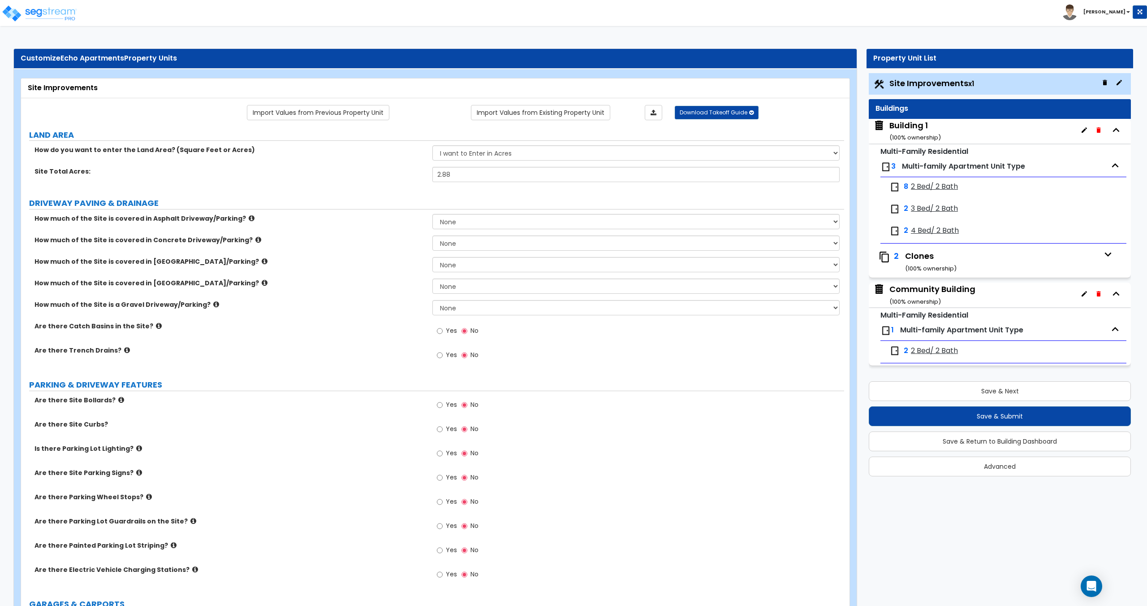
click at [572, 137] on small "( 100 % ownership)" at bounding box center [916, 137] width 52 height 9
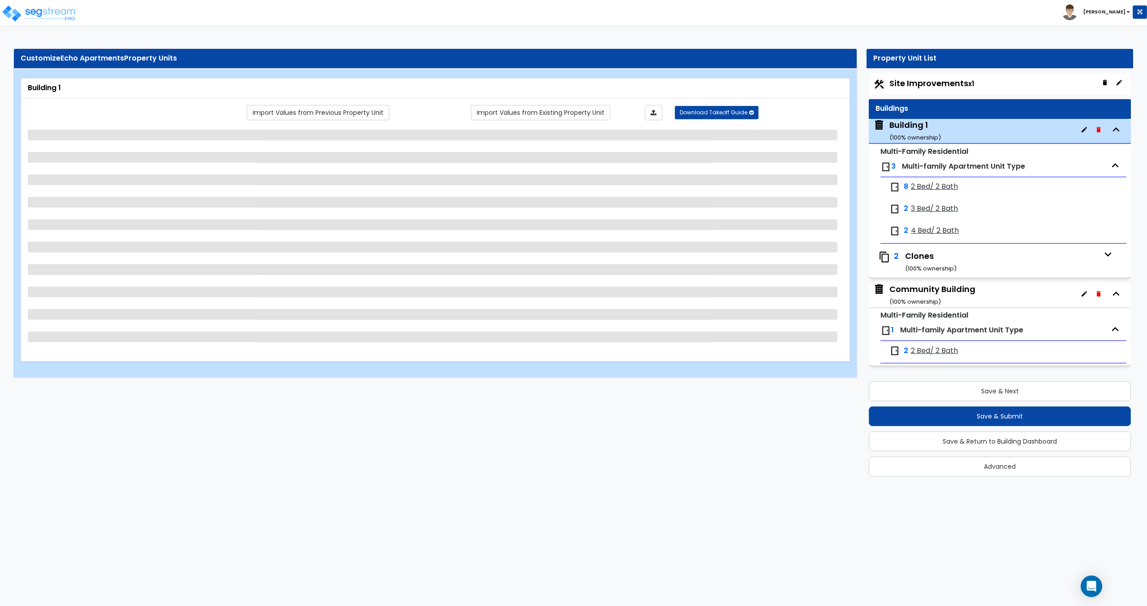
select select "2"
select select "7"
select select "2"
select select "7"
select select "3"
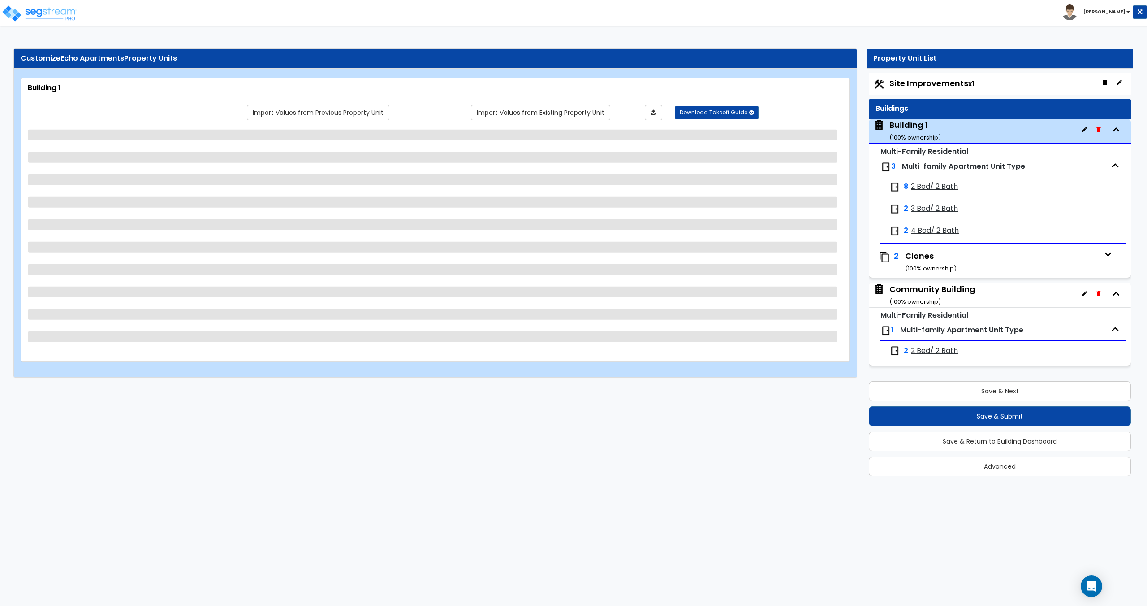
select select "1"
select select "2"
select select "1"
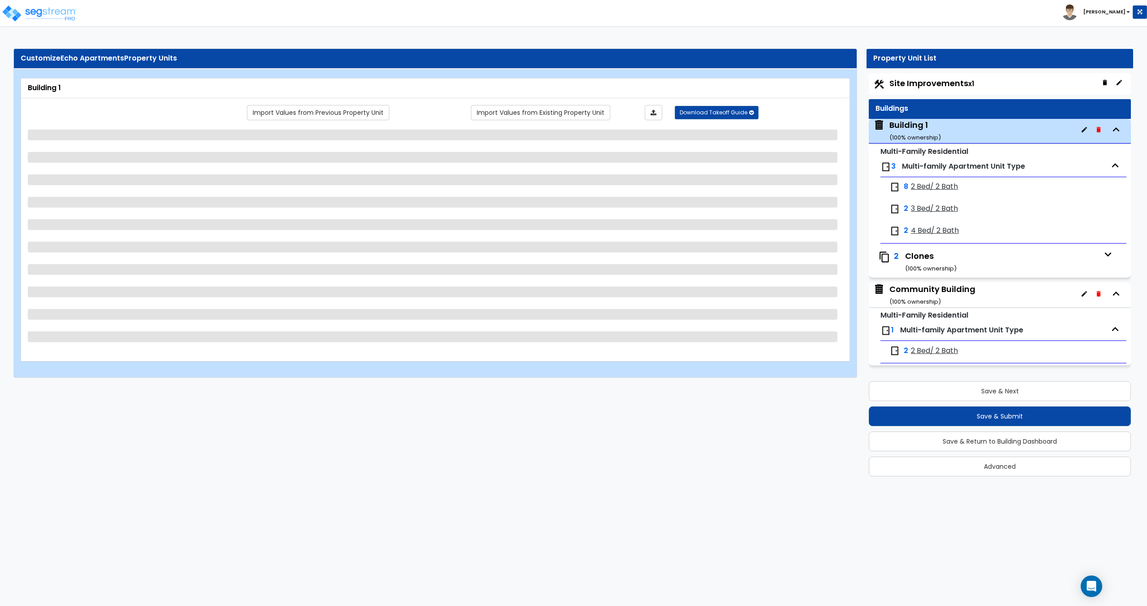
select select "1"
select select "2"
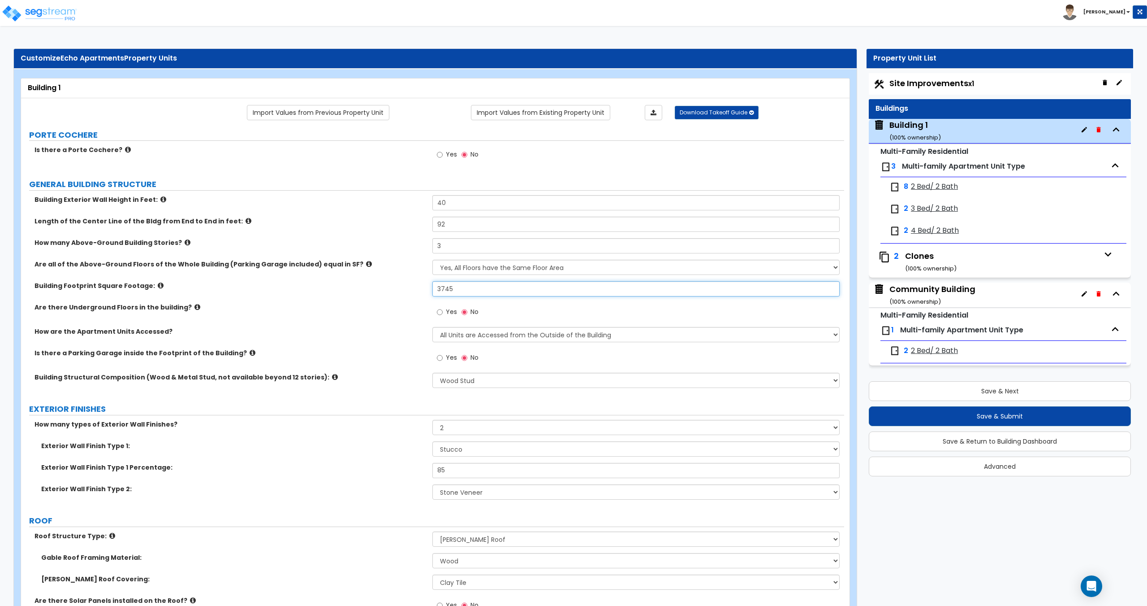
drag, startPoint x: 464, startPoint y: 292, endPoint x: 352, endPoint y: 298, distance: 111.8
click at [363, 295] on div "Building Footprint Square Footage: 3745" at bounding box center [432, 292] width 823 height 22
drag, startPoint x: 464, startPoint y: 289, endPoint x: 382, endPoint y: 288, distance: 82.0
click at [392, 288] on div "Building Footprint Square Footage: 3,745" at bounding box center [432, 292] width 823 height 22
type input "4,100"
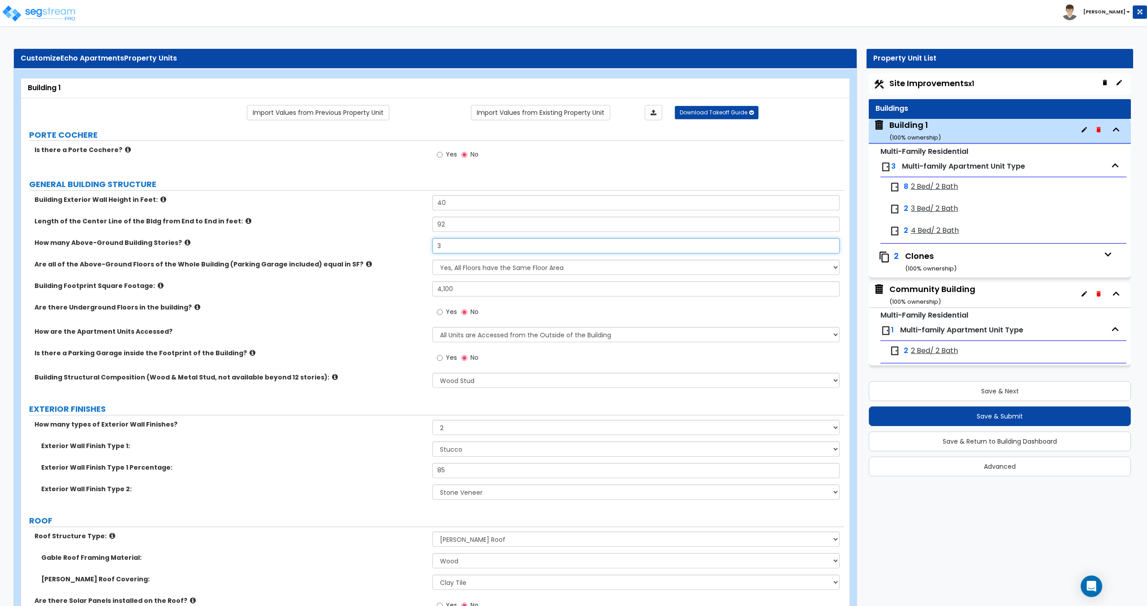
click at [460, 245] on input "3" at bounding box center [636, 245] width 407 height 15
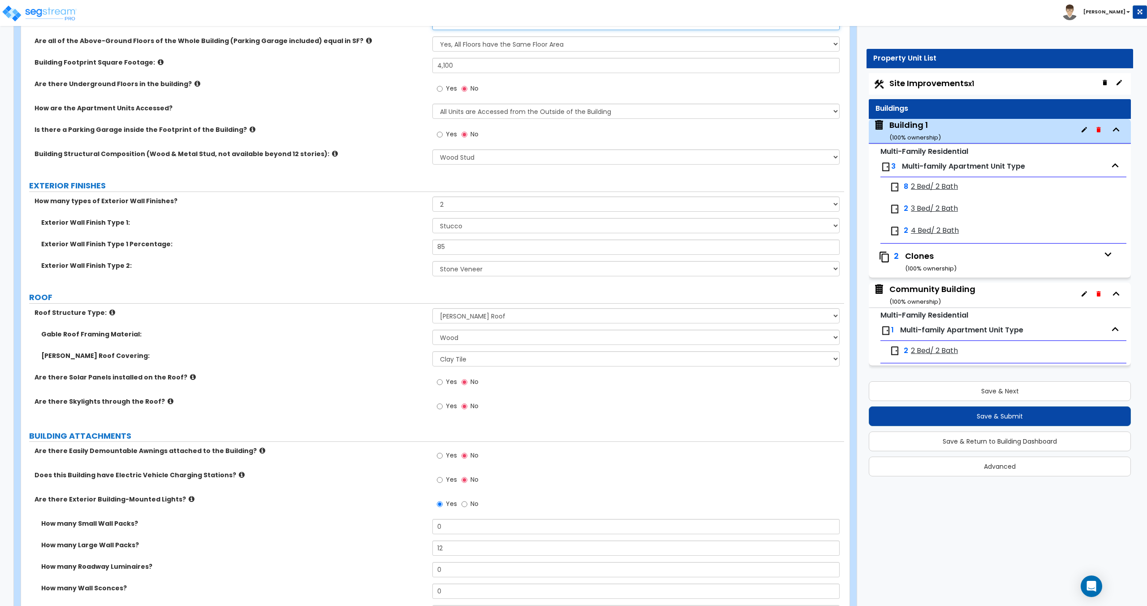
scroll to position [224, 0]
click at [572, 185] on span "2 Bed/ 2 Bath" at bounding box center [934, 187] width 47 height 10
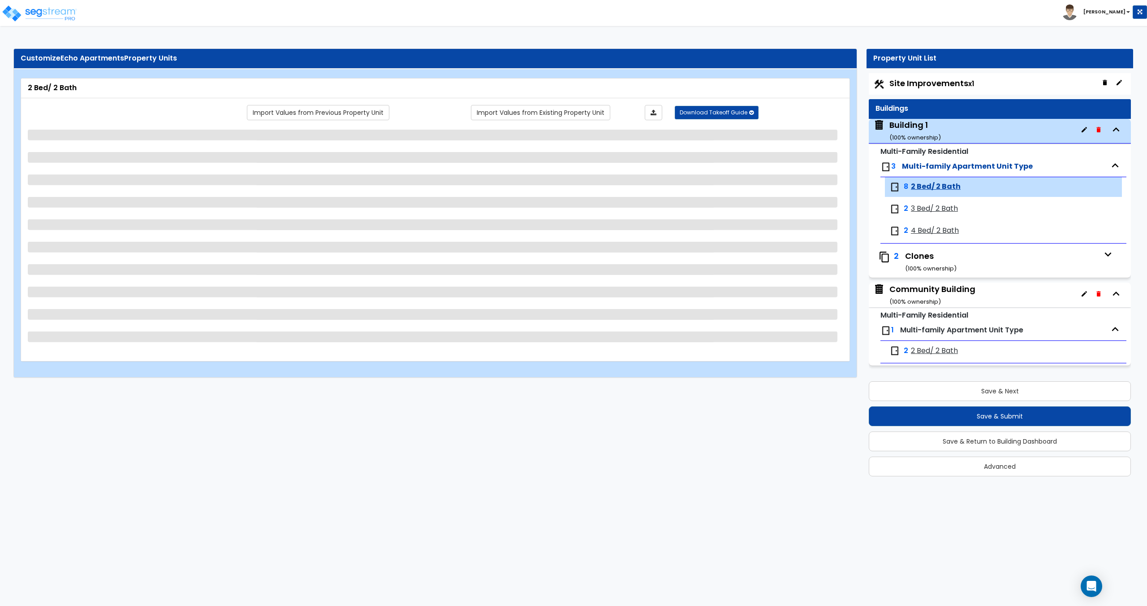
select select "4"
select select "1"
select select "3"
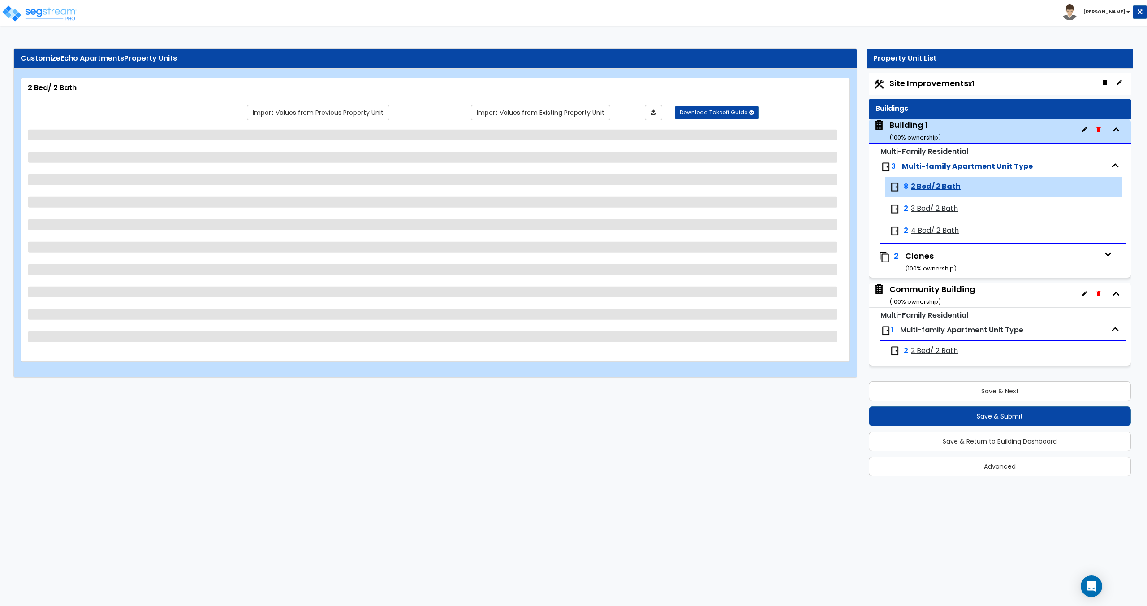
select select "5"
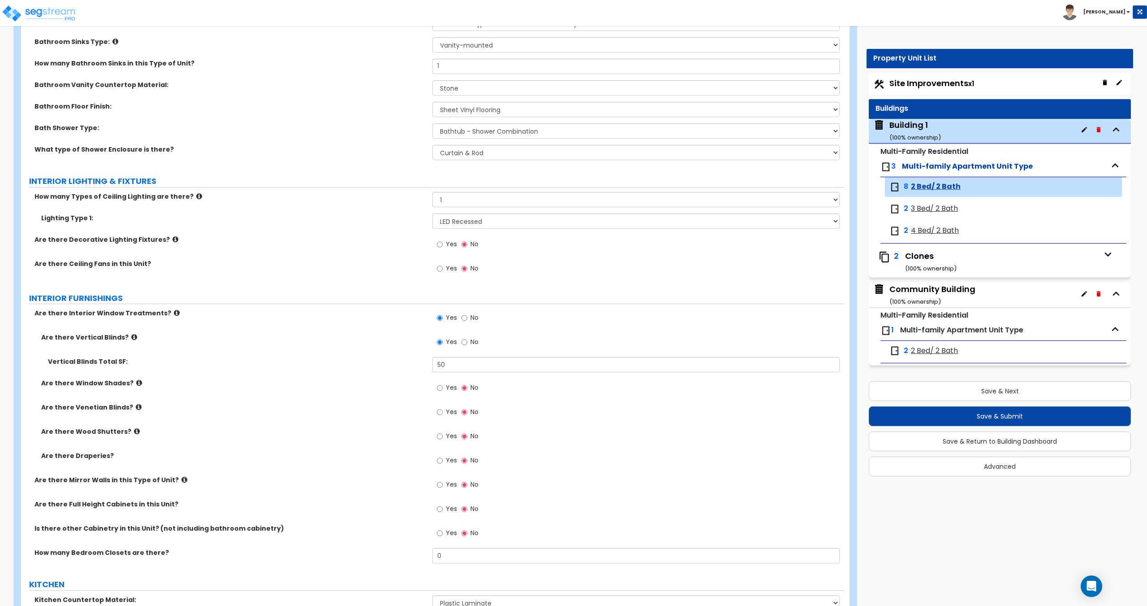
scroll to position [483, 0]
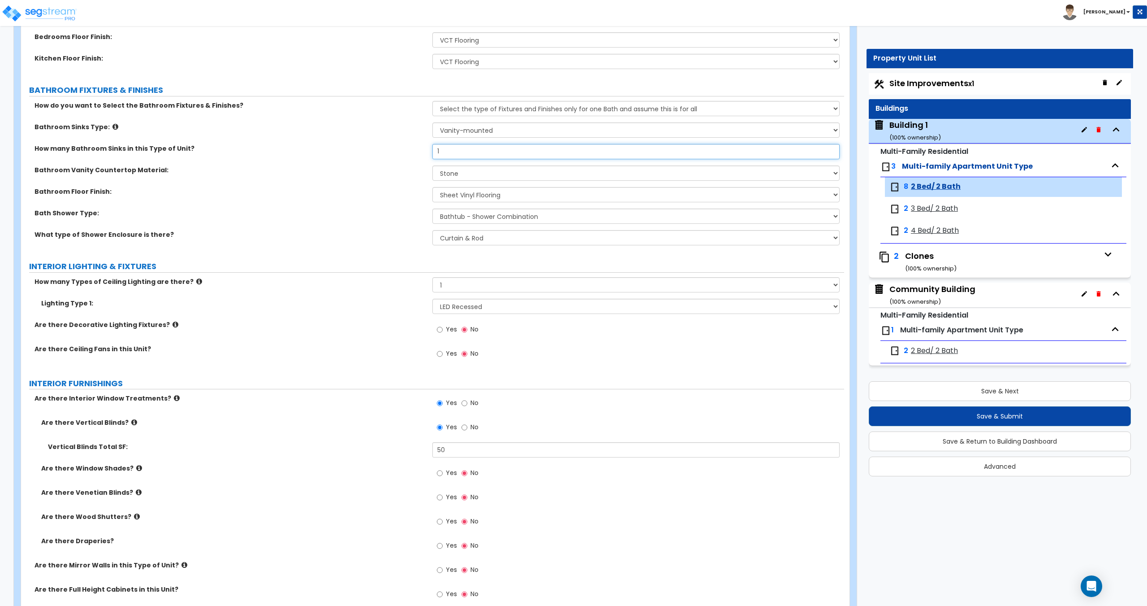
drag, startPoint x: 470, startPoint y: 155, endPoint x: 318, endPoint y: 150, distance: 152.0
click at [363, 151] on div "How many Bathroom Sinks in this Type of Unit? 1" at bounding box center [432, 155] width 823 height 22
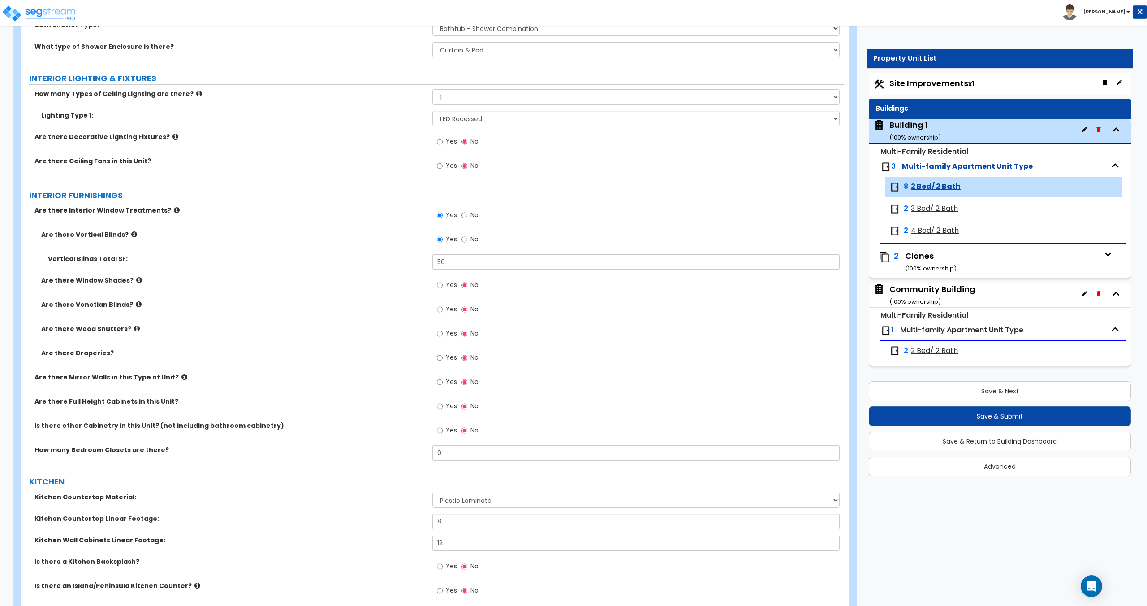
scroll to position [707, 0]
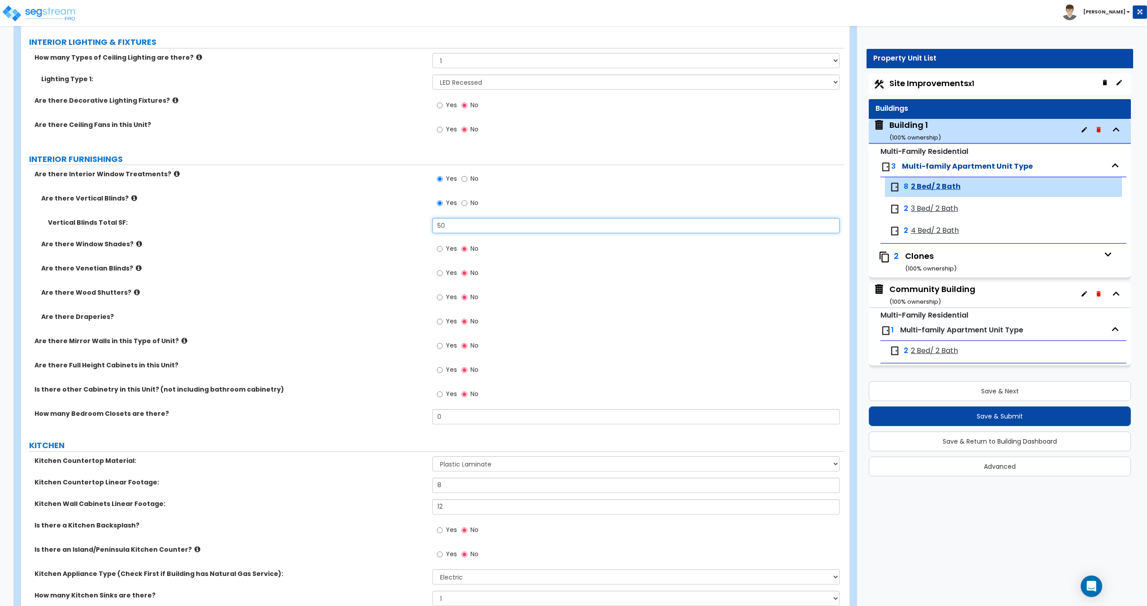
drag, startPoint x: 454, startPoint y: 224, endPoint x: 382, endPoint y: 228, distance: 71.4
click at [386, 227] on div "Vertical Blinds Total SF: 50" at bounding box center [432, 229] width 823 height 22
